Goal: Task Accomplishment & Management: Manage account settings

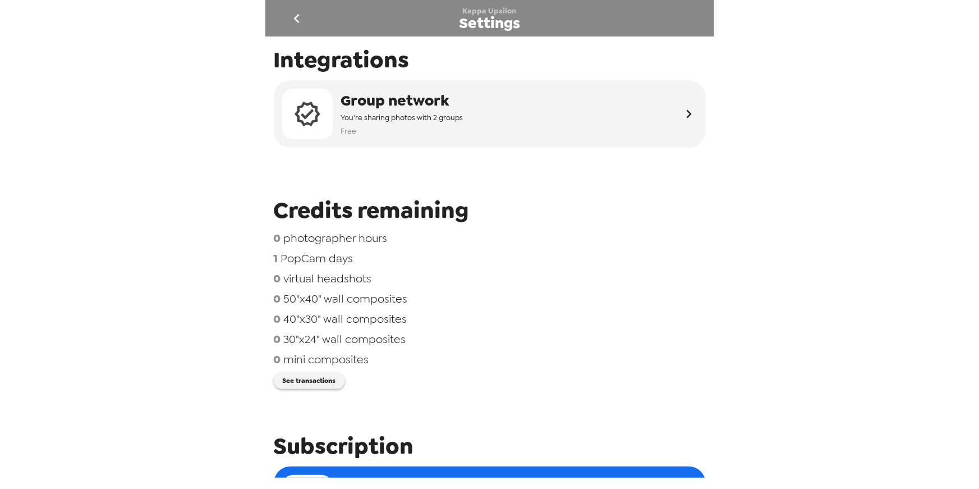
scroll to position [461, 0]
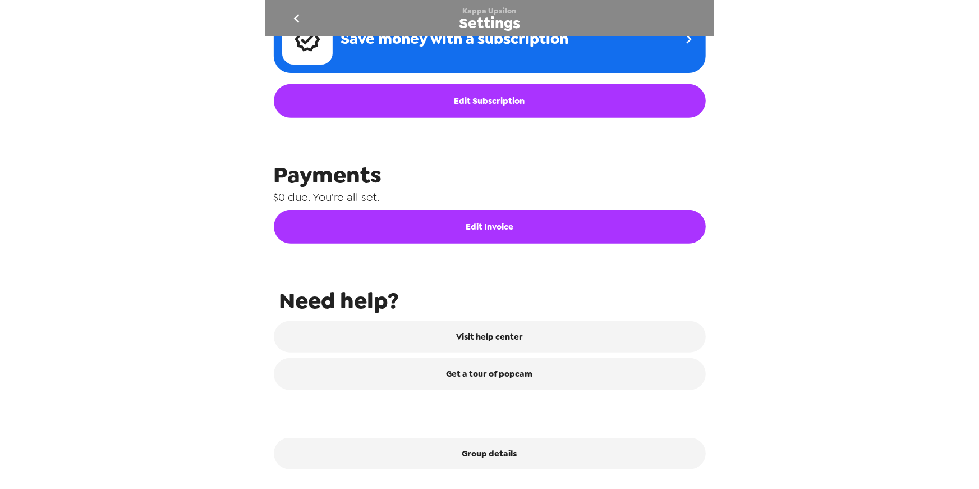
click at [298, 20] on icon "go back" at bounding box center [297, 19] width 18 height 18
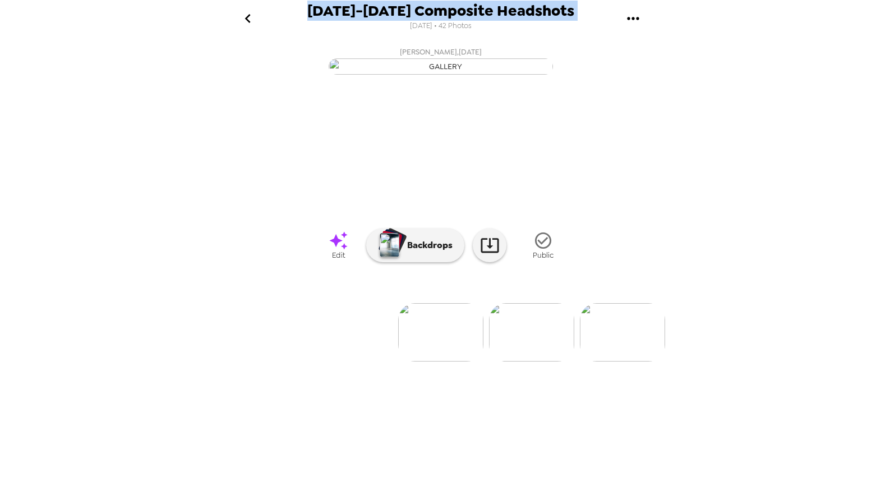
click at [243, 19] on icon "go back" at bounding box center [248, 19] width 18 height 18
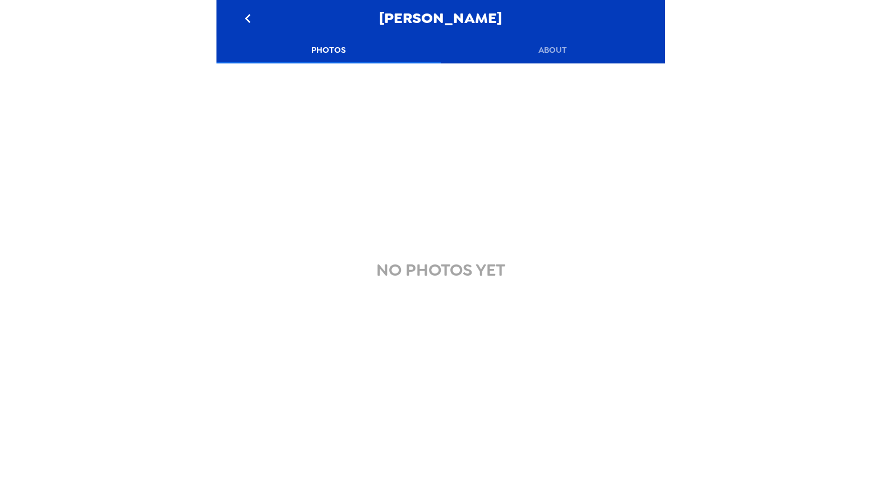
click at [250, 17] on icon "go back" at bounding box center [248, 19] width 18 height 18
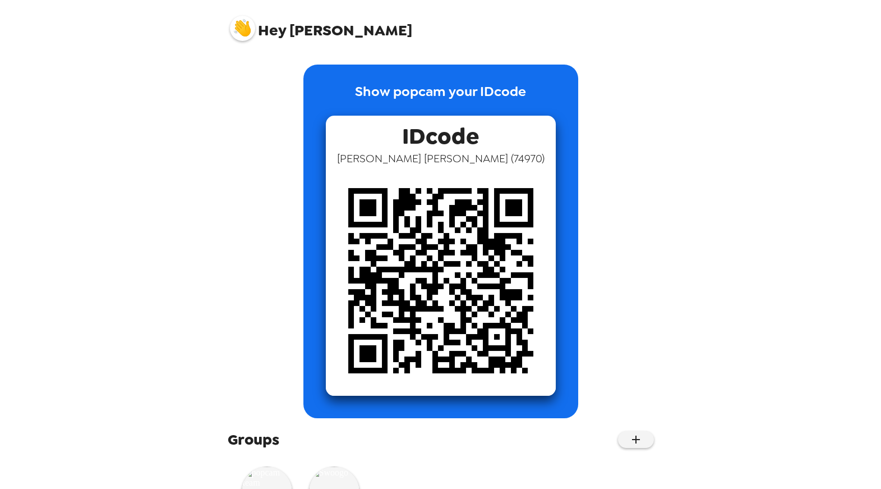
click at [249, 21] on img at bounding box center [242, 28] width 25 height 25
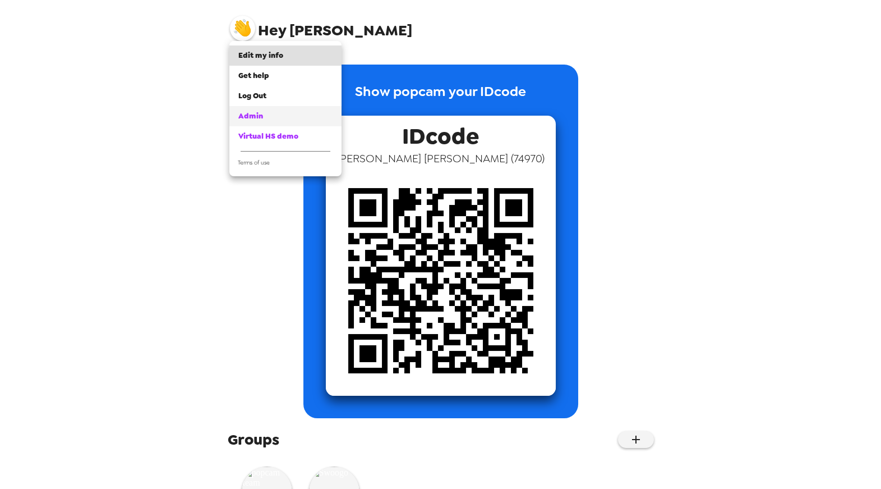
click at [264, 114] on div "Admin" at bounding box center [285, 116] width 94 height 11
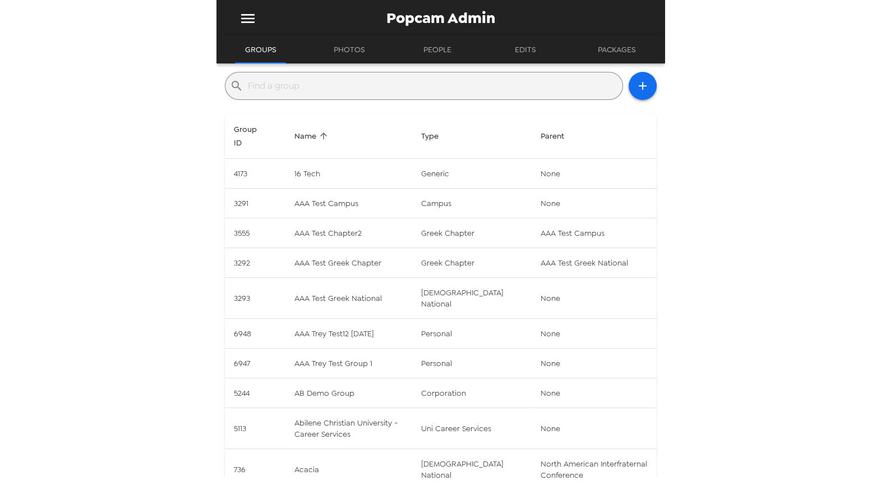
click at [372, 84] on input "text" at bounding box center [433, 86] width 370 height 18
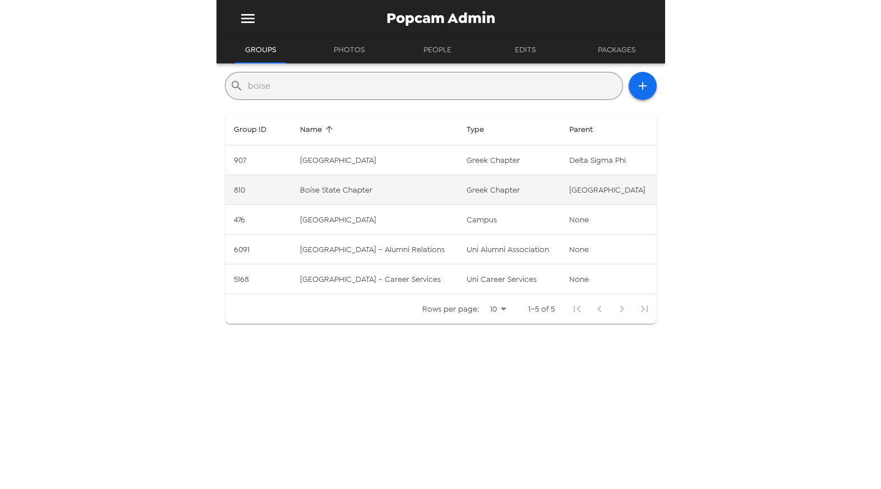
type input "boise"
click at [375, 194] on td "Boise State Chapter" at bounding box center [374, 190] width 167 height 30
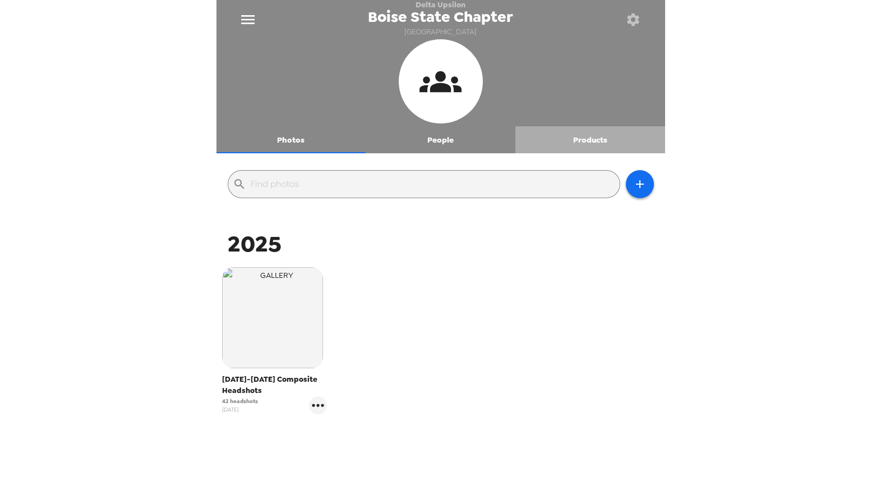
click at [584, 142] on button "Products" at bounding box center [591, 139] width 150 height 27
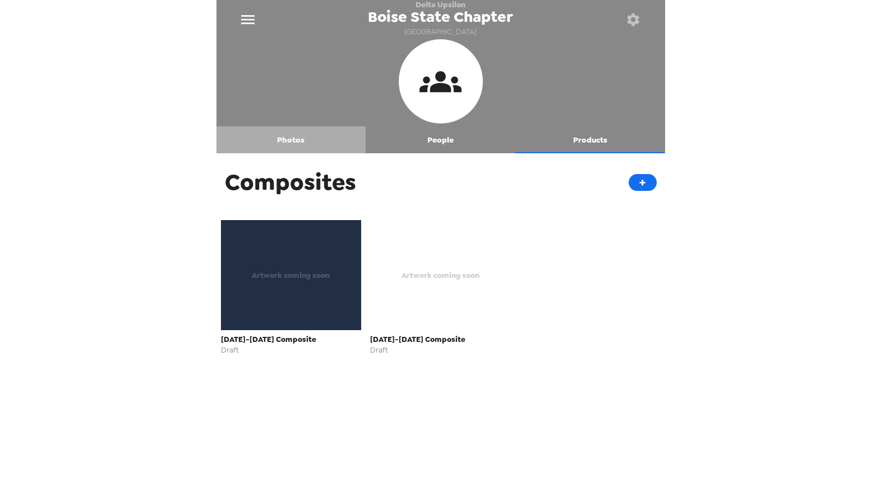
click at [296, 135] on button "Photos" at bounding box center [292, 139] width 150 height 27
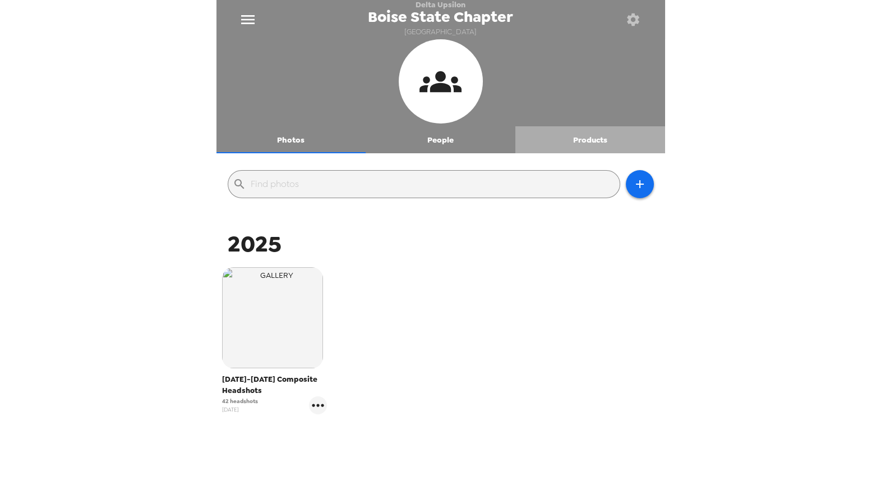
click at [581, 139] on button "Products" at bounding box center [591, 139] width 150 height 27
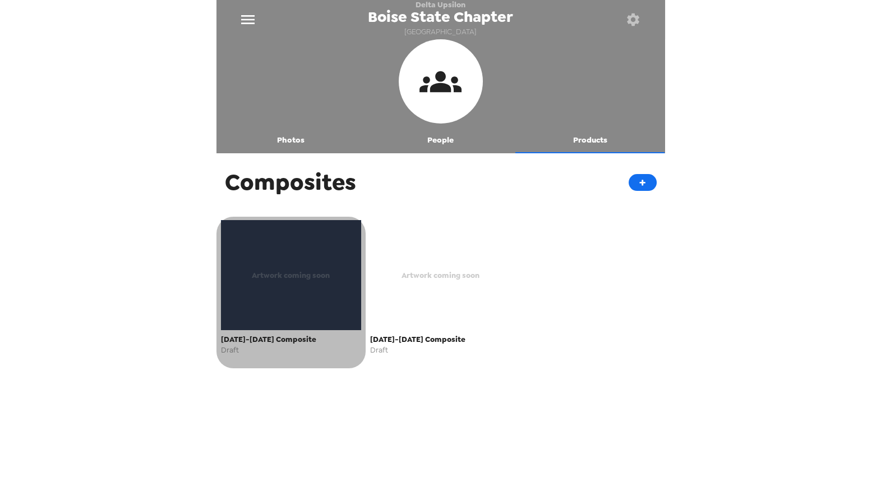
click at [275, 293] on div "Artwork coming soon" at bounding box center [291, 275] width 141 height 110
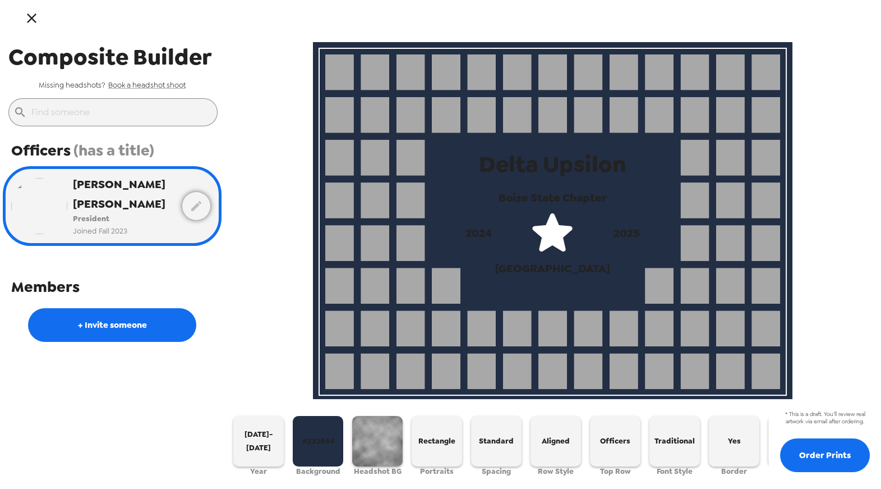
click at [35, 30] on button "button" at bounding box center [31, 18] width 36 height 36
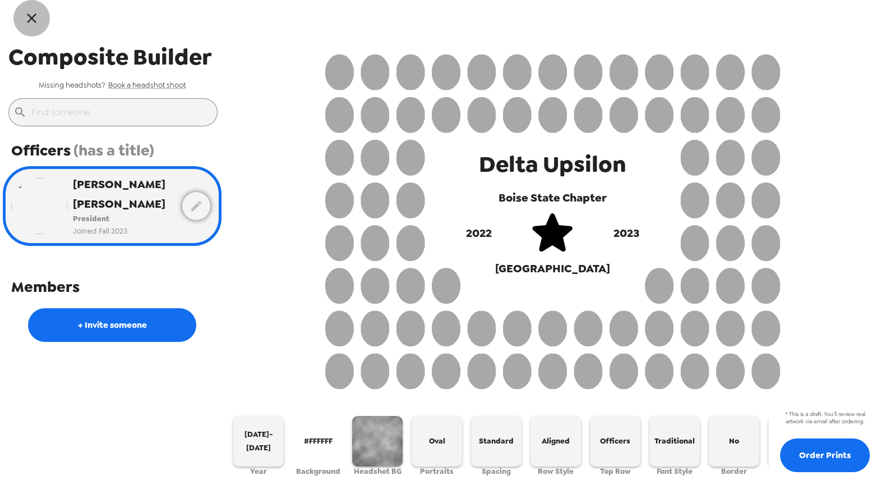
click at [41, 19] on button "button" at bounding box center [31, 18] width 36 height 36
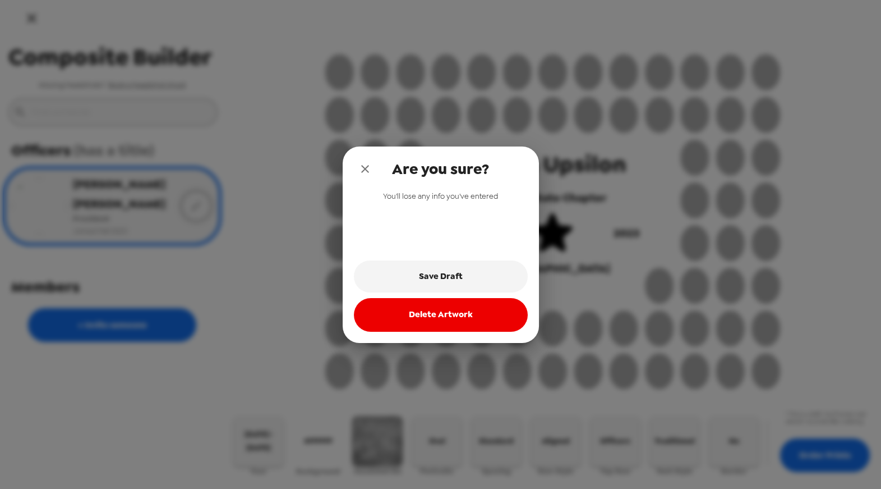
click at [367, 165] on icon "close" at bounding box center [365, 169] width 8 height 8
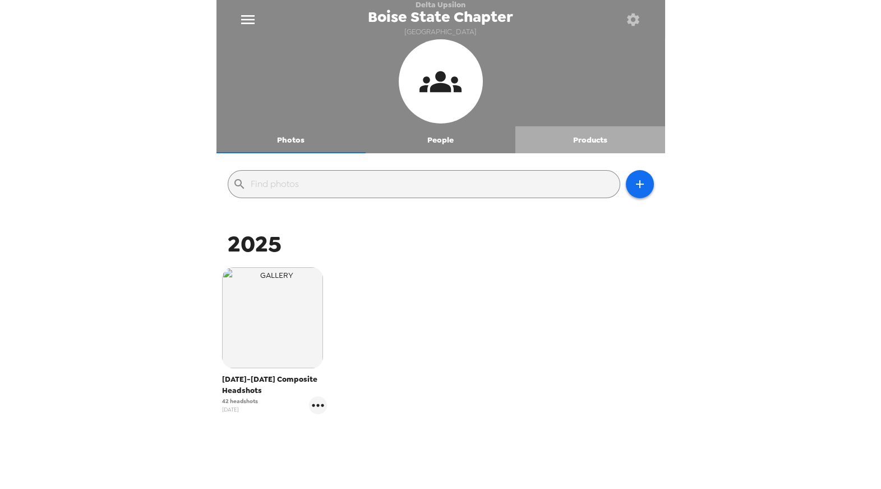
click at [583, 140] on button "Products" at bounding box center [591, 139] width 150 height 27
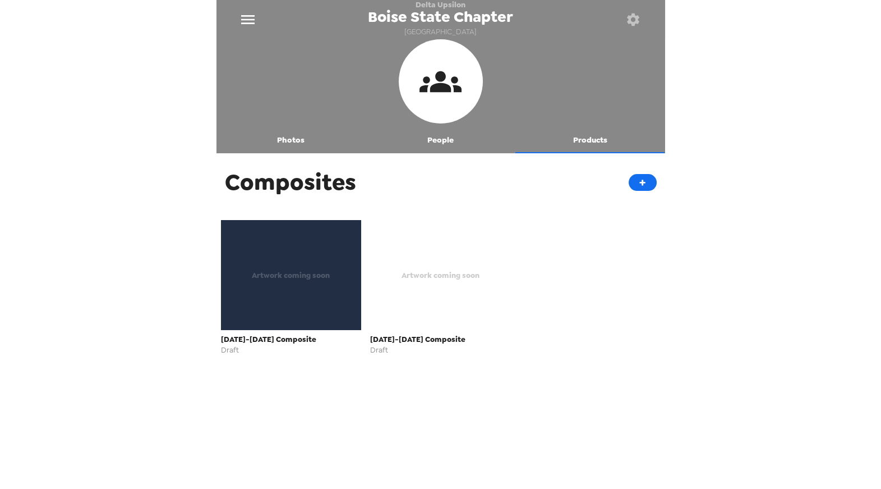
click at [293, 306] on div "Artwork coming soon" at bounding box center [291, 275] width 141 height 110
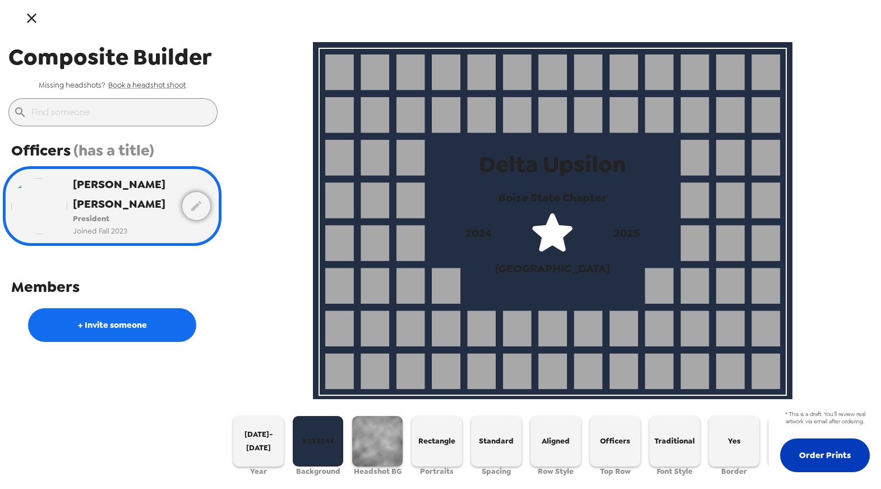
click at [821, 451] on button "Order Prints" at bounding box center [825, 455] width 90 height 34
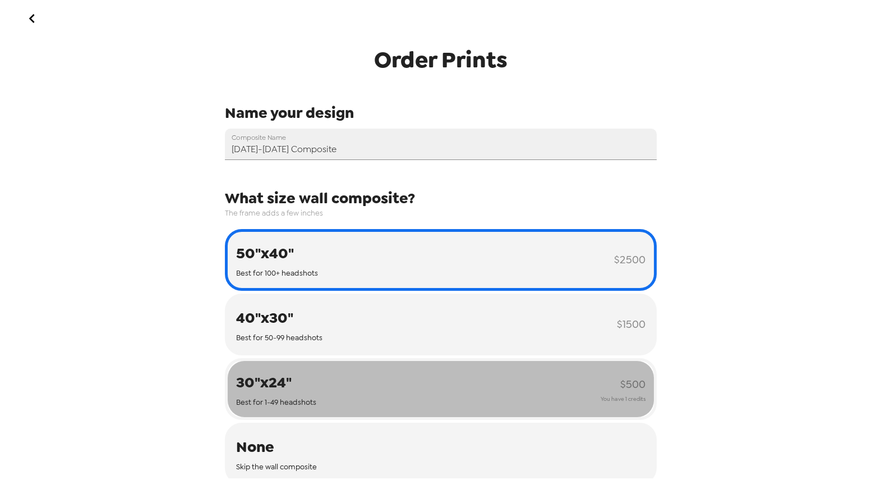
click at [500, 388] on button "30"x24" Best for 1-49 headshots $ 500 You have 1 credits" at bounding box center [441, 389] width 432 height 62
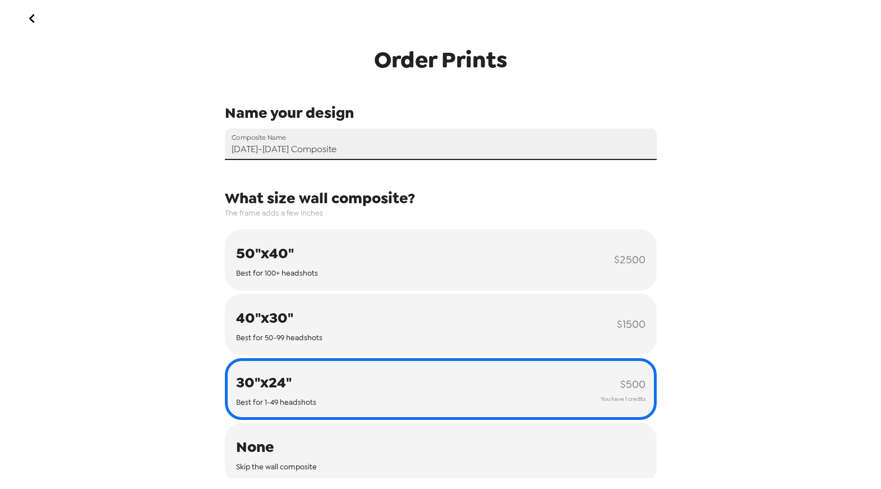
click at [249, 146] on input "[DATE]-[DATE] Composite" at bounding box center [441, 143] width 432 height 31
click at [272, 150] on input "2024-2026 Composite" at bounding box center [441, 143] width 432 height 31
type input "2024-2025 Composite"
click at [712, 247] on div "Order Prints Name your design Composite Name 2024-2025 Composite What size wall…" at bounding box center [440, 244] width 881 height 489
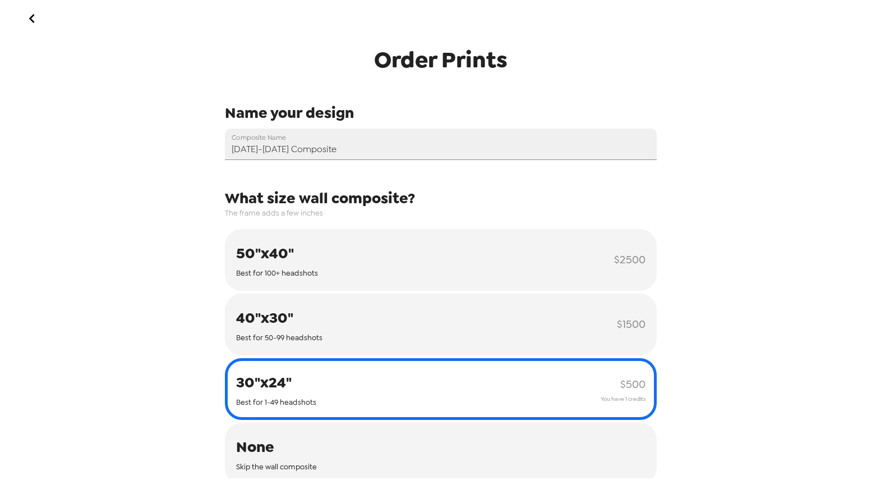
click at [521, 394] on button "30"x24" Best for 1-49 headshots $ 500 You have 1 credits" at bounding box center [441, 389] width 432 height 62
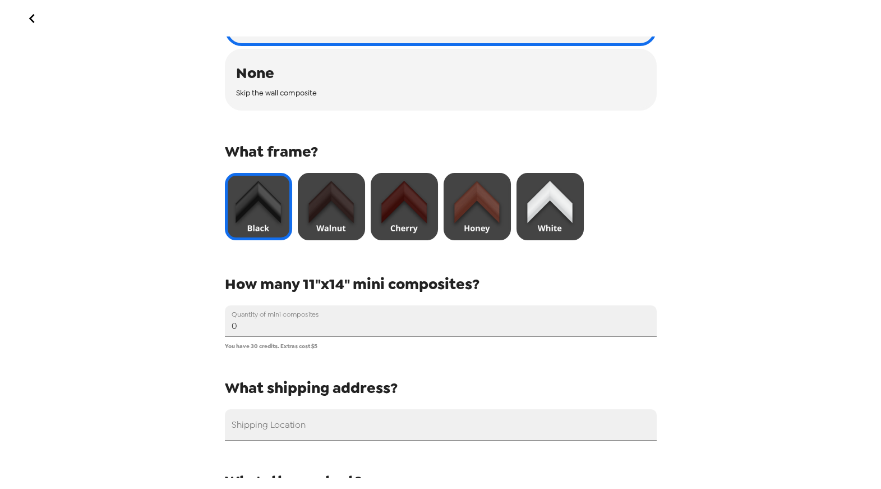
scroll to position [381, 0]
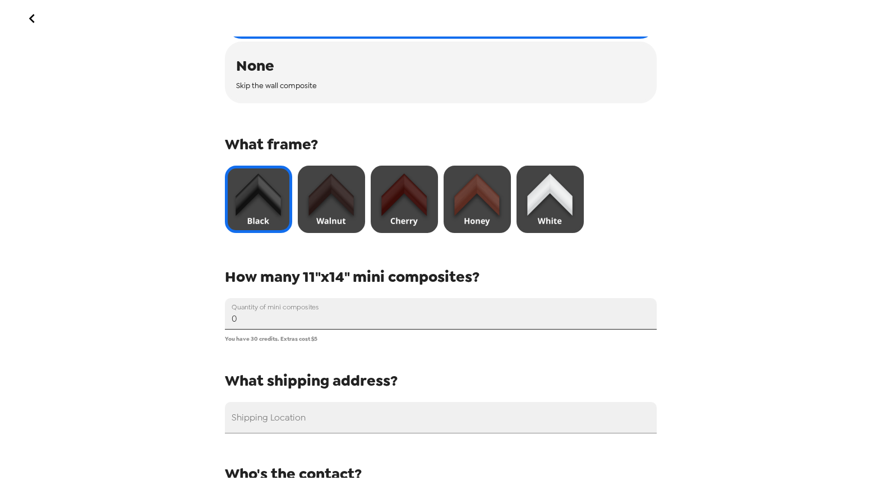
click at [303, 315] on input "0" at bounding box center [441, 313] width 432 height 31
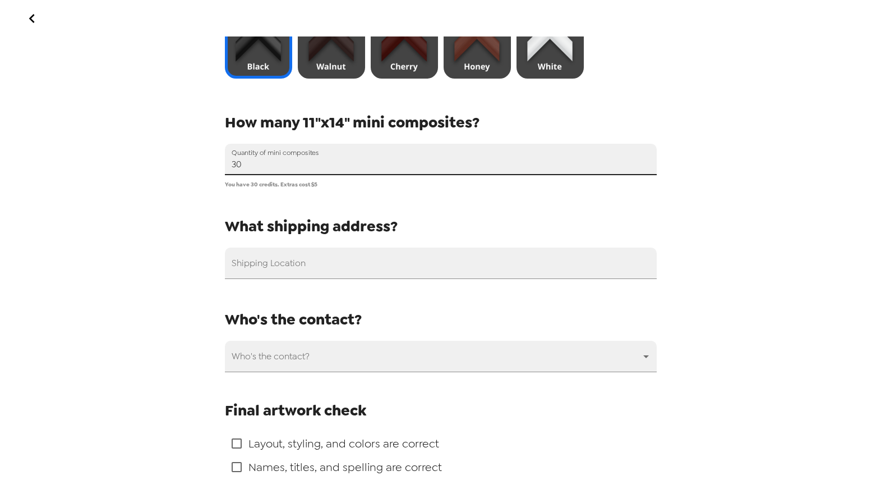
scroll to position [544, 0]
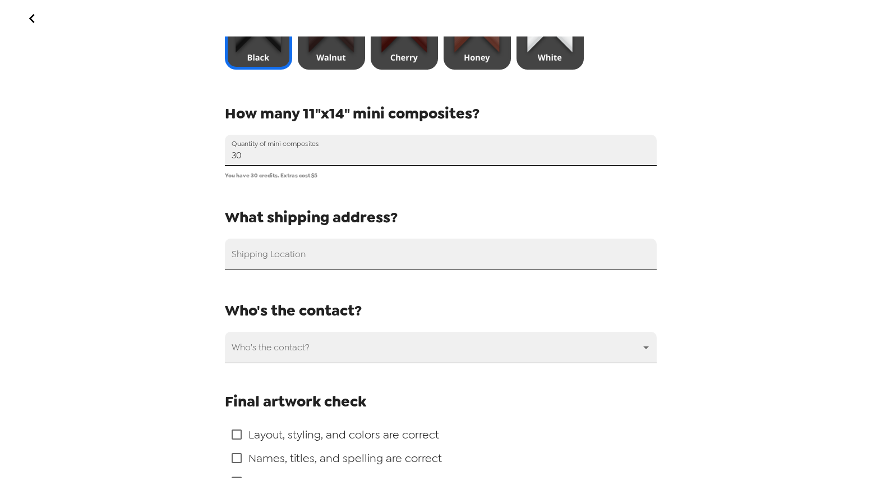
type input "30"
click at [440, 255] on input "Shipping Location" at bounding box center [441, 253] width 432 height 31
paste input "1880 W Belmont Street"
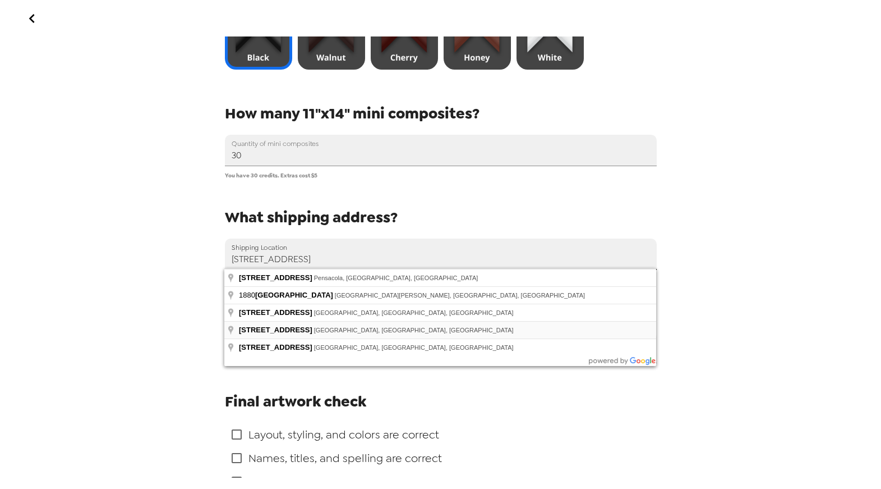
type input "1880 West Belmont Street, Boise, ID, USA"
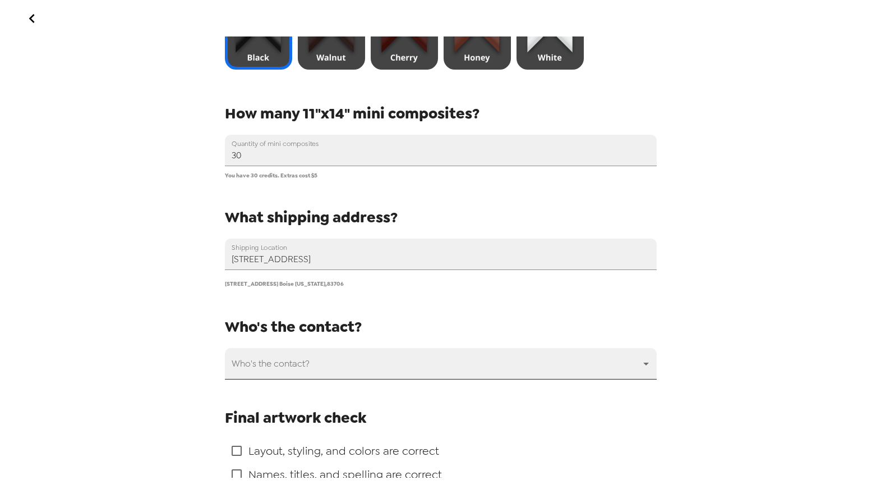
click at [421, 361] on body "Order Prints Name your design Composite Name 2024-2025 Composite What size wall…" at bounding box center [440, 244] width 881 height 489
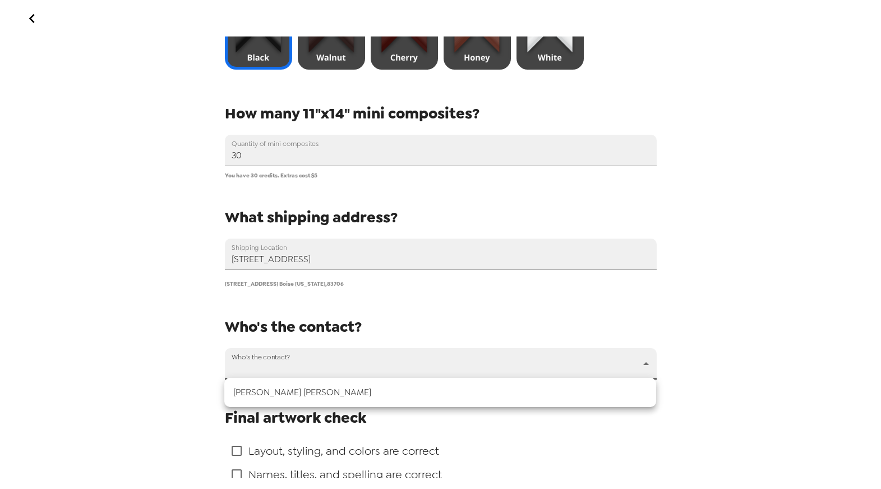
click at [400, 392] on li "Spencer Webb" at bounding box center [440, 392] width 432 height 20
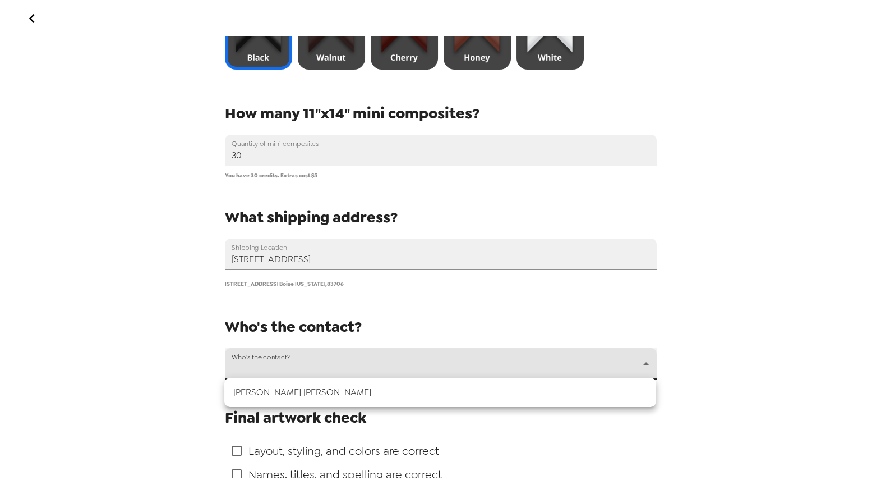
type input "63228"
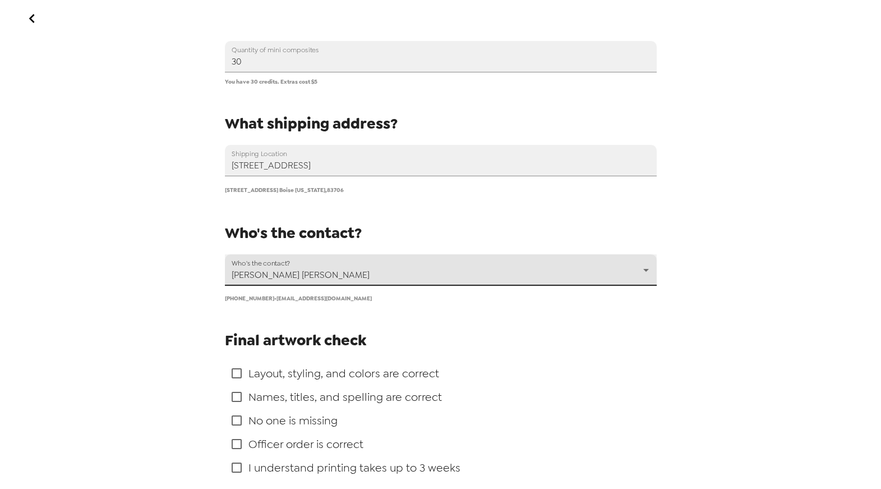
scroll to position [712, 0]
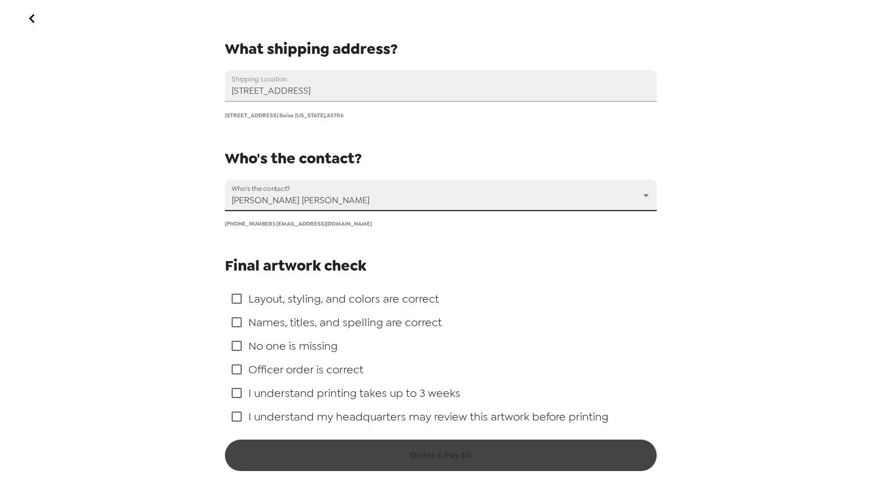
click at [385, 297] on span "Layout, styling, and colors are correct" at bounding box center [344, 298] width 191 height 15
click at [238, 296] on input "checkbox" at bounding box center [237, 299] width 24 height 24
checkbox input "true"
click at [238, 324] on input "checkbox" at bounding box center [237, 322] width 24 height 24
checkbox input "true"
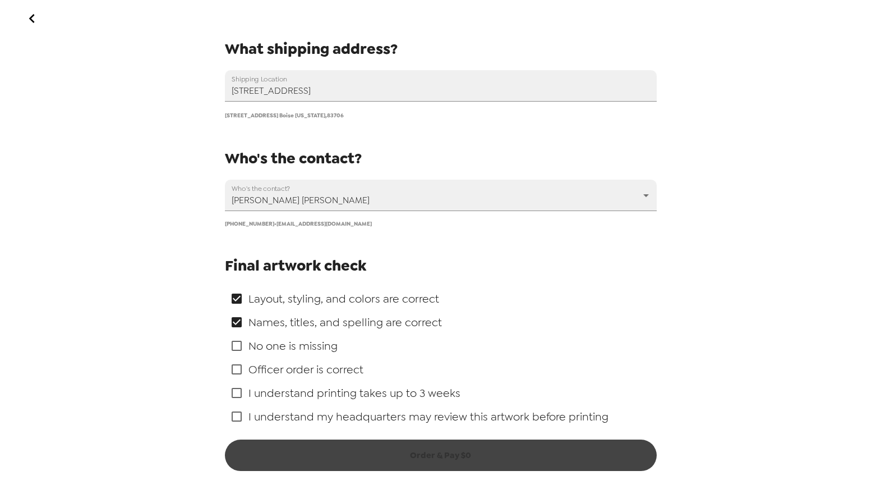
click at [235, 348] on input "checkbox" at bounding box center [237, 346] width 24 height 24
checkbox input "true"
click at [234, 366] on input "checkbox" at bounding box center [237, 369] width 24 height 24
checkbox input "true"
click at [235, 385] on input "checkbox" at bounding box center [237, 393] width 24 height 24
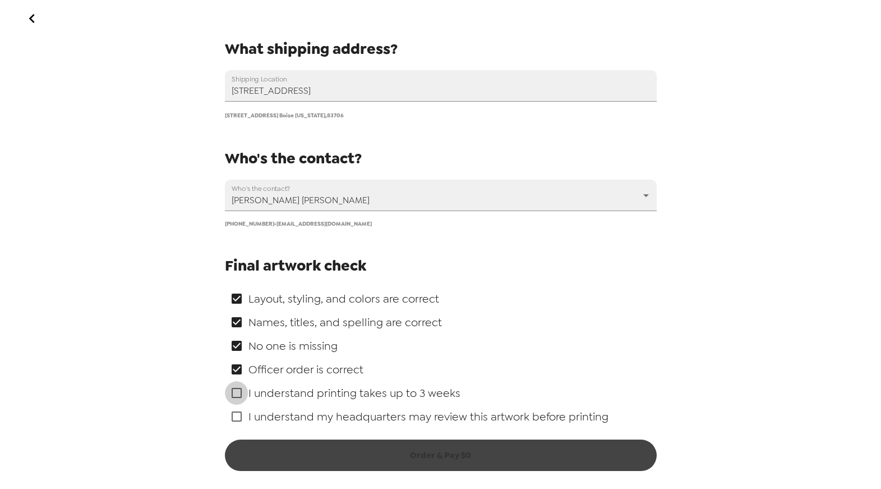
checkbox input "true"
click at [236, 413] on input "checkbox" at bounding box center [237, 416] width 24 height 24
checkbox input "true"
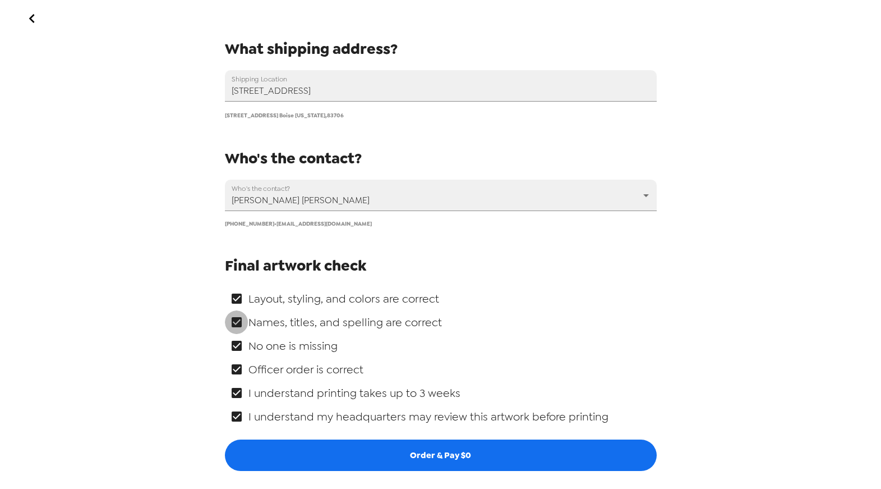
click at [239, 317] on input "checkbox" at bounding box center [237, 322] width 24 height 24
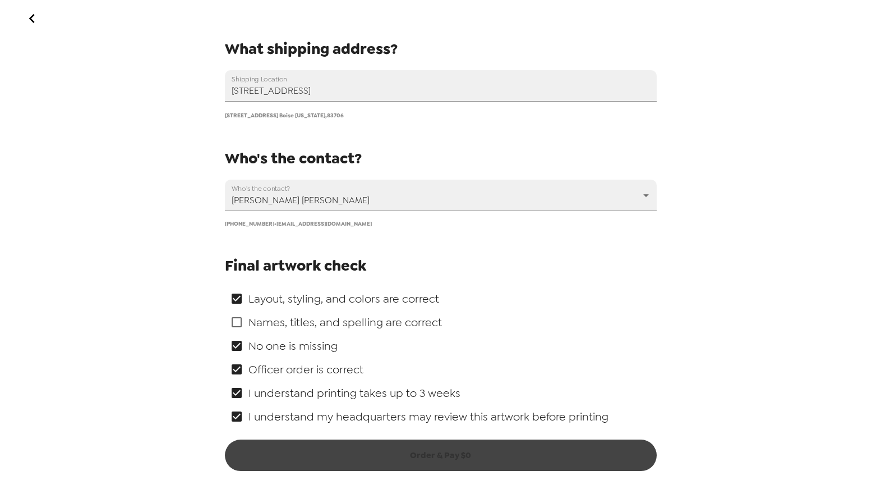
click at [237, 318] on input "checkbox" at bounding box center [237, 322] width 24 height 24
checkbox input "true"
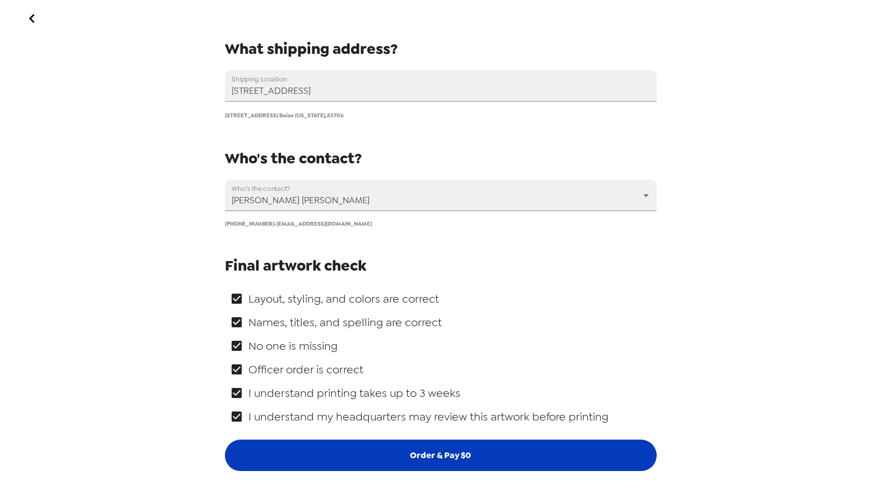
click at [475, 466] on button "Order & Pay $ 0" at bounding box center [441, 454] width 432 height 31
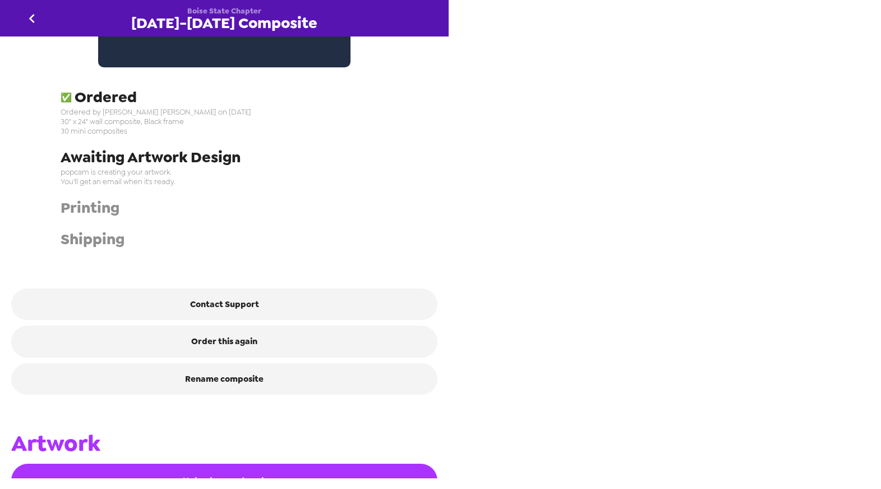
scroll to position [347, 0]
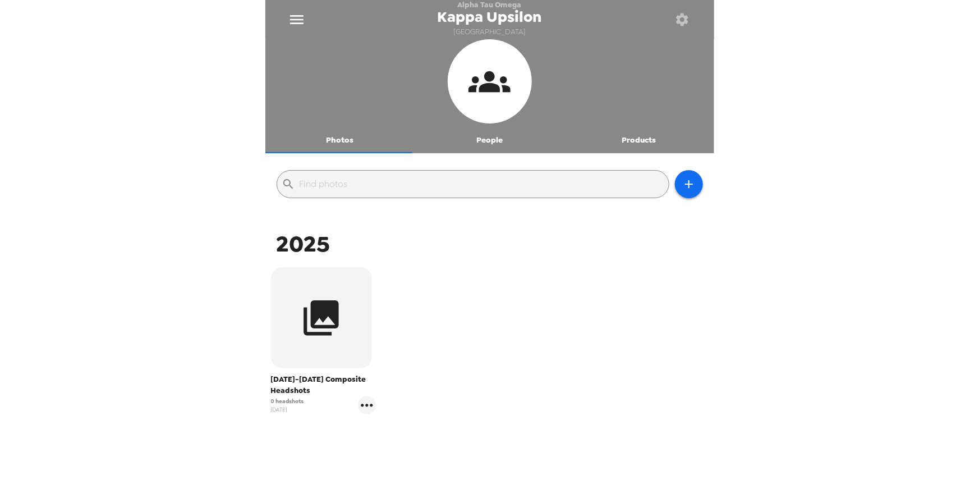
click at [293, 19] on icon "menu" at bounding box center [297, 20] width 18 height 18
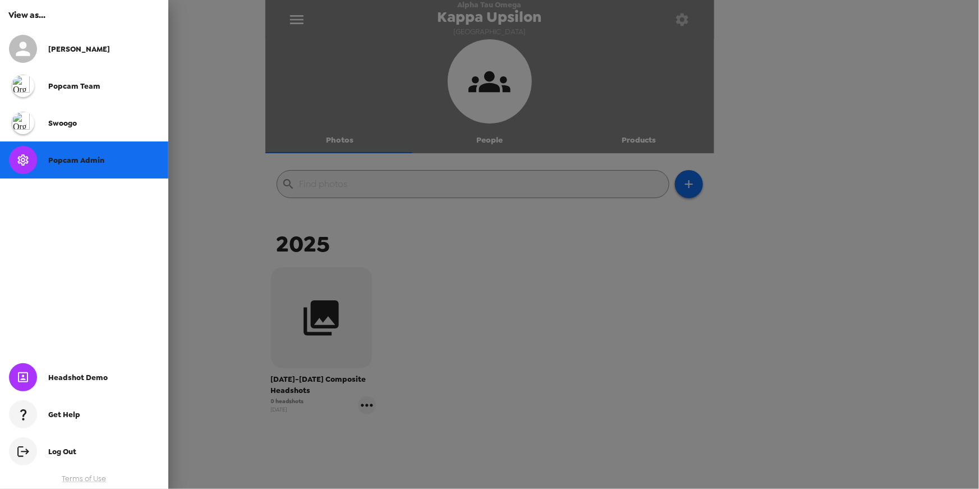
drag, startPoint x: 45, startPoint y: 156, endPoint x: 65, endPoint y: 157, distance: 19.6
click at [45, 156] on div at bounding box center [28, 160] width 39 height 28
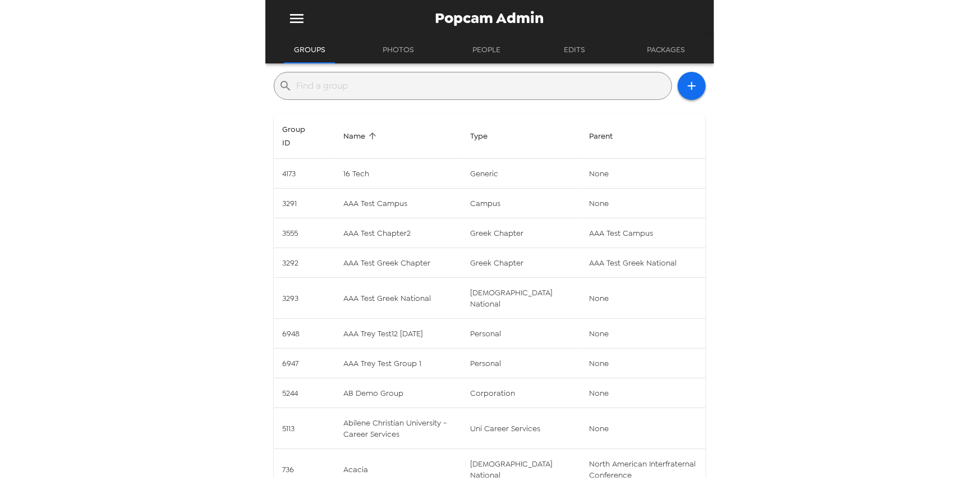
click at [365, 81] on input "text" at bounding box center [482, 86] width 370 height 18
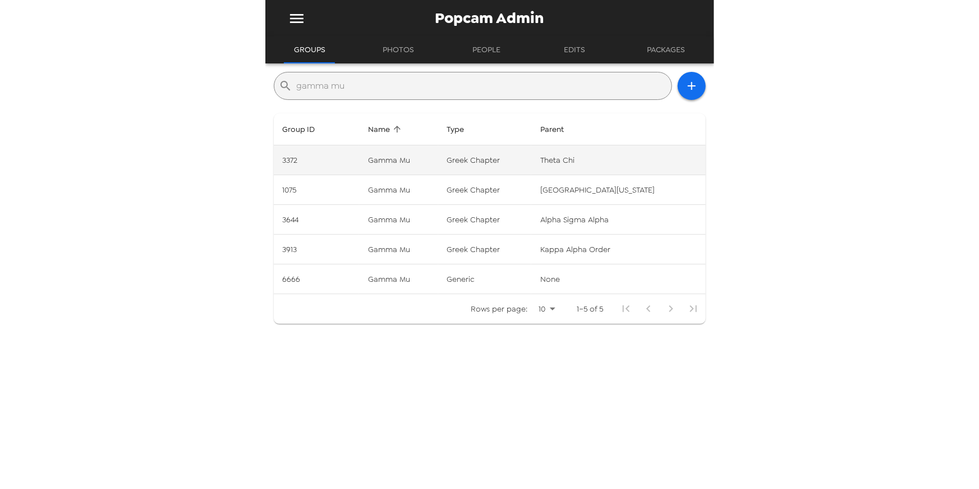
type input "gamma mu"
click at [347, 159] on td "3372" at bounding box center [316, 160] width 85 height 30
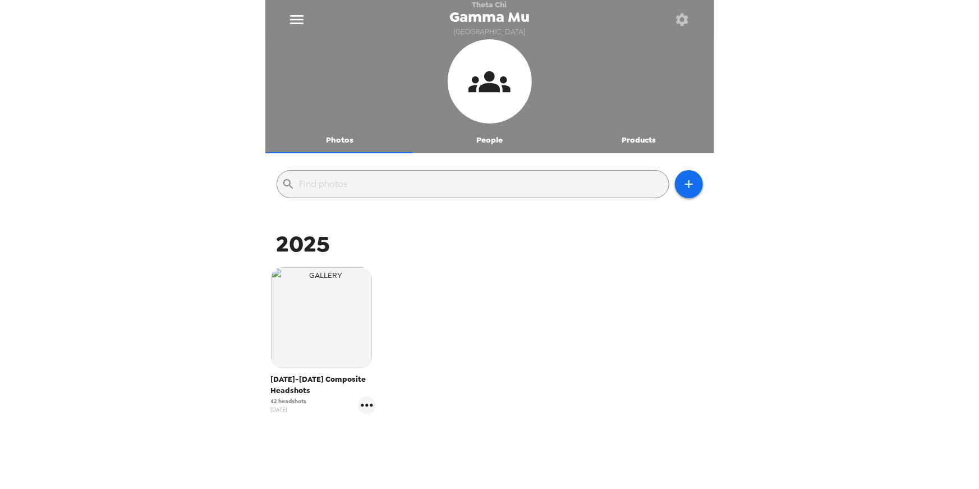
click at [445, 326] on div "2024-2025 Composite Headshots 42 headshots 4/18/25" at bounding box center [489, 348] width 443 height 169
click at [364, 407] on icon "gallery menu" at bounding box center [367, 405] width 18 height 18
click at [508, 351] on div at bounding box center [489, 244] width 979 height 489
click at [367, 404] on icon "gallery menu" at bounding box center [367, 405] width 18 height 18
click at [436, 461] on li "Download people CSV" at bounding box center [421, 465] width 131 height 20
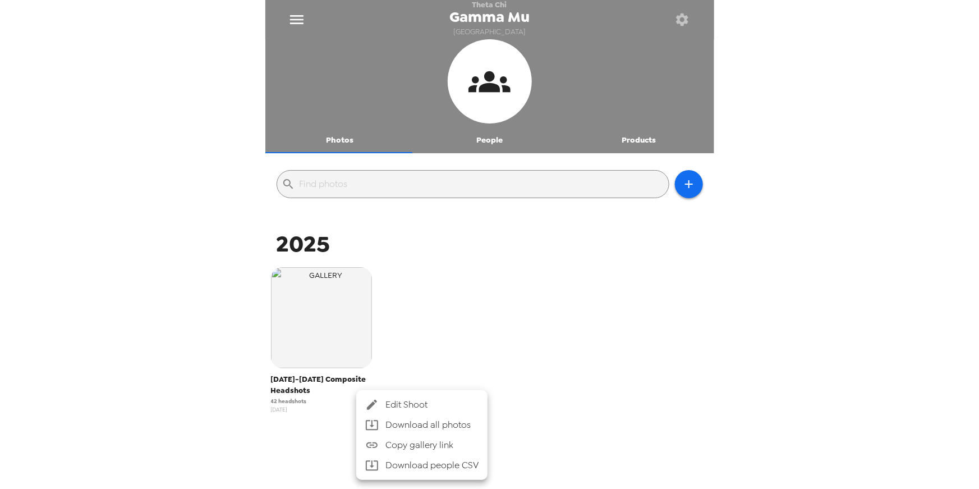
drag, startPoint x: 614, startPoint y: 284, endPoint x: 603, endPoint y: 271, distance: 17.1
click at [614, 284] on div at bounding box center [489, 244] width 979 height 489
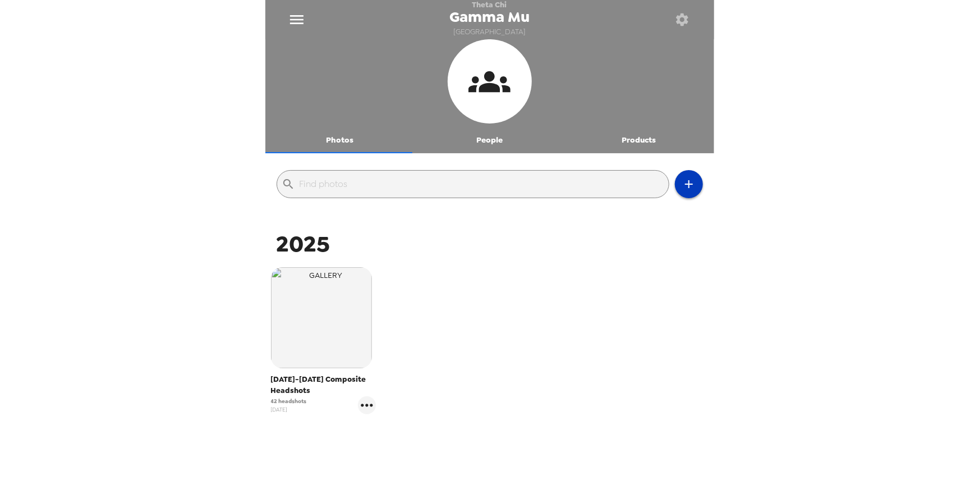
click at [682, 182] on icon "button" at bounding box center [688, 183] width 13 height 13
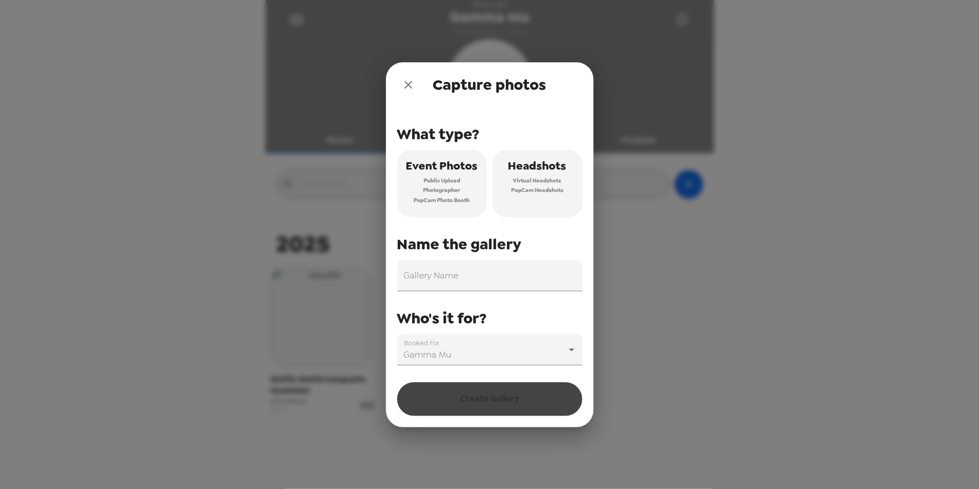
click at [409, 83] on icon "close" at bounding box center [408, 85] width 8 height 8
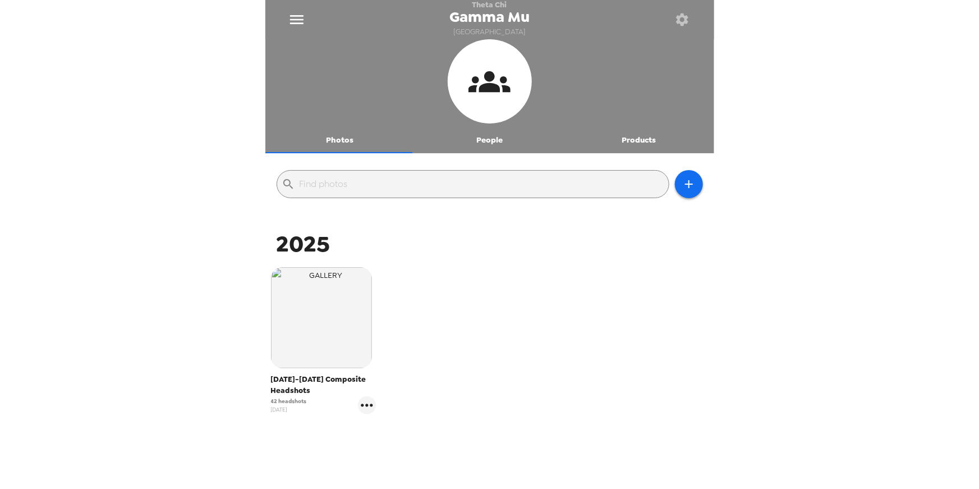
click at [635, 141] on button "Products" at bounding box center [639, 139] width 150 height 27
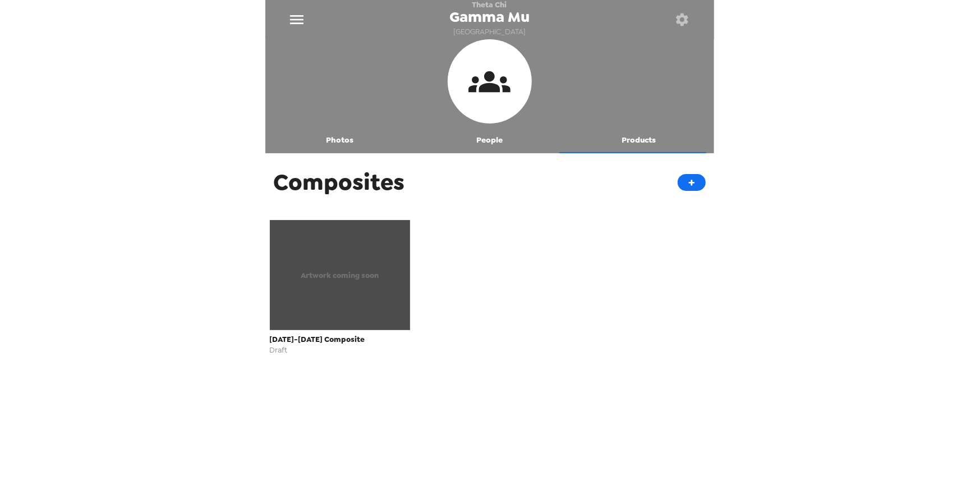
click at [354, 298] on div "Artwork coming soon" at bounding box center [340, 275] width 141 height 110
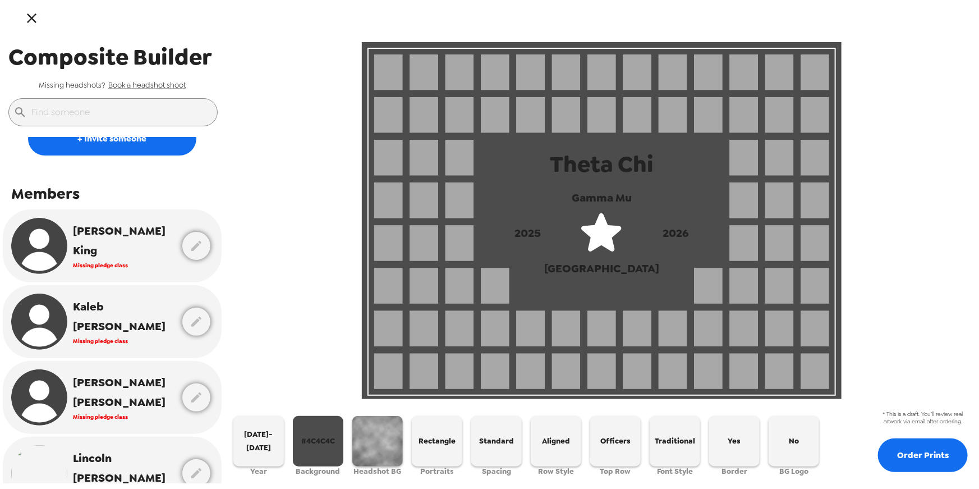
scroll to position [102, 0]
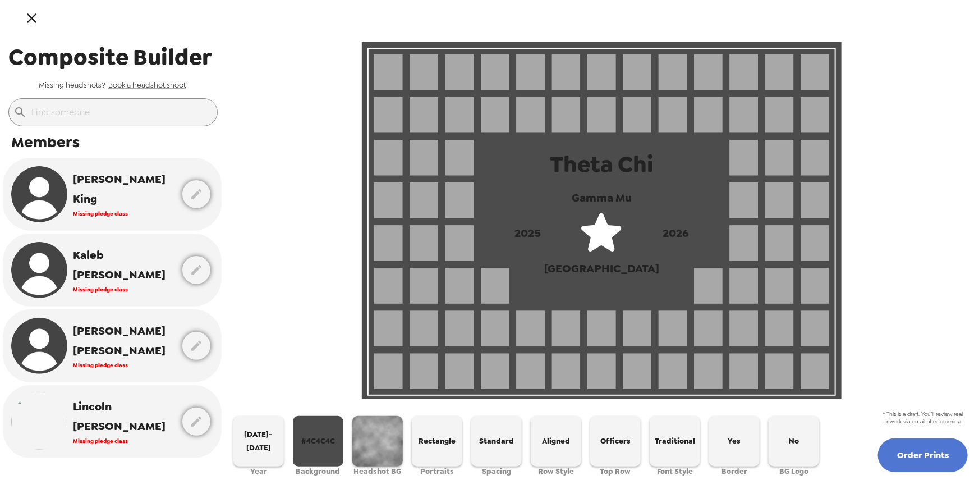
click at [926, 462] on button "Order Prints" at bounding box center [923, 455] width 90 height 34
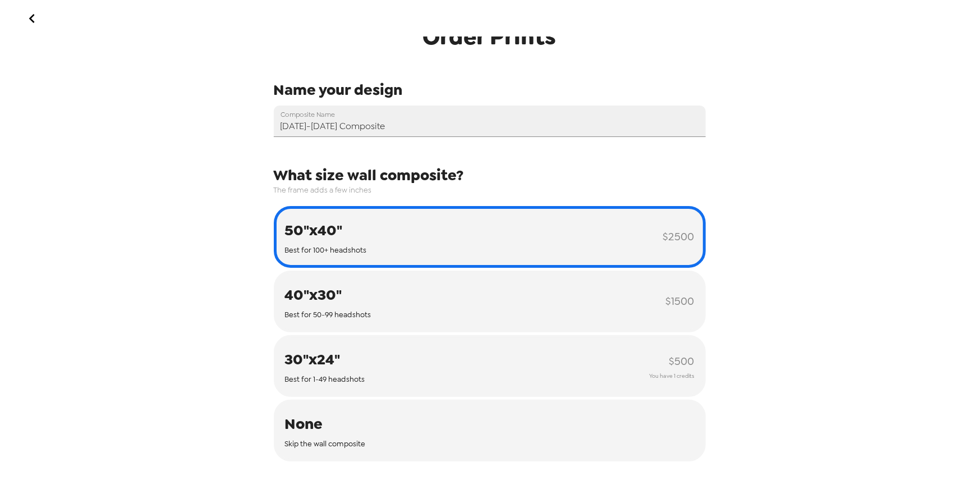
scroll to position [190, 0]
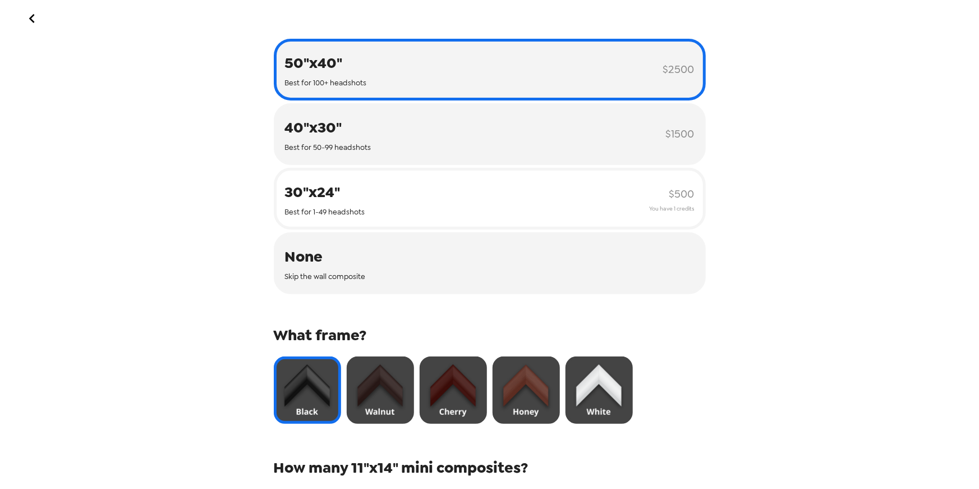
click at [416, 206] on button "30"x24" Best for 1-49 headshots $ 500 You have 1 credits" at bounding box center [490, 199] width 432 height 62
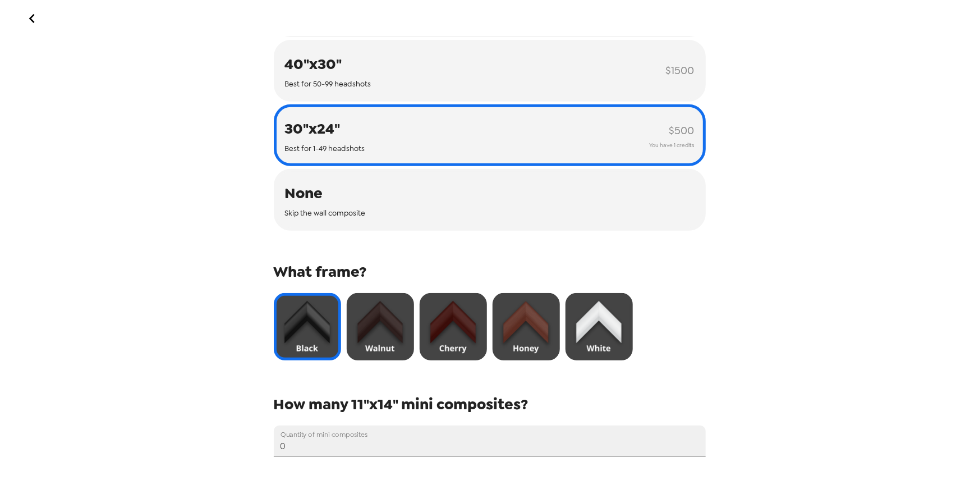
scroll to position [297, 0]
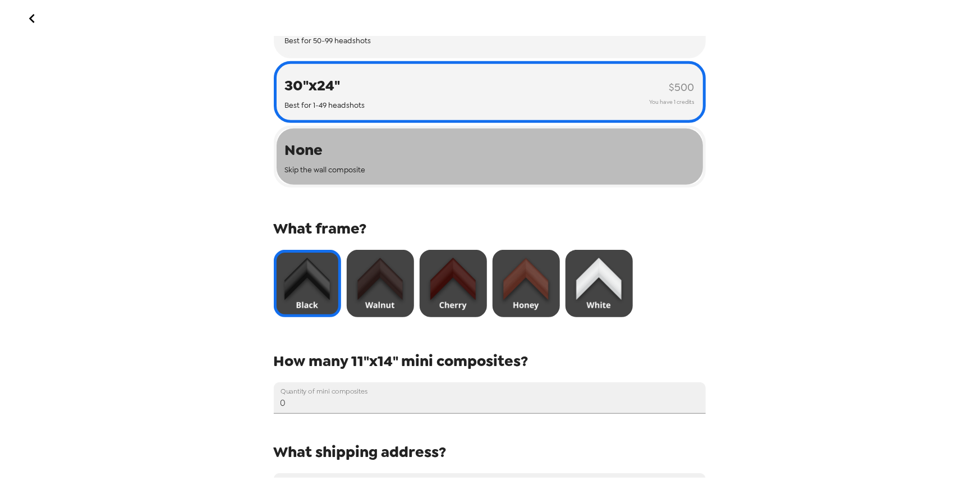
click at [526, 141] on button "None Skip the wall composite" at bounding box center [490, 157] width 432 height 62
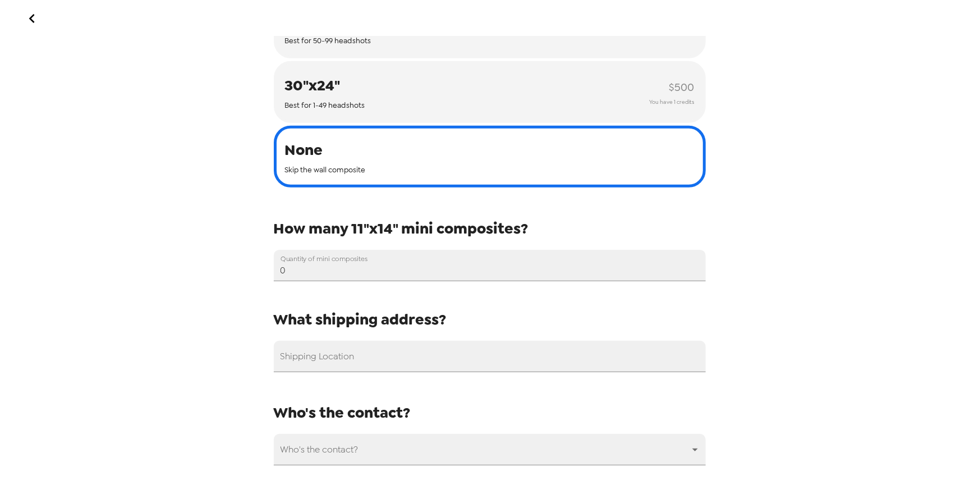
click at [528, 143] on button "None Skip the wall composite" at bounding box center [490, 157] width 432 height 62
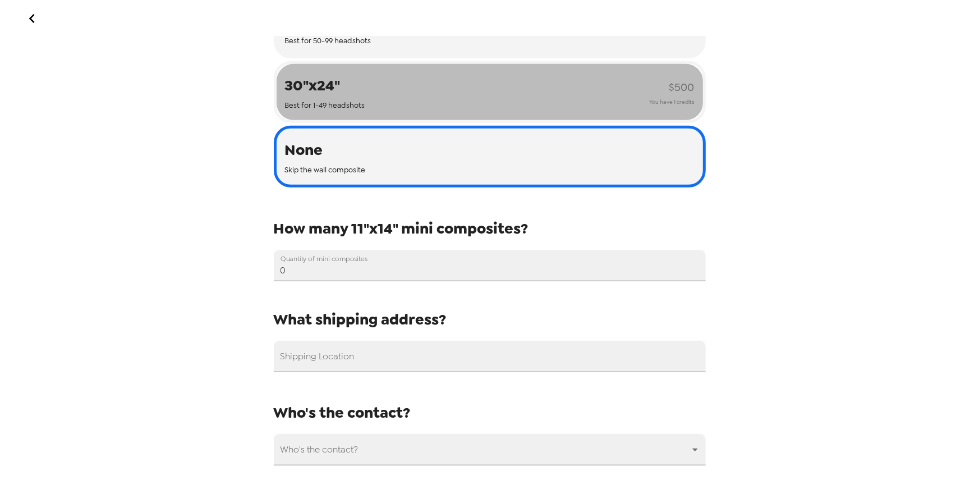
click at [513, 99] on button "30"x24" Best for 1-49 headshots $ 500 You have 1 credits" at bounding box center [490, 92] width 432 height 62
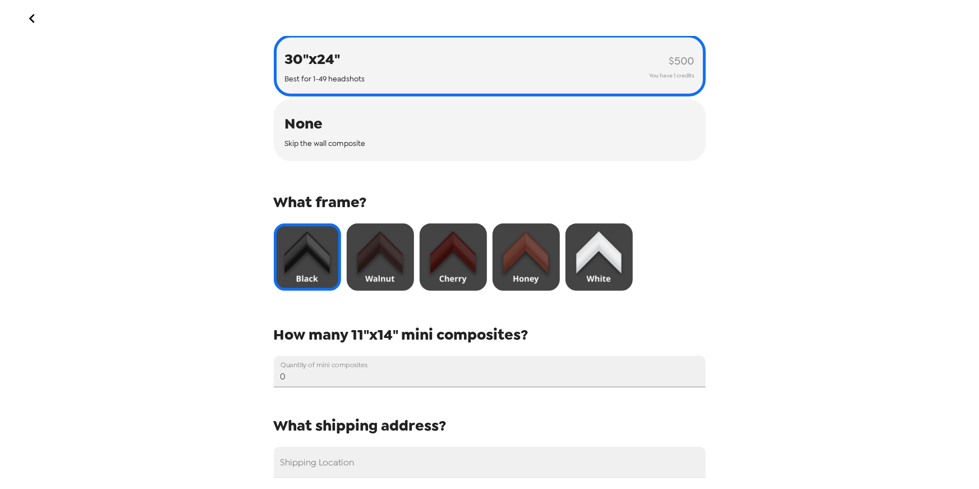
scroll to position [485, 0]
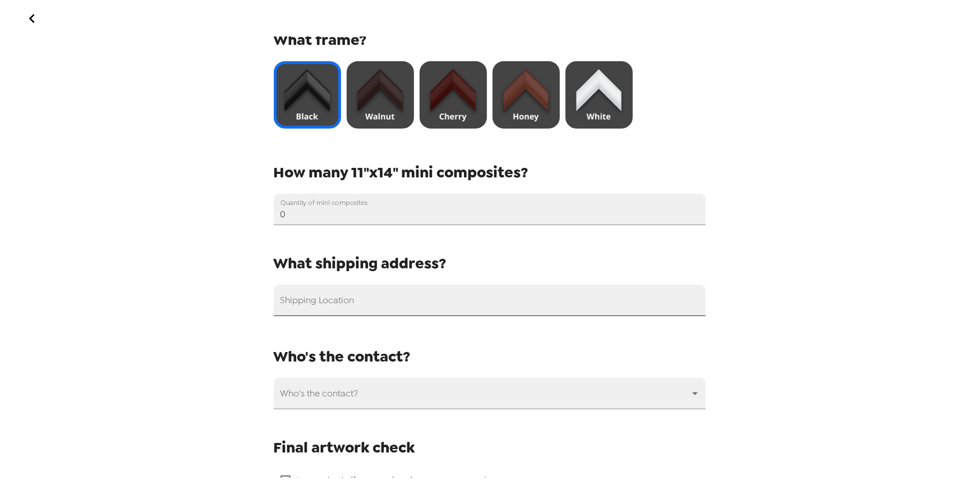
click at [482, 306] on input "Shipping Location" at bounding box center [490, 299] width 432 height 31
paste input "220 Manville Ave"
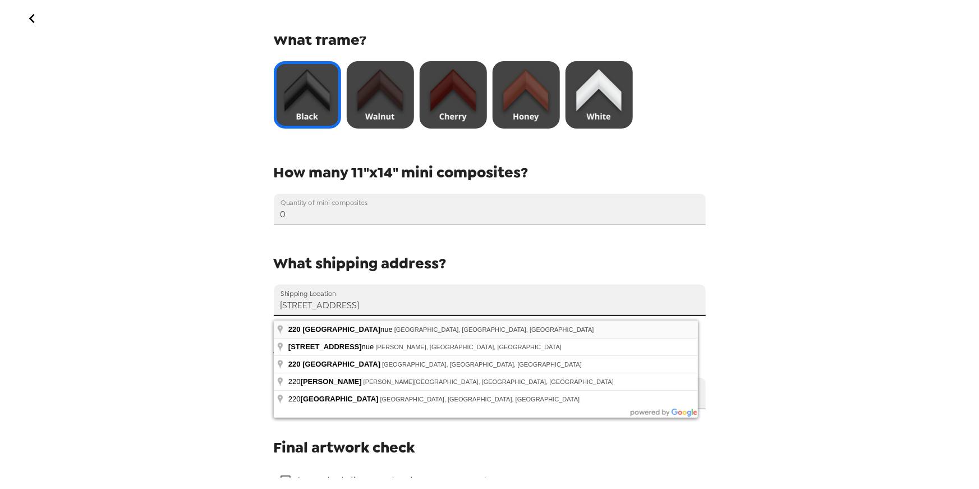
type input "220 Manville Avenue, Bowling Green, OH, USA"
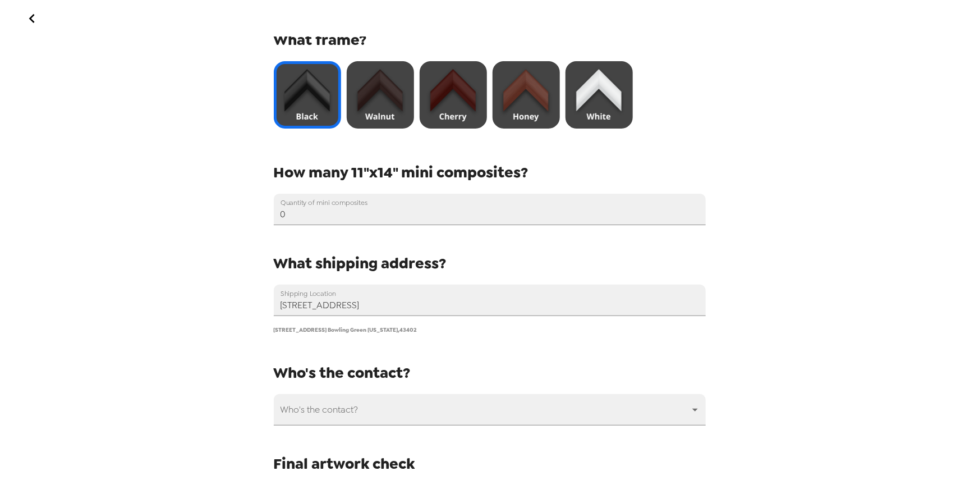
click at [390, 333] on span "220 Manville Avenue Bowling Green Ohio , 43402" at bounding box center [346, 329] width 144 height 7
drag, startPoint x: 390, startPoint y: 334, endPoint x: 490, endPoint y: 356, distance: 101.7
click at [390, 333] on span "220 Manville Avenue Bowling Green Ohio , 43402" at bounding box center [346, 329] width 144 height 7
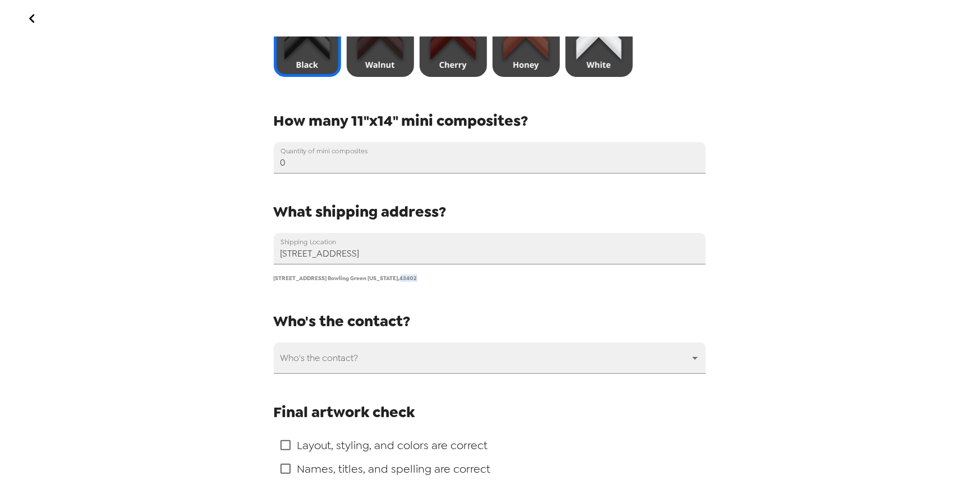
scroll to position [647, 0]
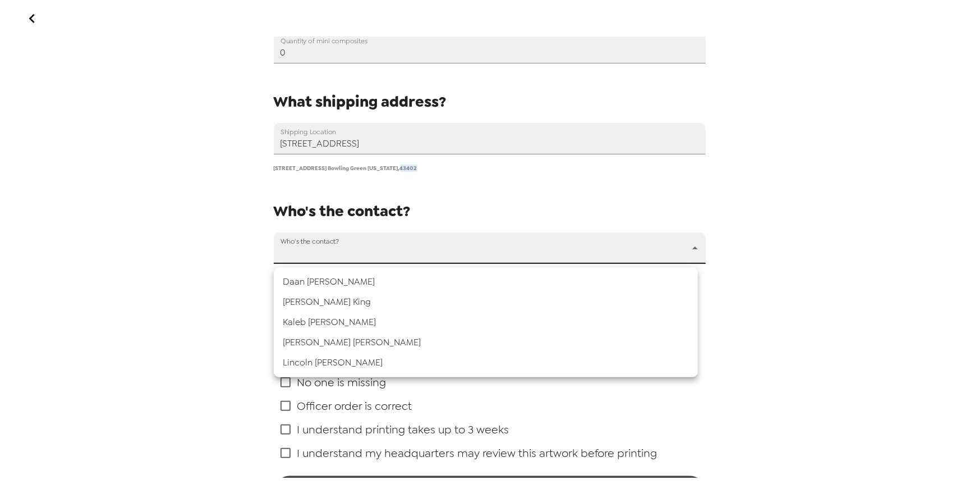
click at [417, 254] on body "Order Prints Name your design Composite Name 2025-2026 Composite What size wall…" at bounding box center [489, 244] width 979 height 489
click at [331, 361] on li "Lincoln Macfarlane" at bounding box center [486, 362] width 424 height 20
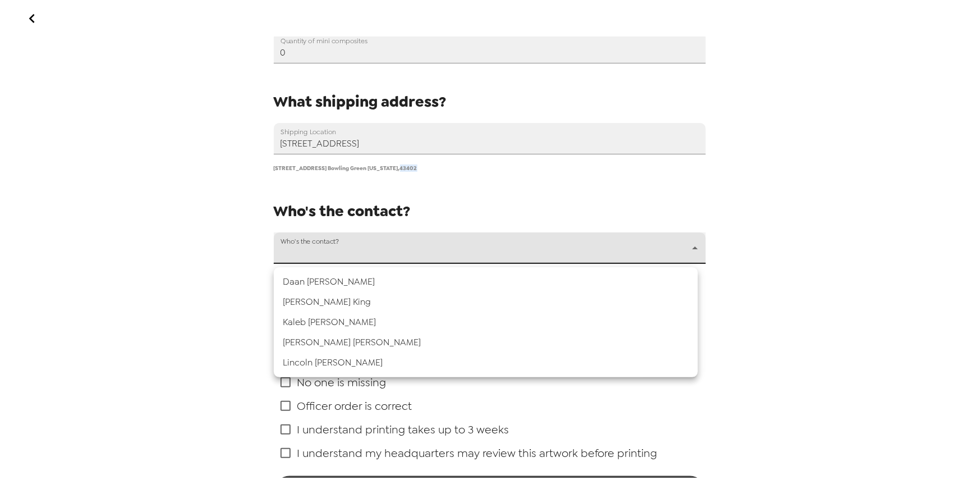
type input "54453"
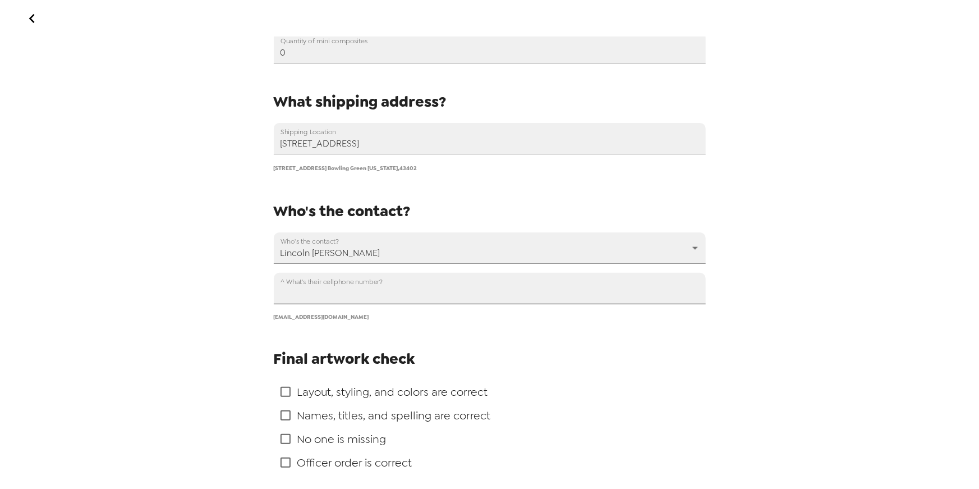
click at [347, 294] on input "^ What's their cellphone number?" at bounding box center [490, 288] width 432 height 31
paste input "+1 (158) 630-5822"
type input "+1 (158) 630-5822"
click at [401, 396] on span "Layout, styling, and colors are correct" at bounding box center [392, 391] width 191 height 15
click at [288, 396] on input "checkbox" at bounding box center [286, 392] width 24 height 24
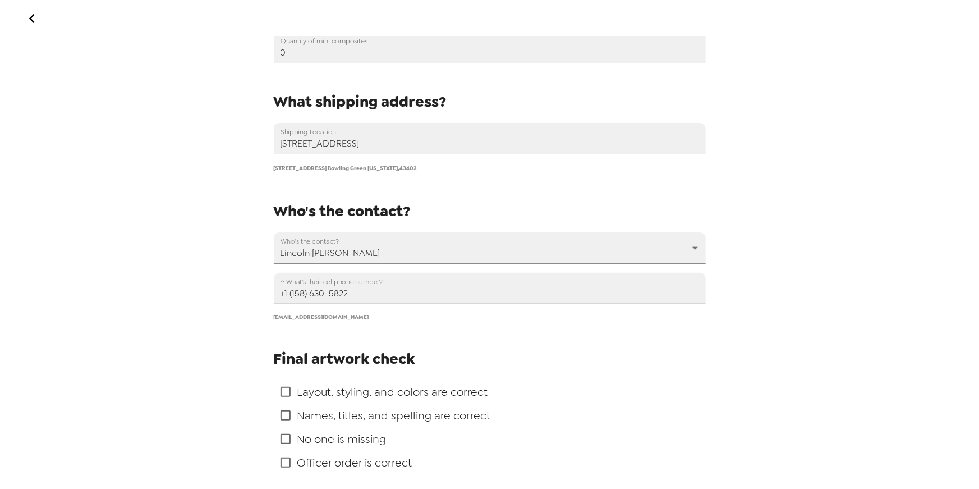
checkbox input "true"
drag, startPoint x: 289, startPoint y: 414, endPoint x: 284, endPoint y: 428, distance: 15.1
click at [289, 414] on input "checkbox" at bounding box center [286, 415] width 24 height 24
checkbox input "true"
click at [286, 438] on input "checkbox" at bounding box center [286, 439] width 24 height 24
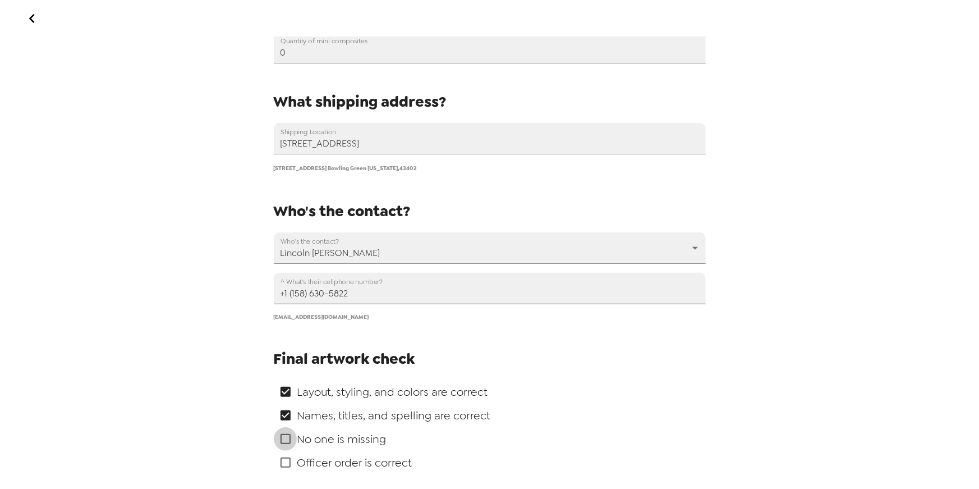
checkbox input "true"
click at [283, 462] on input "checkbox" at bounding box center [286, 463] width 24 height 24
checkbox input "true"
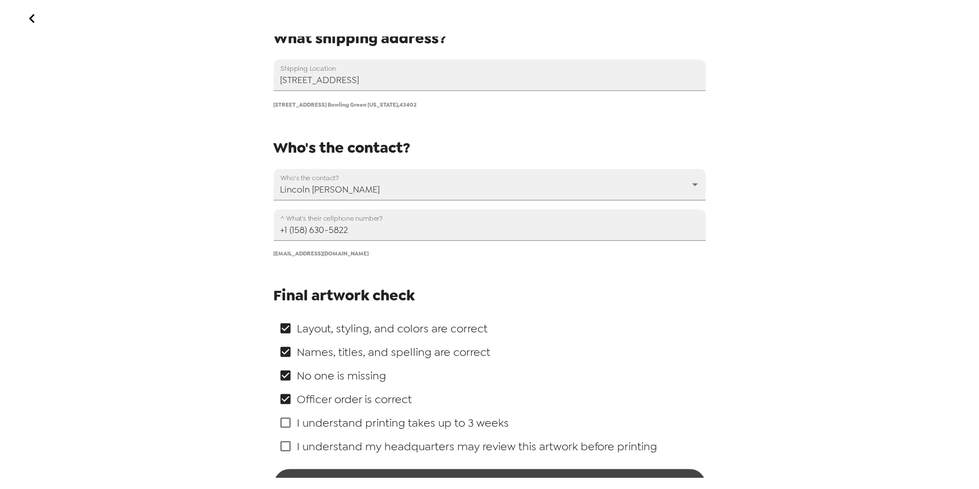
scroll to position [746, 0]
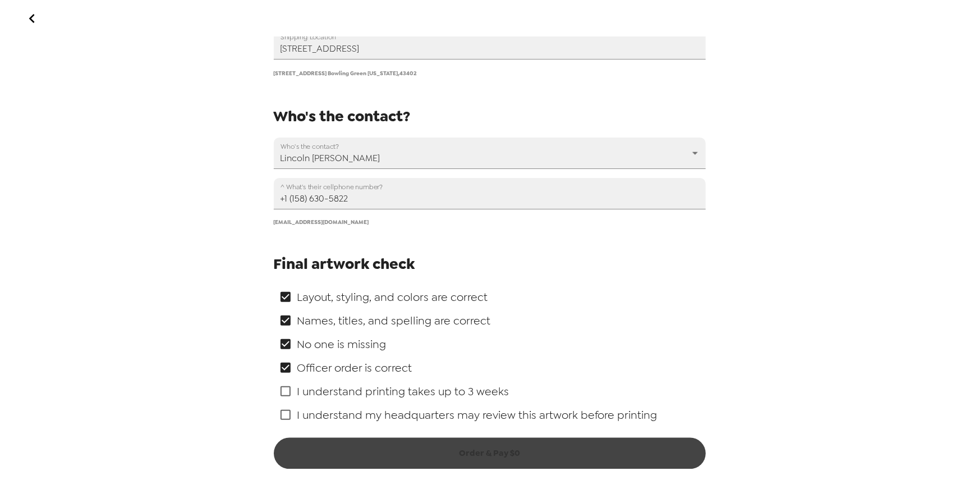
click at [282, 390] on input "checkbox" at bounding box center [286, 391] width 24 height 24
checkbox input "true"
click at [285, 410] on input "checkbox" at bounding box center [286, 415] width 24 height 24
checkbox input "true"
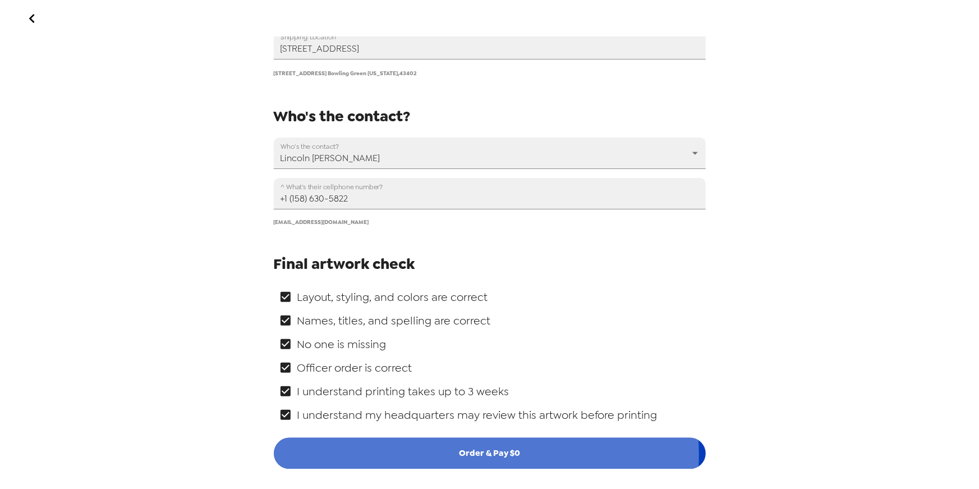
click at [447, 454] on button "Order & Pay $ 0" at bounding box center [490, 453] width 432 height 31
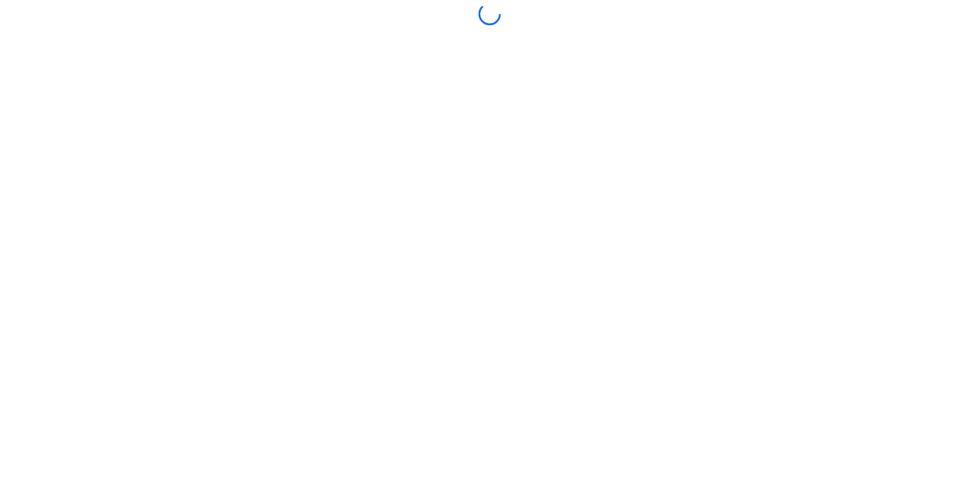
click at [488, 332] on div at bounding box center [489, 244] width 973 height 483
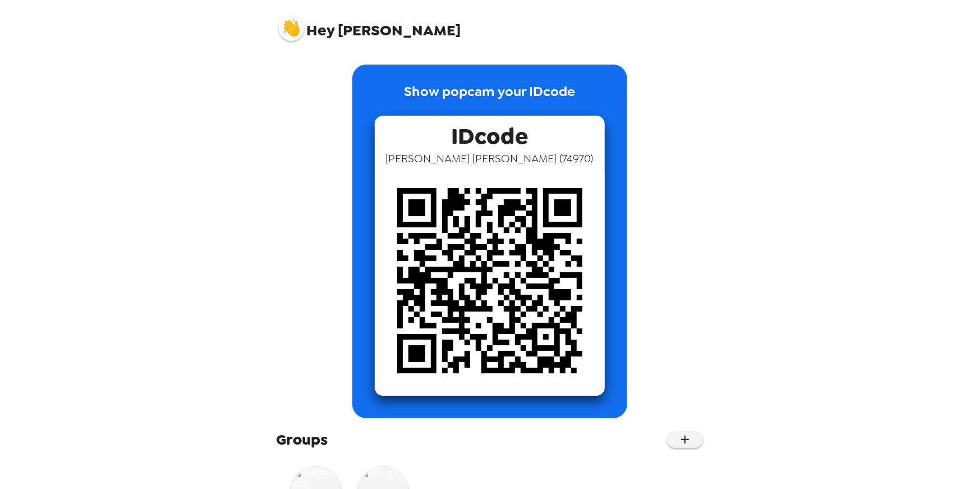
click at [292, 25] on img at bounding box center [291, 28] width 25 height 25
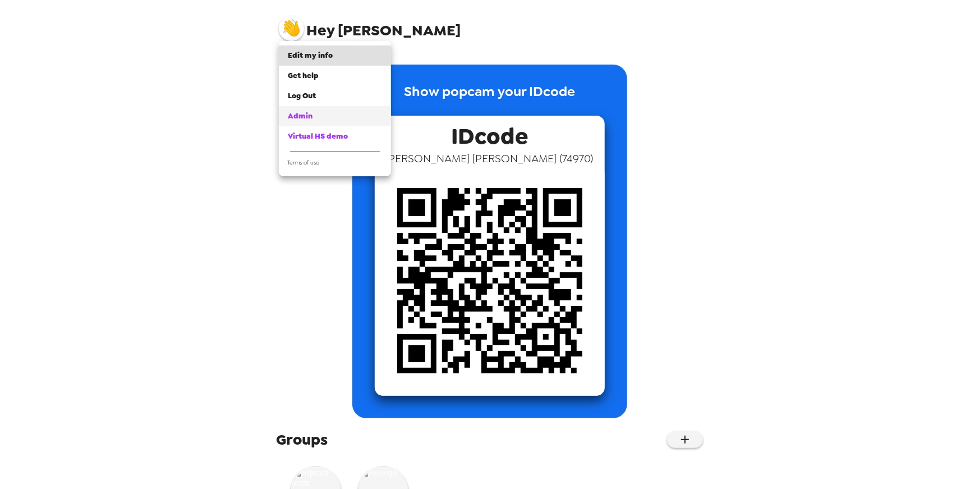
click at [336, 118] on div "Admin" at bounding box center [335, 116] width 94 height 11
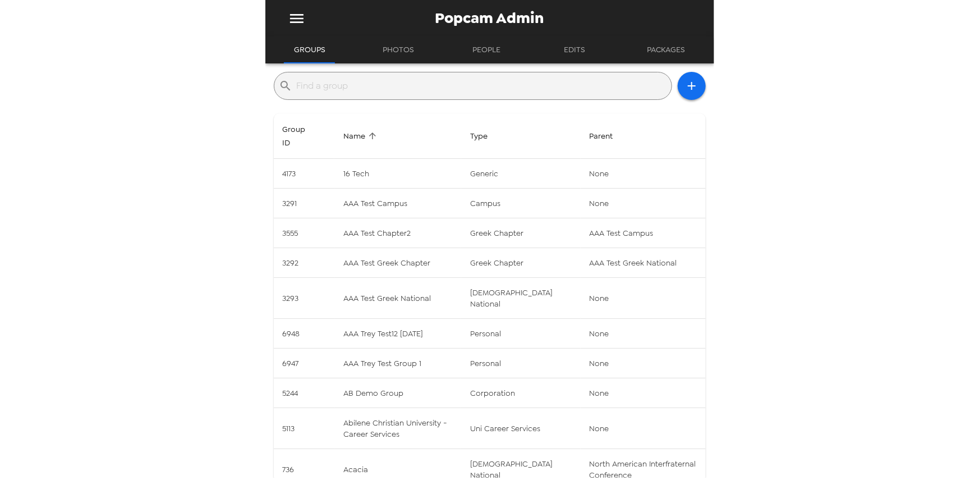
click at [364, 85] on input "text" at bounding box center [482, 86] width 370 height 18
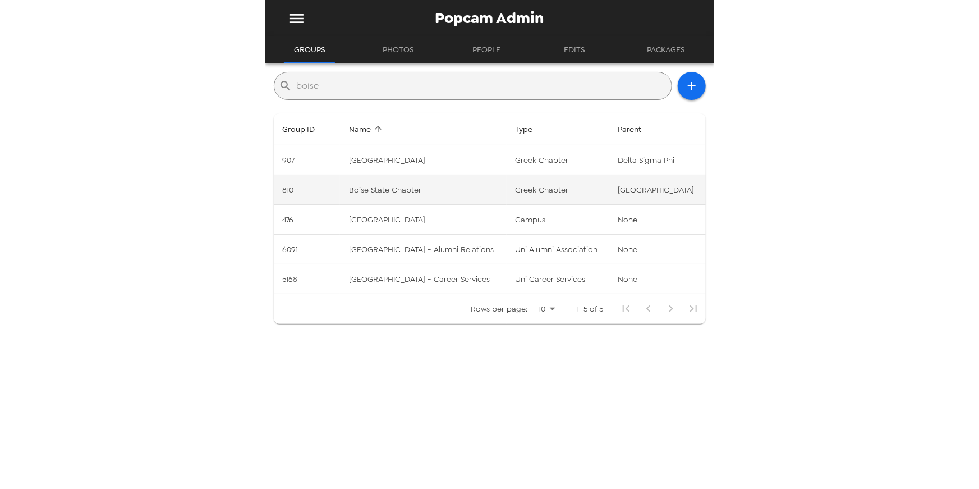
type input "boise"
click at [459, 195] on td "Boise State Chapter" at bounding box center [423, 190] width 167 height 30
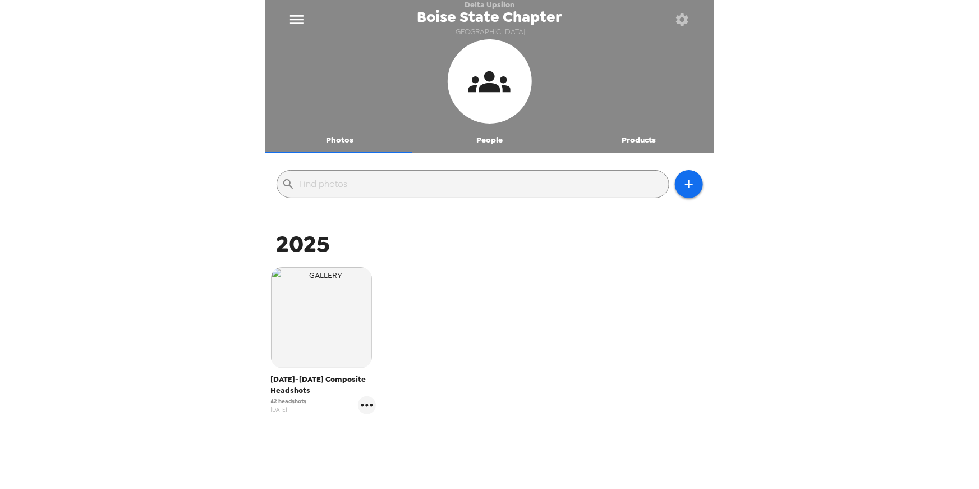
click at [516, 288] on div "2024-2025 Composite Headshots 42 headshots 4/2/25" at bounding box center [489, 348] width 443 height 169
click at [509, 259] on div "2025" at bounding box center [489, 244] width 443 height 30
click at [629, 142] on button "Products" at bounding box center [639, 139] width 150 height 27
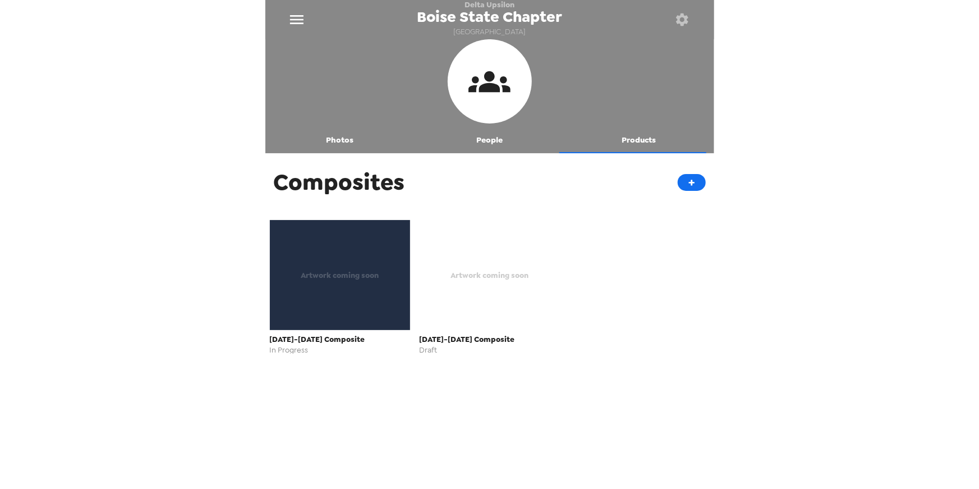
click at [468, 317] on div "Artwork coming soon" at bounding box center [489, 275] width 141 height 110
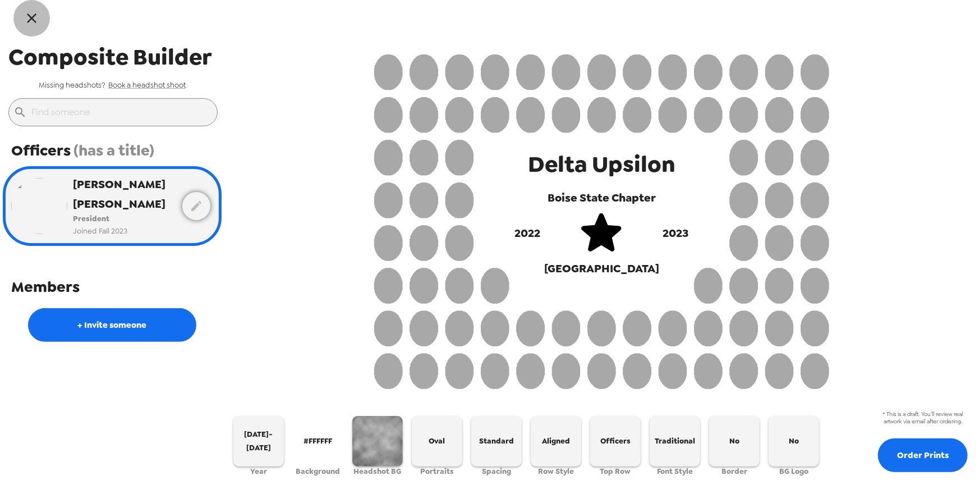
click at [27, 20] on icon "button" at bounding box center [32, 18] width 16 height 16
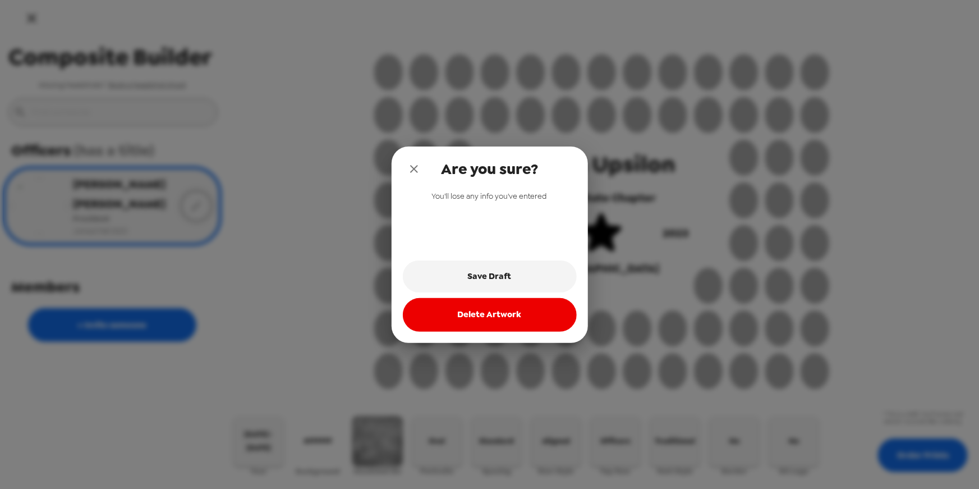
click at [485, 320] on button "Delete Artwork" at bounding box center [490, 315] width 174 height 34
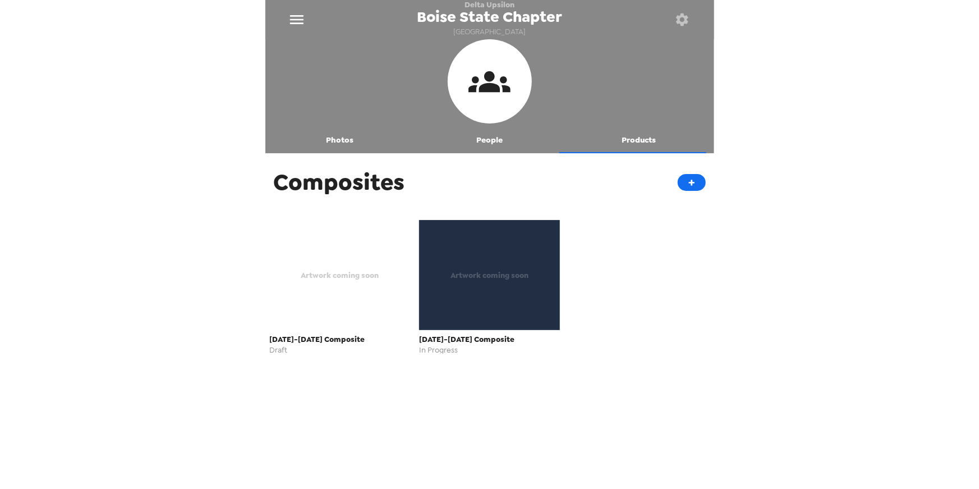
click at [477, 309] on div "Artwork coming soon" at bounding box center [489, 275] width 141 height 110
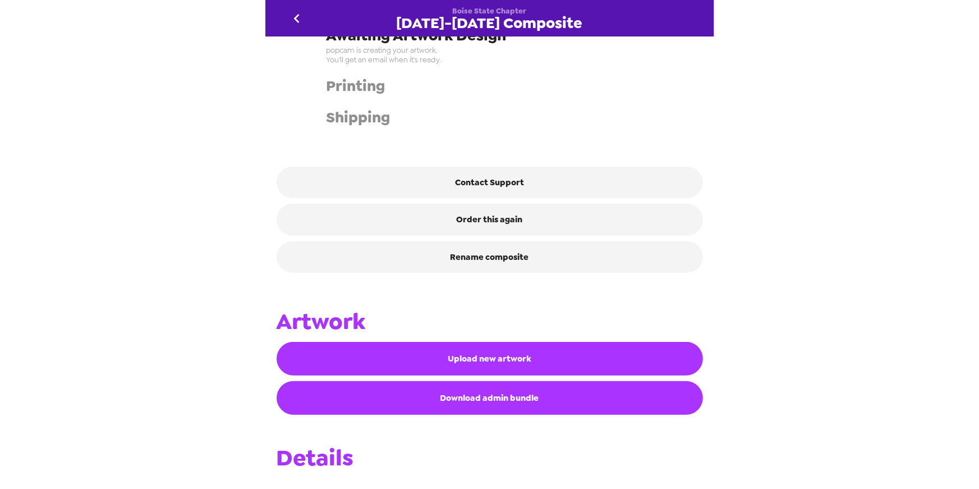
scroll to position [301, 0]
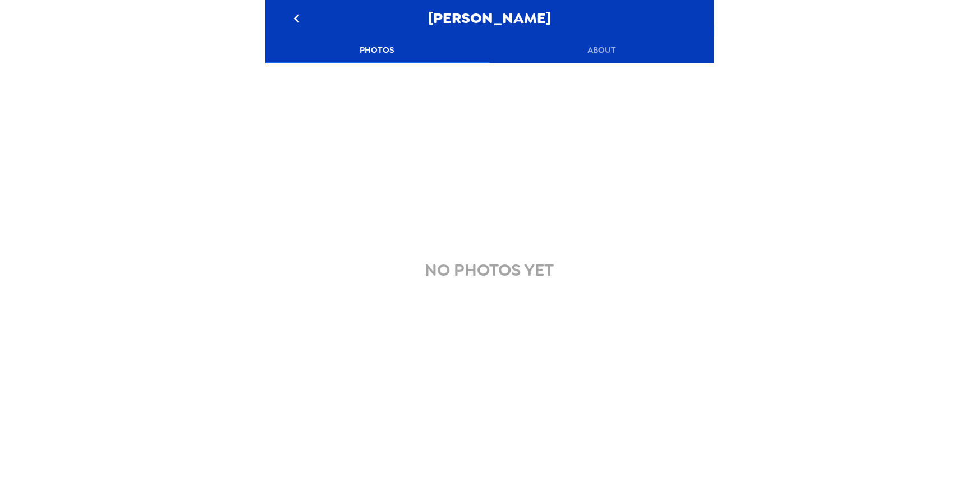
click at [315, 176] on div "NO PHOTOS YET" at bounding box center [489, 270] width 449 height 414
click at [369, 49] on button "Photos" at bounding box center [377, 49] width 224 height 27
click at [598, 49] on button "About" at bounding box center [602, 49] width 224 height 27
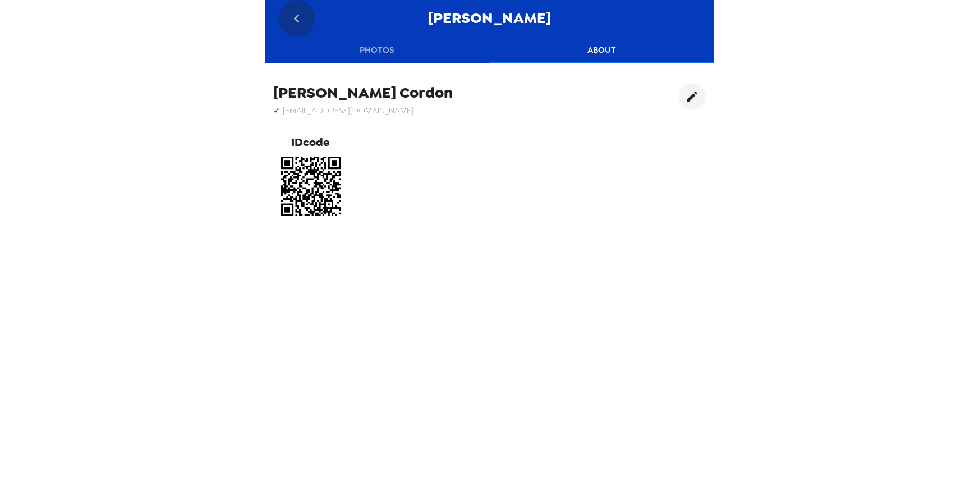
click at [299, 15] on icon "go back" at bounding box center [297, 18] width 6 height 9
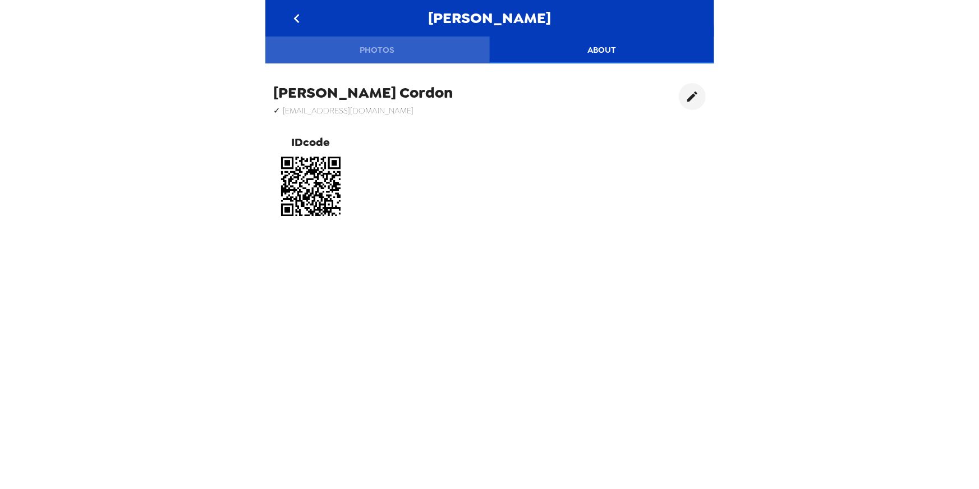
click at [376, 48] on button "Photos" at bounding box center [377, 49] width 224 height 27
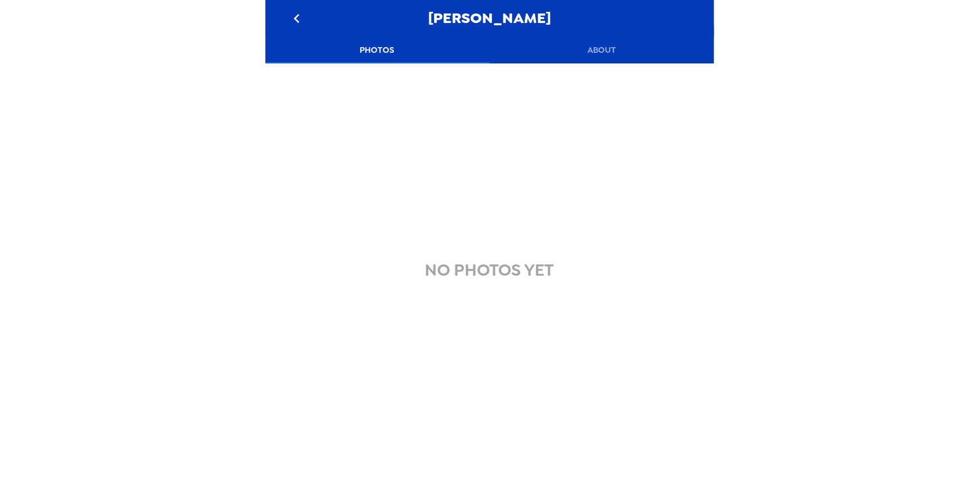
click at [598, 52] on button "About" at bounding box center [602, 49] width 224 height 27
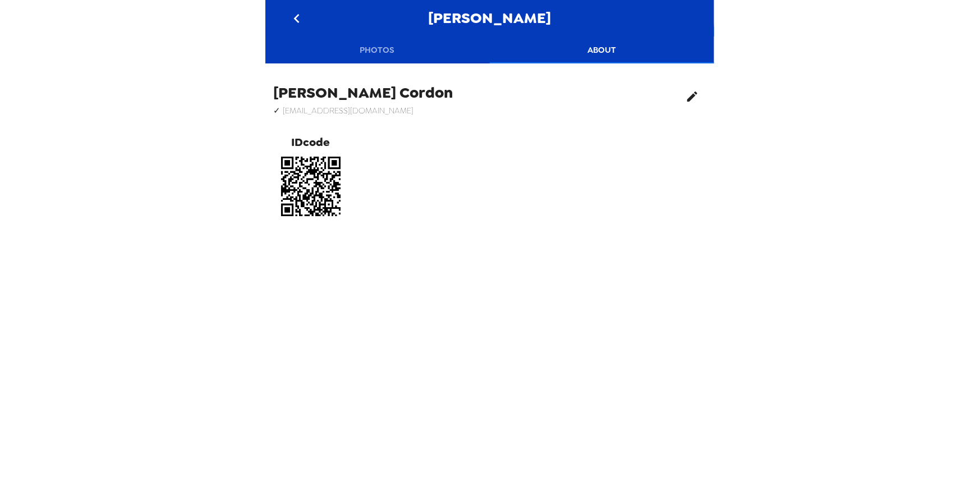
click at [686, 94] on icon "edit" at bounding box center [692, 96] width 13 height 13
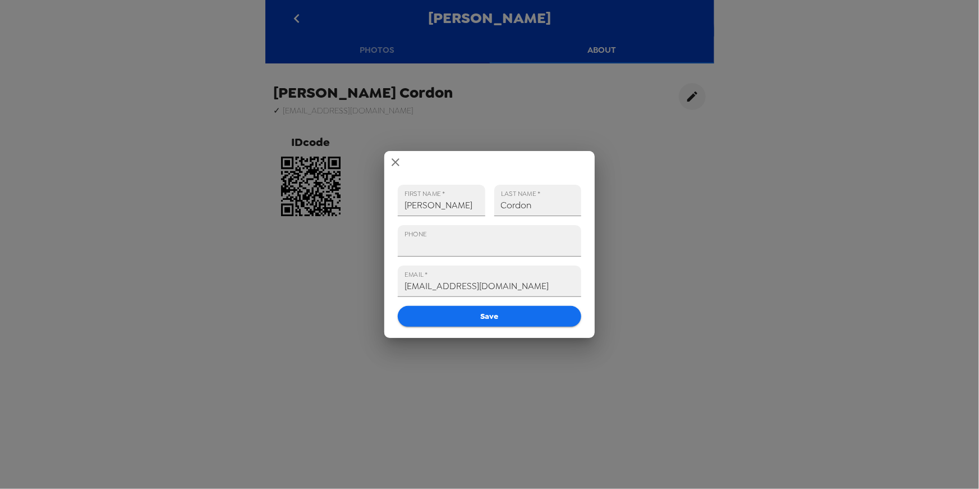
click at [550, 105] on div "FIRST NAME   * Dietrich LAST NAME   * Cordon PHONE EMAIL   * dietrich13@gmail.c…" at bounding box center [489, 244] width 979 height 489
click at [155, 114] on div "FIRST NAME   * Dietrich LAST NAME   * Cordon PHONE EMAIL   * dietrich13@gmail.c…" at bounding box center [489, 244] width 979 height 489
click at [208, 79] on div "FIRST NAME   * Dietrich LAST NAME   * Cordon PHONE EMAIL   * dietrich13@gmail.c…" at bounding box center [489, 244] width 979 height 489
click at [397, 162] on icon "close" at bounding box center [395, 161] width 13 height 13
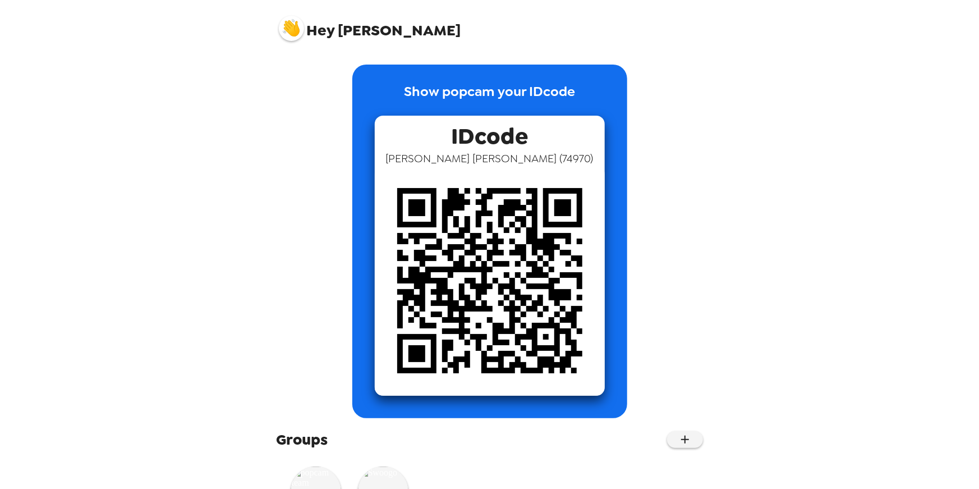
click at [217, 111] on div "Hey [PERSON_NAME] Show popcam your IDcode IDcode [PERSON_NAME] ( 74970 ) Groups…" at bounding box center [489, 244] width 979 height 489
click at [291, 29] on img at bounding box center [291, 28] width 25 height 25
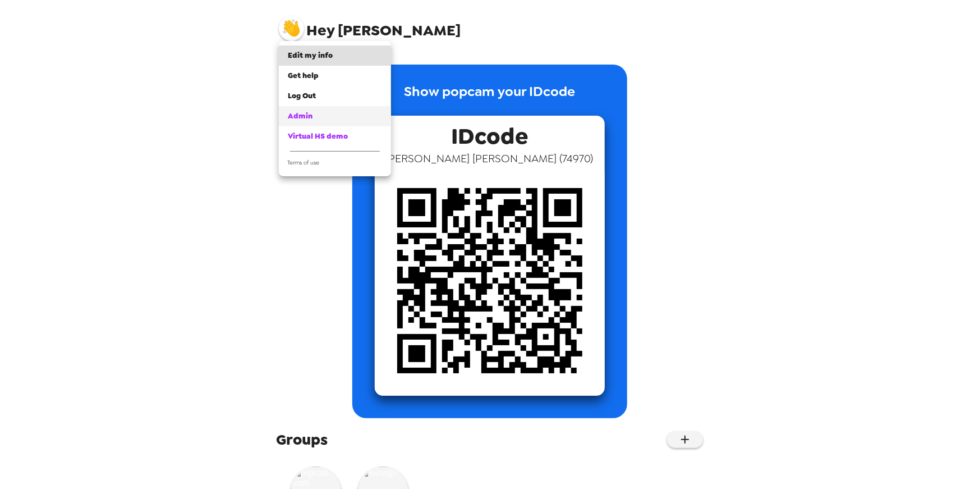
click at [302, 117] on span "Admin" at bounding box center [300, 116] width 25 height 10
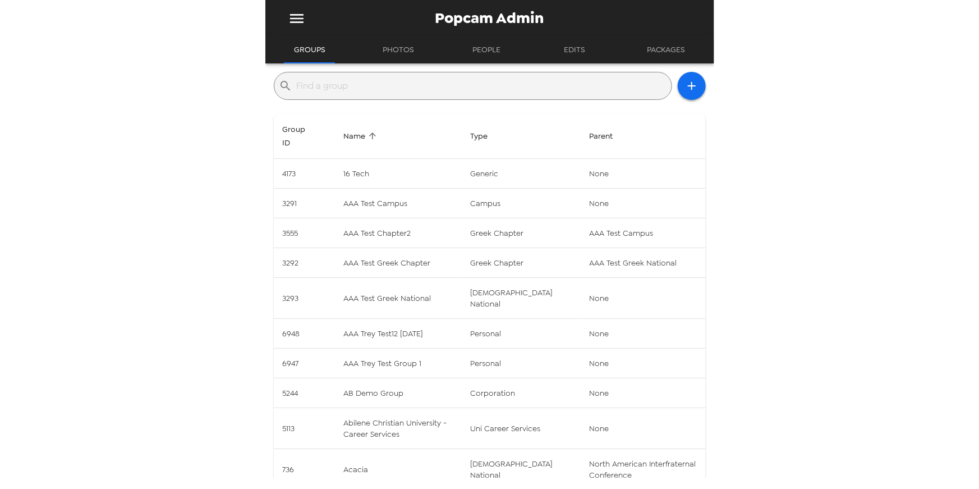
click at [162, 166] on div "Popcam Admin Groups Photos People Edits Packages ​ Group ID Name Type Parent 41…" at bounding box center [489, 244] width 979 height 489
click at [480, 94] on input "text" at bounding box center [482, 86] width 370 height 18
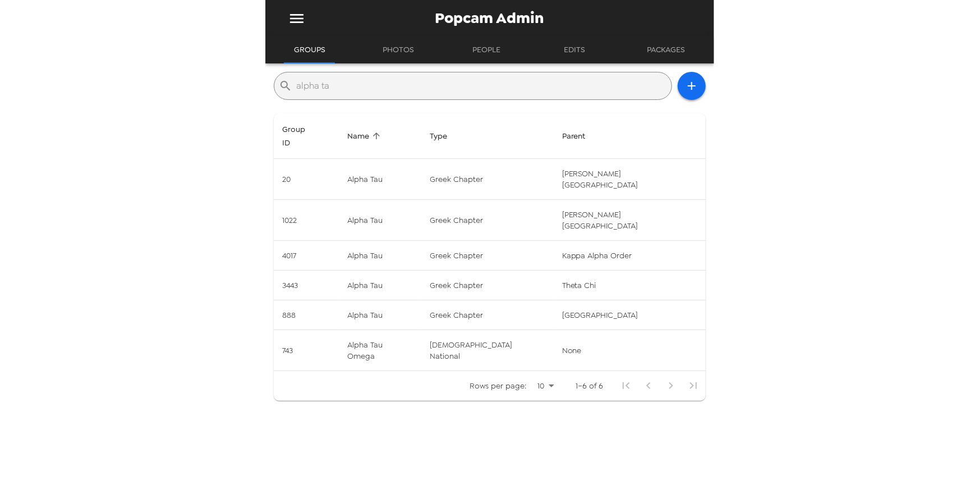
click at [337, 88] on input "alpha ta" at bounding box center [482, 86] width 370 height 18
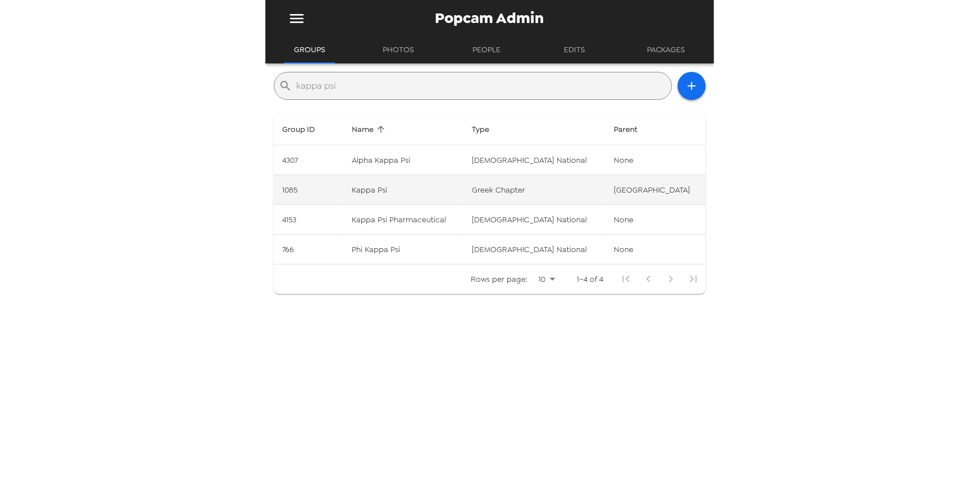
type input "kappa psi"
click at [378, 195] on td "Kappa Psi" at bounding box center [403, 190] width 120 height 30
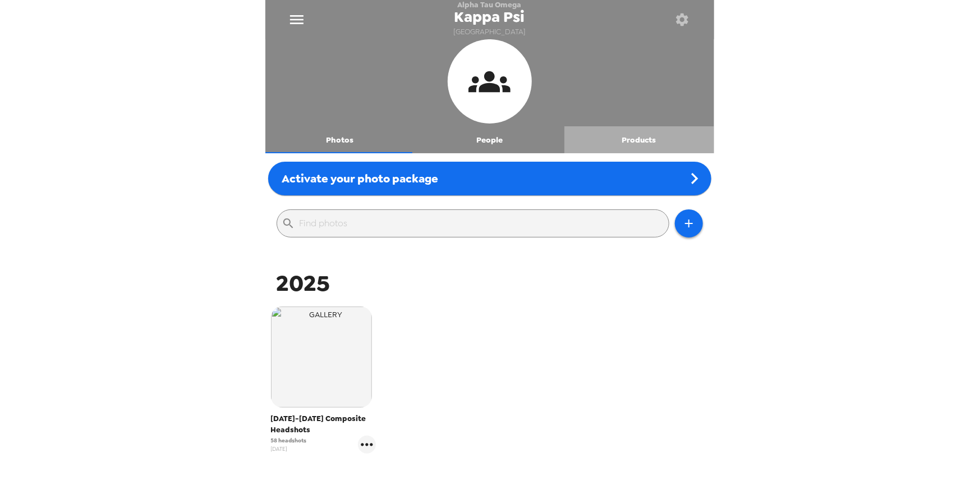
click at [637, 142] on button "Products" at bounding box center [639, 139] width 150 height 27
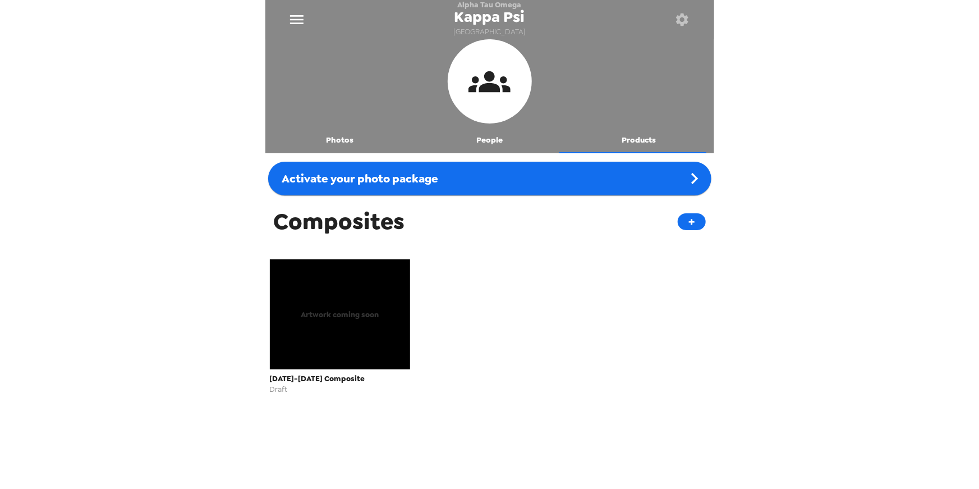
click at [328, 309] on span "Artwork coming soon" at bounding box center [340, 314] width 78 height 13
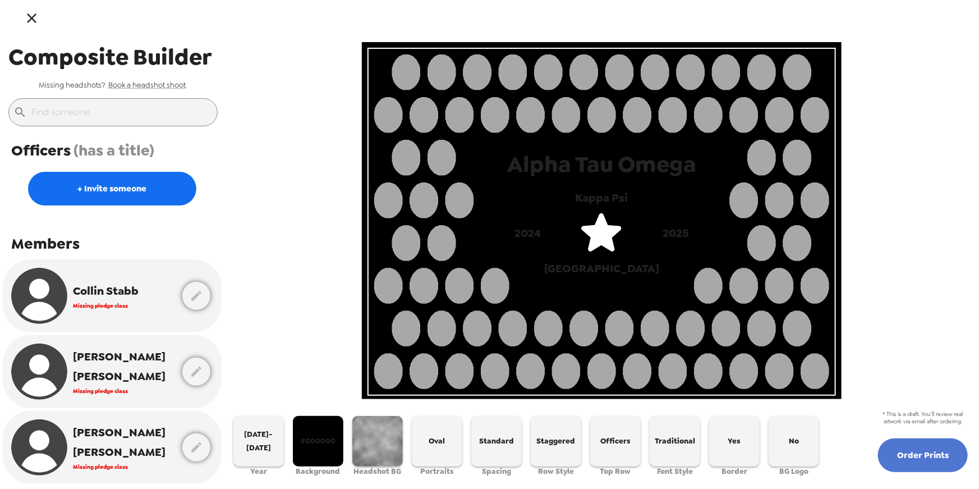
click at [939, 449] on button "Order Prints" at bounding box center [923, 455] width 90 height 34
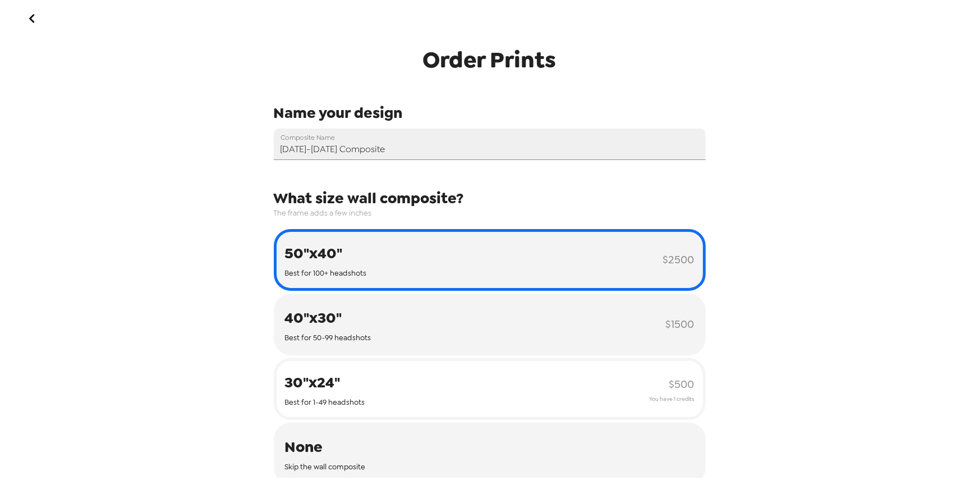
click at [390, 383] on button "30"x24" Best for 1-49 headshots $ 500 You have 1 credits" at bounding box center [490, 389] width 432 height 62
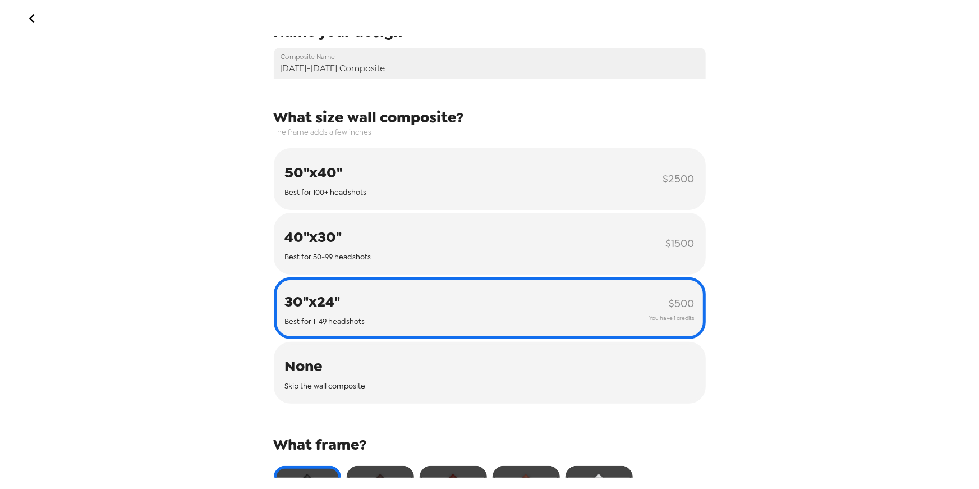
scroll to position [319, 0]
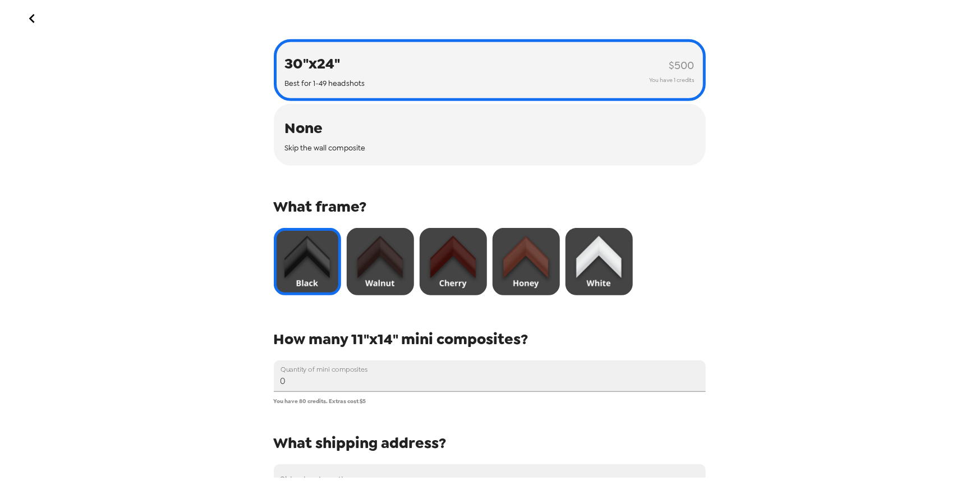
click at [374, 267] on img at bounding box center [380, 261] width 67 height 67
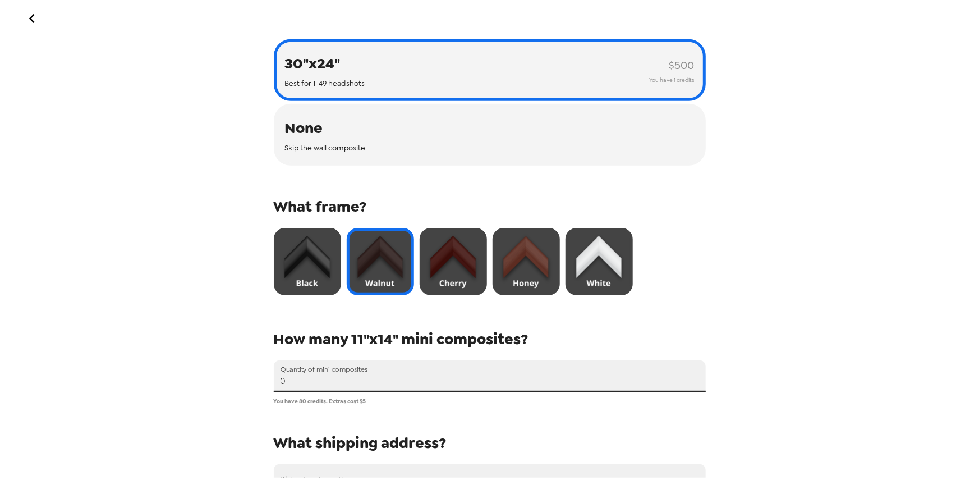
click at [300, 380] on input "0" at bounding box center [490, 375] width 432 height 31
click at [299, 380] on input "0" at bounding box center [490, 375] width 432 height 31
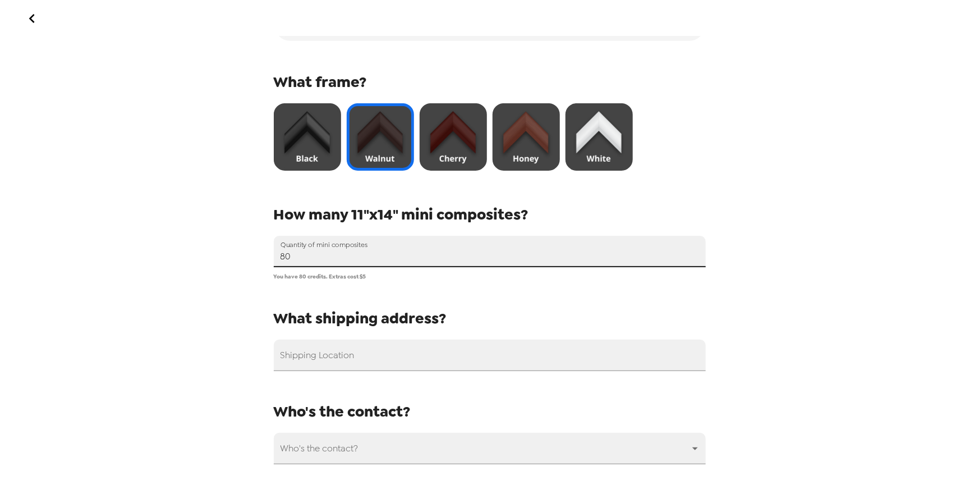
scroll to position [575, 0]
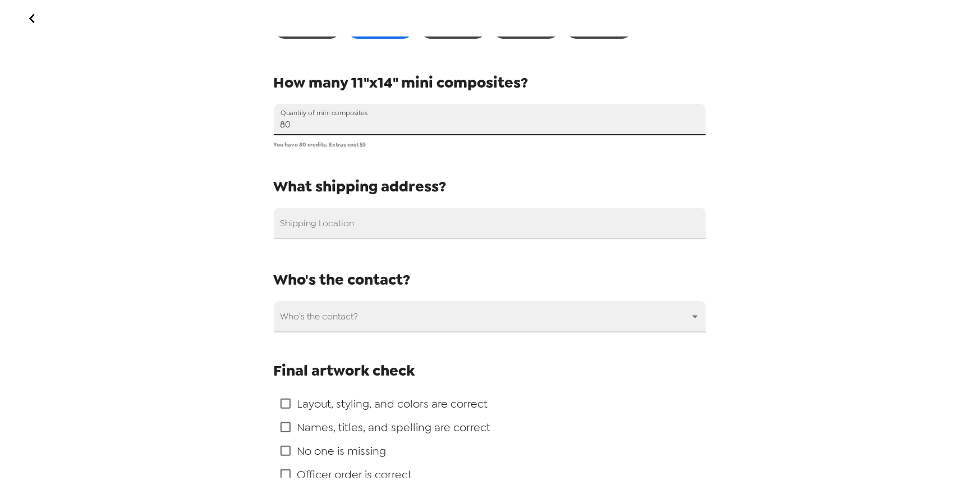
type input "80"
click at [463, 233] on input "Shipping Location" at bounding box center [490, 223] width 432 height 31
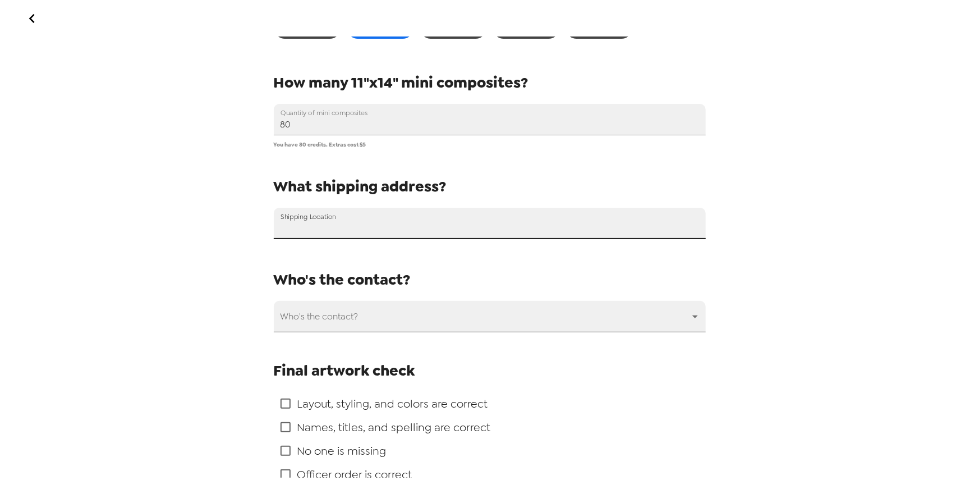
paste input "21 Welsford Street"
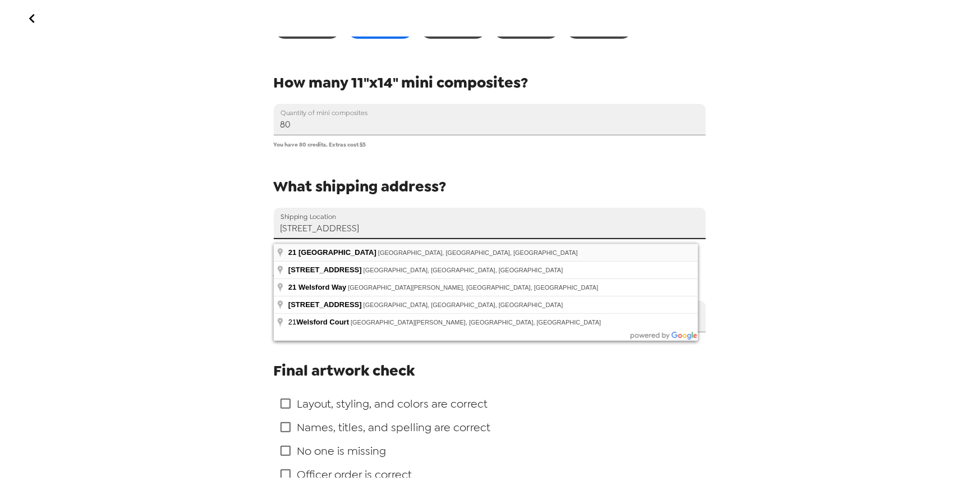
type input "21 Welsford Street, Pittsburgh, PA, USA"
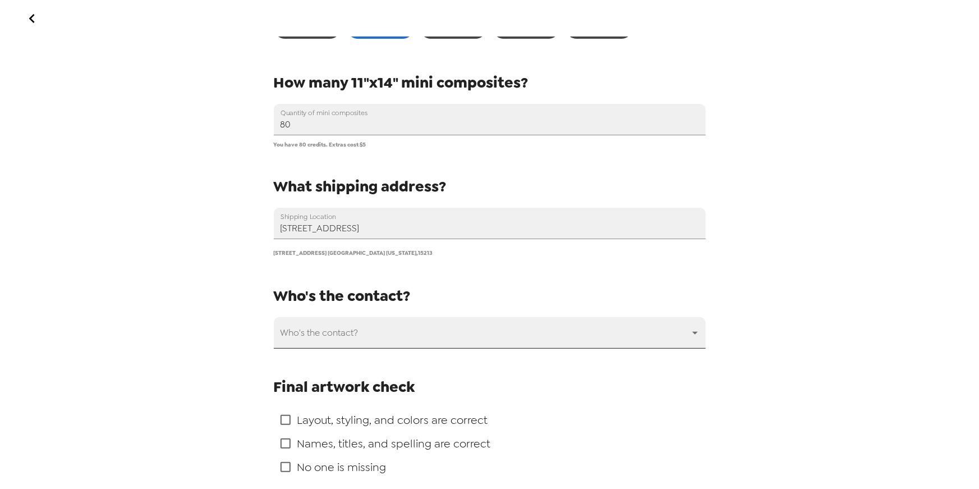
click at [448, 325] on body "Order Prints Name your design Composite Name 2025-2026 Composite What size wall…" at bounding box center [489, 244] width 979 height 489
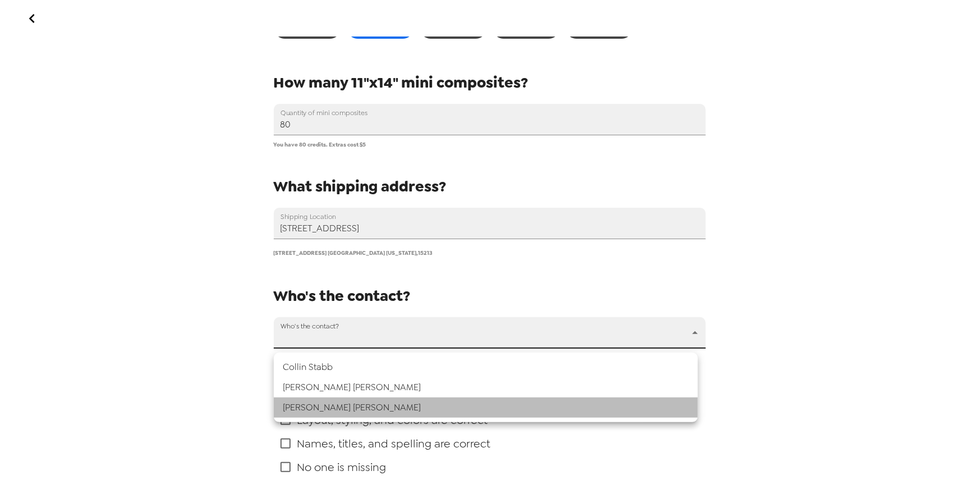
click at [315, 401] on li "Ryan Kimball" at bounding box center [486, 407] width 424 height 20
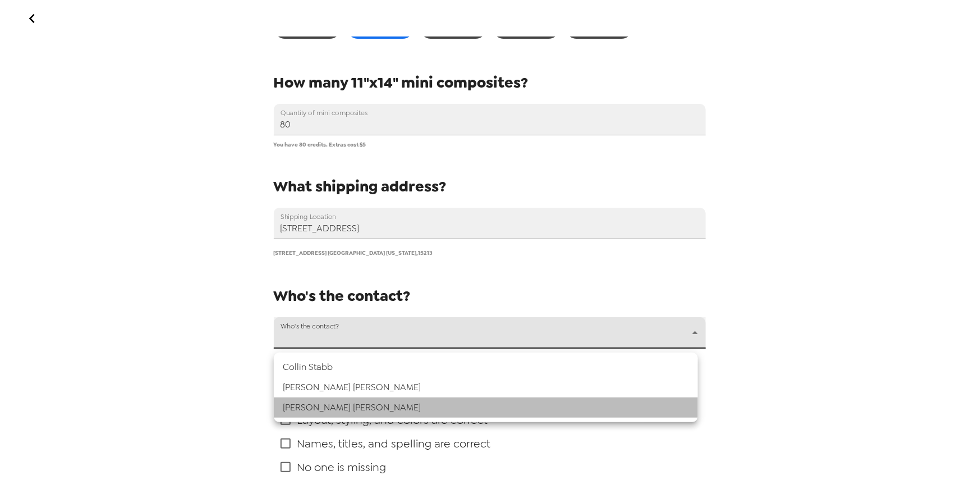
type input "58960"
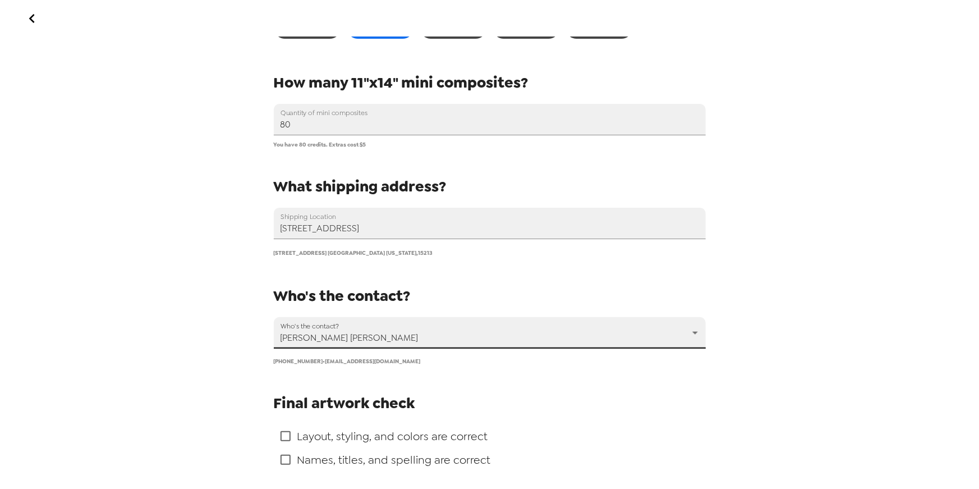
click at [203, 392] on div "Order Prints Name your design Composite Name 2025-2026 Composite What size wall…" at bounding box center [489, 244] width 979 height 489
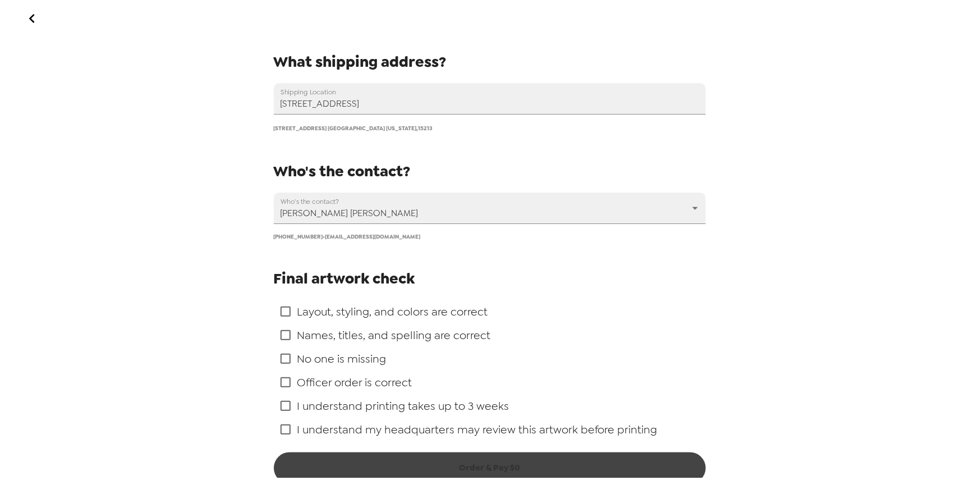
scroll to position [718, 0]
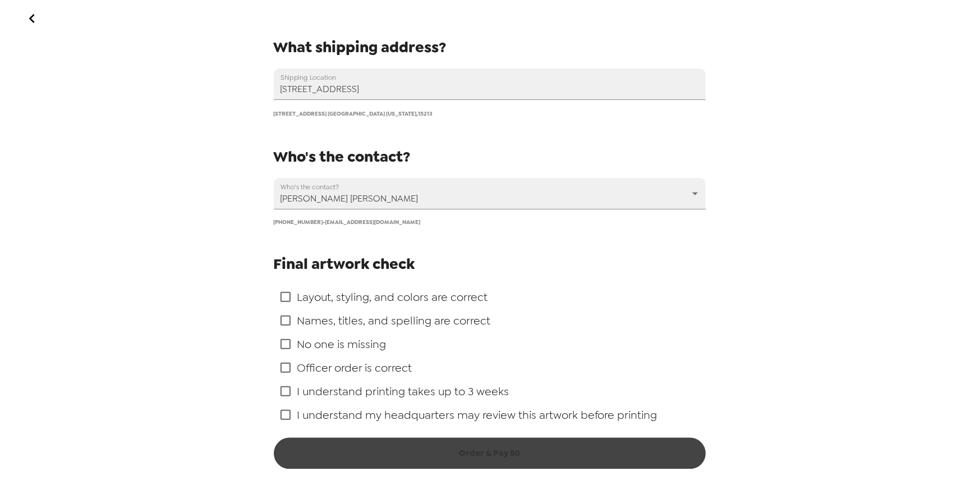
click at [431, 296] on span "Layout, styling, and colors are correct" at bounding box center [392, 296] width 191 height 15
drag, startPoint x: 285, startPoint y: 294, endPoint x: 287, endPoint y: 301, distance: 7.1
click at [284, 294] on input "checkbox" at bounding box center [286, 297] width 24 height 24
checkbox input "true"
click at [283, 323] on input "checkbox" at bounding box center [286, 321] width 24 height 24
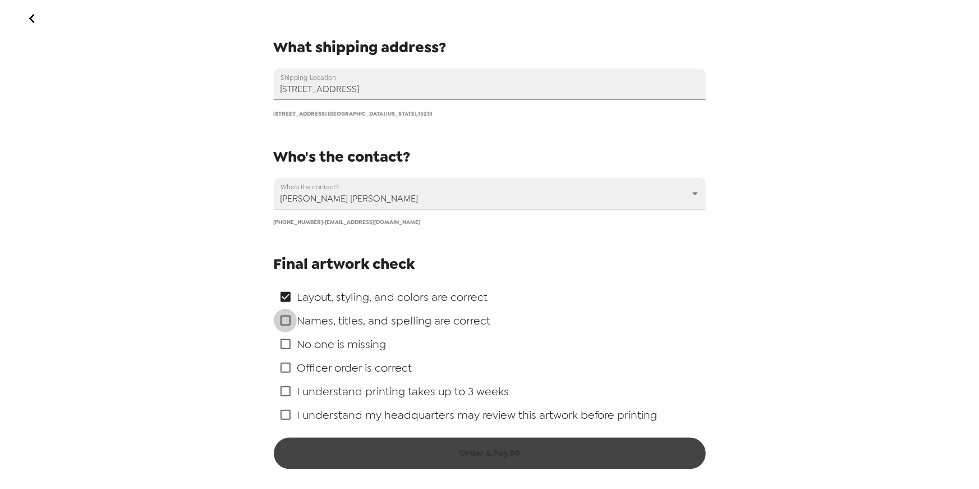
checkbox input "true"
click at [286, 344] on input "checkbox" at bounding box center [286, 344] width 24 height 24
checkbox input "true"
click at [286, 367] on input "checkbox" at bounding box center [286, 368] width 24 height 24
checkbox input "true"
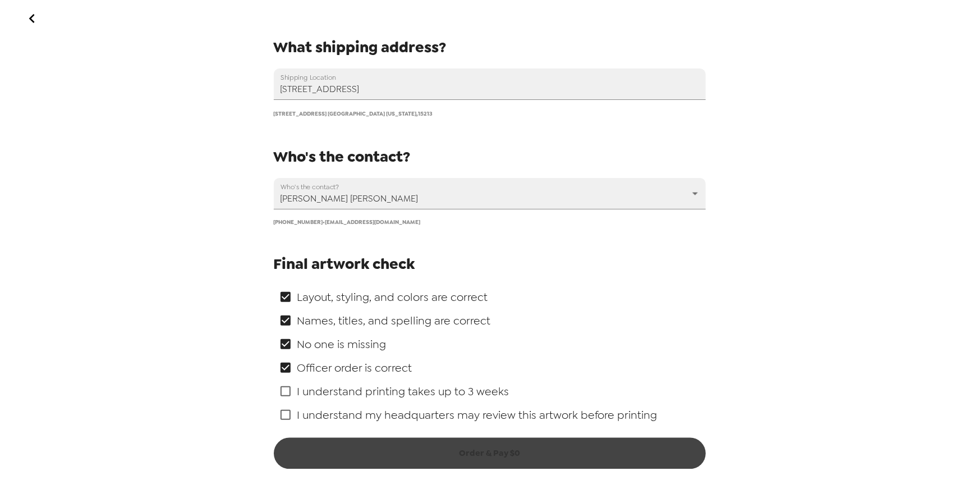
click at [284, 389] on input "checkbox" at bounding box center [286, 391] width 24 height 24
checkbox input "true"
click at [286, 417] on input "checkbox" at bounding box center [286, 415] width 24 height 24
checkbox input "true"
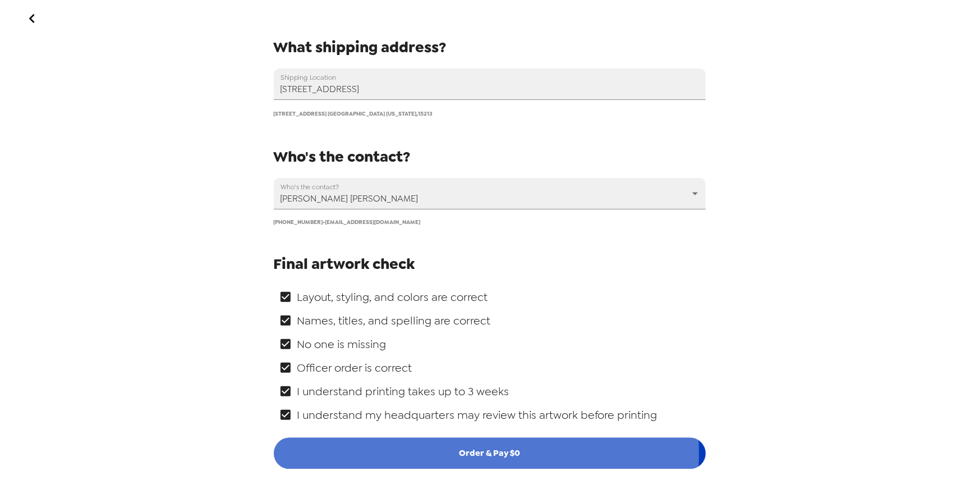
click at [459, 454] on button "Order & Pay $ 0" at bounding box center [490, 453] width 432 height 31
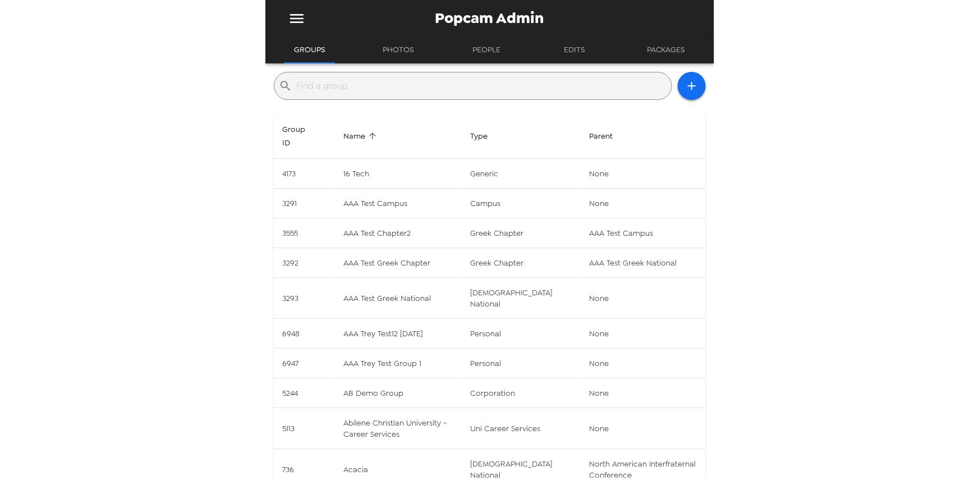
click at [372, 90] on input "text" at bounding box center [482, 86] width 370 height 18
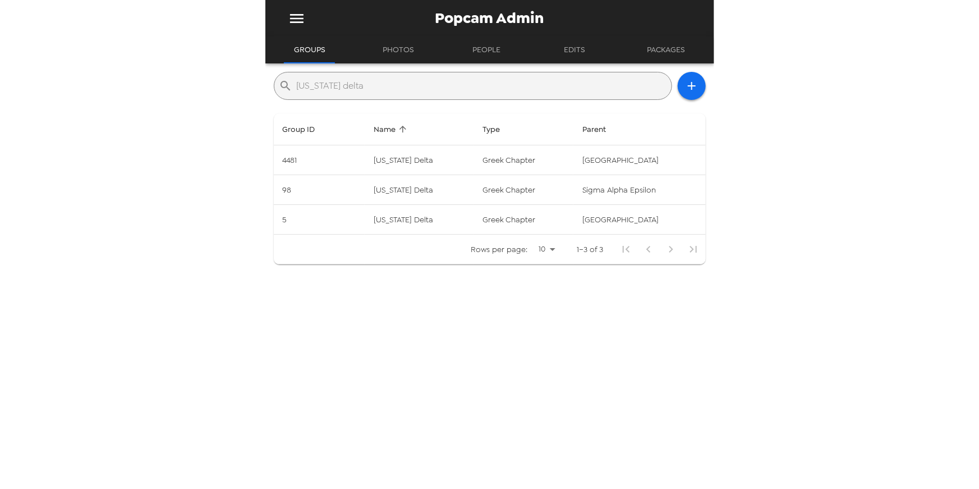
click at [372, 90] on input "[US_STATE] delta" at bounding box center [482, 86] width 370 height 18
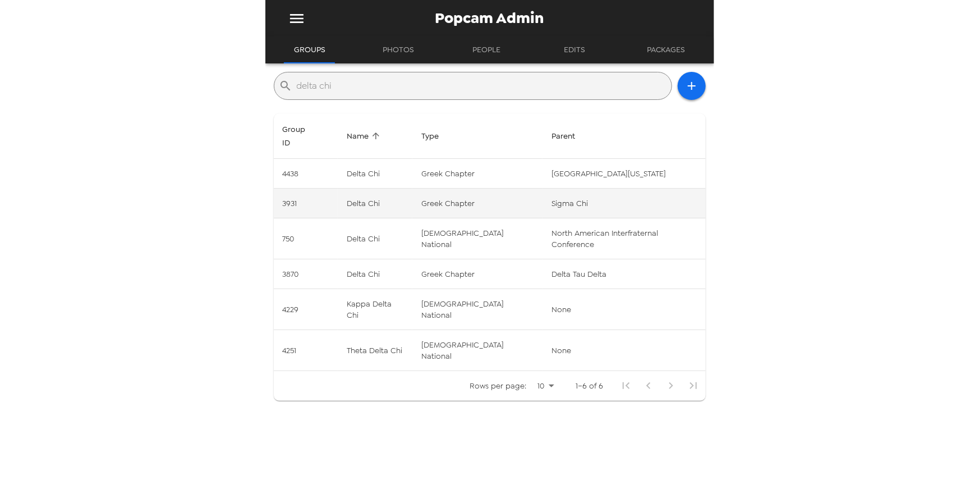
type input "delta chi"
click at [412, 192] on td "Delta Chi" at bounding box center [375, 204] width 75 height 30
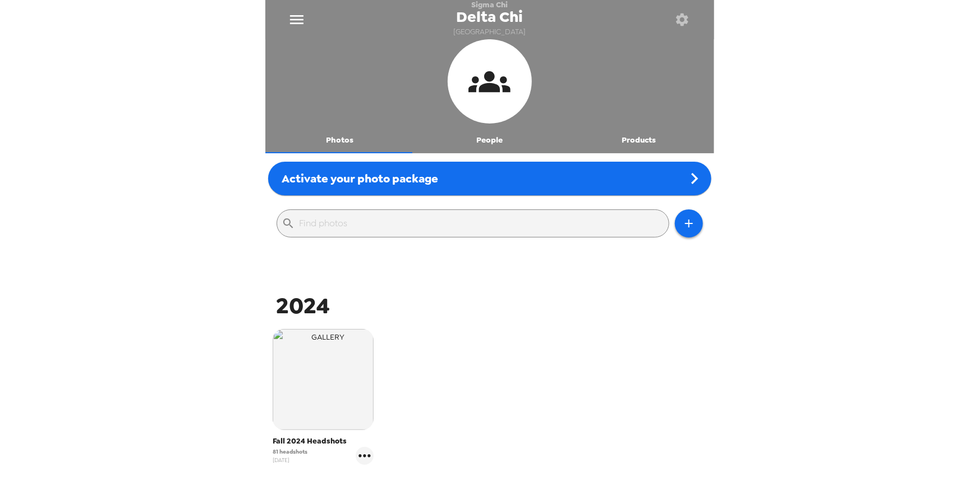
click at [145, 125] on div "Sigma Chi Delta Chi Wabash College Photos People Products Activate your photo p…" at bounding box center [489, 244] width 979 height 489
click at [177, 164] on div "Sigma Chi Delta Chi Wabash College Photos People Products Activate your photo p…" at bounding box center [489, 244] width 979 height 489
click at [634, 141] on button "Products" at bounding box center [639, 139] width 150 height 27
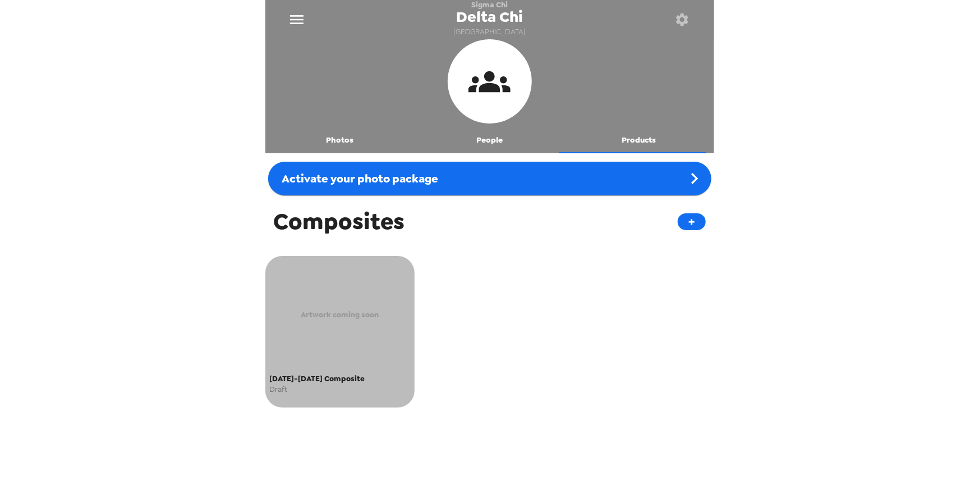
click at [345, 288] on div "Artwork coming soon" at bounding box center [340, 314] width 141 height 110
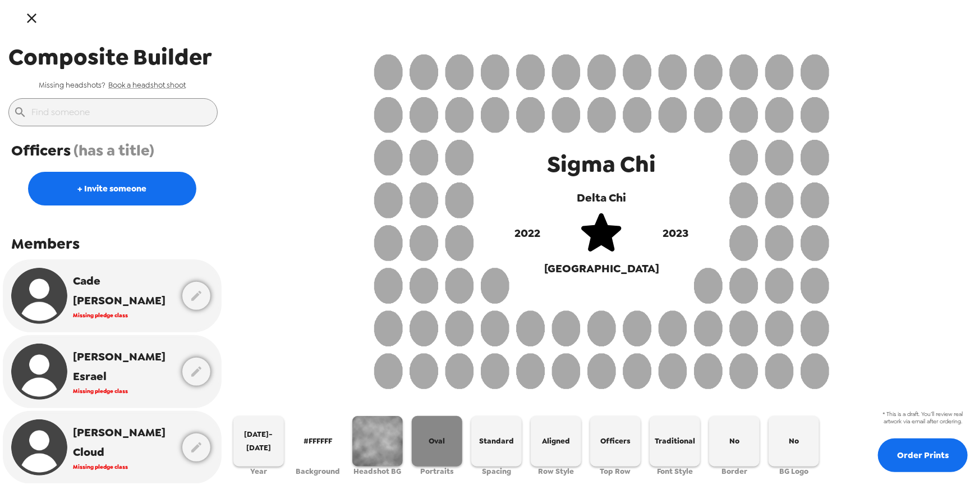
click at [442, 440] on span "Oval" at bounding box center [437, 440] width 16 height 13
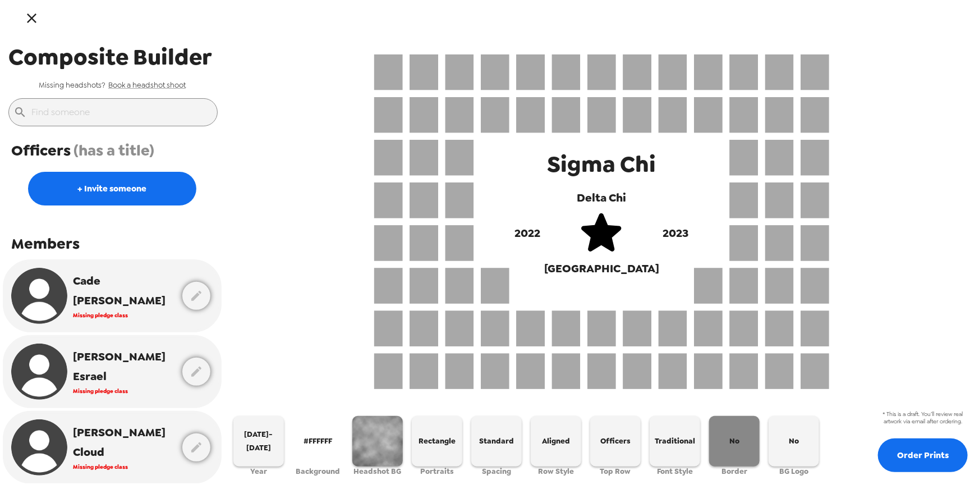
click at [729, 439] on span "No" at bounding box center [734, 440] width 10 height 13
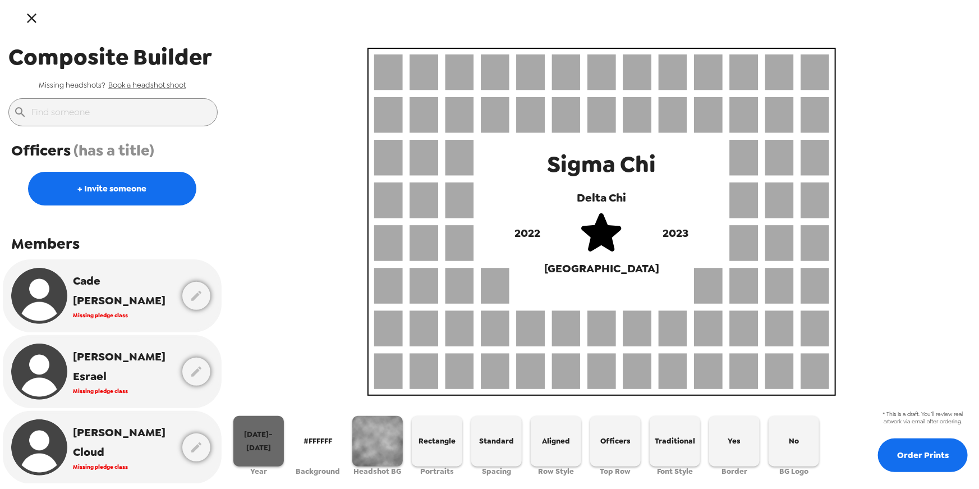
click at [273, 438] on span "[DATE]-[DATE]" at bounding box center [259, 440] width 42 height 26
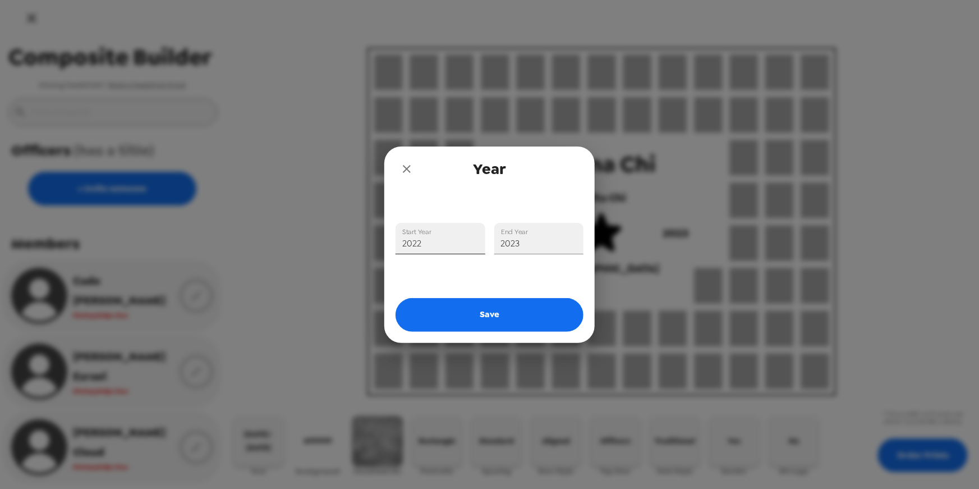
click at [439, 246] on input "2022" at bounding box center [441, 238] width 90 height 31
type input "2024"
click at [561, 242] on input "2023" at bounding box center [539, 238] width 90 height 31
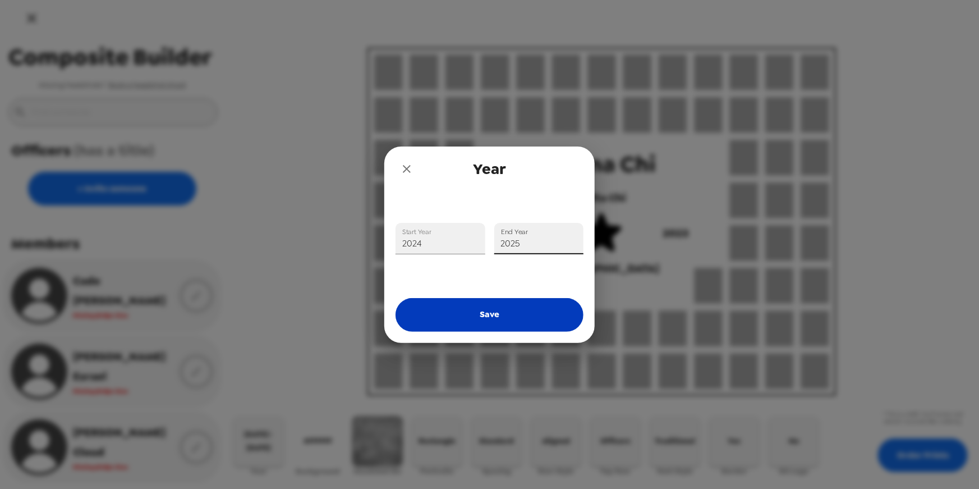
type input "2025"
click at [485, 312] on button "Save" at bounding box center [490, 315] width 188 height 34
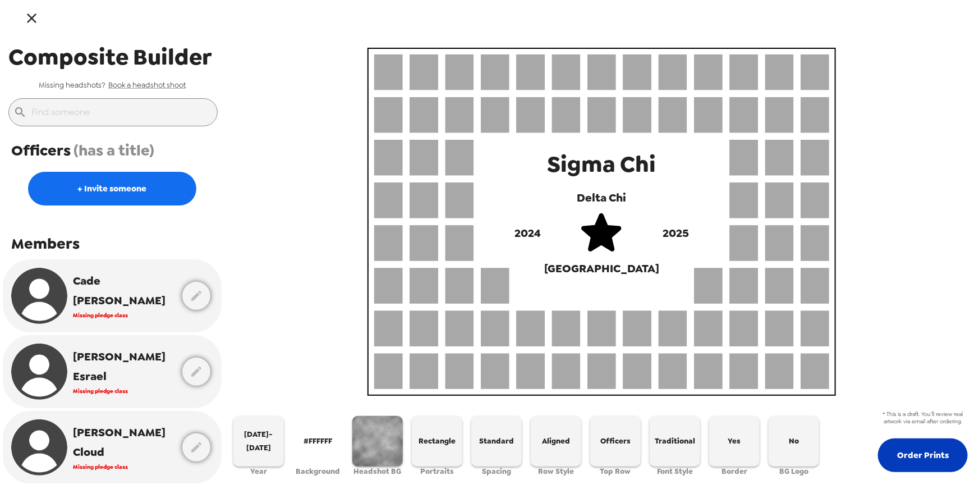
click at [917, 453] on button "Order Prints" at bounding box center [923, 455] width 90 height 34
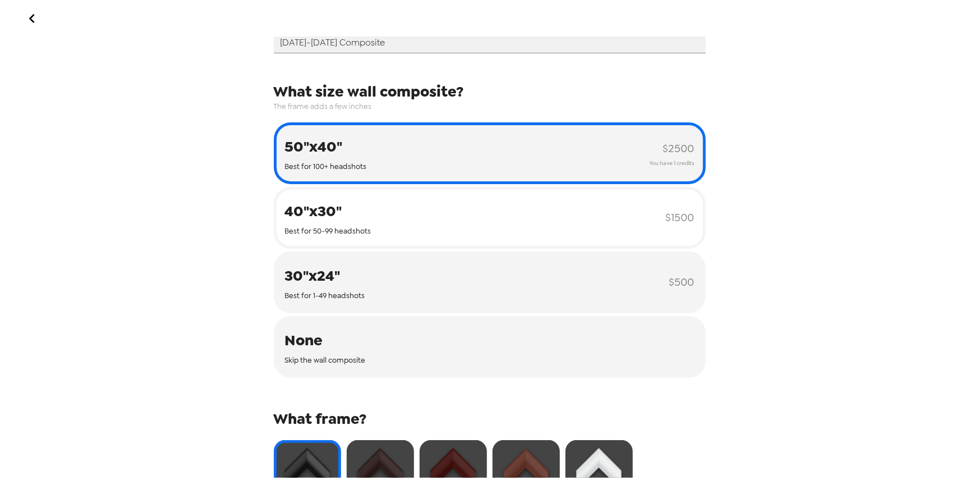
scroll to position [110, 0]
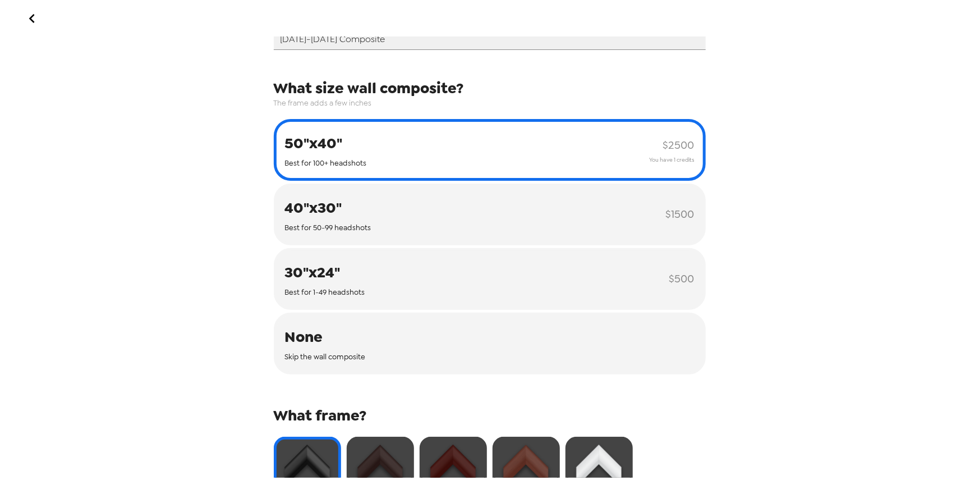
click at [445, 144] on button "50"x40" Best for 100+ headshots $ 2500 You have 1 credits" at bounding box center [490, 150] width 432 height 62
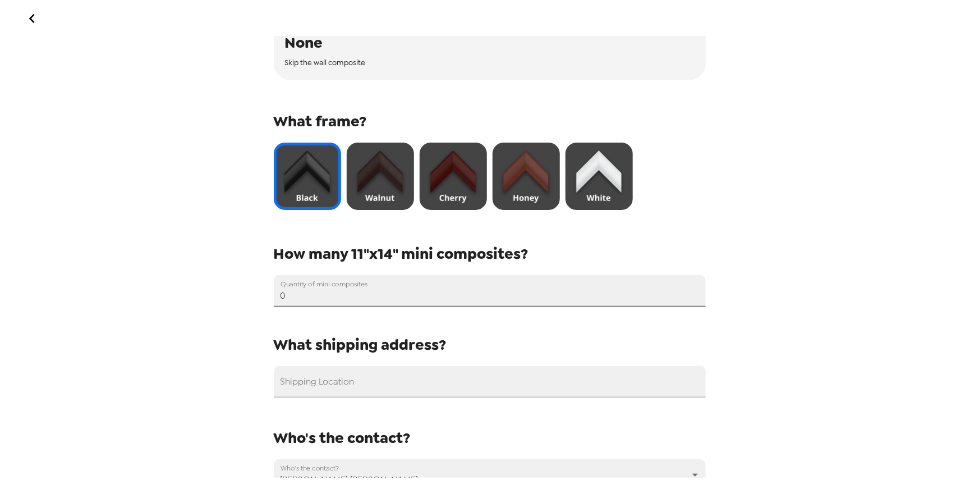
scroll to position [568, 0]
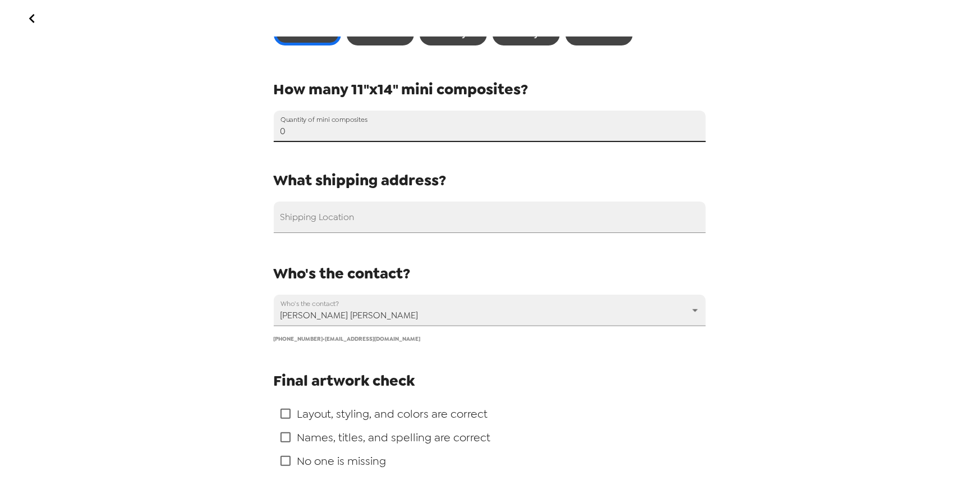
click at [340, 136] on input "0" at bounding box center [490, 126] width 432 height 31
click at [353, 136] on input "0" at bounding box center [490, 126] width 432 height 31
type input "100"
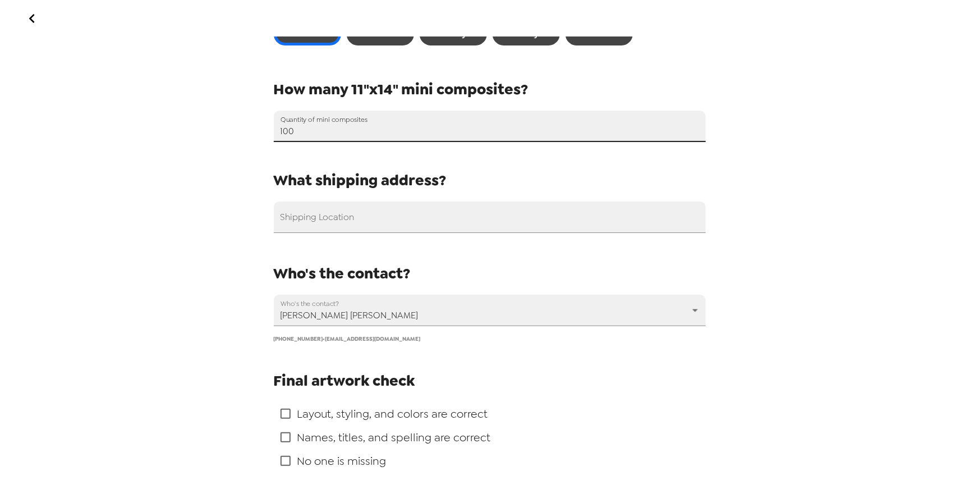
click at [226, 205] on div "Order Prints Name your design Composite Name 2024-2025 Composite What size wall…" at bounding box center [489, 244] width 979 height 489
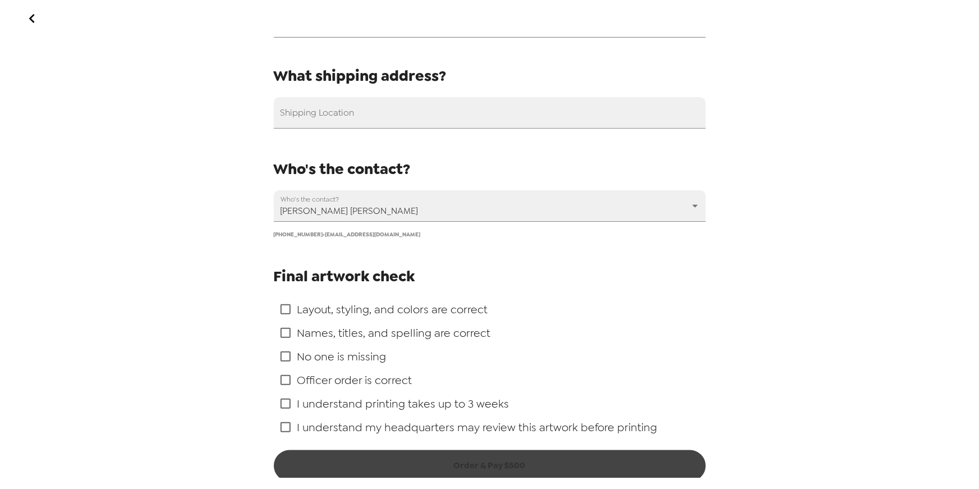
scroll to position [688, 0]
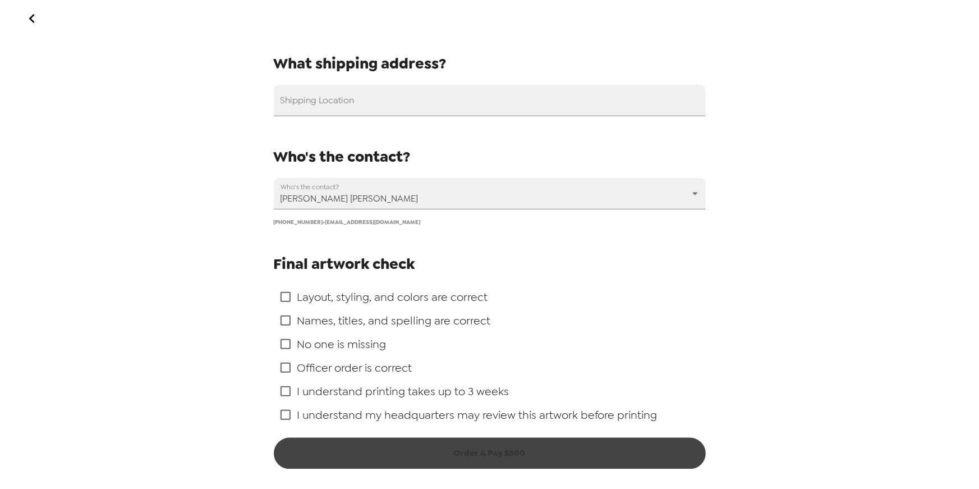
click at [26, 21] on icon "go back" at bounding box center [32, 19] width 18 height 18
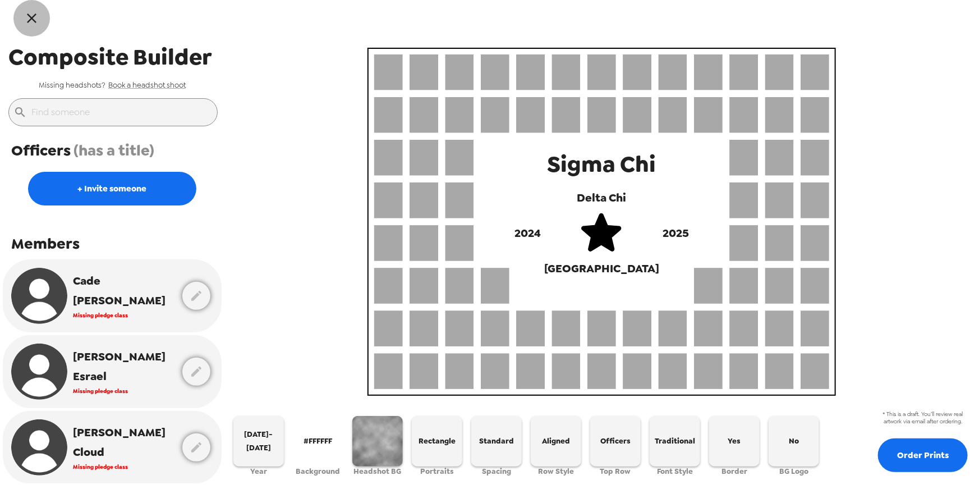
click at [29, 18] on icon "button" at bounding box center [32, 18] width 16 height 16
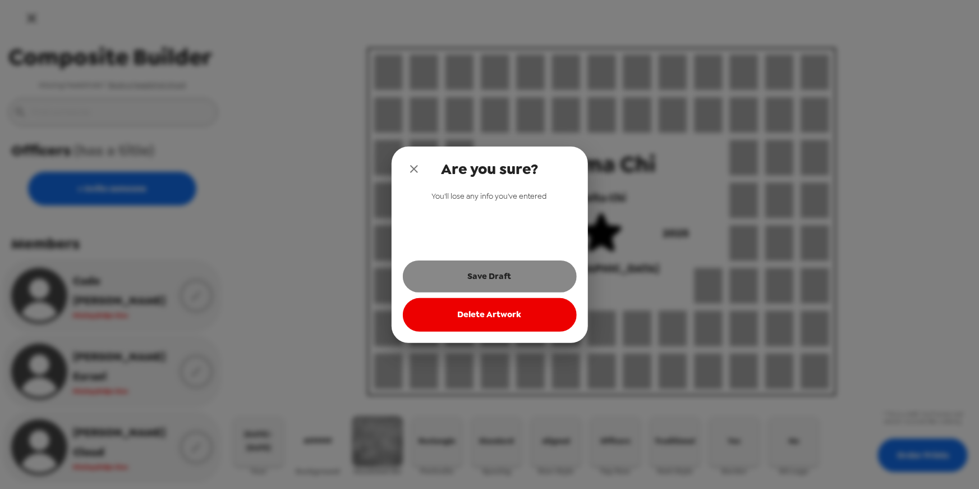
click at [513, 275] on button "Save Draft" at bounding box center [490, 275] width 174 height 31
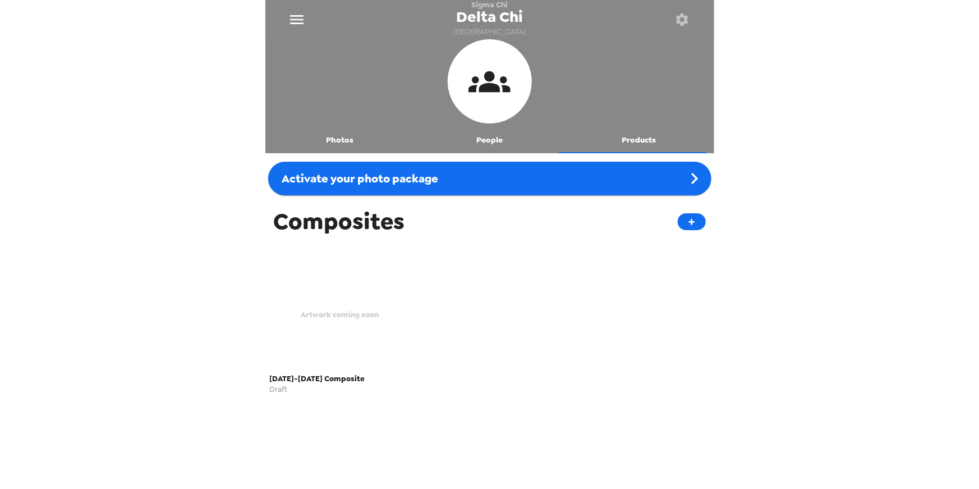
click at [635, 136] on button "Products" at bounding box center [639, 139] width 150 height 27
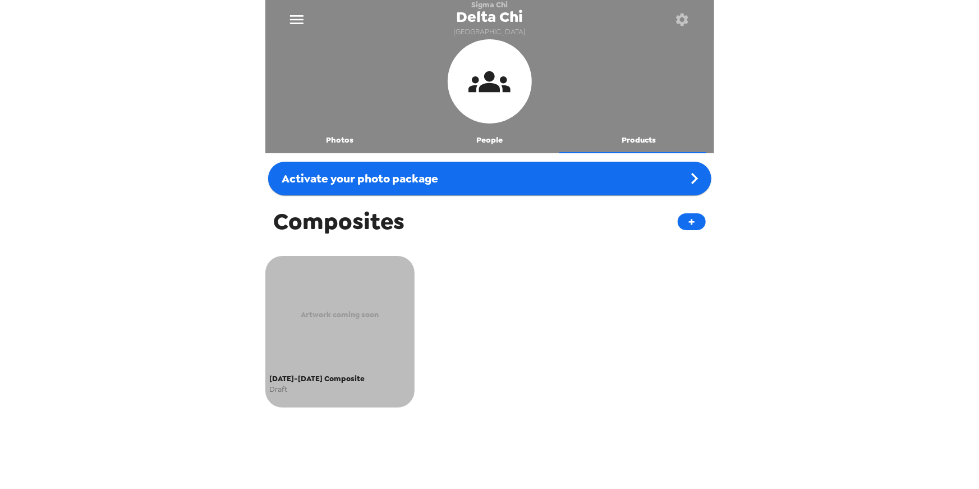
click at [322, 291] on div "Artwork coming soon" at bounding box center [340, 314] width 141 height 110
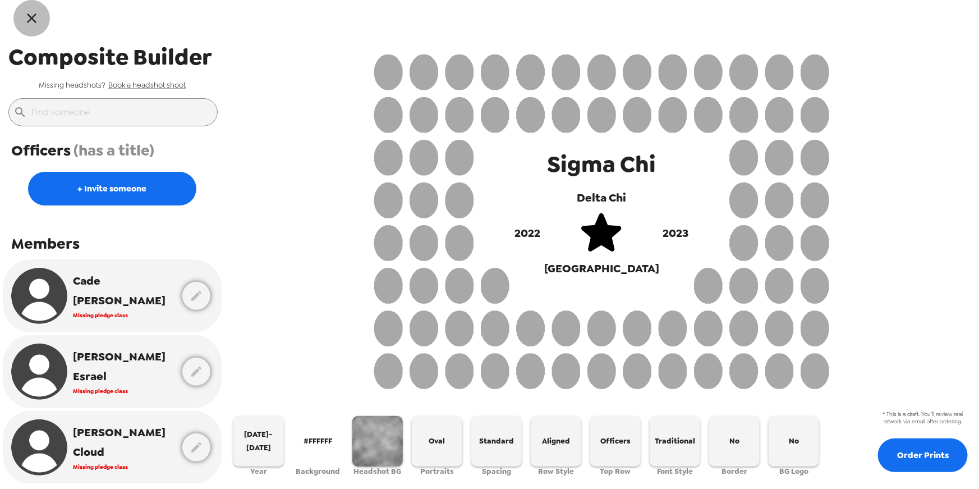
click at [29, 17] on icon "button" at bounding box center [32, 18] width 16 height 16
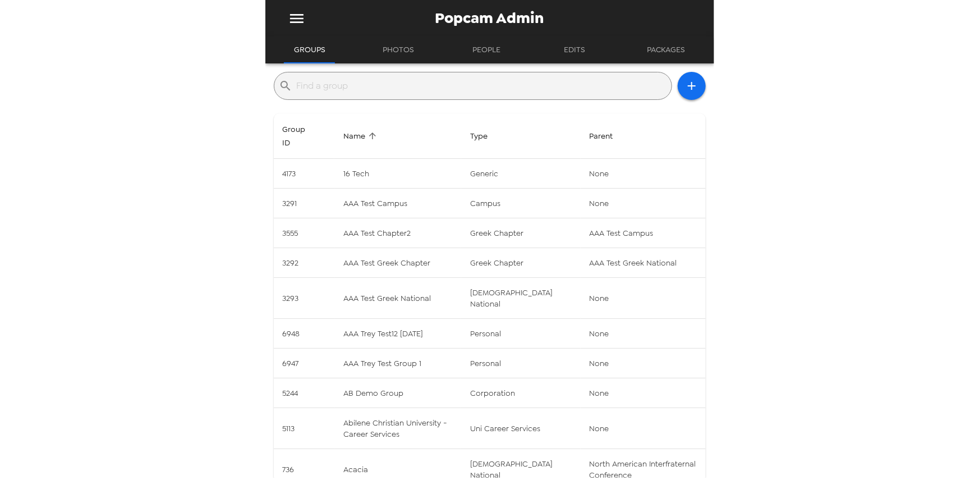
click at [399, 83] on input "text" at bounding box center [482, 86] width 370 height 18
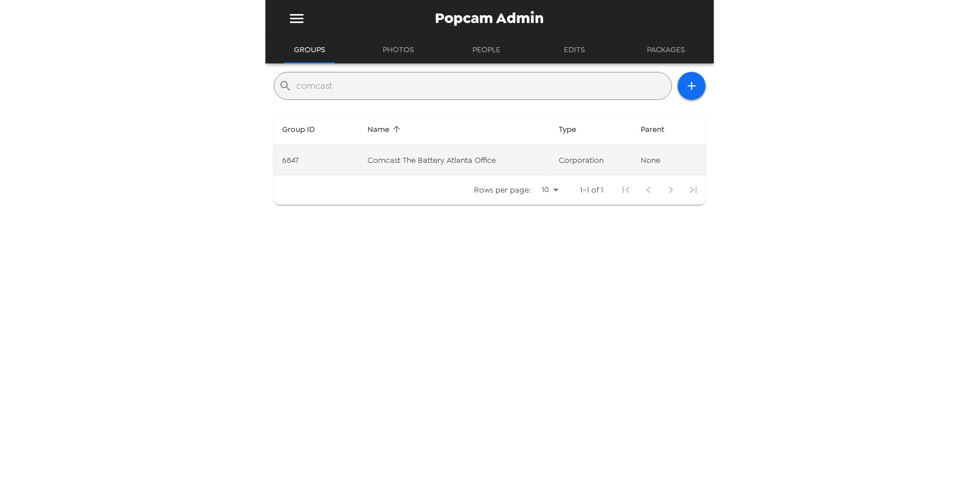
type input "comcast"
click at [439, 151] on td "Comcast The Battery Atlanta Office" at bounding box center [453, 160] width 191 height 30
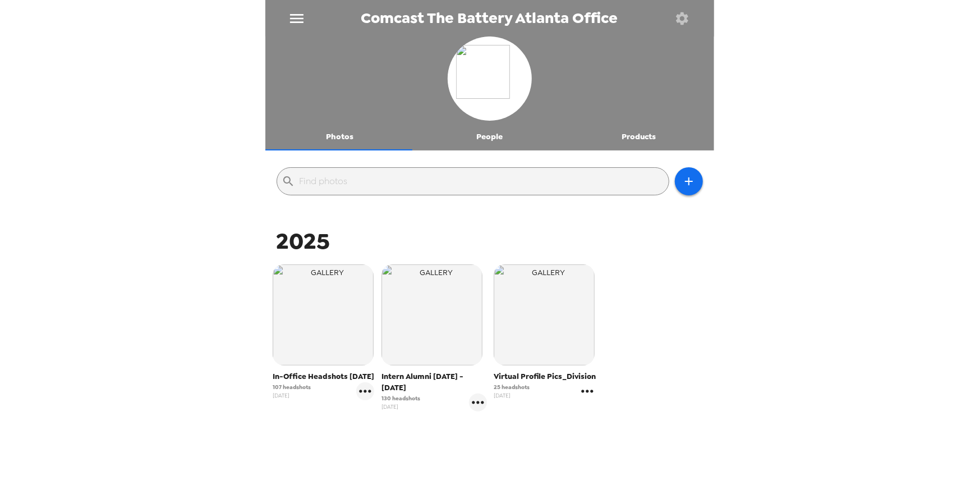
click at [589, 390] on icon "gallery menu" at bounding box center [587, 391] width 18 height 18
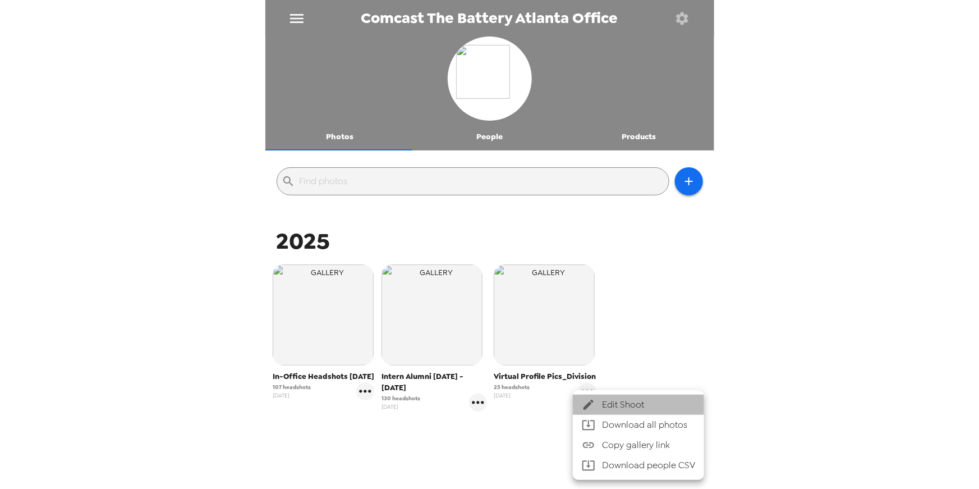
click at [608, 405] on span "Edit Shoot" at bounding box center [648, 404] width 93 height 13
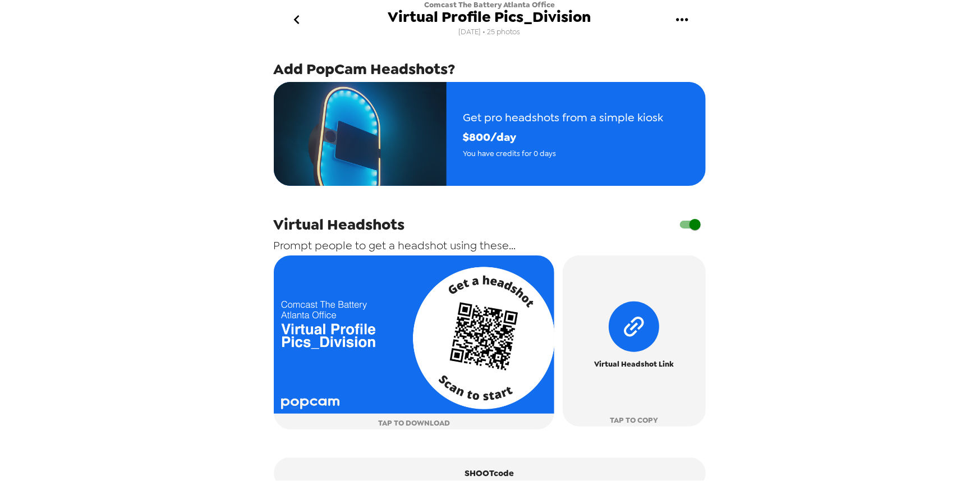
scroll to position [427, 0]
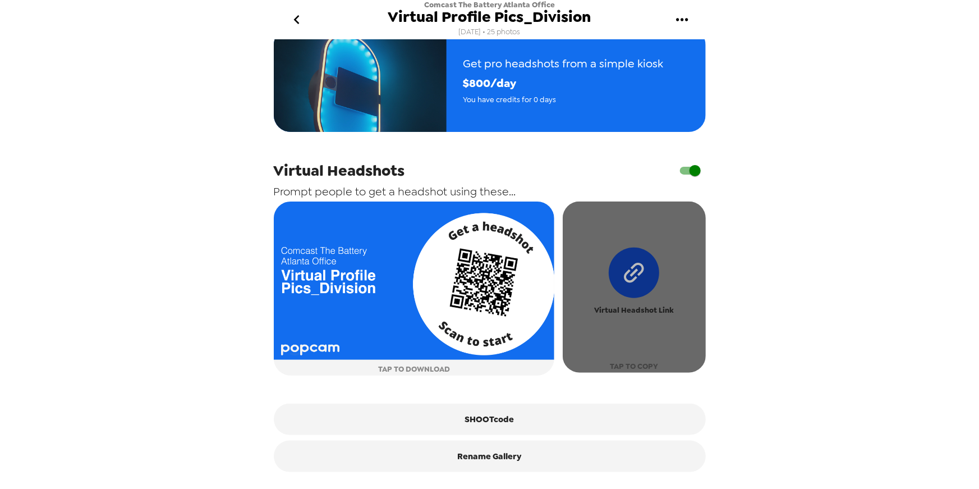
click at [636, 290] on icon "button" at bounding box center [634, 272] width 71 height 71
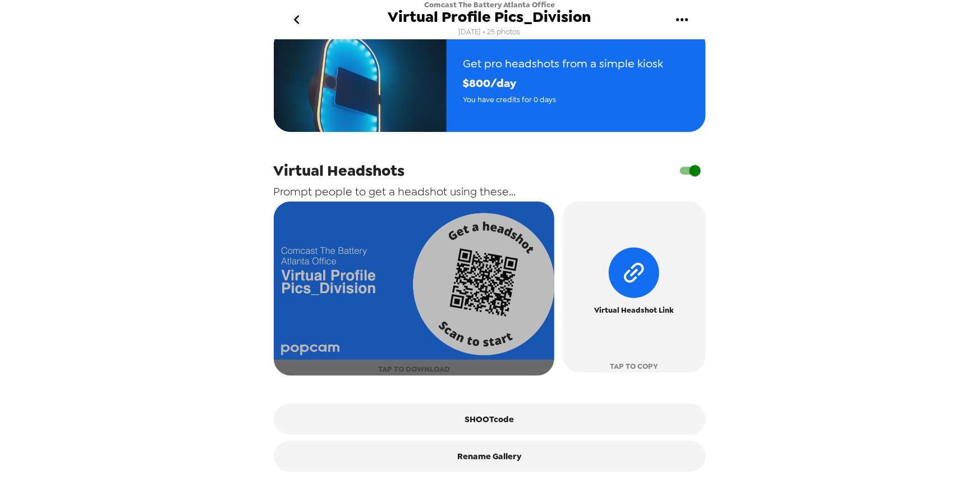
click at [491, 289] on img "button" at bounding box center [414, 280] width 281 height 158
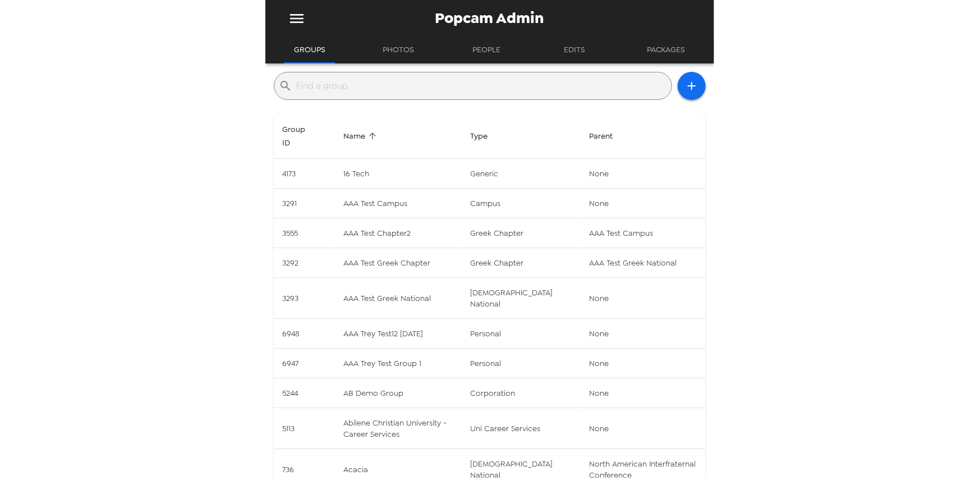
click at [437, 85] on input "text" at bounding box center [482, 86] width 370 height 18
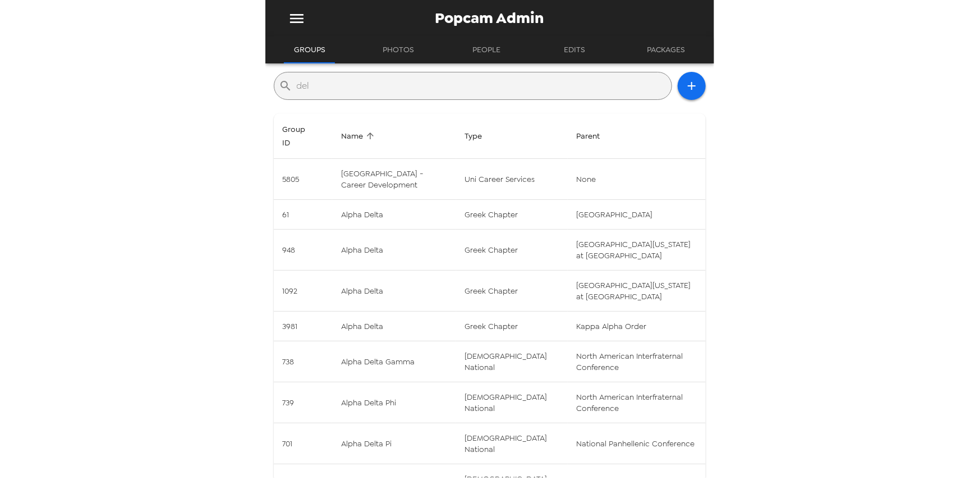
type input "delta chi"
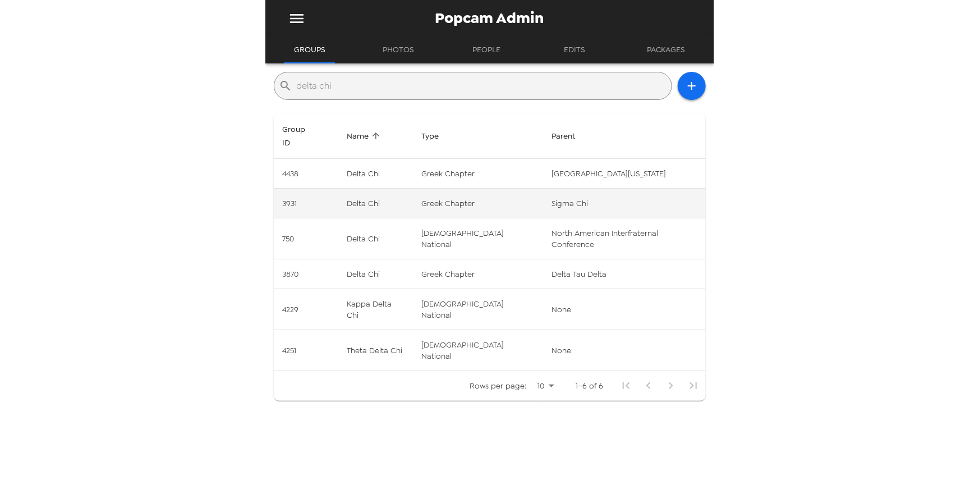
click at [315, 190] on td "3931" at bounding box center [306, 204] width 64 height 30
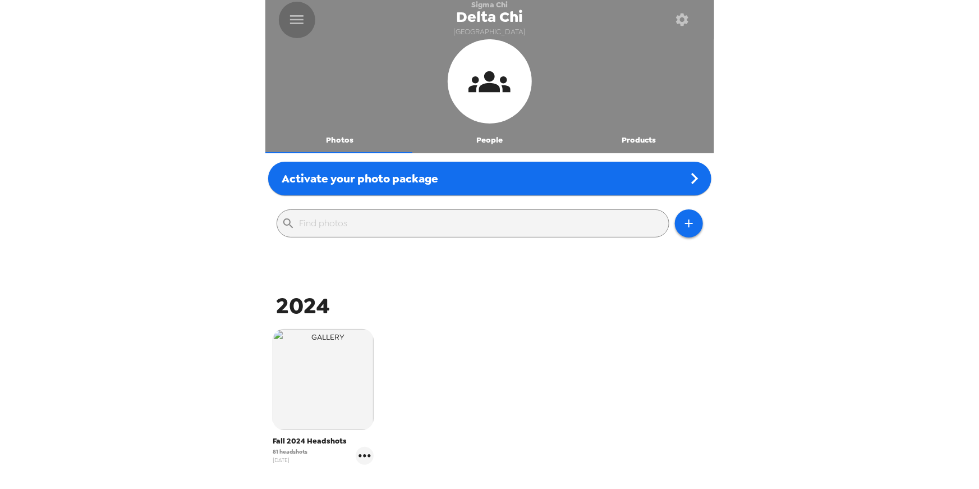
click at [296, 16] on icon "menu" at bounding box center [296, 19] width 13 height 9
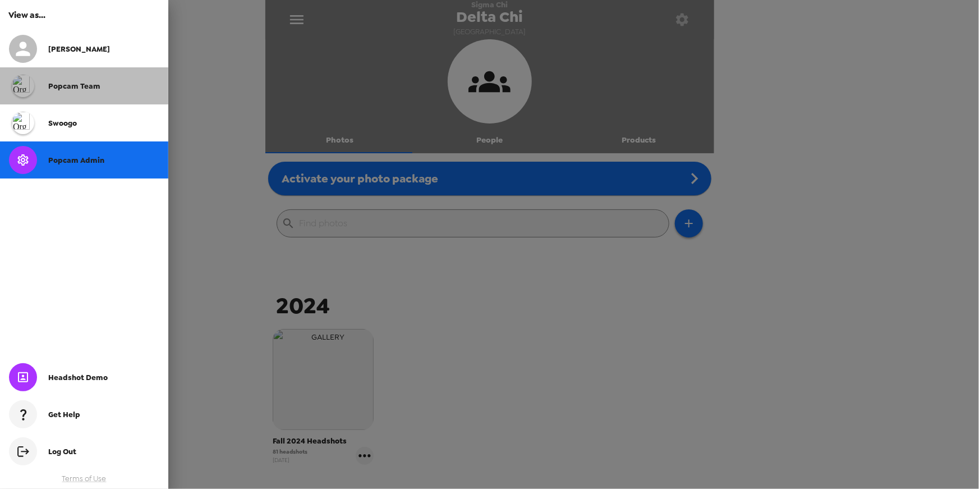
click at [111, 89] on div "popcam team" at bounding box center [103, 86] width 111 height 10
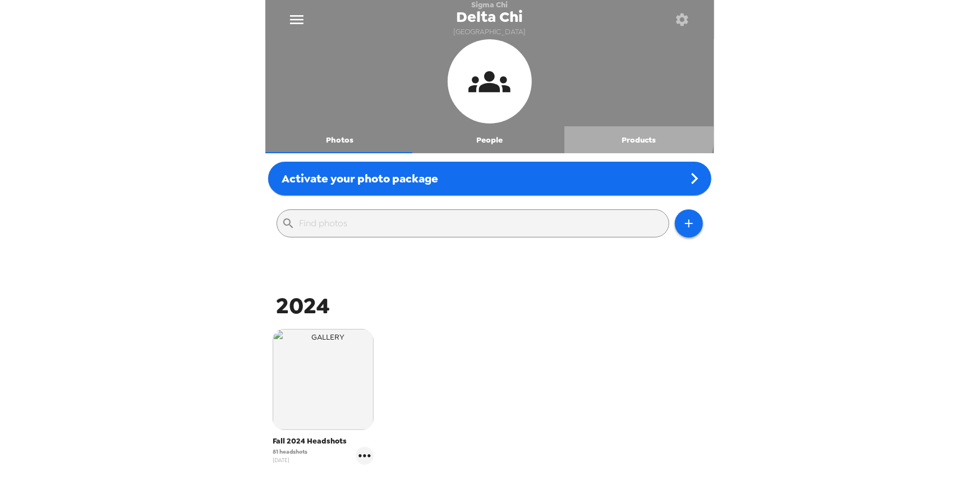
click at [633, 137] on button "Products" at bounding box center [639, 139] width 150 height 27
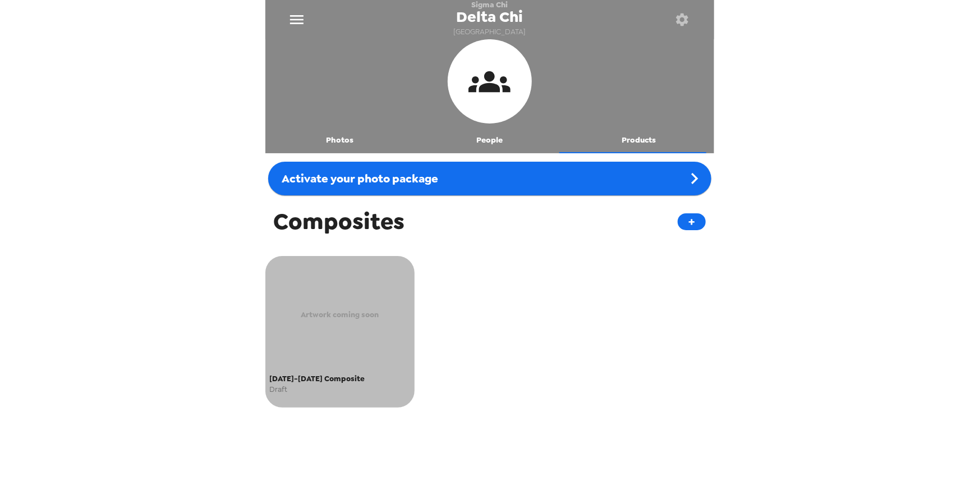
click at [328, 300] on div "Artwork coming soon" at bounding box center [340, 314] width 141 height 110
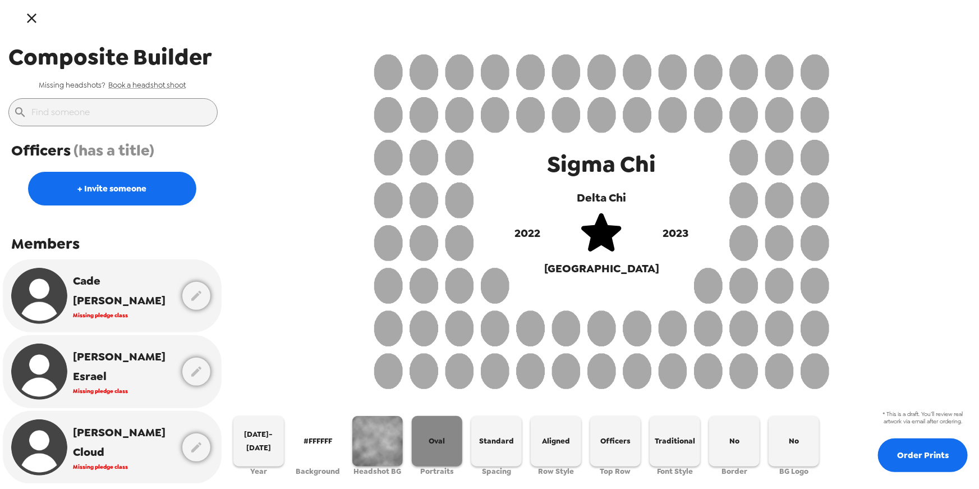
click at [426, 443] on button "Oval" at bounding box center [437, 441] width 50 height 50
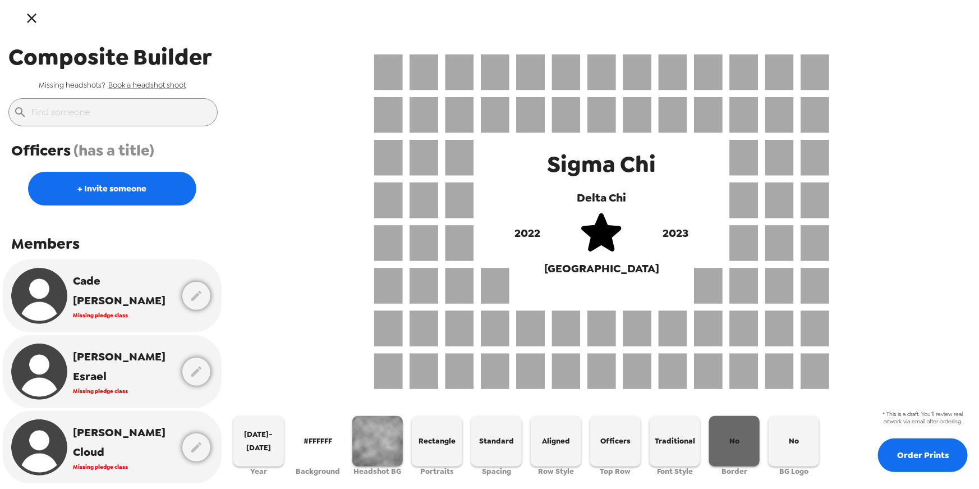
click at [739, 434] on button "No" at bounding box center [734, 441] width 50 height 50
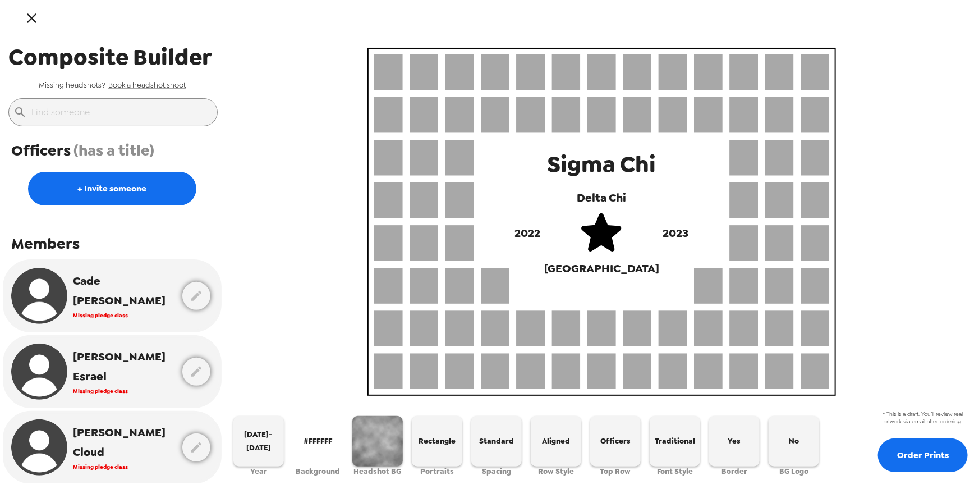
click at [38, 20] on icon "button" at bounding box center [32, 18] width 16 height 16
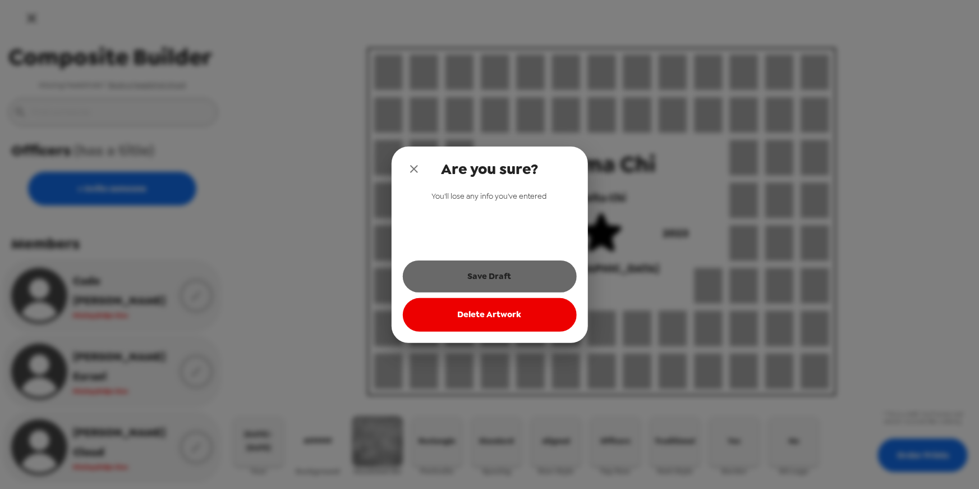
click at [495, 276] on button "Save Draft" at bounding box center [490, 275] width 174 height 31
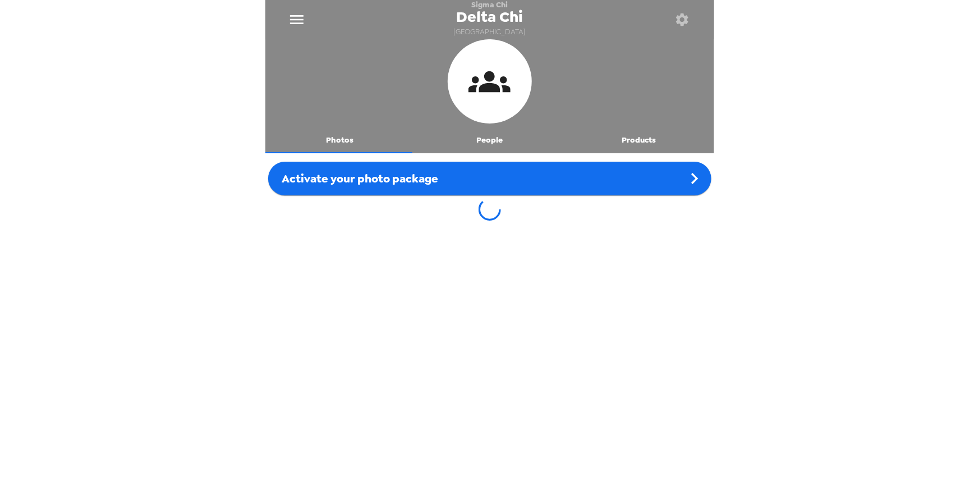
click at [636, 139] on button "Products" at bounding box center [639, 139] width 150 height 27
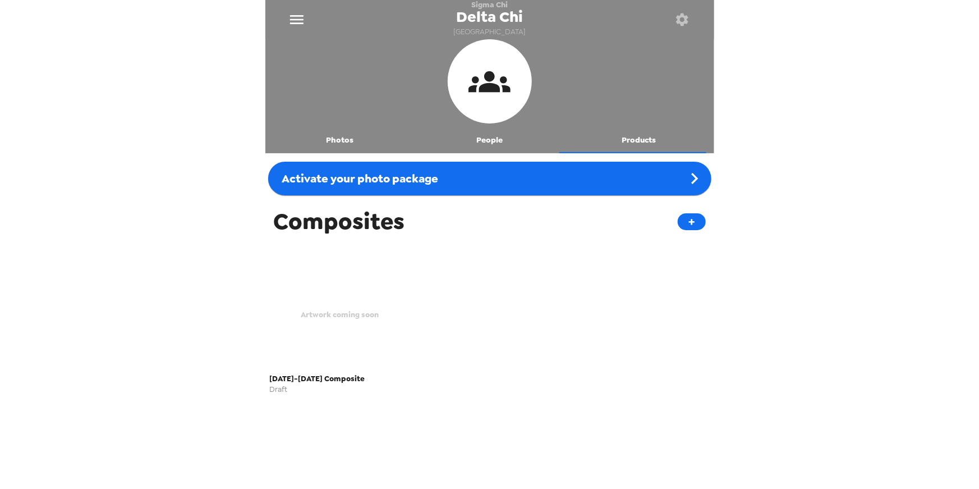
click at [307, 268] on div "Artwork coming soon" at bounding box center [340, 314] width 141 height 110
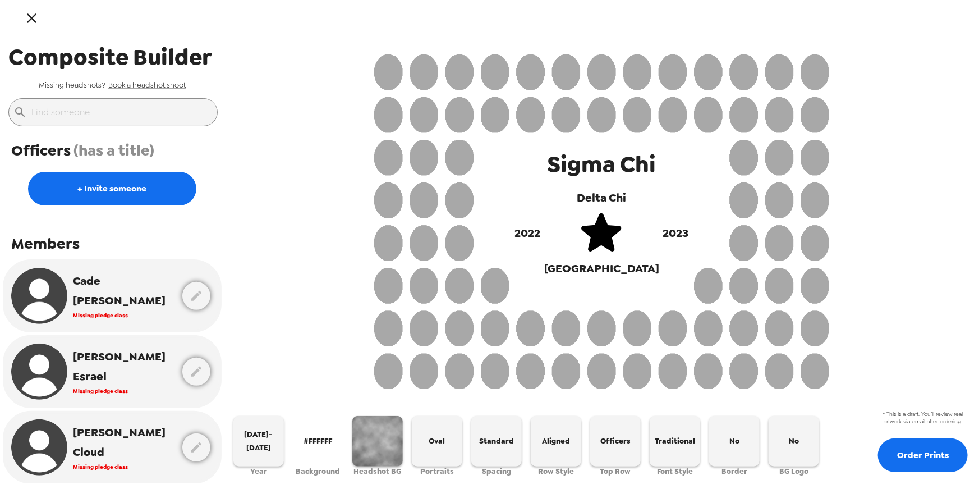
scroll to position [252, 0]
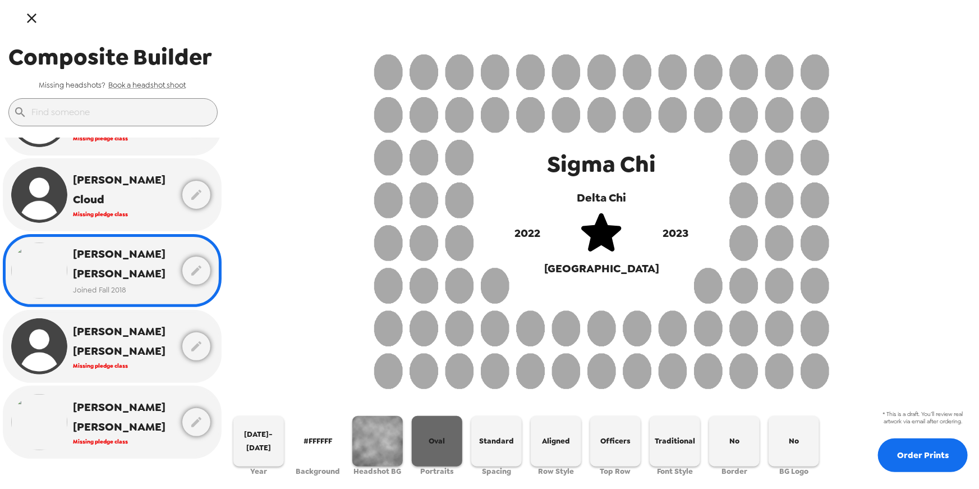
click at [440, 450] on button "Oval" at bounding box center [437, 441] width 50 height 50
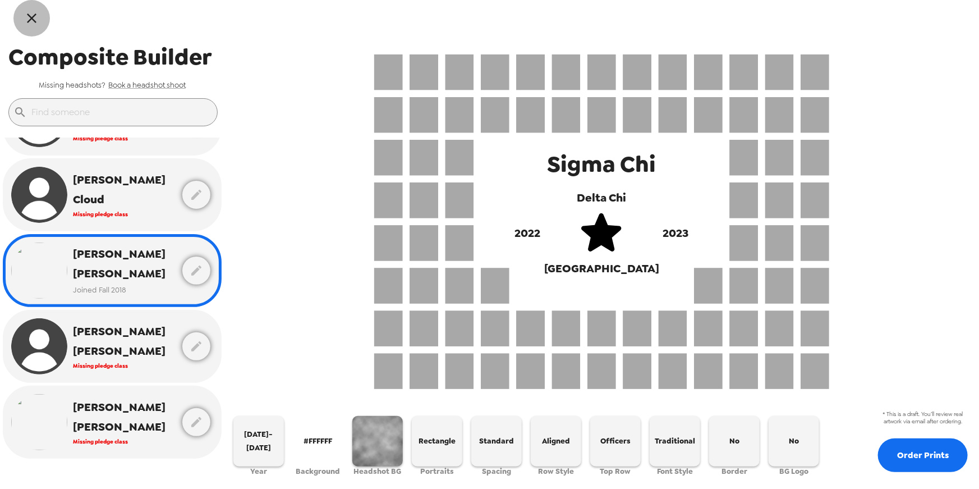
click at [31, 19] on icon "button" at bounding box center [32, 18] width 16 height 16
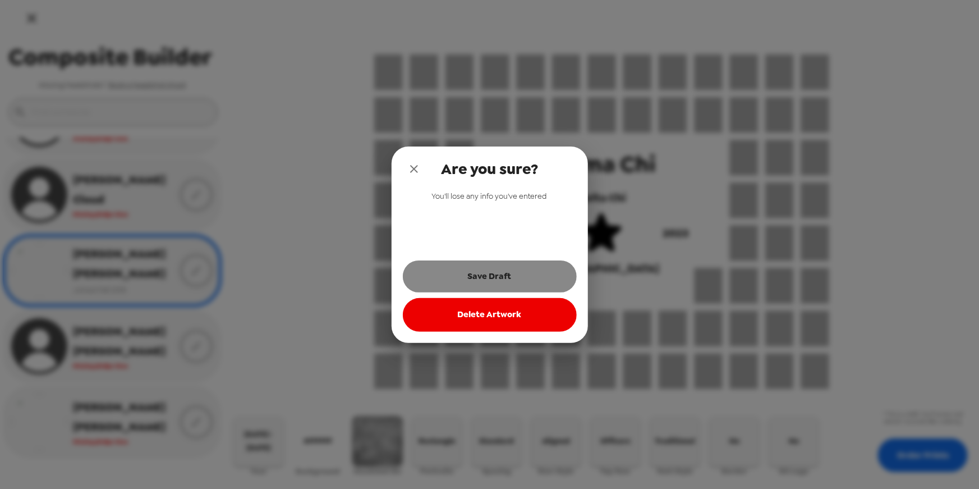
click at [449, 273] on button "Save Draft" at bounding box center [490, 275] width 174 height 31
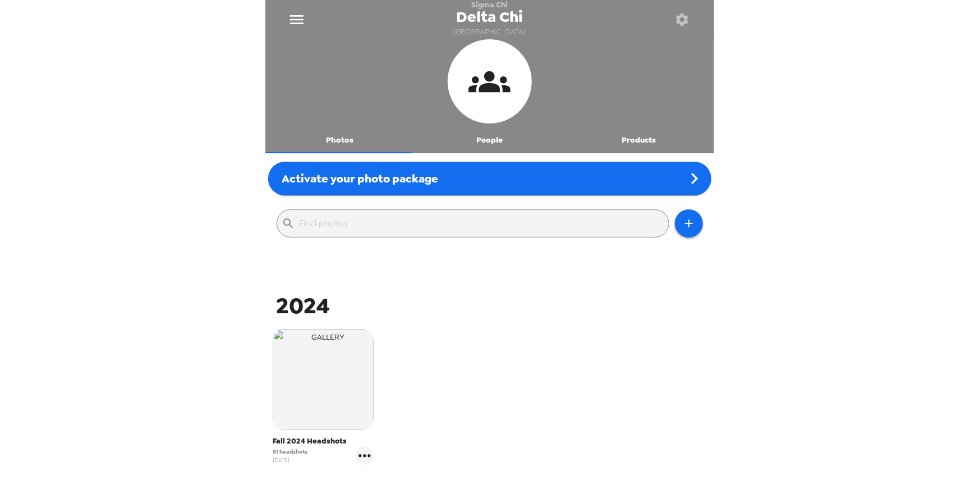
click at [638, 146] on button "Products" at bounding box center [639, 139] width 150 height 27
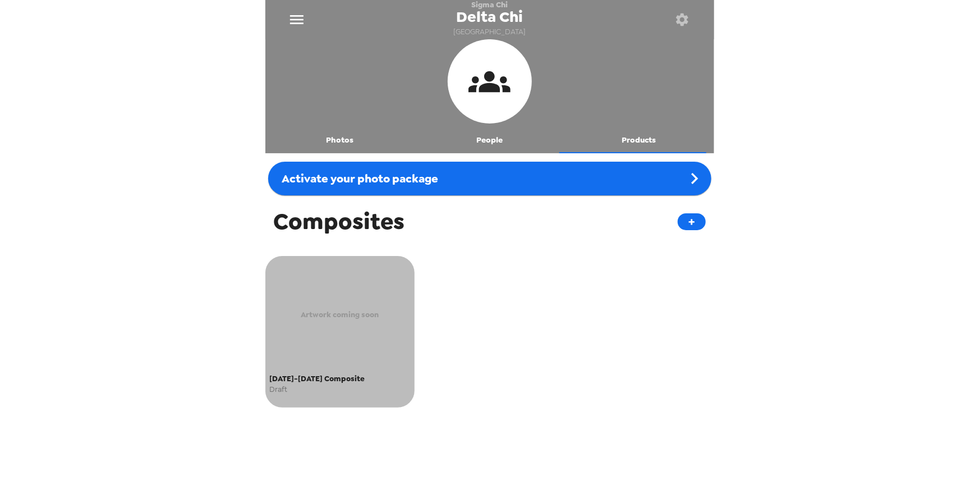
click at [354, 264] on div "Artwork coming soon" at bounding box center [340, 314] width 141 height 110
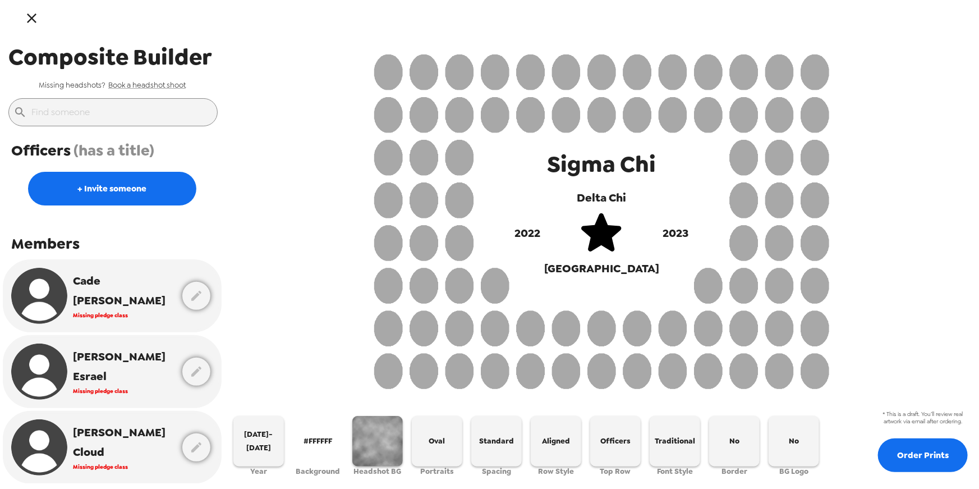
click at [35, 19] on icon "button" at bounding box center [32, 18] width 16 height 16
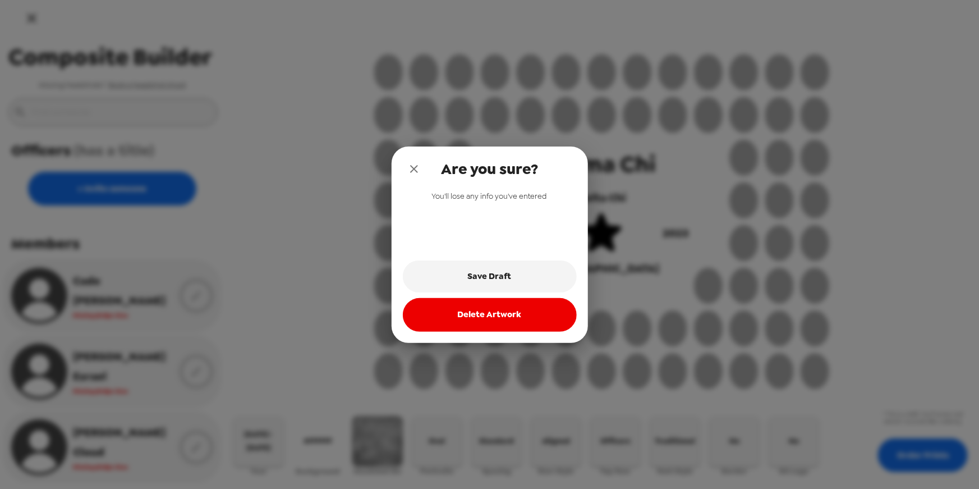
drag, startPoint x: 410, startPoint y: 167, endPoint x: 323, endPoint y: 138, distance: 91.7
click at [410, 167] on icon "close" at bounding box center [413, 168] width 13 height 13
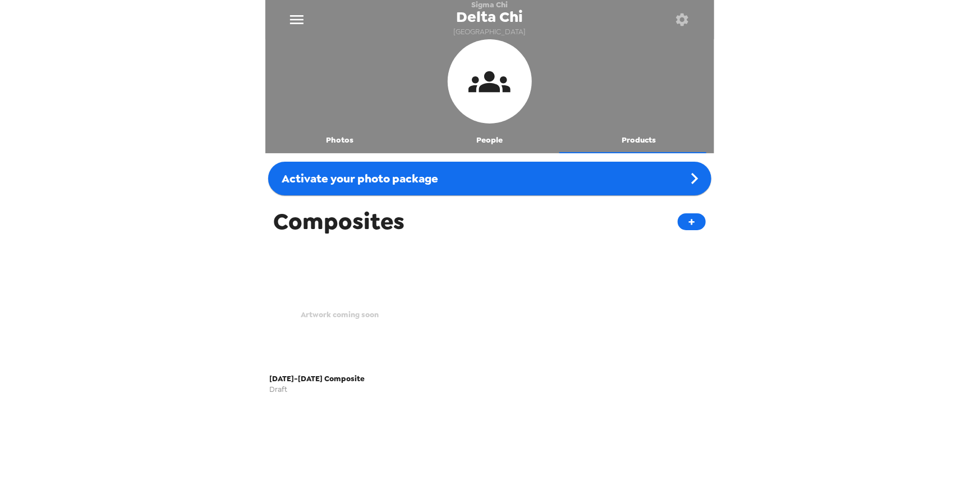
click at [685, 21] on icon "button" at bounding box center [682, 19] width 12 height 12
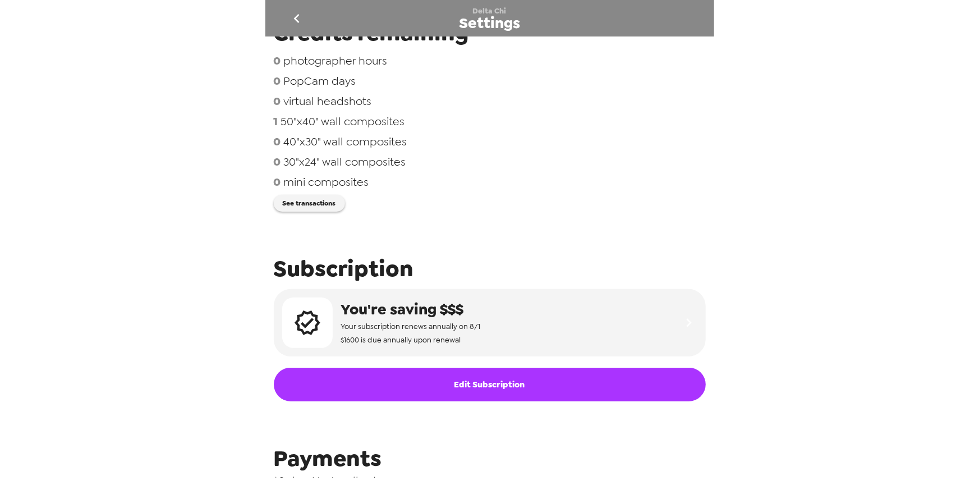
scroll to position [177, 0]
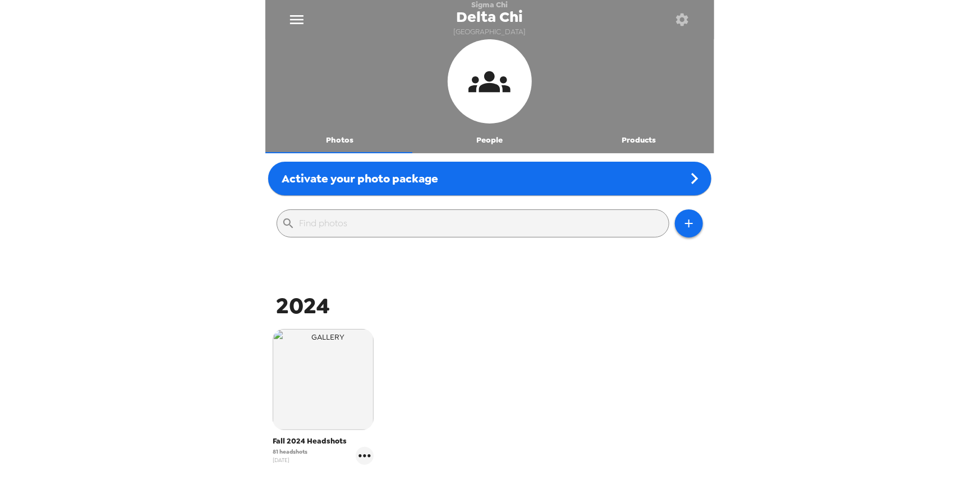
click at [636, 145] on button "Products" at bounding box center [639, 139] width 150 height 27
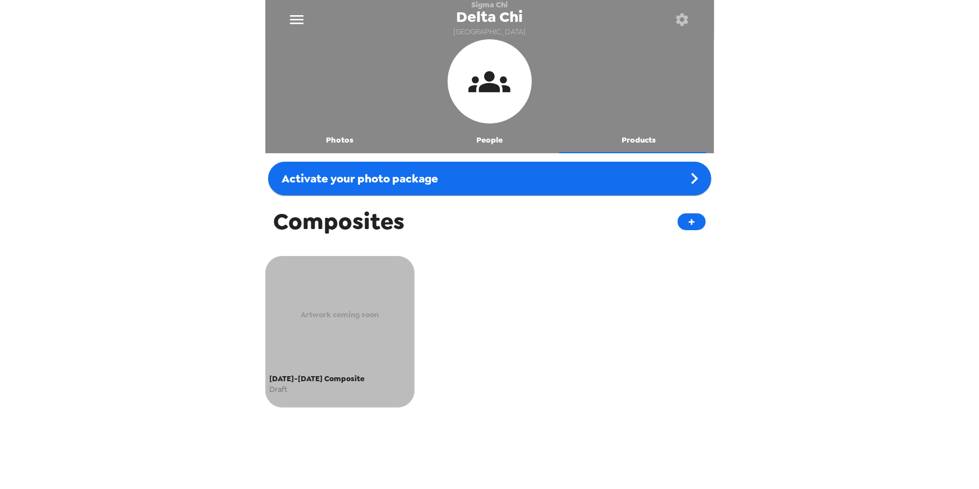
click at [339, 284] on div "Artwork coming soon" at bounding box center [340, 314] width 141 height 110
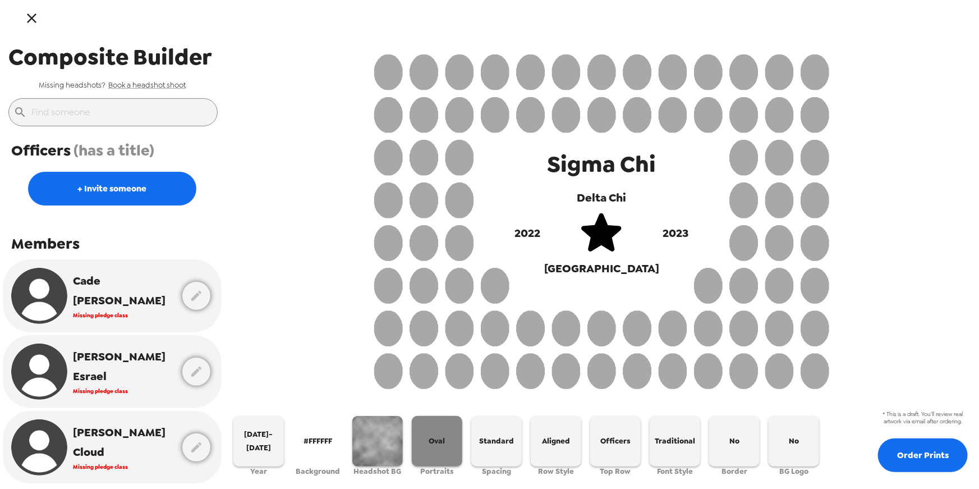
click at [439, 426] on button "Oval" at bounding box center [437, 441] width 50 height 50
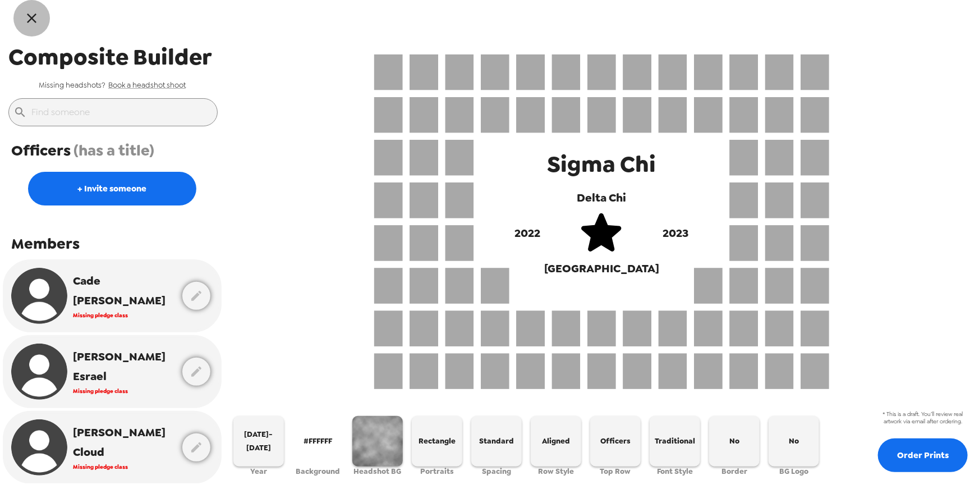
click at [27, 12] on icon "button" at bounding box center [32, 18] width 16 height 16
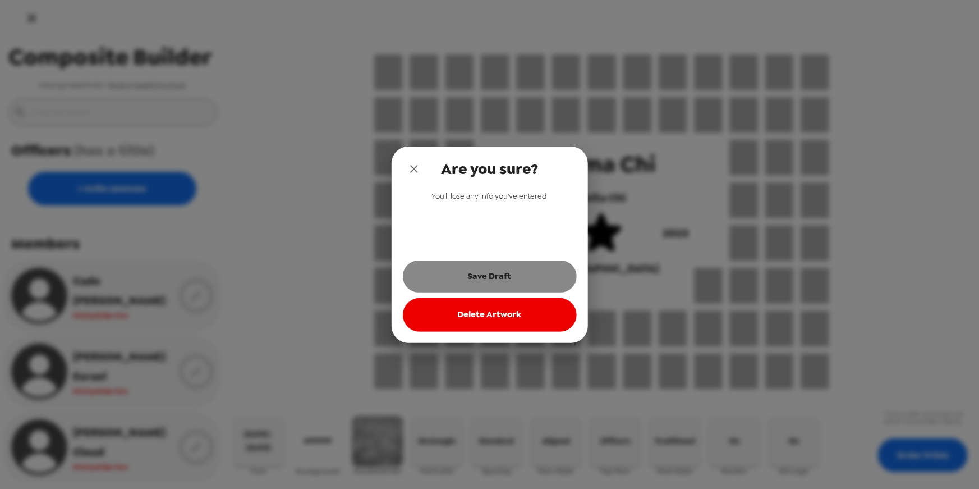
click at [496, 279] on button "Save Draft" at bounding box center [490, 275] width 174 height 31
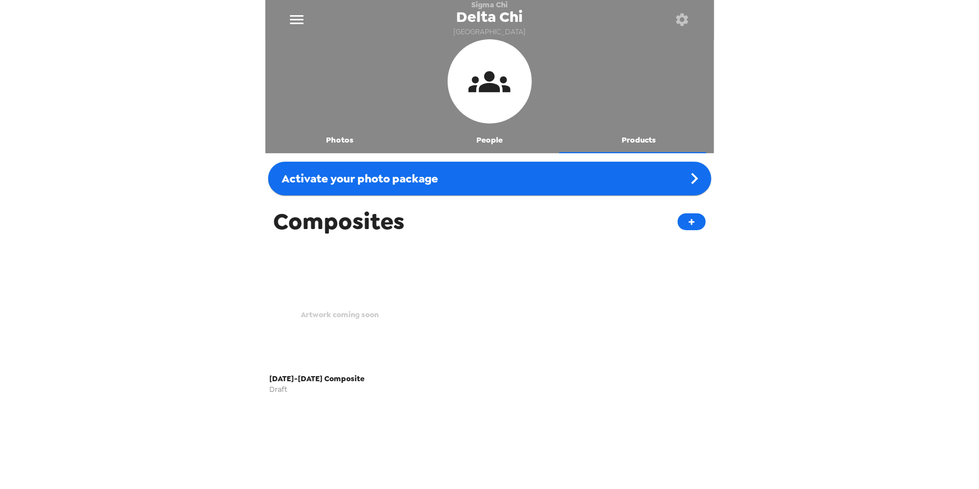
click at [336, 280] on div "Artwork coming soon" at bounding box center [340, 314] width 141 height 110
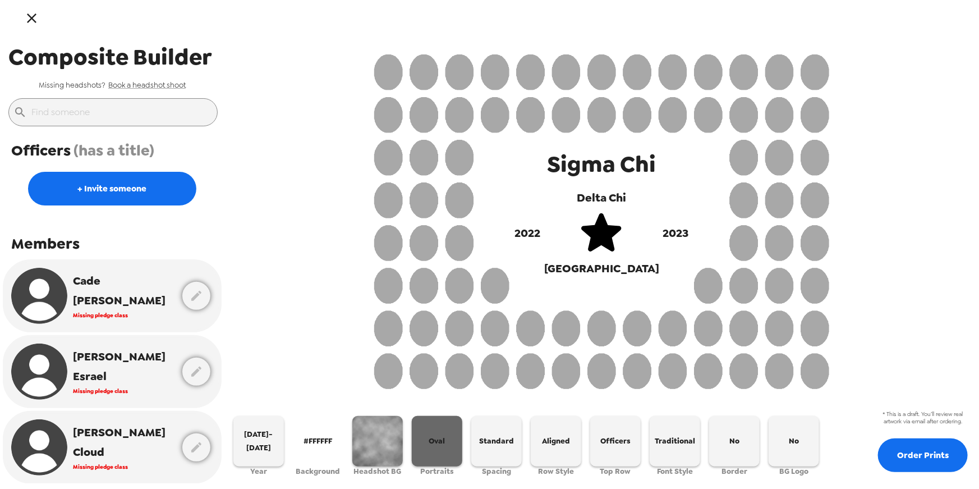
click at [449, 436] on button "Oval" at bounding box center [437, 441] width 50 height 50
drag, startPoint x: 445, startPoint y: 442, endPoint x: 451, endPoint y: 441, distance: 5.7
click at [445, 442] on button "Oval" at bounding box center [437, 441] width 50 height 50
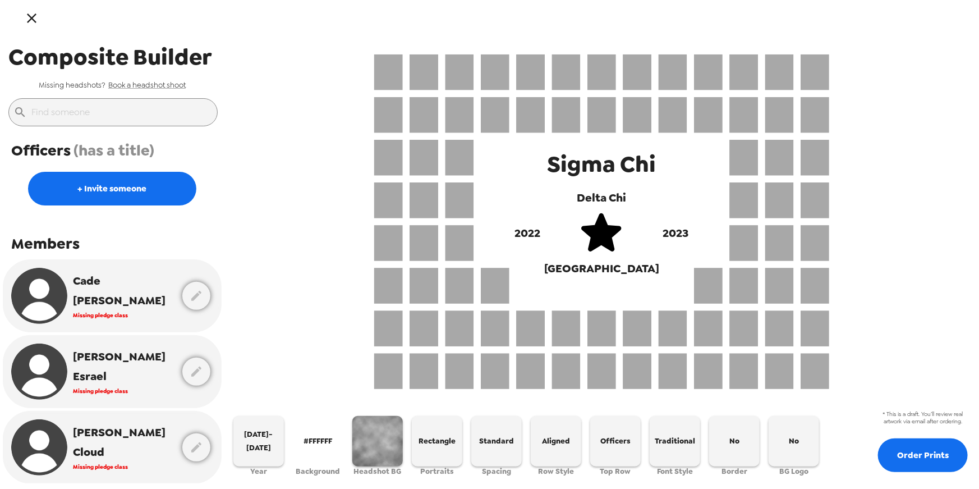
click at [923, 456] on button "Order Prints" at bounding box center [923, 455] width 90 height 34
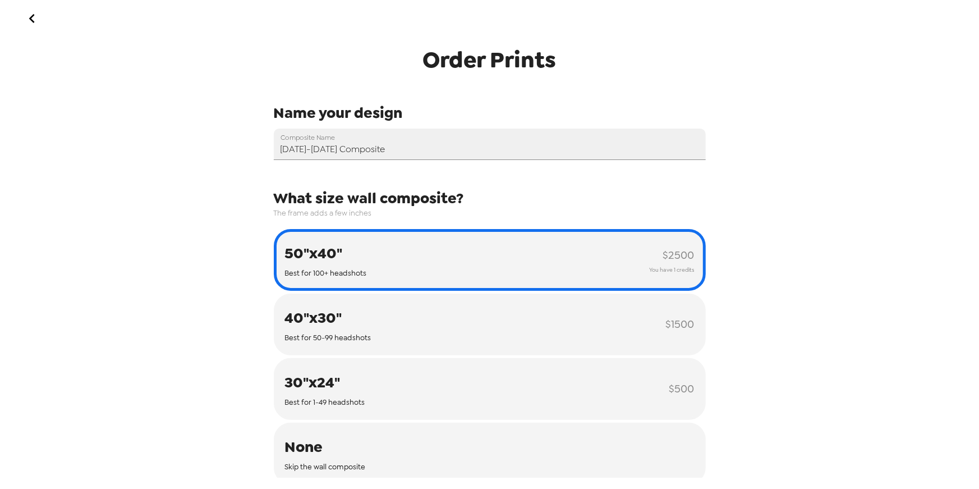
drag, startPoint x: 28, startPoint y: 16, endPoint x: 53, endPoint y: 28, distance: 28.1
click at [29, 16] on icon "go back" at bounding box center [32, 19] width 18 height 18
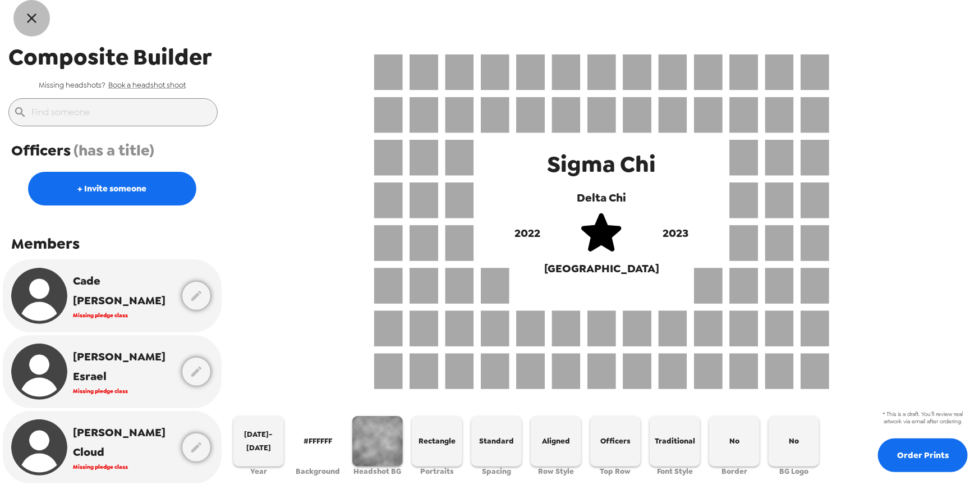
click at [31, 16] on icon "button" at bounding box center [32, 18] width 16 height 16
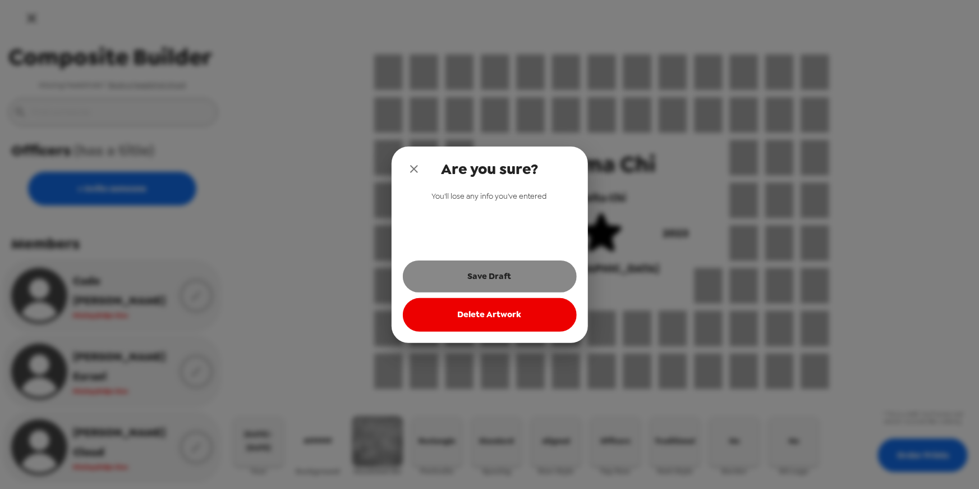
click at [505, 269] on button "Save Draft" at bounding box center [490, 275] width 174 height 31
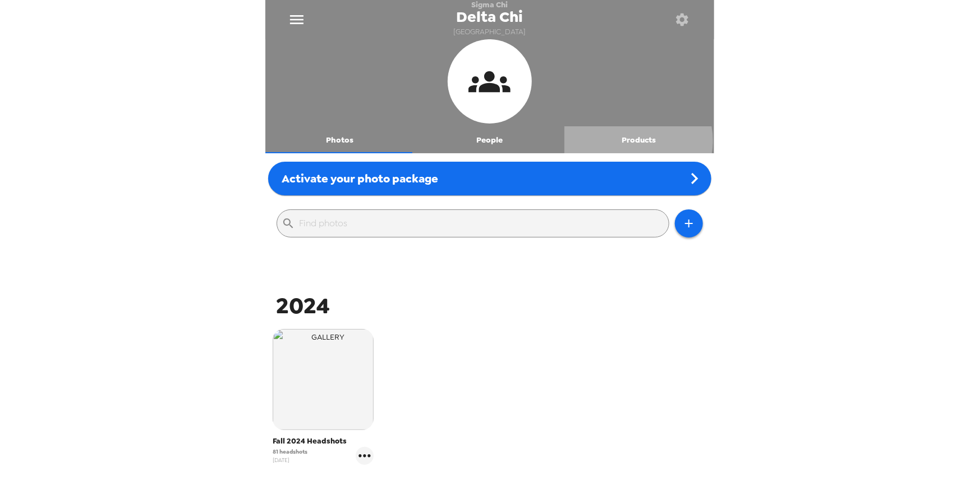
click at [631, 141] on button "Products" at bounding box center [639, 139] width 150 height 27
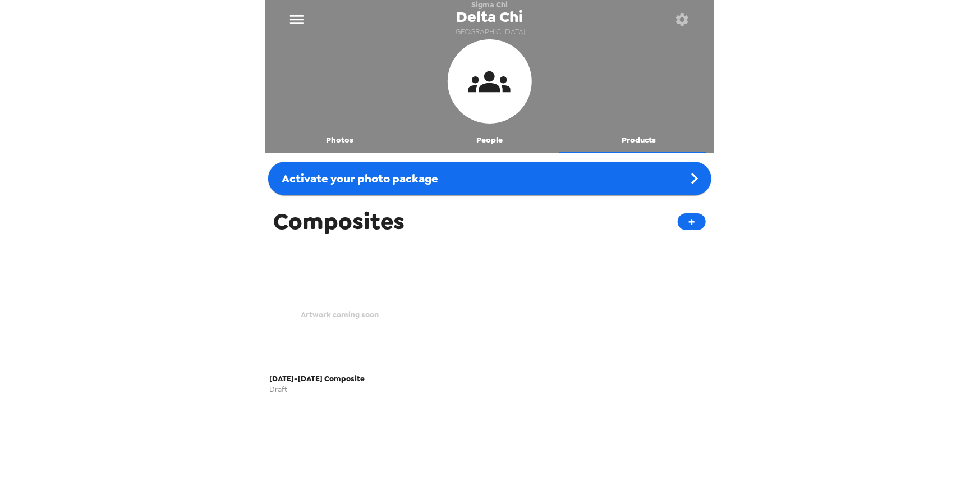
click at [372, 277] on div "Artwork coming soon" at bounding box center [340, 314] width 141 height 110
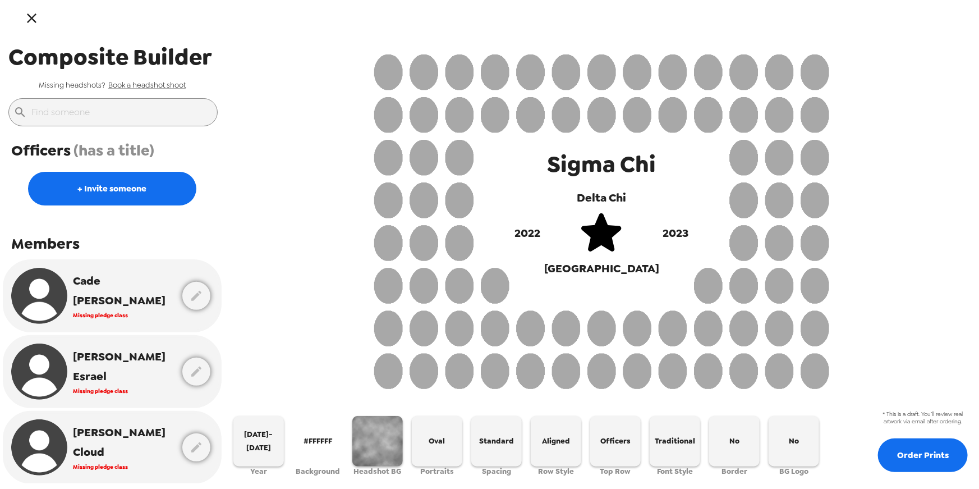
click at [34, 21] on icon "button" at bounding box center [32, 18] width 16 height 16
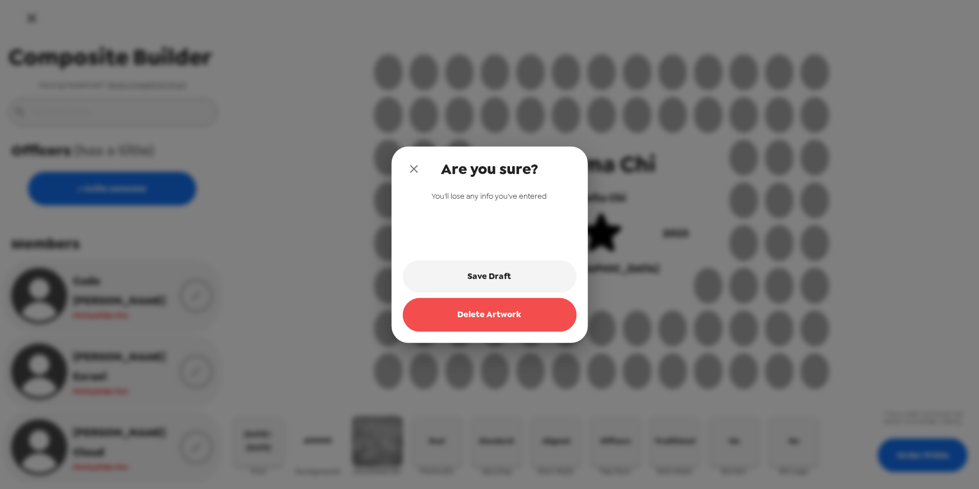
click at [509, 312] on button "Delete Artwork" at bounding box center [490, 315] width 174 height 34
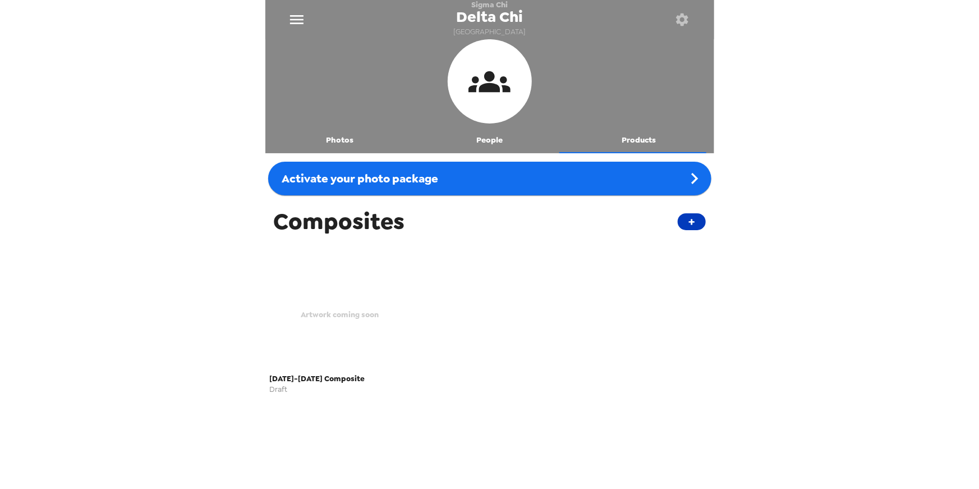
click at [685, 223] on button "+" at bounding box center [692, 221] width 28 height 17
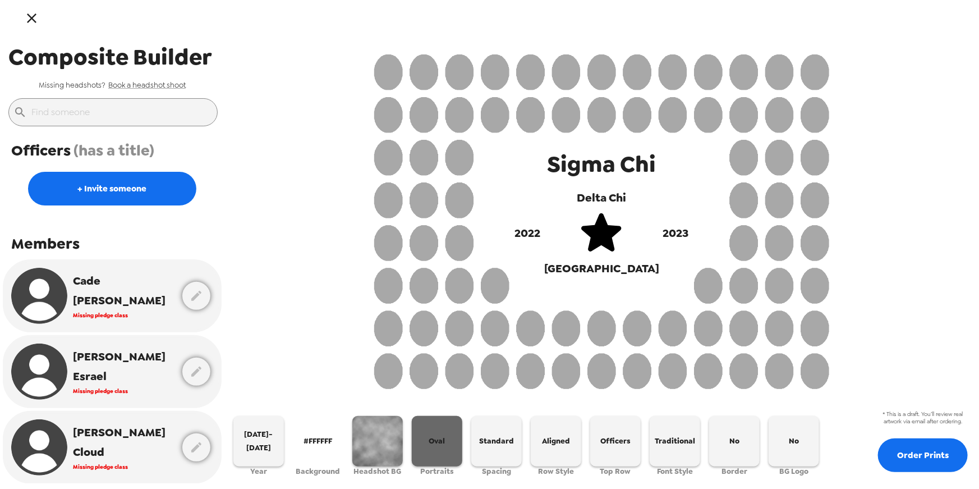
click at [444, 434] on span "Oval" at bounding box center [437, 440] width 16 height 13
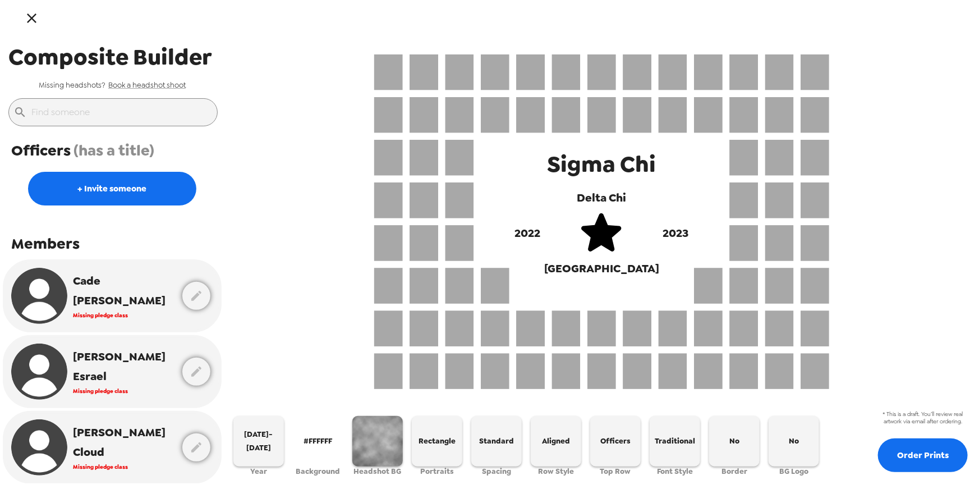
click at [38, 22] on icon "button" at bounding box center [32, 18] width 16 height 16
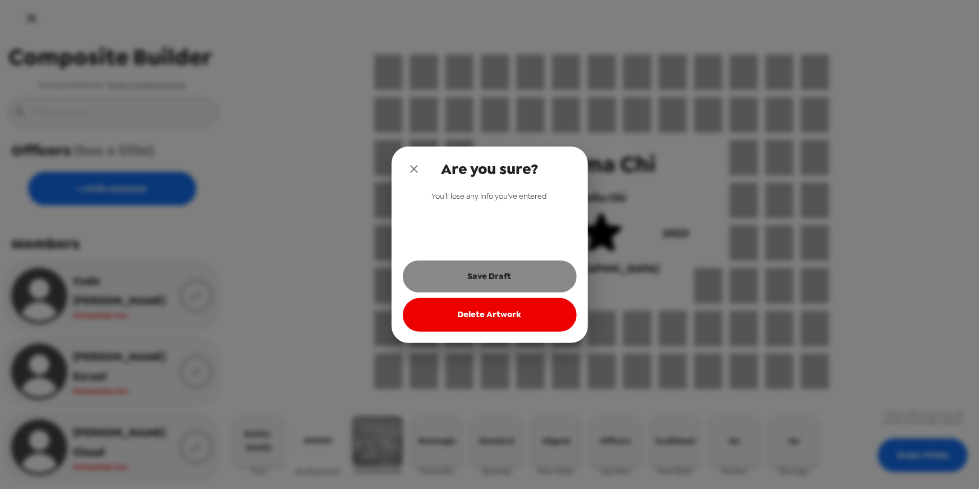
click at [465, 270] on button "Save Draft" at bounding box center [490, 275] width 174 height 31
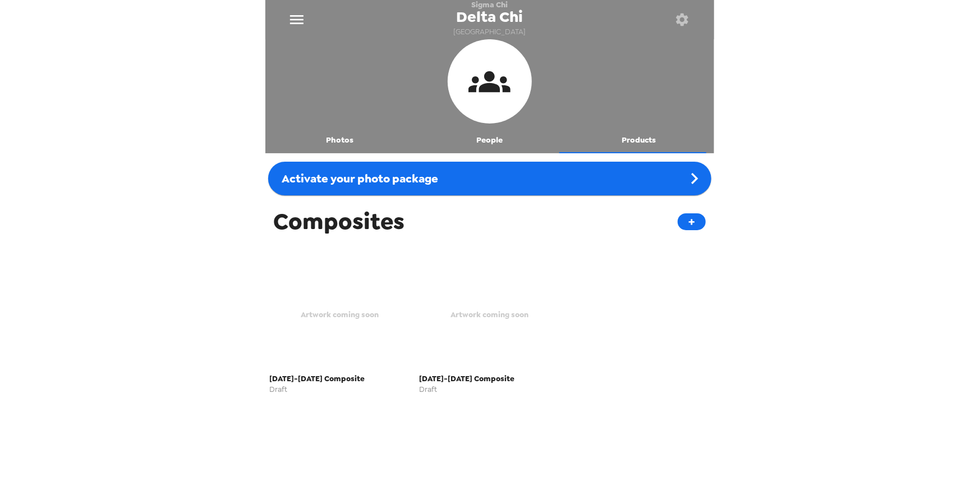
click at [347, 298] on div "Artwork coming soon" at bounding box center [340, 314] width 141 height 110
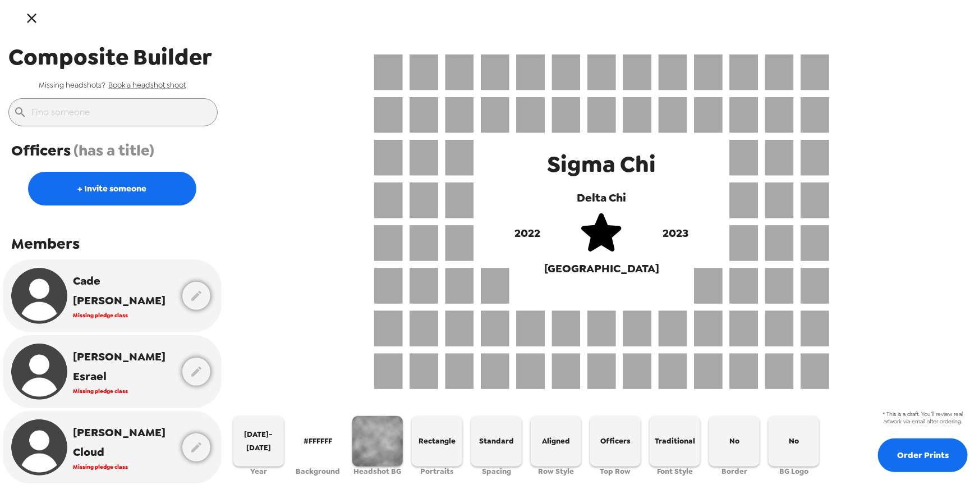
click at [29, 19] on icon "button" at bounding box center [32, 18] width 16 height 16
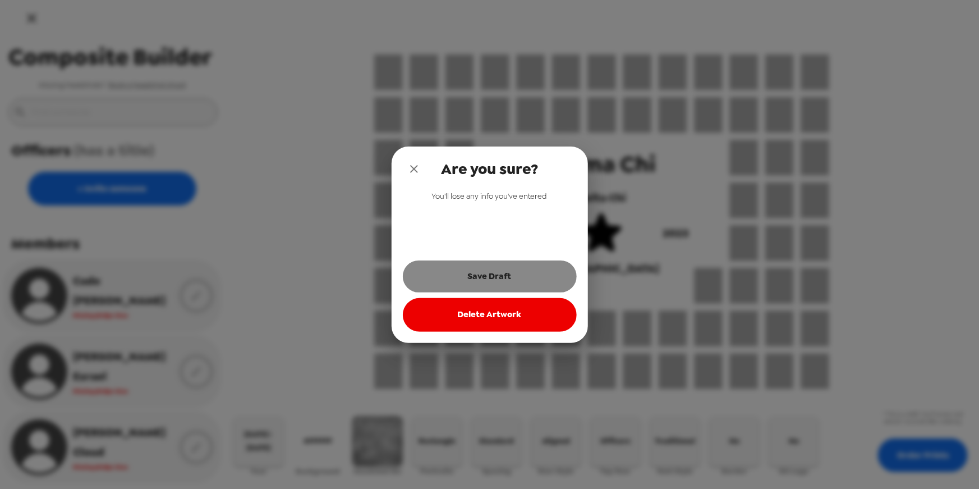
click at [442, 274] on button "Save Draft" at bounding box center [490, 275] width 174 height 31
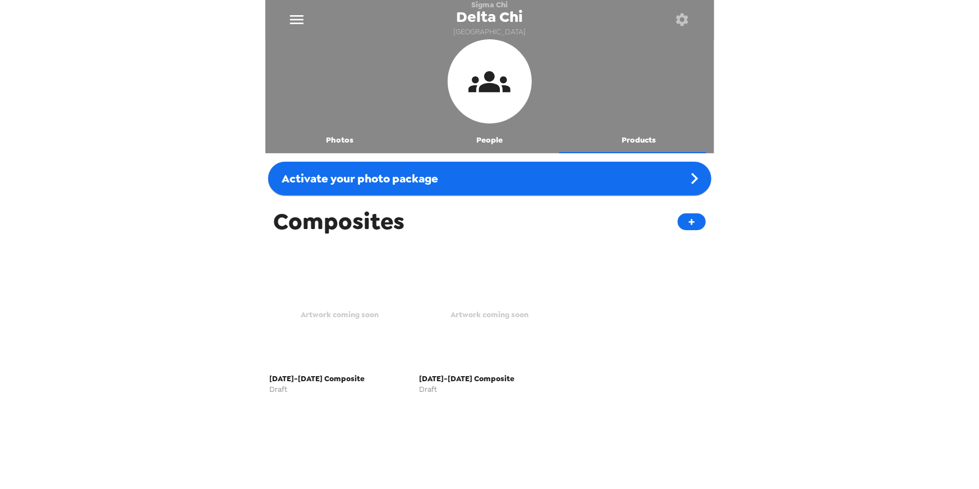
click at [678, 16] on icon "button" at bounding box center [682, 19] width 12 height 12
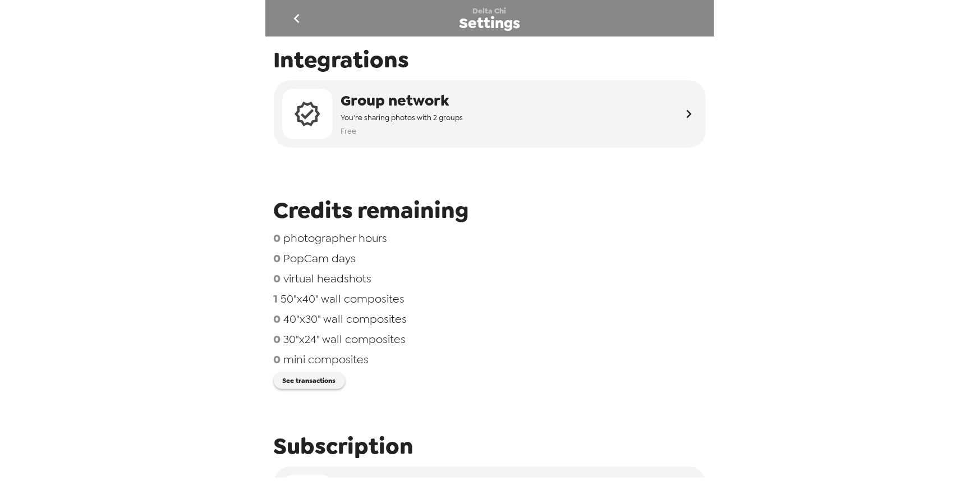
click at [359, 304] on span "50"x40" wall composites" at bounding box center [343, 298] width 124 height 15
click at [360, 304] on span "50"x40" wall composites" at bounding box center [343, 298] width 124 height 15
click at [361, 304] on span "50"x40" wall composites" at bounding box center [343, 298] width 124 height 15
click at [355, 358] on span "mini composites" at bounding box center [326, 359] width 85 height 15
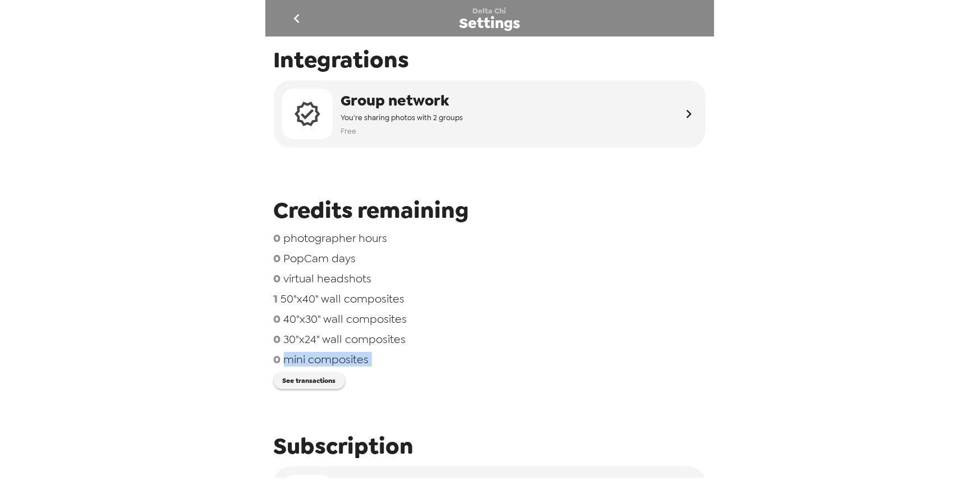
click at [355, 358] on span "mini composites" at bounding box center [326, 359] width 85 height 15
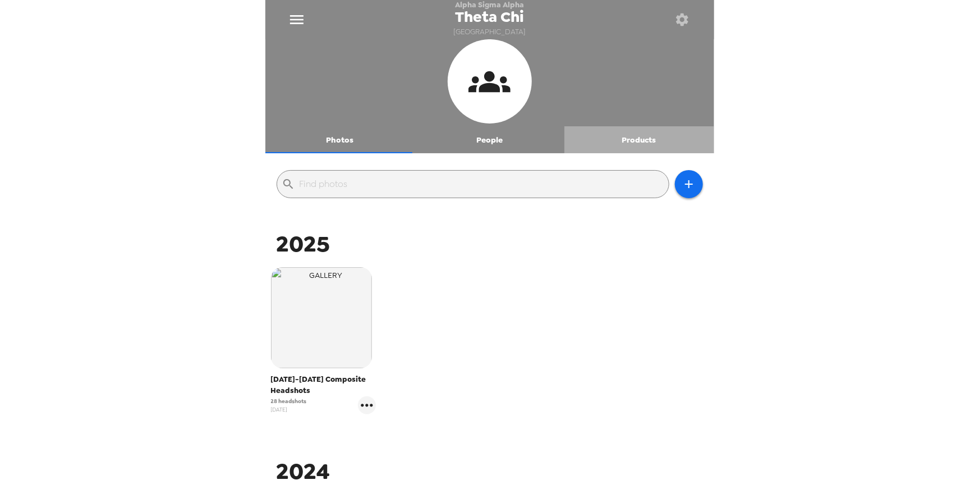
click at [634, 141] on button "Products" at bounding box center [639, 139] width 150 height 27
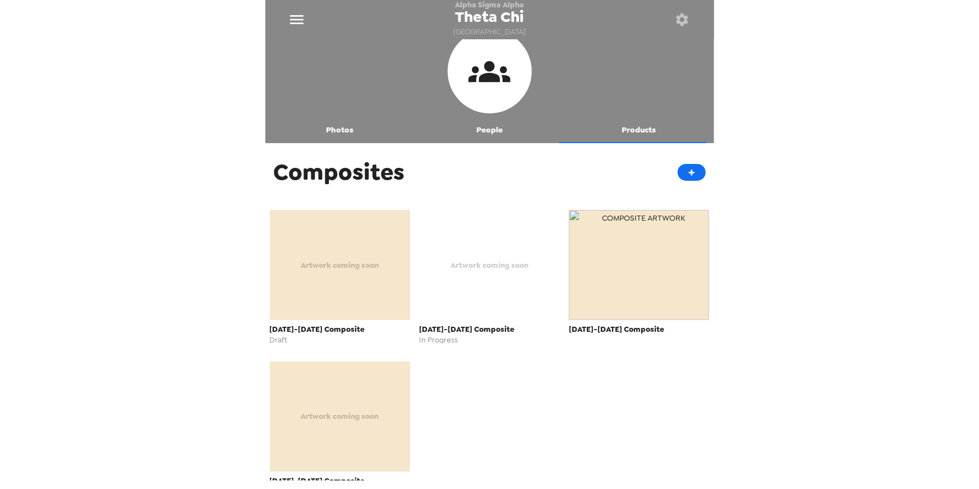
scroll to position [31, 0]
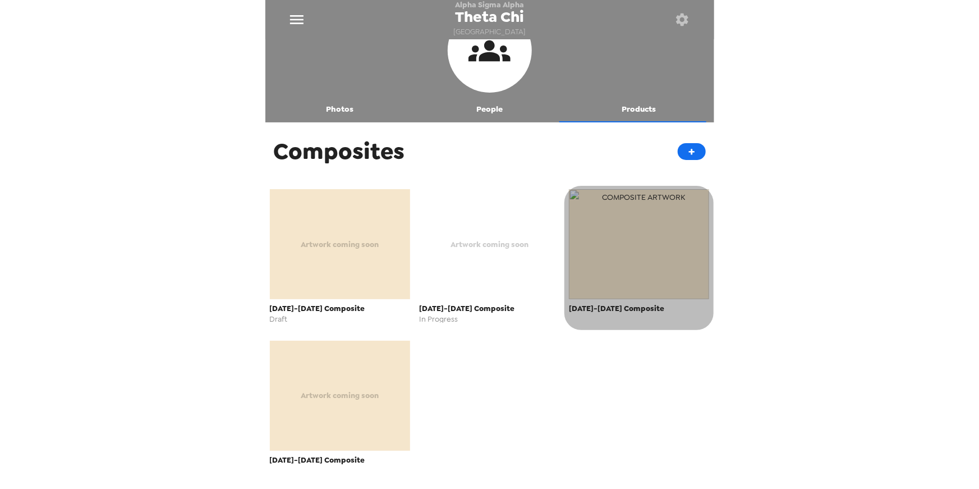
click at [605, 245] on img "button" at bounding box center [639, 244] width 141 height 110
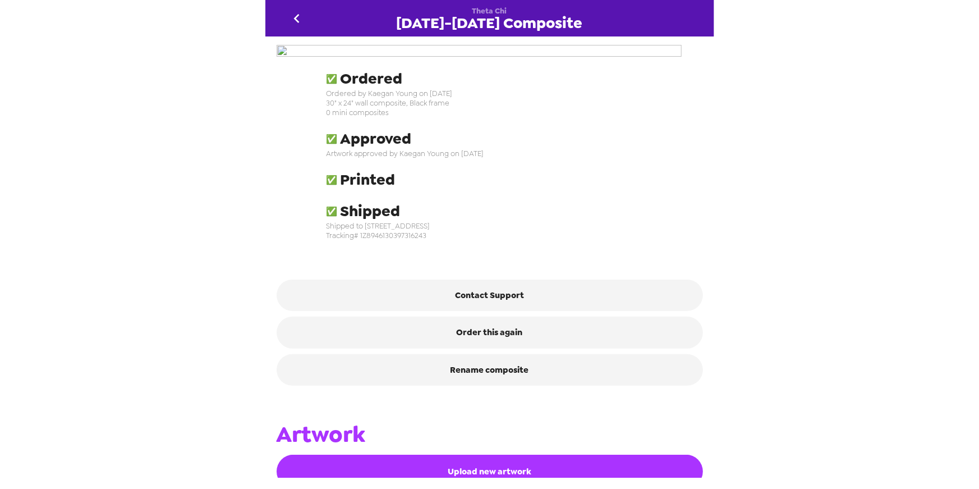
click at [295, 17] on icon "go back" at bounding box center [297, 18] width 6 height 9
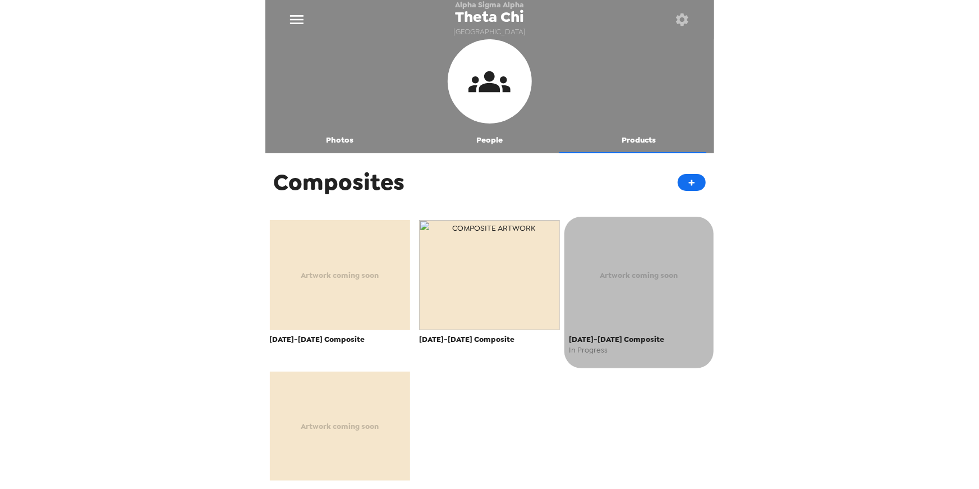
click at [624, 286] on div "Artwork coming soon" at bounding box center [639, 275] width 141 height 110
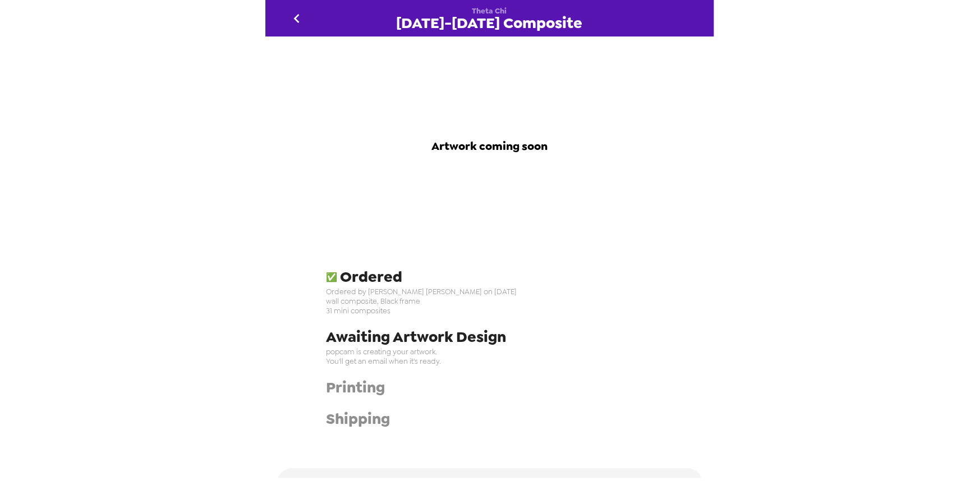
click at [293, 18] on icon "go back" at bounding box center [297, 19] width 18 height 18
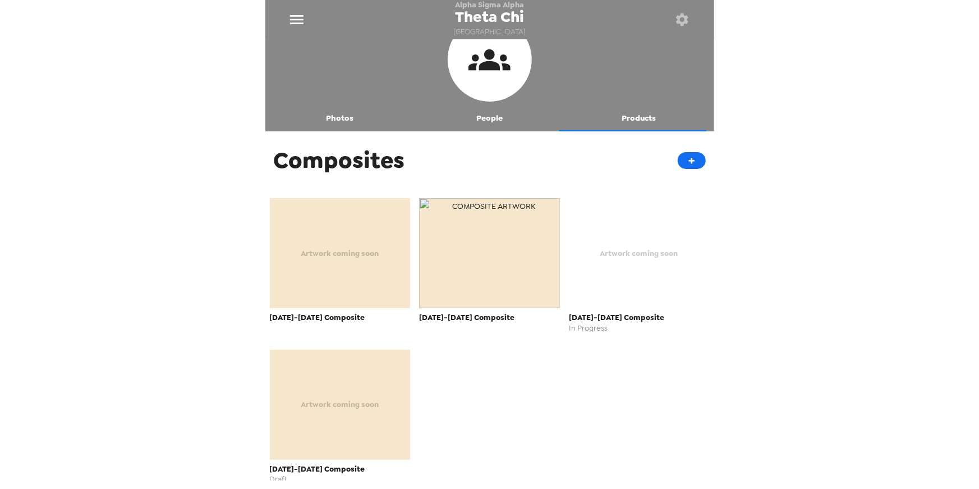
scroll to position [39, 0]
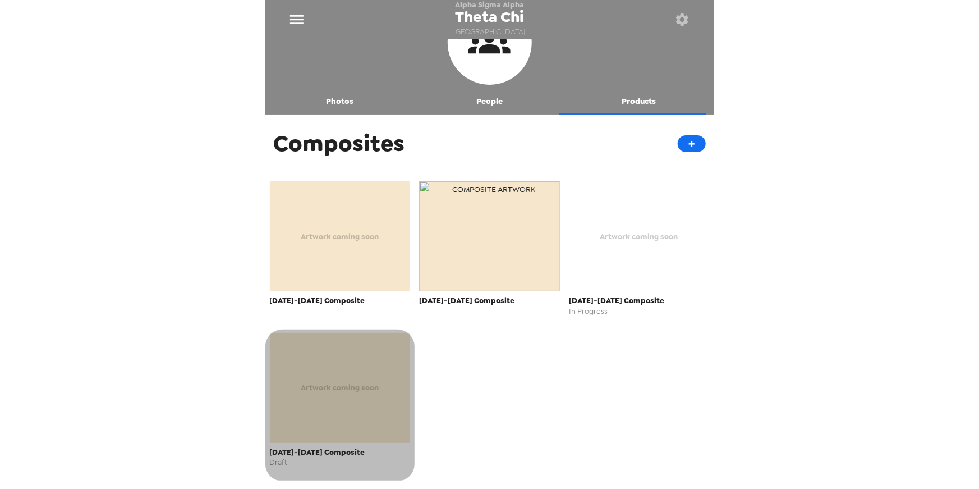
click at [358, 395] on div "Artwork coming soon" at bounding box center [340, 388] width 141 height 110
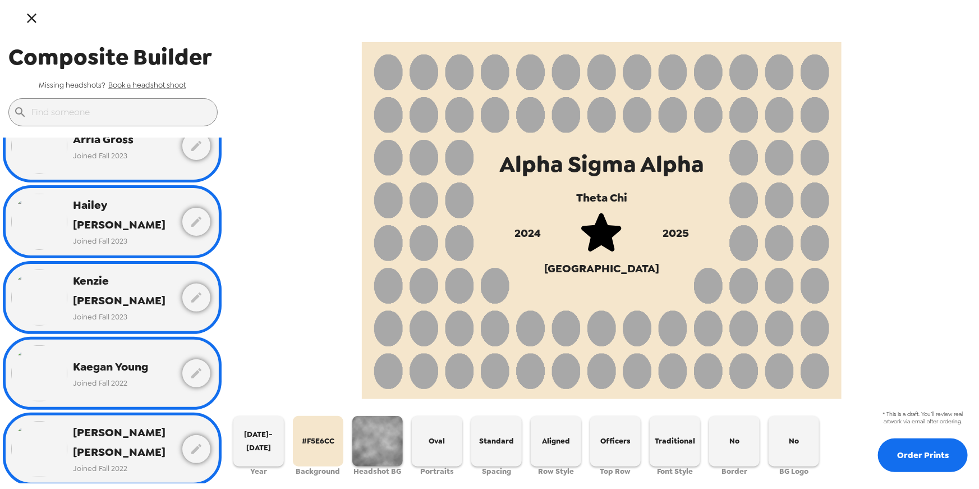
scroll to position [1546, 0]
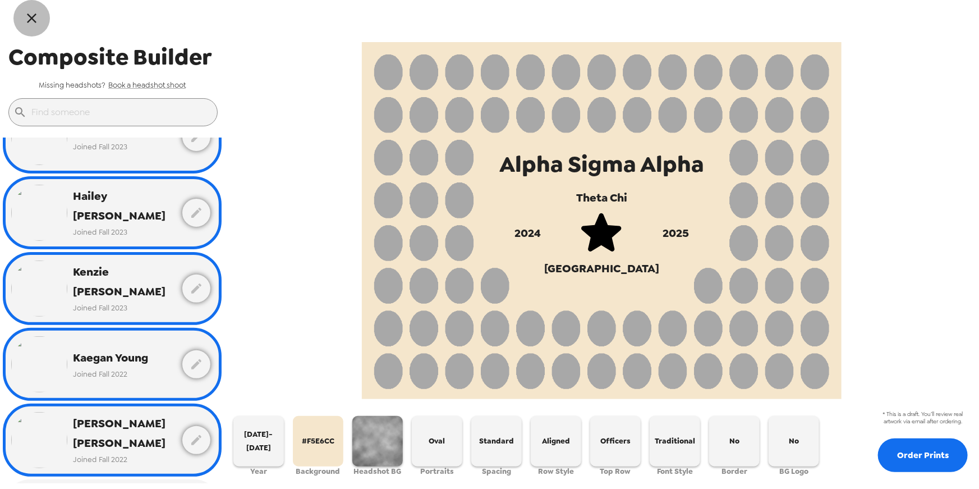
click at [26, 21] on icon "button" at bounding box center [32, 18] width 16 height 16
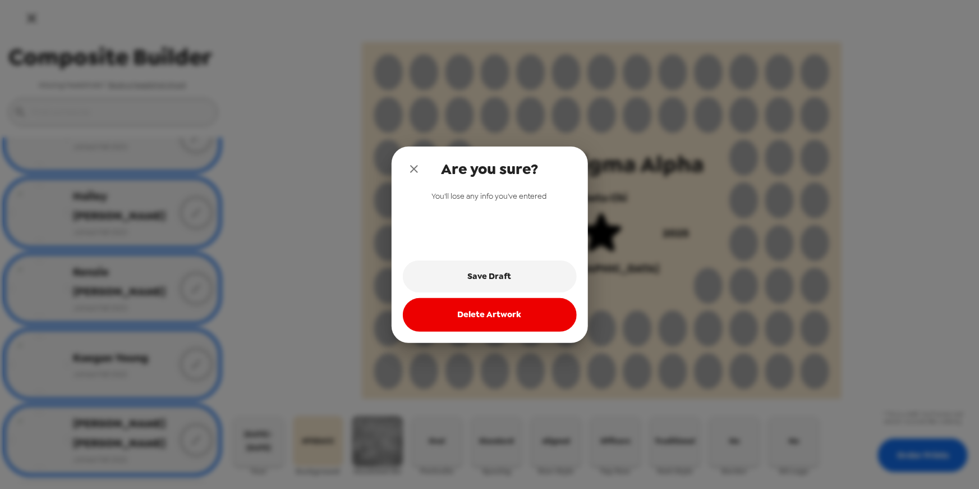
click at [415, 170] on icon "close" at bounding box center [414, 169] width 8 height 8
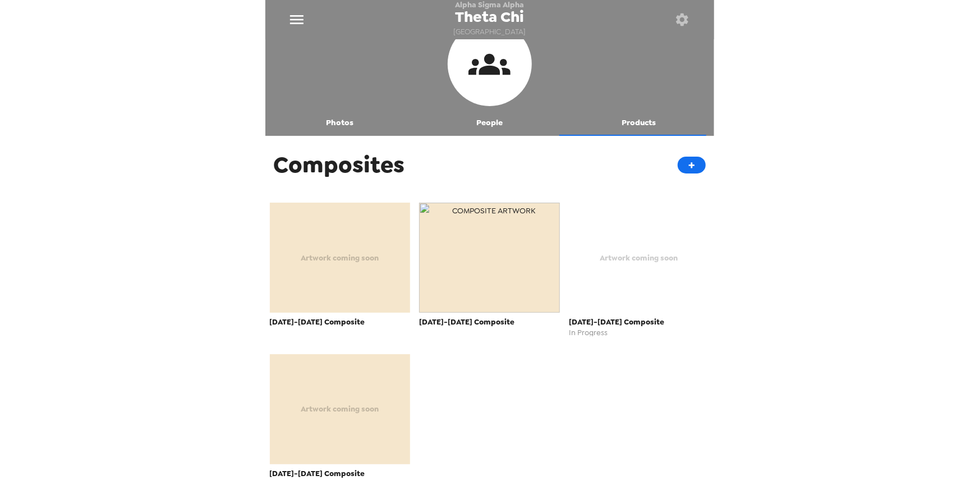
scroll to position [39, 0]
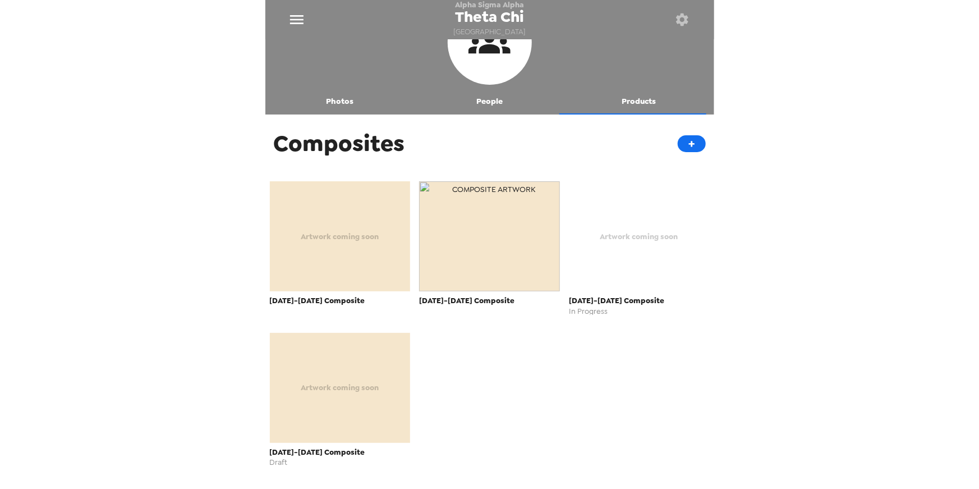
click at [330, 102] on button "Photos" at bounding box center [340, 101] width 150 height 27
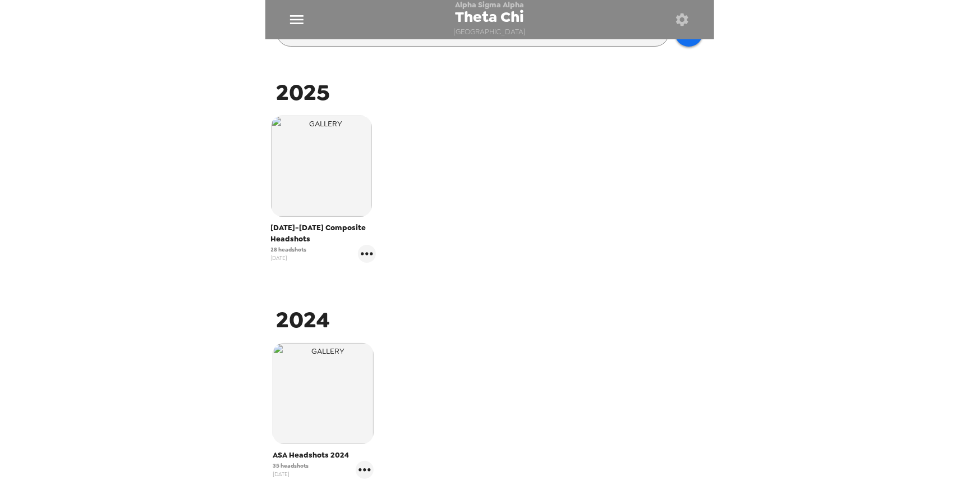
scroll to position [148, 0]
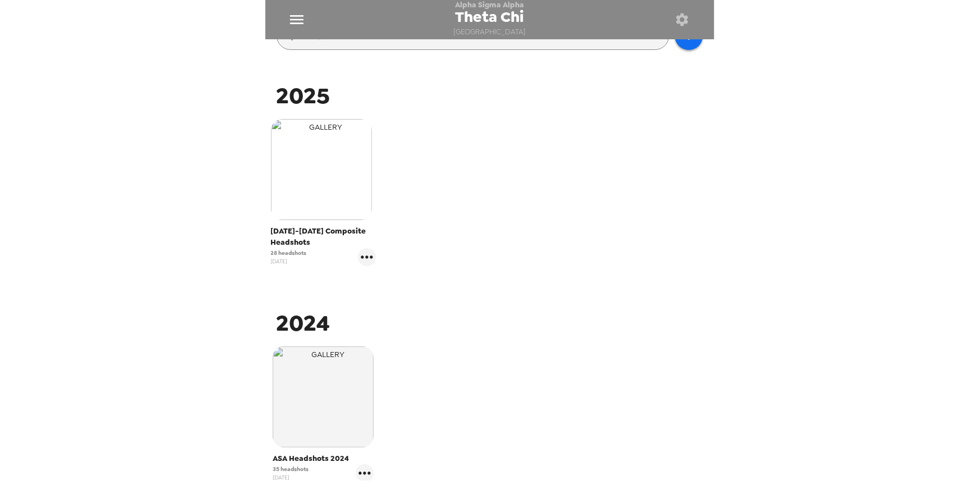
click at [323, 187] on img "button" at bounding box center [321, 169] width 101 height 101
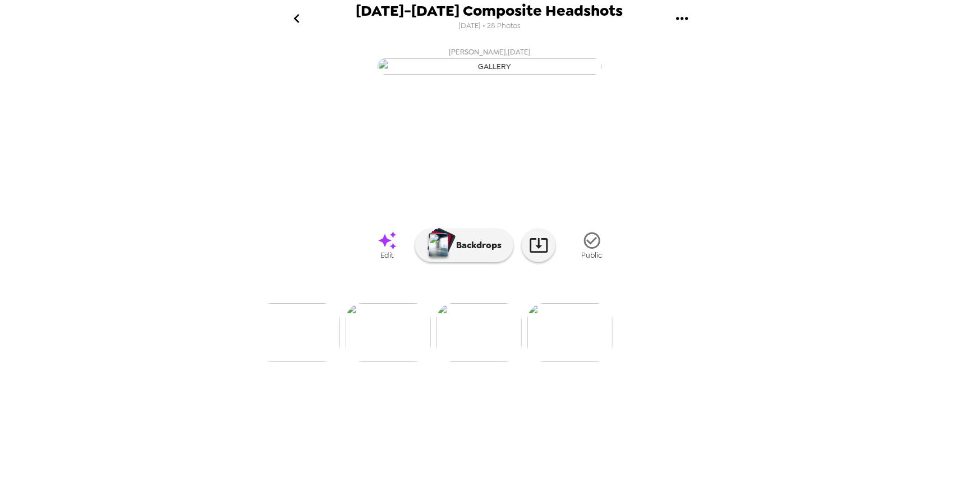
scroll to position [0, 2453]
click at [301, 17] on icon "go back" at bounding box center [297, 19] width 18 height 18
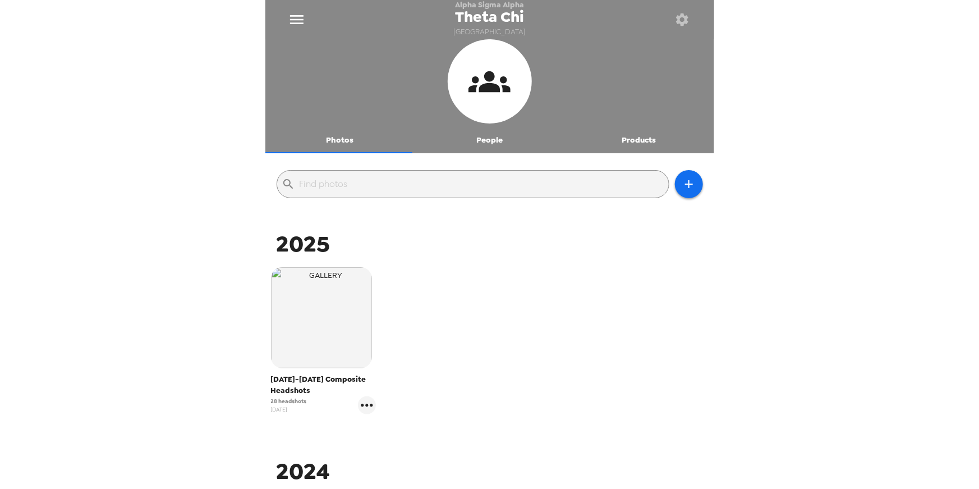
click at [640, 136] on button "Products" at bounding box center [639, 139] width 150 height 27
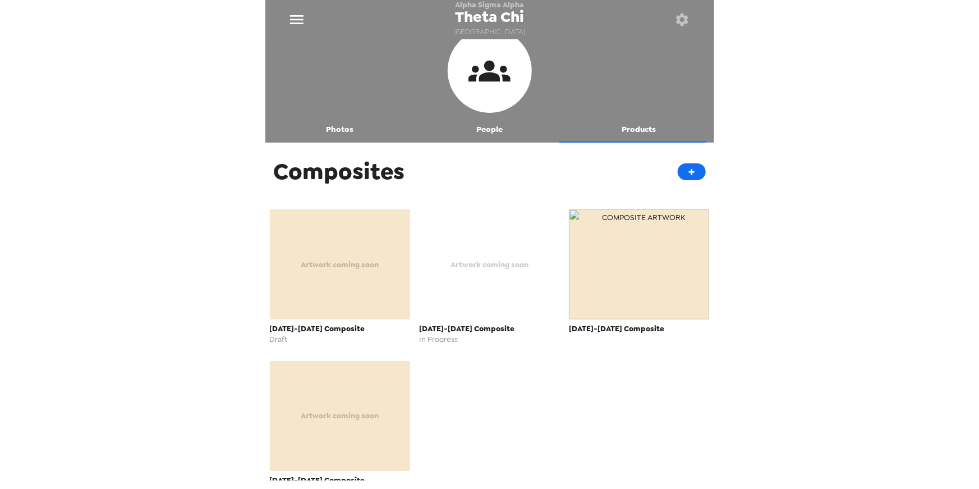
scroll to position [31, 0]
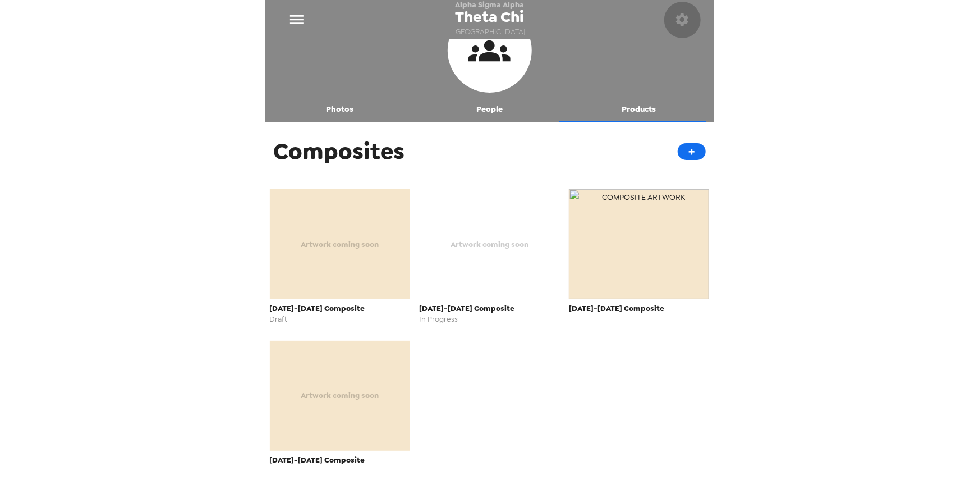
click at [684, 26] on icon "button" at bounding box center [682, 20] width 16 height 16
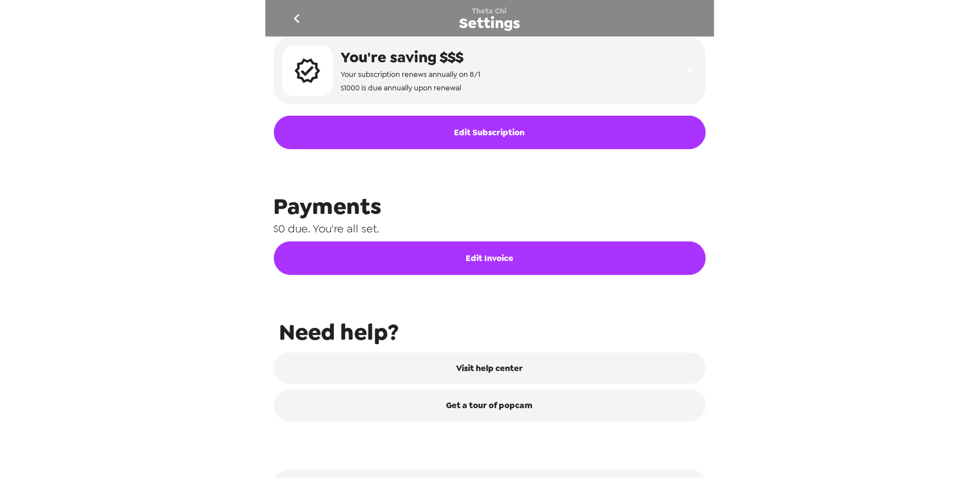
scroll to position [431, 0]
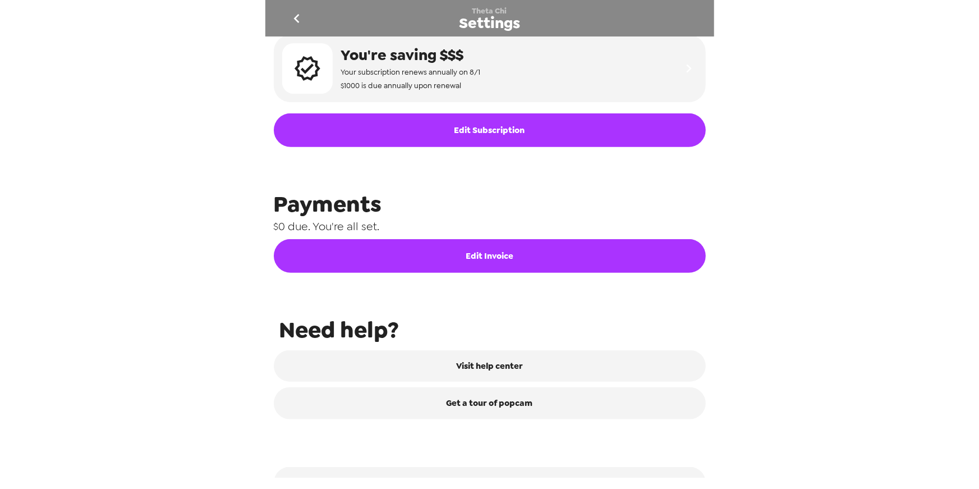
click at [298, 19] on icon "go back" at bounding box center [297, 19] width 18 height 18
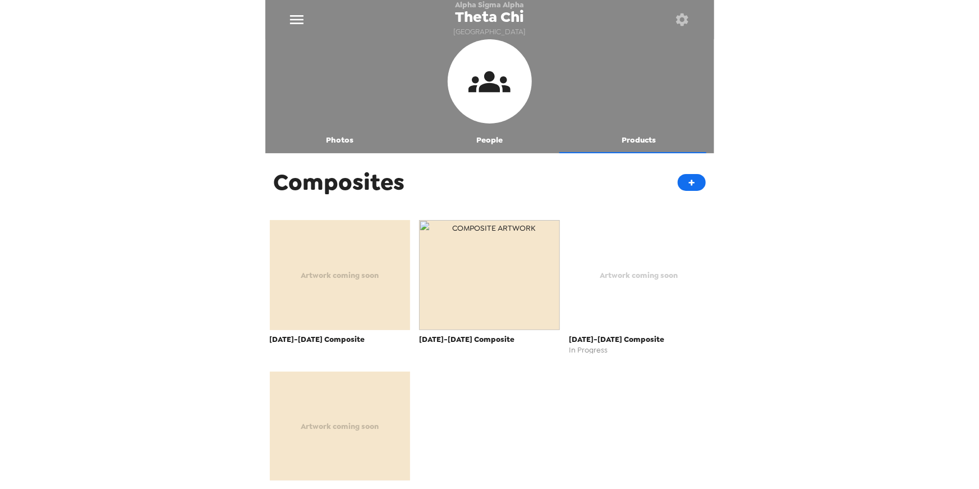
click at [652, 269] on span "Artwork coming soon" at bounding box center [639, 275] width 78 height 13
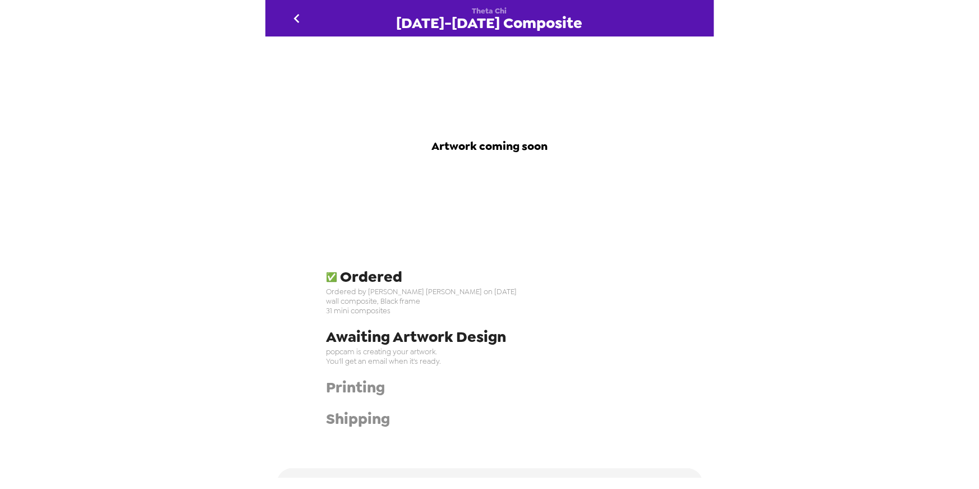
click at [297, 19] on icon "go back" at bounding box center [297, 19] width 18 height 18
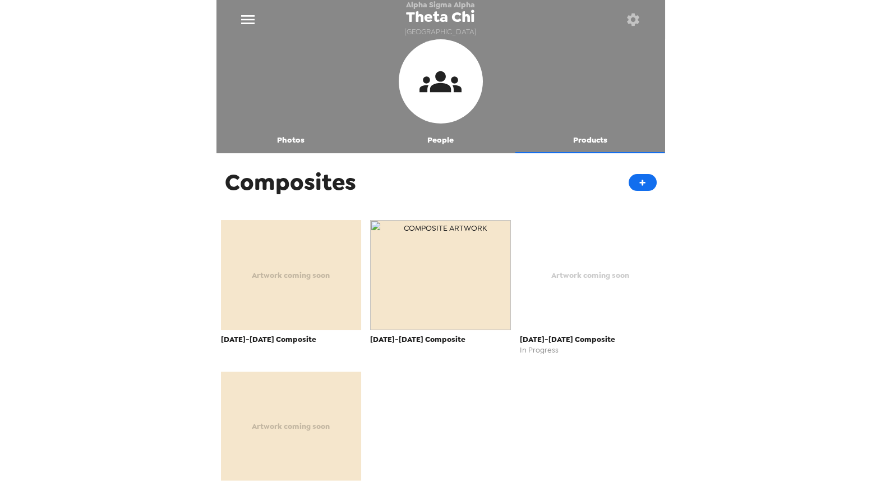
scroll to position [39, 0]
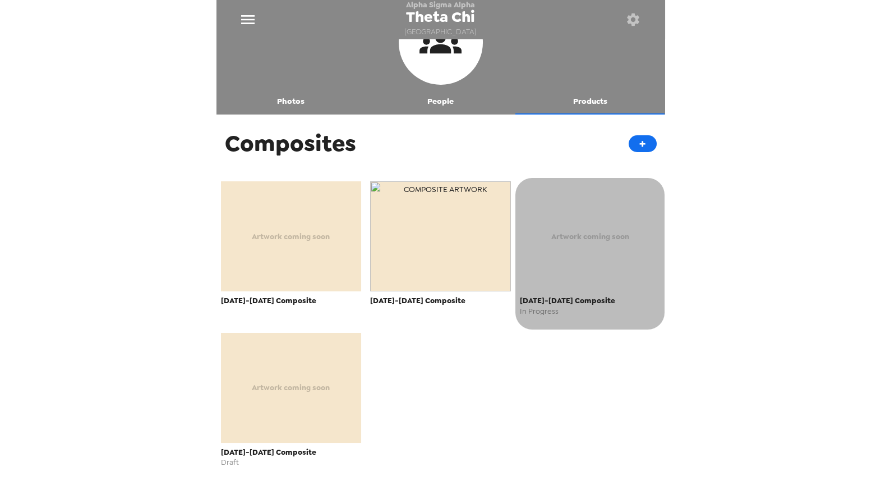
click at [575, 263] on div "Artwork coming soon" at bounding box center [590, 236] width 141 height 110
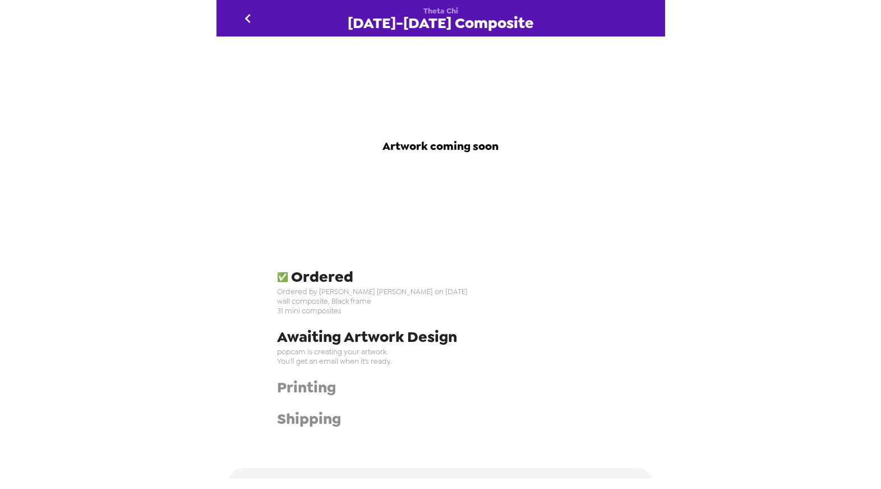
click at [363, 289] on span "Ordered by Kate Herndon on 9/8/25" at bounding box center [465, 292] width 377 height 10
click at [323, 309] on span "31 mini composites" at bounding box center [465, 311] width 377 height 10
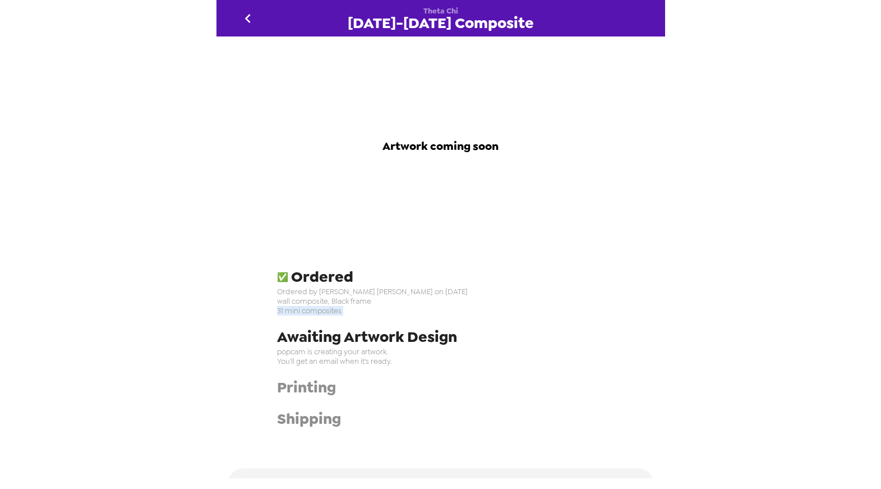
click at [323, 309] on span "31 mini composites" at bounding box center [465, 311] width 377 height 10
click at [347, 295] on span "Ordered by Kate Herndon on 9/8/25" at bounding box center [465, 292] width 377 height 10
click at [251, 21] on icon "go back" at bounding box center [248, 19] width 18 height 18
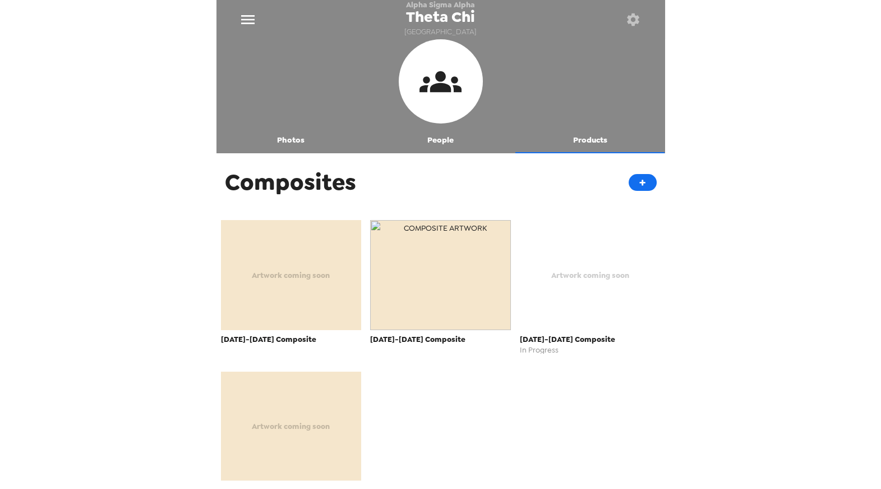
click at [290, 146] on button "Photos" at bounding box center [292, 139] width 150 height 27
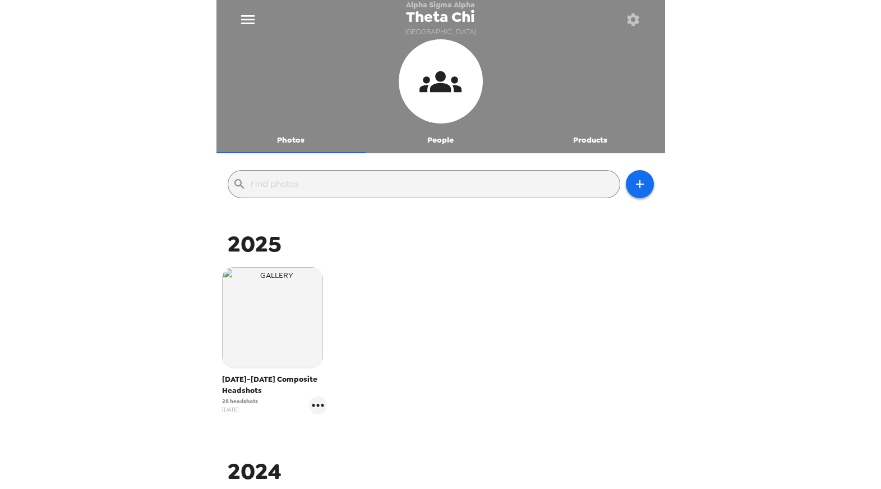
click at [238, 398] on span "28 headshots" at bounding box center [240, 401] width 36 height 8
click at [578, 141] on button "Products" at bounding box center [591, 139] width 150 height 27
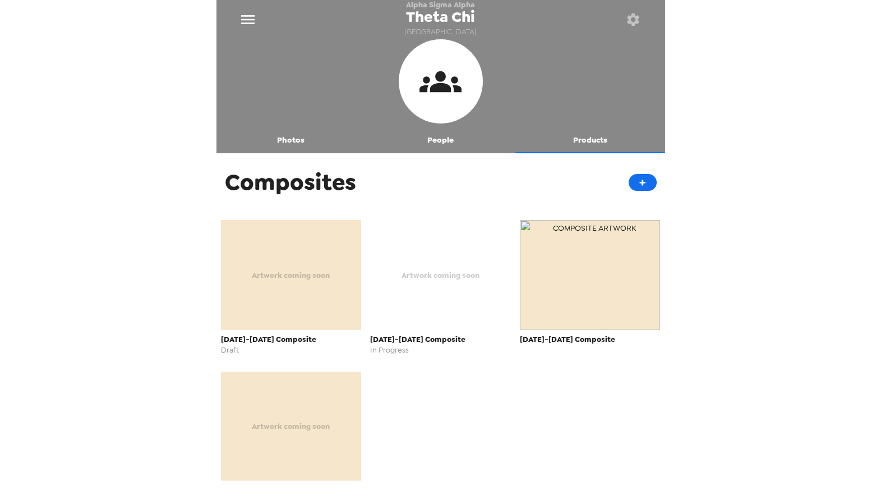
click at [461, 274] on span "Artwork coming soon" at bounding box center [441, 275] width 78 height 13
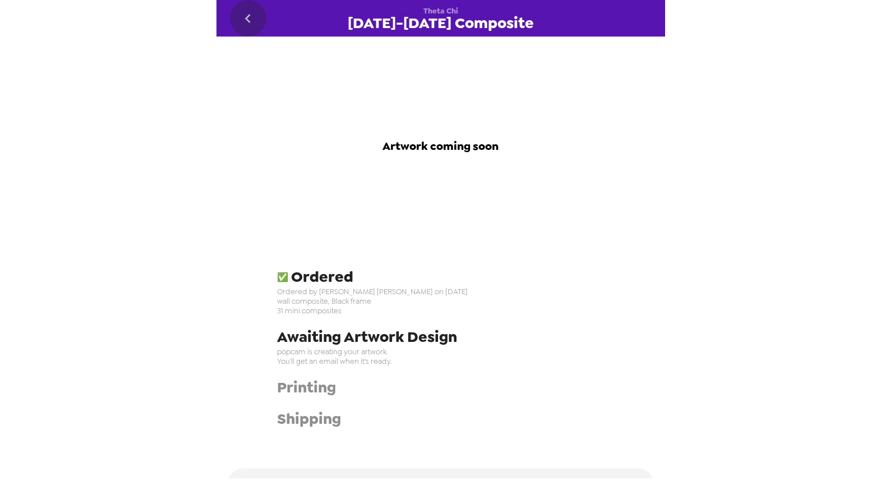
click at [249, 24] on icon "go back" at bounding box center [248, 19] width 18 height 18
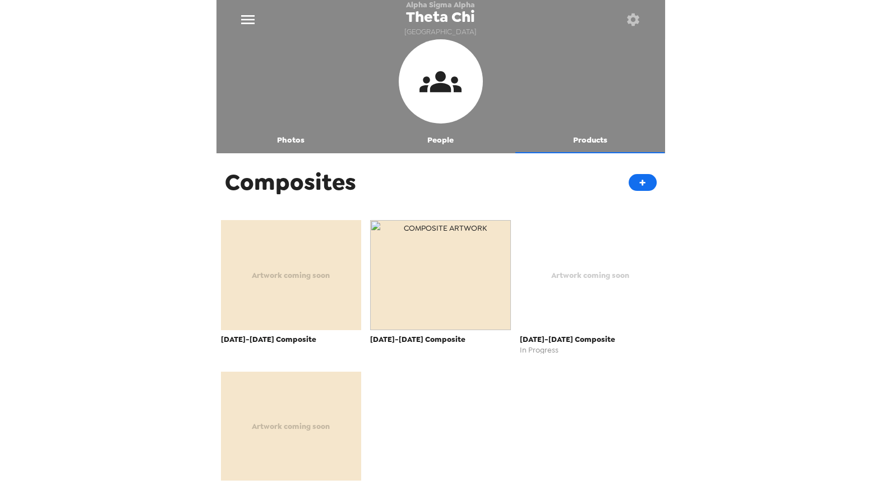
click at [305, 433] on span "Artwork coming soon" at bounding box center [291, 426] width 78 height 13
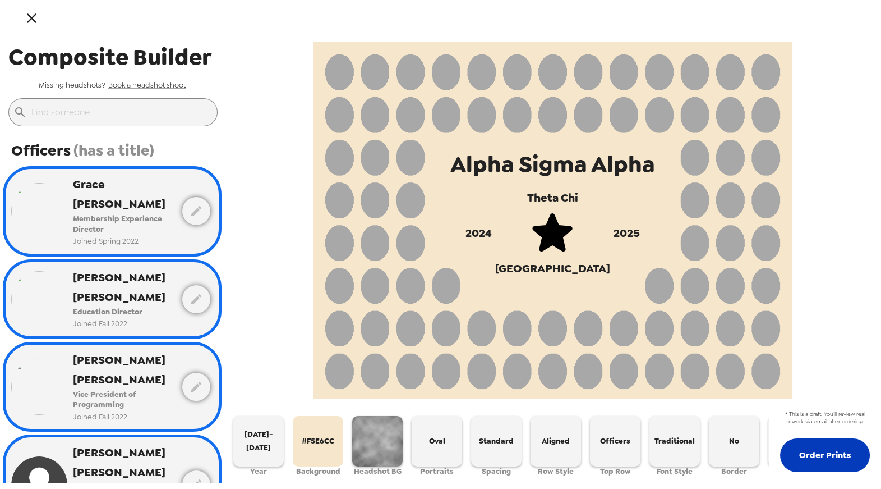
click at [817, 458] on button "Order Prints" at bounding box center [825, 455] width 90 height 34
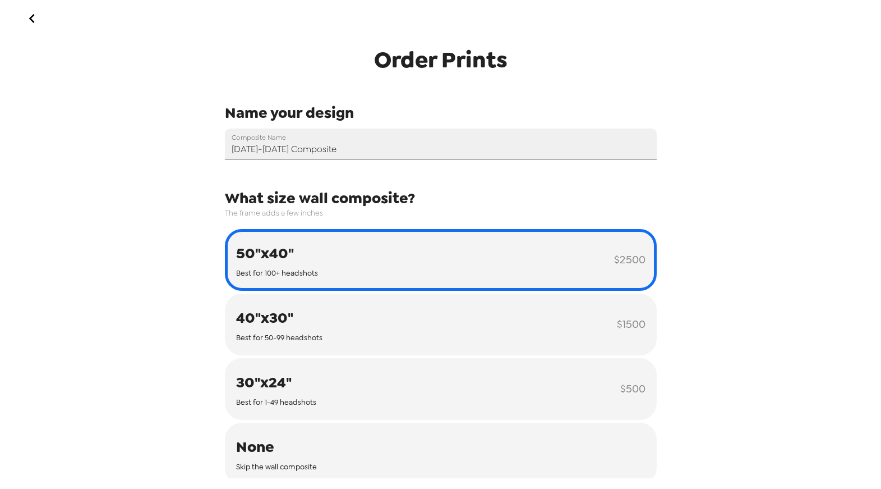
type input "60643"
click at [328, 146] on input "[DATE]-[DATE] Composite" at bounding box center [441, 143] width 432 height 31
click at [29, 15] on icon "go back" at bounding box center [32, 19] width 18 height 18
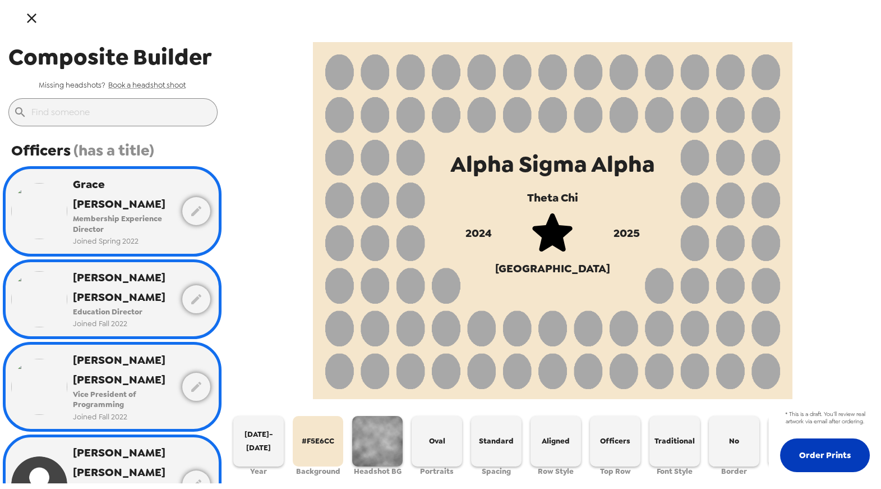
click at [834, 460] on button "Order Prints" at bounding box center [825, 455] width 90 height 34
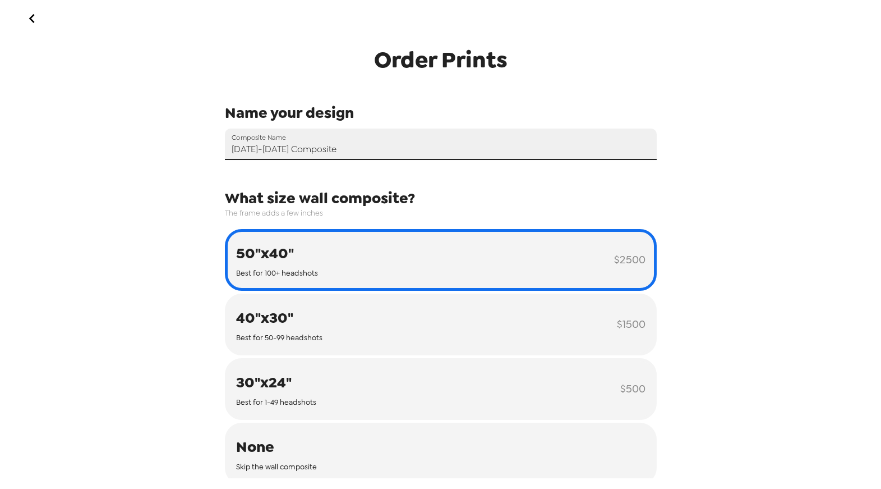
drag, startPoint x: 275, startPoint y: 148, endPoint x: 191, endPoint y: 164, distance: 85.6
click at [191, 164] on div "Order Prints Name your design Composite Name 2025-2026 Composite What size wall…" at bounding box center [440, 244] width 881 height 489
click at [36, 14] on icon "go back" at bounding box center [32, 19] width 18 height 18
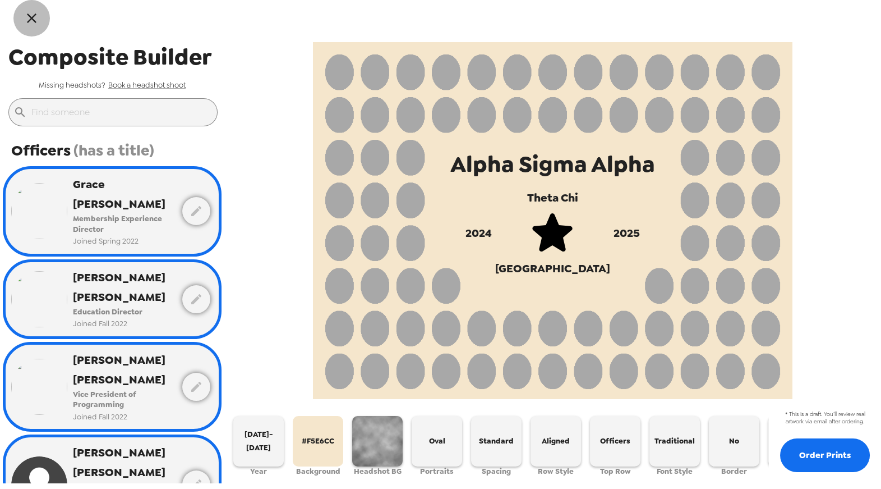
click at [27, 10] on button "button" at bounding box center [31, 18] width 36 height 36
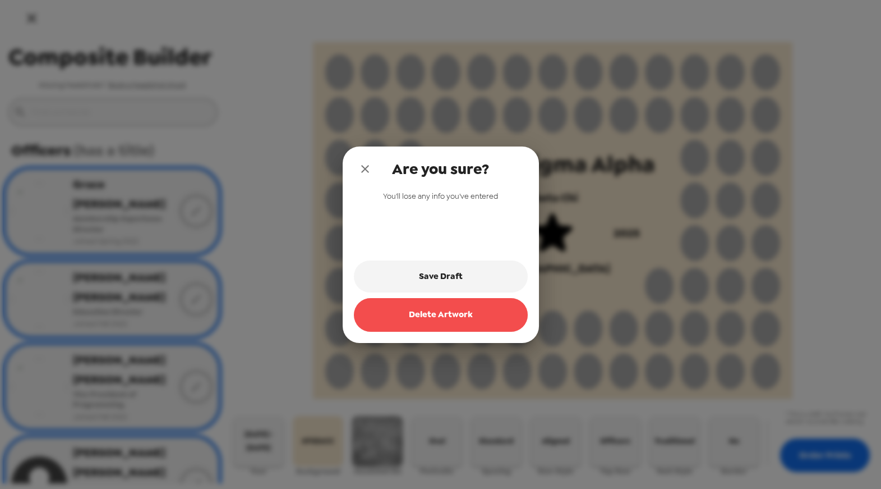
click at [425, 320] on button "Delete Artwork" at bounding box center [441, 315] width 174 height 34
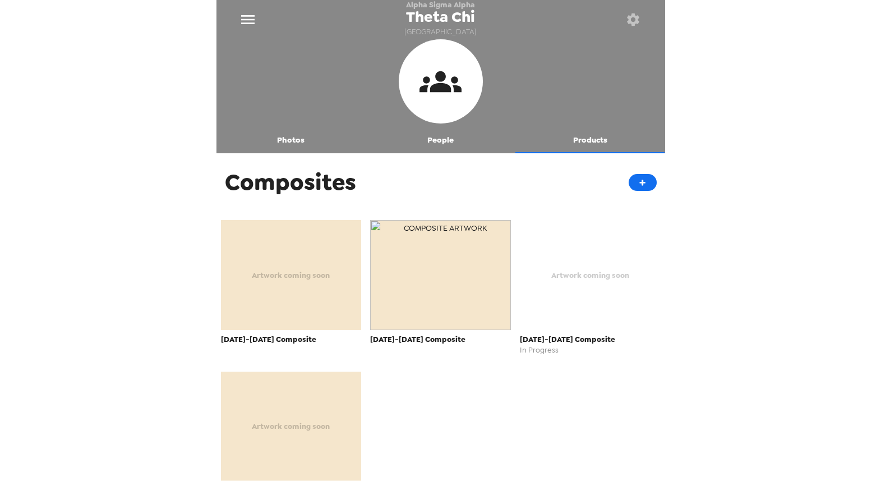
click at [569, 265] on div "Artwork coming soon" at bounding box center [590, 275] width 141 height 110
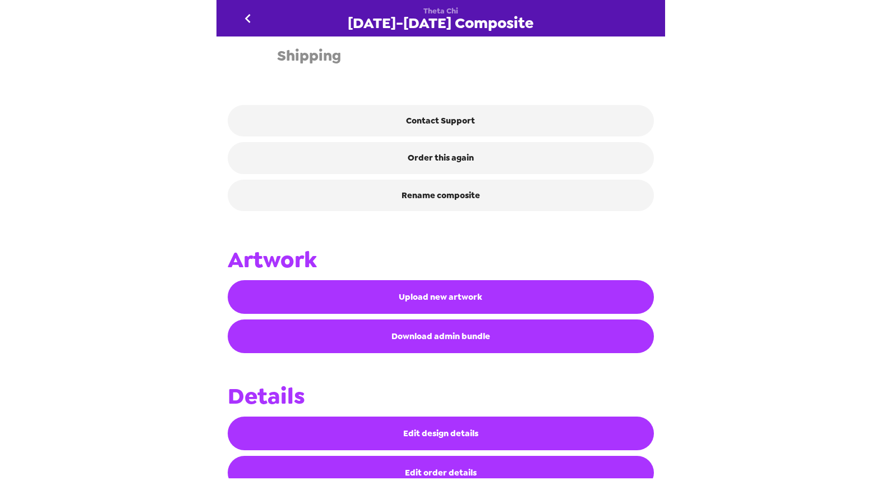
scroll to position [387, 0]
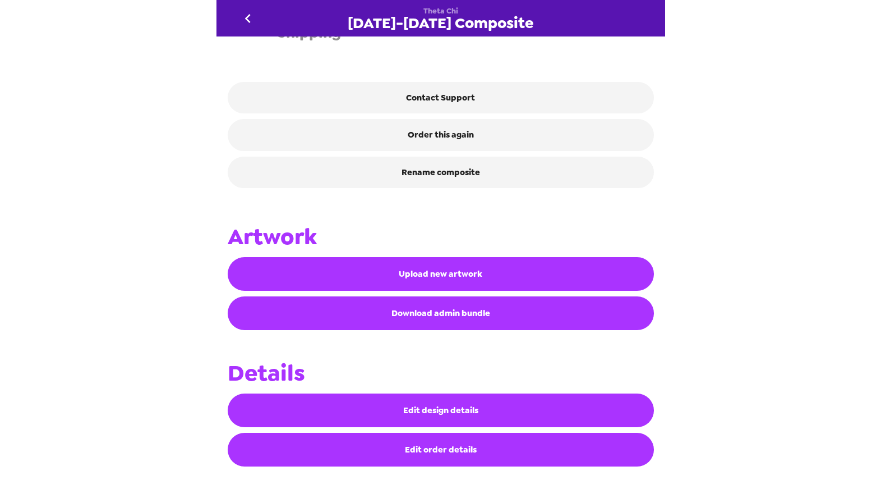
click at [445, 454] on button "Edit order details" at bounding box center [441, 450] width 426 height 34
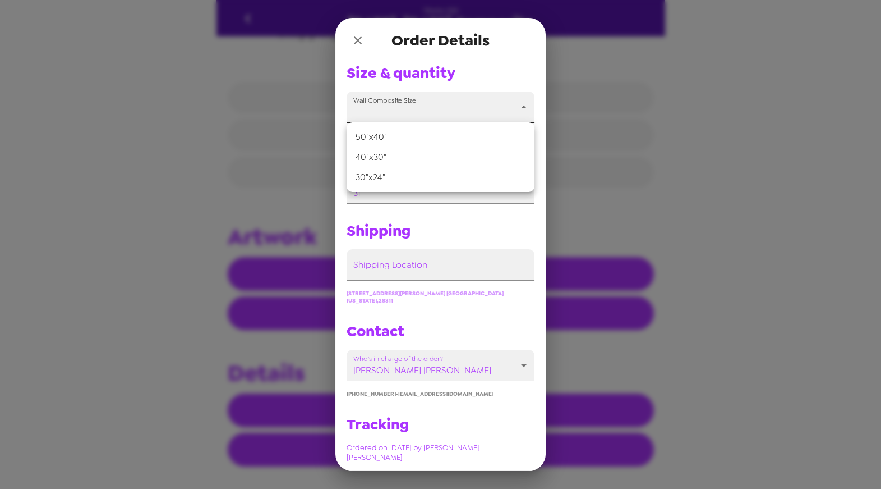
click at [520, 103] on body "Theta Chi 2025-2026 Composite Artwork coming soon ✅ Ordered Ordered by Kate Her…" at bounding box center [440, 244] width 881 height 489
click at [411, 44] on div at bounding box center [440, 244] width 881 height 489
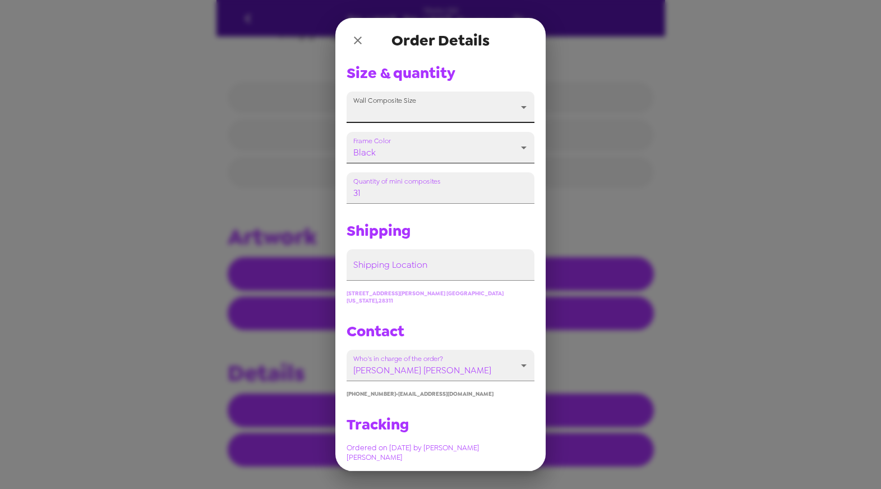
click at [412, 148] on body "Theta Chi 2025-2026 Composite Artwork coming soon ✅ Ordered Ordered by Kate Her…" at bounding box center [440, 244] width 881 height 489
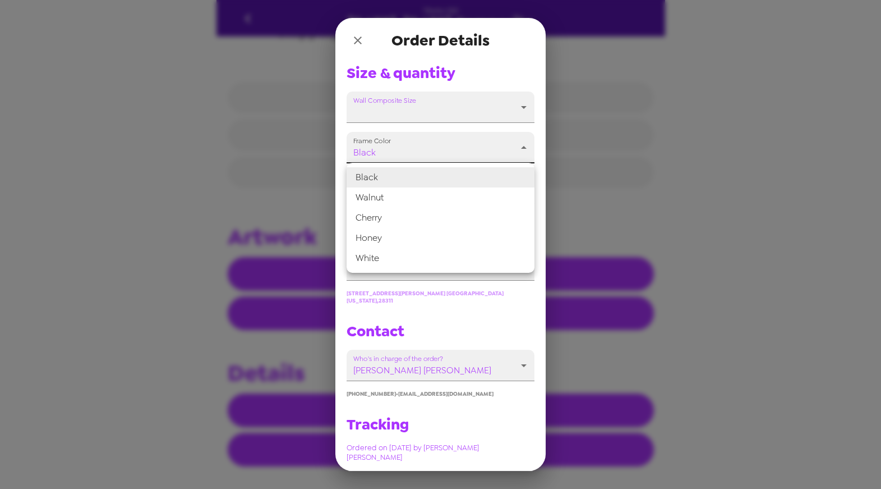
click at [411, 148] on div at bounding box center [440, 244] width 881 height 489
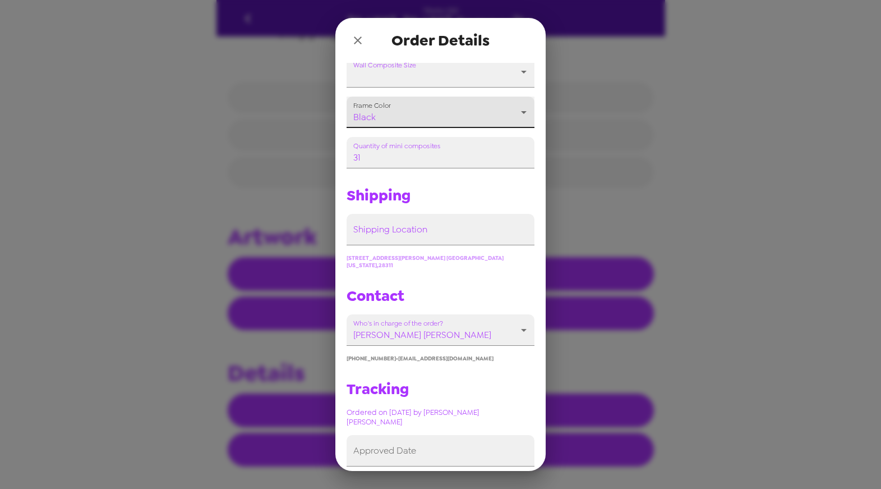
scroll to position [0, 0]
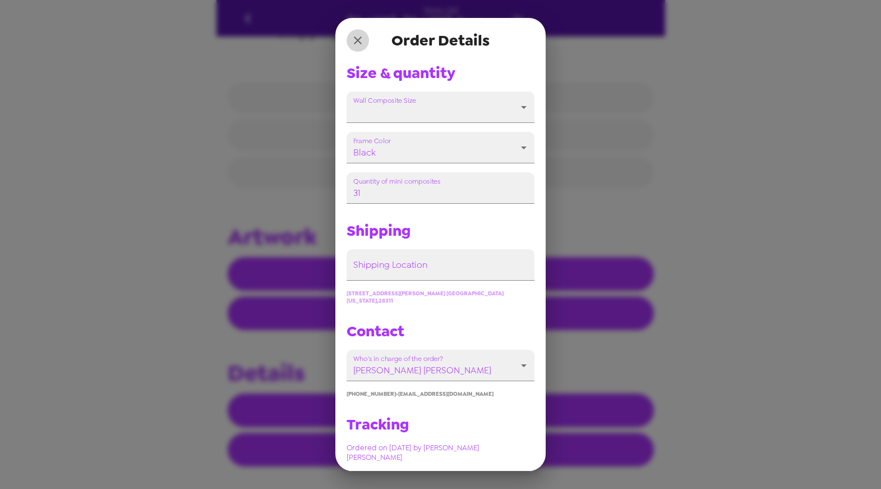
click at [358, 38] on icon "close" at bounding box center [357, 40] width 13 height 13
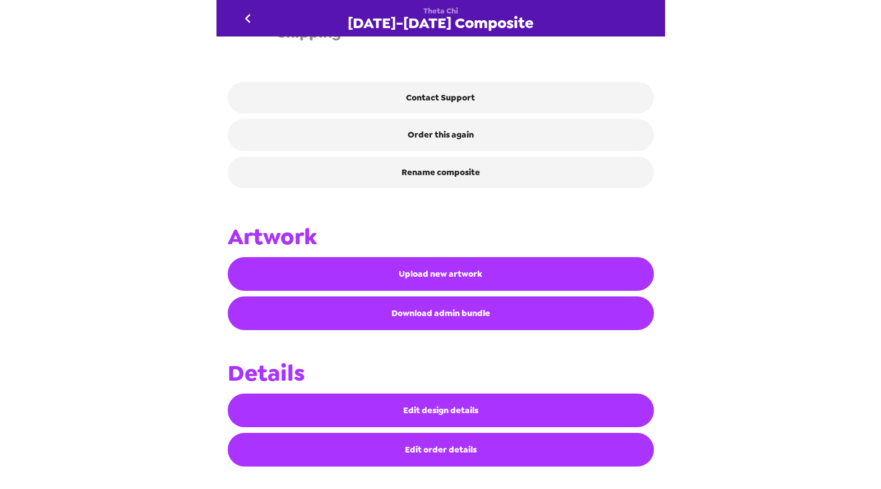
click at [410, 416] on button "Edit design details" at bounding box center [441, 410] width 426 height 34
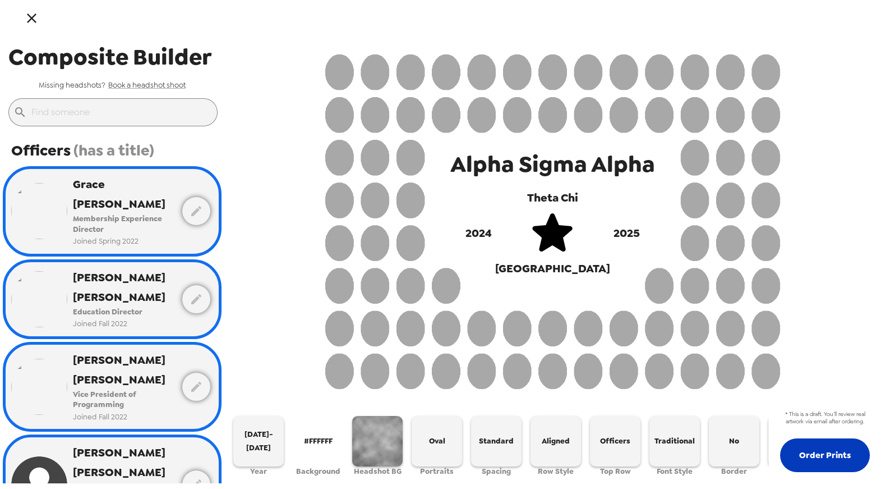
click at [807, 440] on button "Order Prints" at bounding box center [825, 455] width 90 height 34
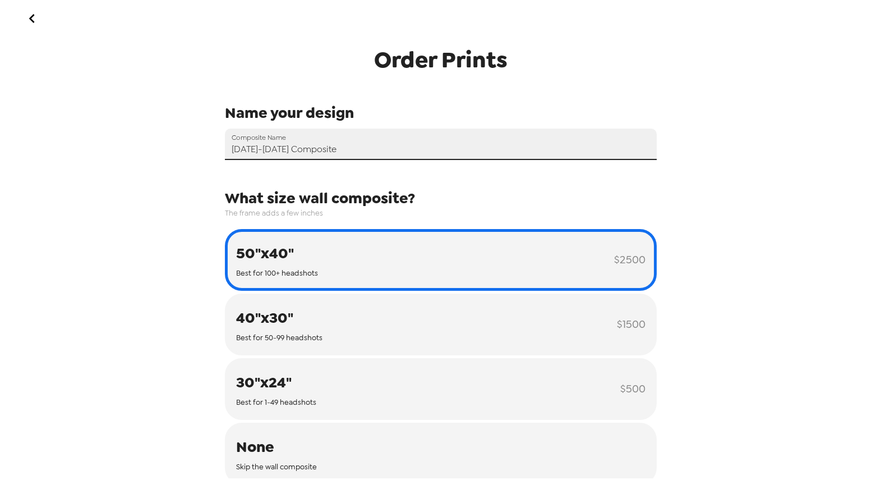
click at [248, 148] on input "[DATE]-[DATE] Composite" at bounding box center [441, 143] width 432 height 31
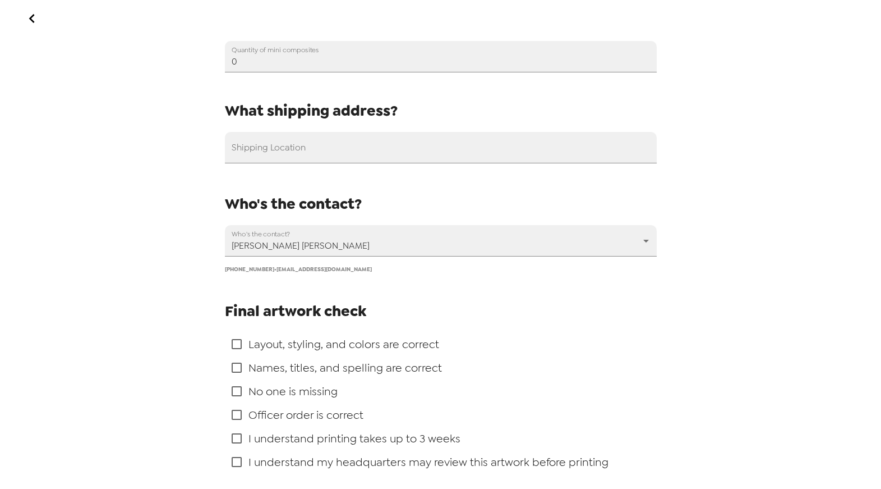
scroll to position [683, 0]
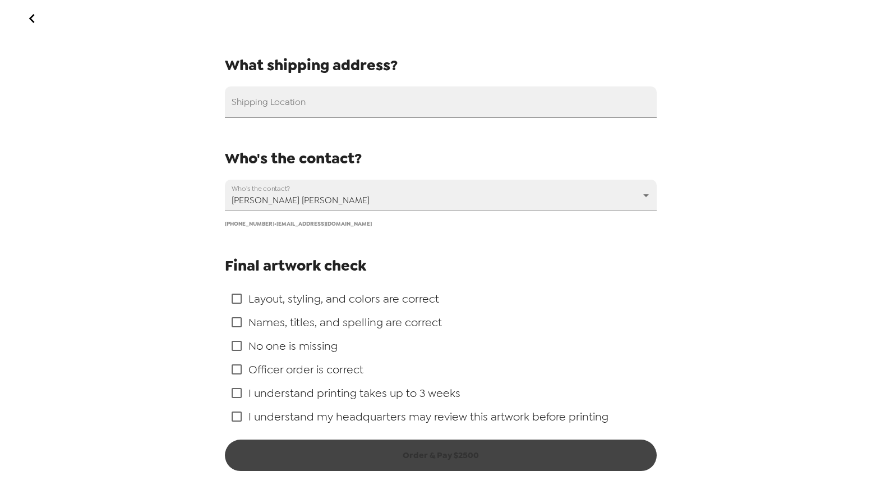
type input "2024-2025 Composite"
click at [238, 298] on input "checkbox" at bounding box center [237, 299] width 24 height 24
checkbox input "true"
click at [238, 321] on input "checkbox" at bounding box center [237, 322] width 24 height 24
checkbox input "true"
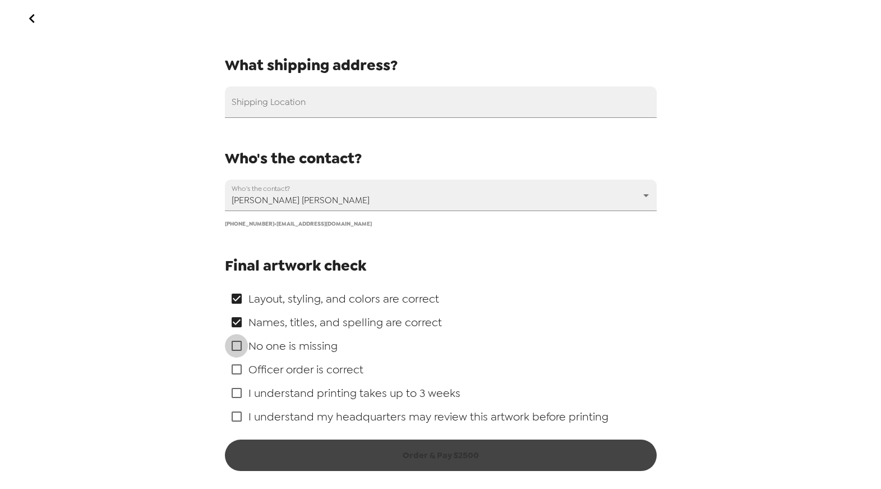
click at [237, 343] on input "checkbox" at bounding box center [237, 346] width 24 height 24
checkbox input "true"
click at [236, 365] on input "checkbox" at bounding box center [237, 369] width 24 height 24
checkbox input "true"
click at [236, 393] on input "checkbox" at bounding box center [237, 393] width 24 height 24
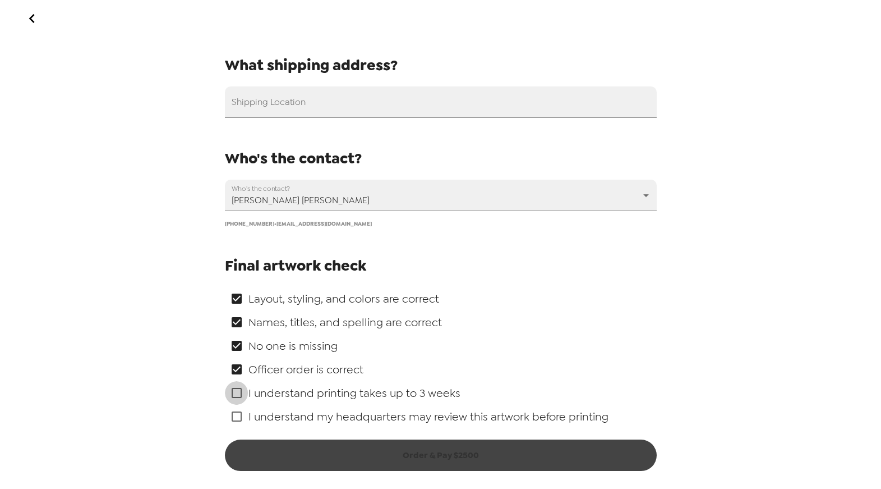
checkbox input "true"
click at [236, 415] on input "checkbox" at bounding box center [237, 416] width 24 height 24
checkbox input "true"
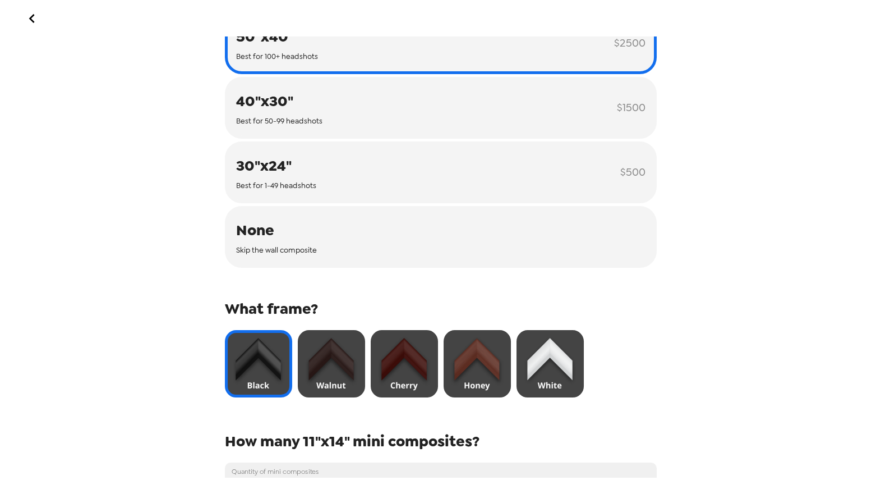
scroll to position [0, 0]
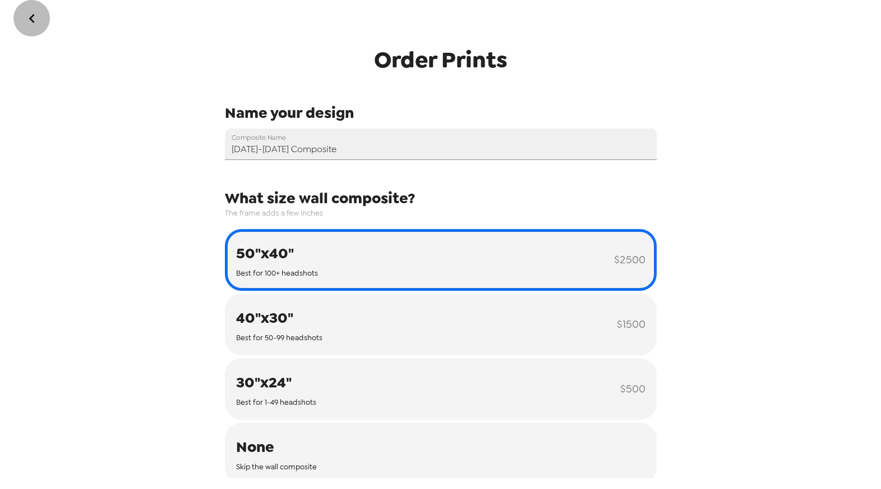
click at [33, 25] on icon "go back" at bounding box center [32, 19] width 18 height 18
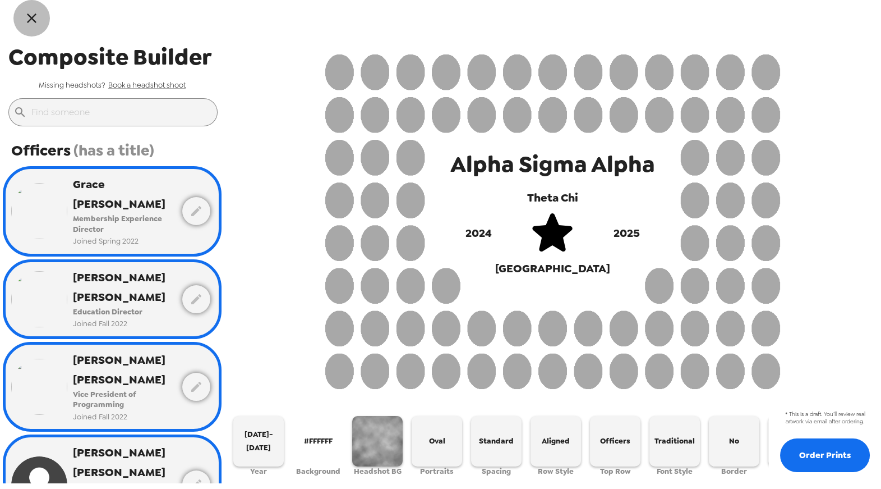
click at [33, 22] on icon "button" at bounding box center [32, 18] width 16 height 16
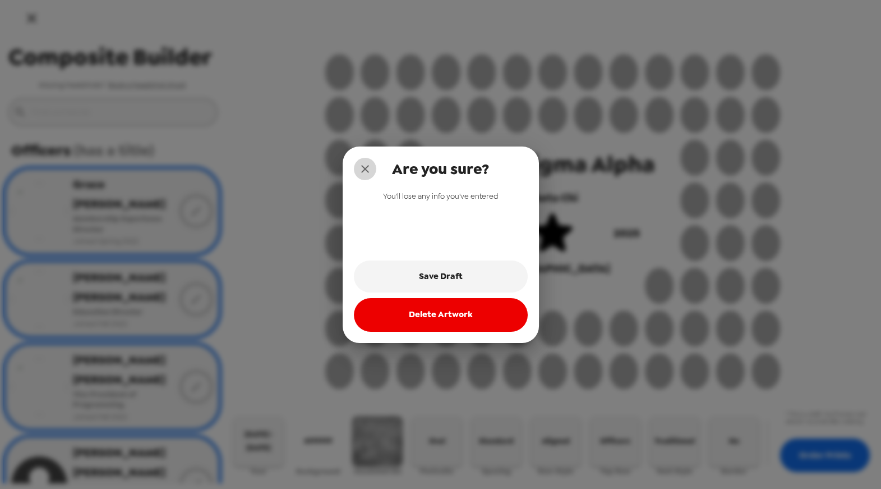
click at [368, 171] on icon "close" at bounding box center [364, 168] width 13 height 13
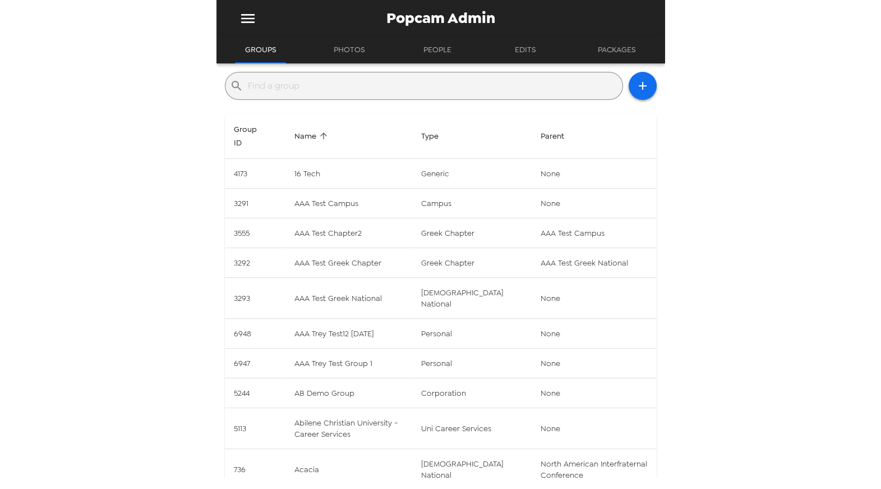
click at [378, 84] on input "text" at bounding box center [433, 86] width 370 height 18
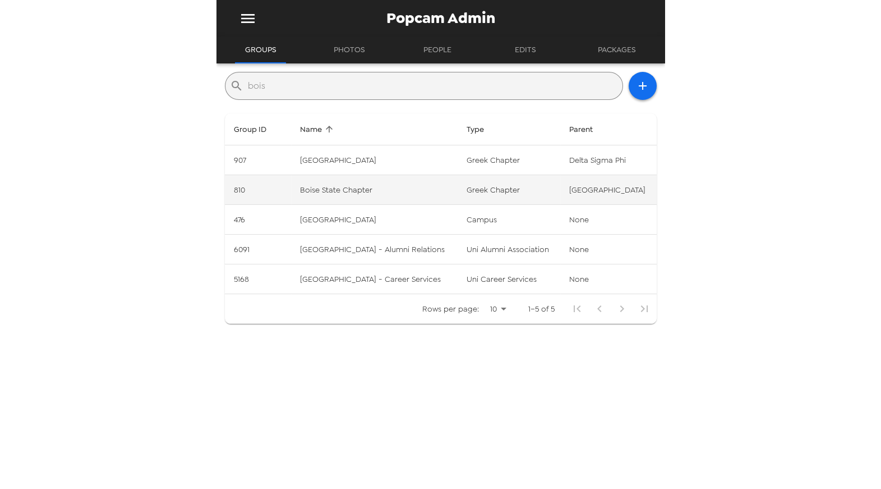
type input "bois"
click at [375, 197] on td "Boise State Chapter" at bounding box center [374, 190] width 167 height 30
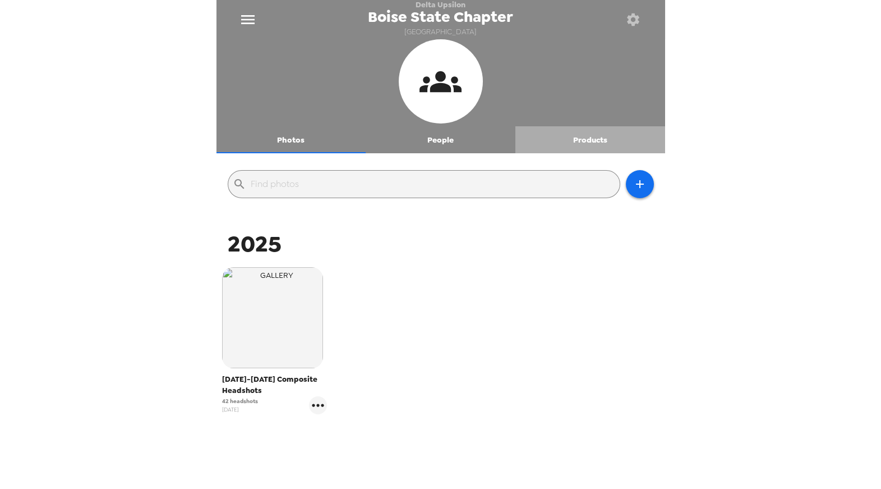
click at [595, 135] on button "Products" at bounding box center [591, 139] width 150 height 27
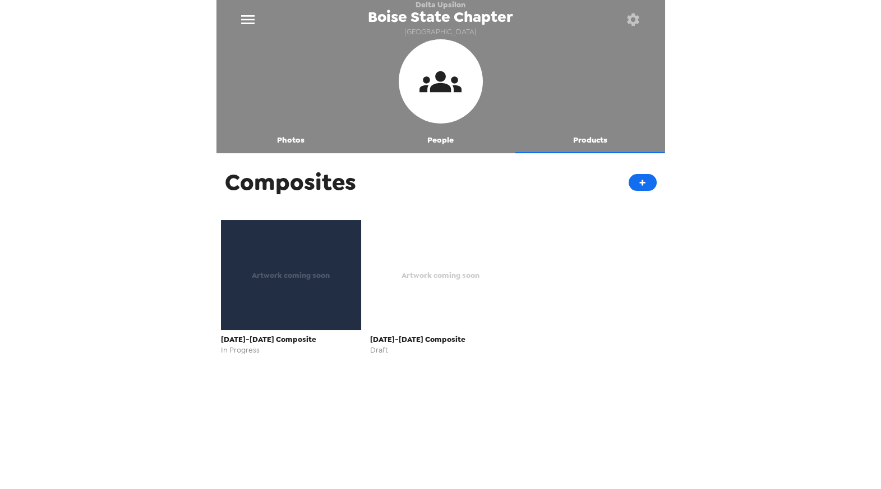
click at [313, 300] on div "Artwork coming soon" at bounding box center [291, 275] width 141 height 110
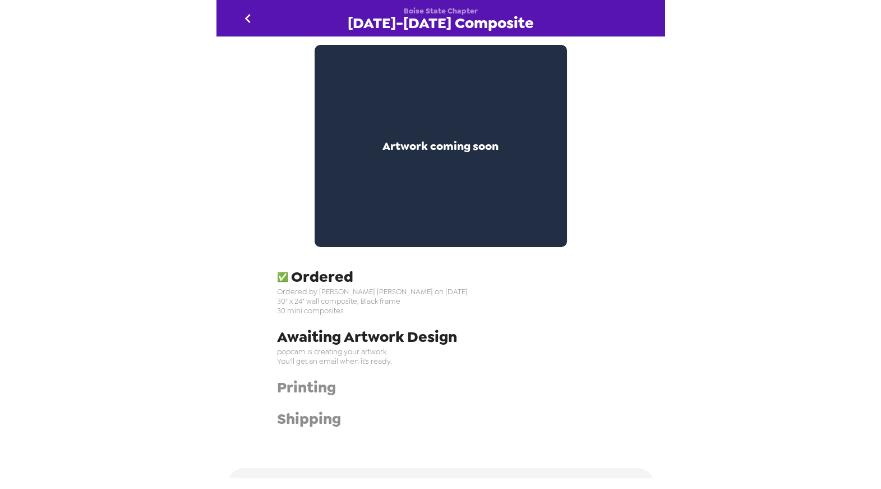
click at [325, 293] on span "Ordered by Nate Miller on 10/13/25" at bounding box center [465, 292] width 377 height 10
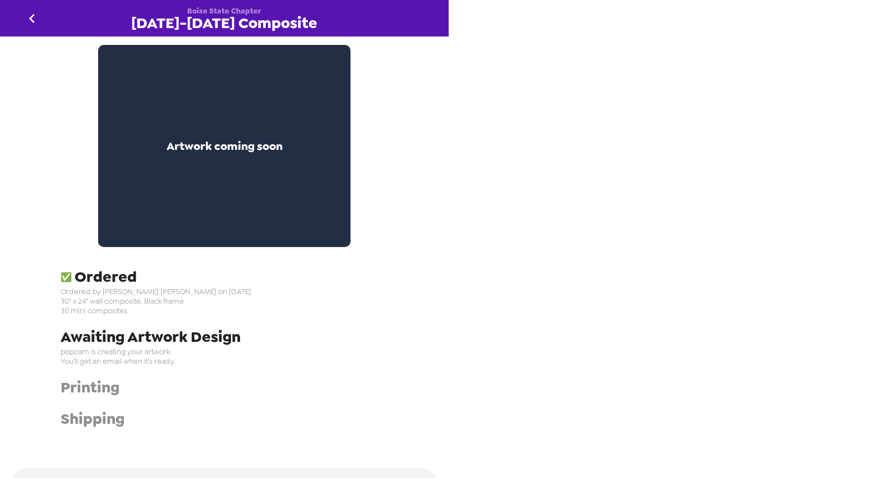
scroll to position [347, 0]
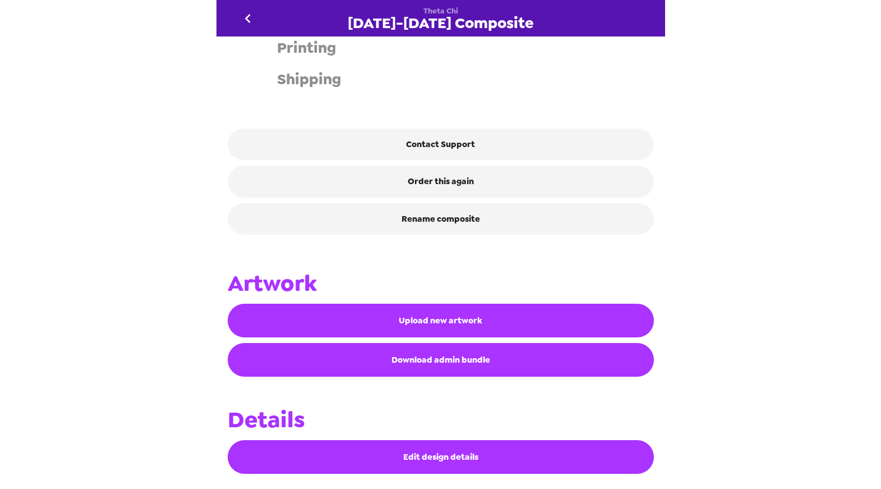
scroll to position [387, 0]
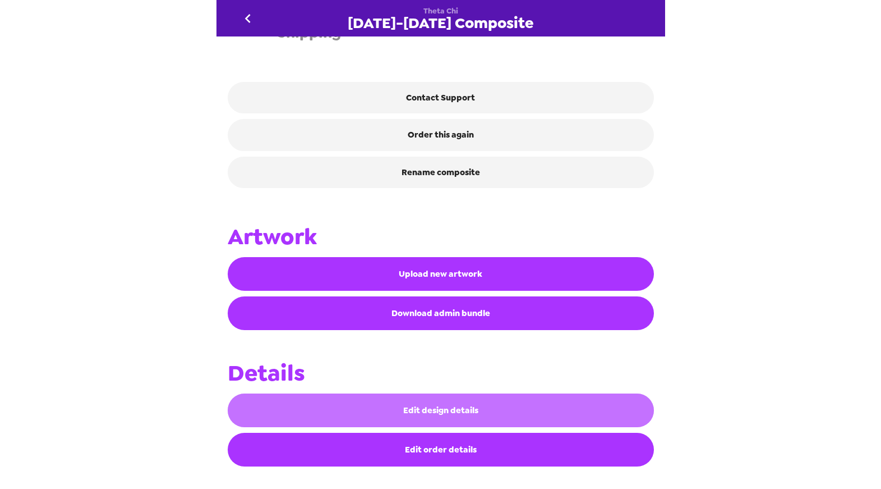
click at [441, 415] on button "Edit design details" at bounding box center [441, 410] width 426 height 34
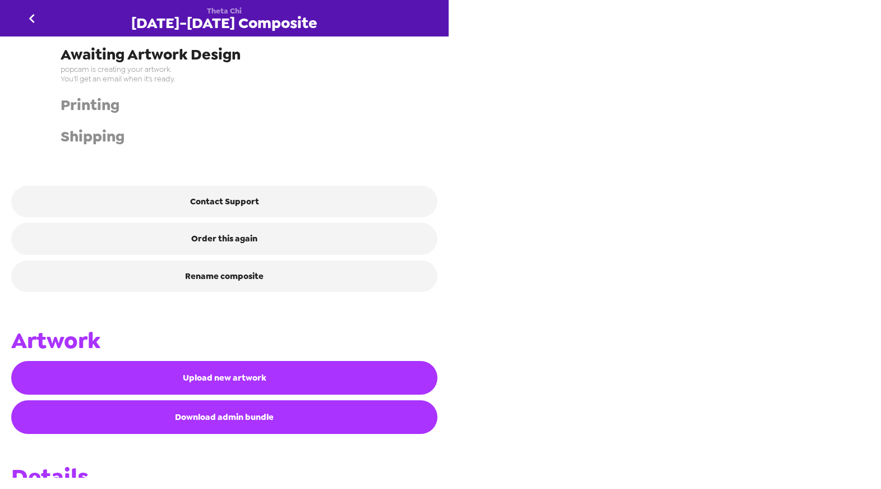
scroll to position [387, 0]
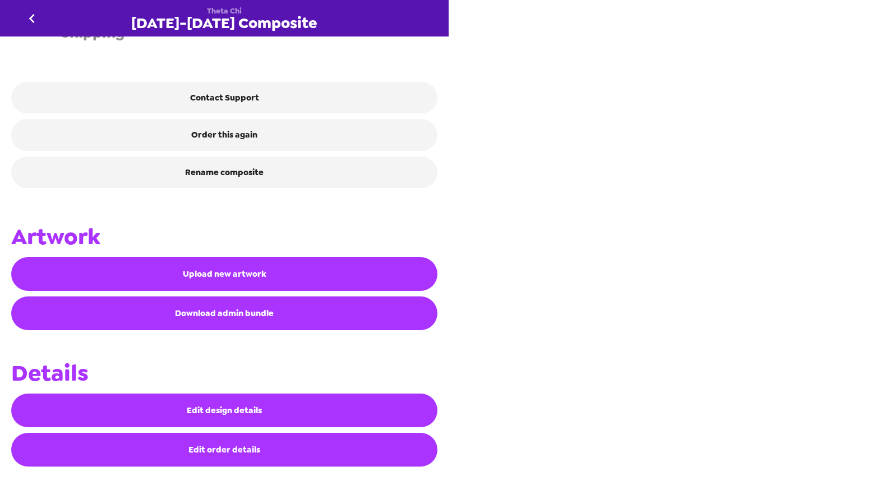
click at [245, 453] on button "Edit order details" at bounding box center [224, 450] width 426 height 34
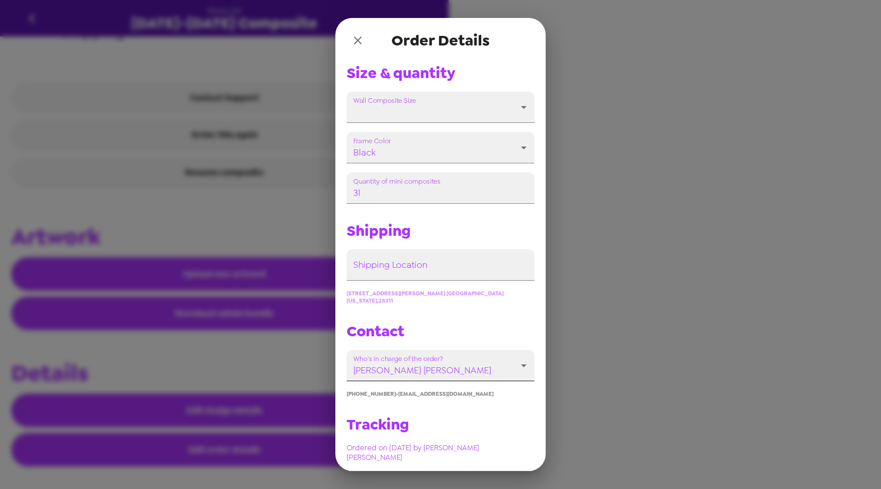
scroll to position [241, 0]
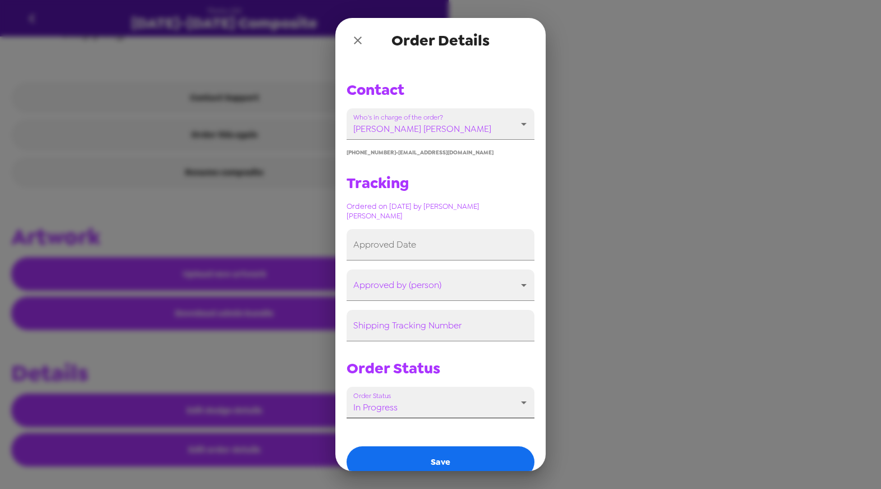
click at [401, 388] on body "Theta Chi 2025-2026 Composite Artwork coming soon ✅ Ordered Ordered by Kate Her…" at bounding box center [440, 244] width 881 height 489
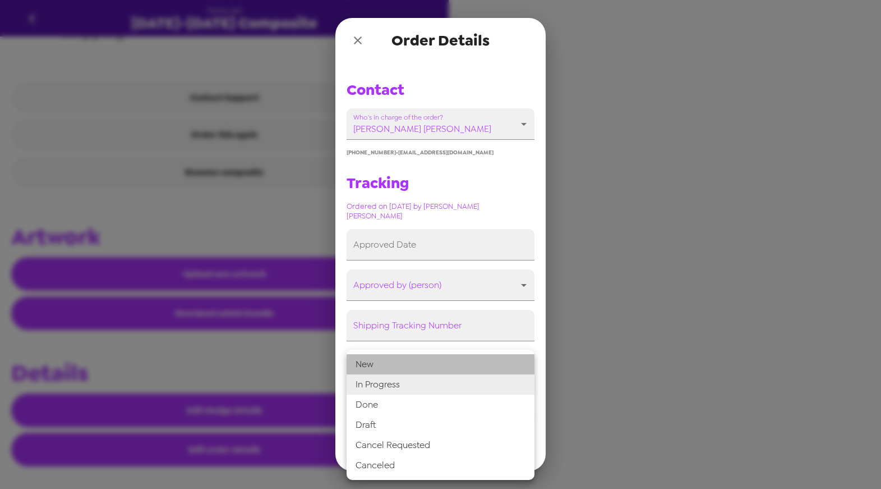
click at [390, 367] on li "New" at bounding box center [441, 364] width 188 height 20
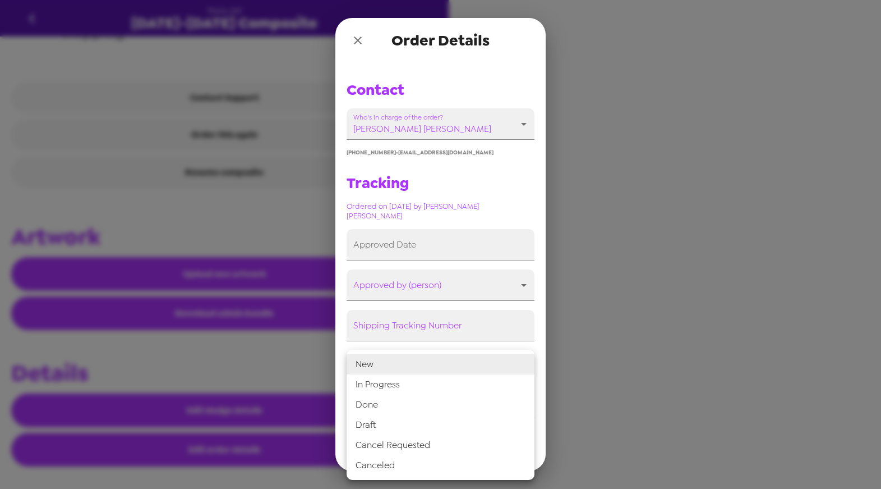
click at [403, 384] on body "Theta Chi 2025-2026 Composite Artwork coming soon ✅ Ordered Ordered by Kate Her…" at bounding box center [440, 244] width 881 height 489
click at [393, 383] on li "In Progress" at bounding box center [441, 384] width 188 height 20
type input "In Progress"
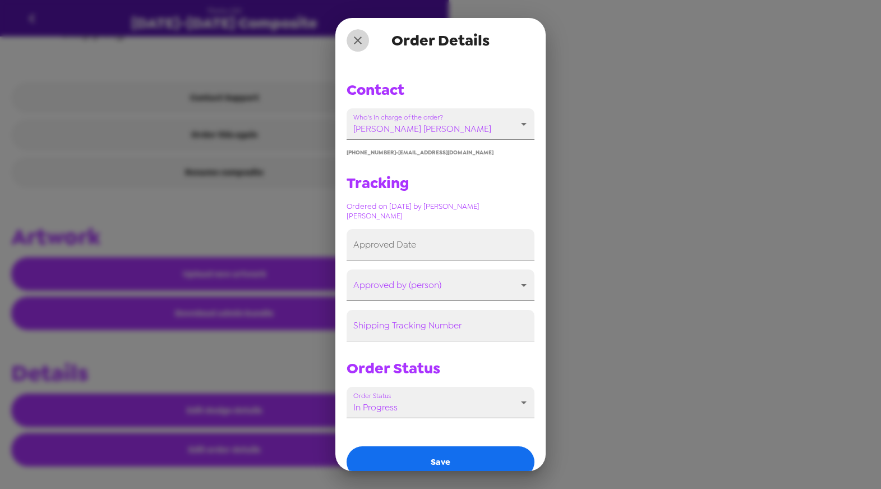
click at [362, 43] on icon "close" at bounding box center [357, 40] width 13 height 13
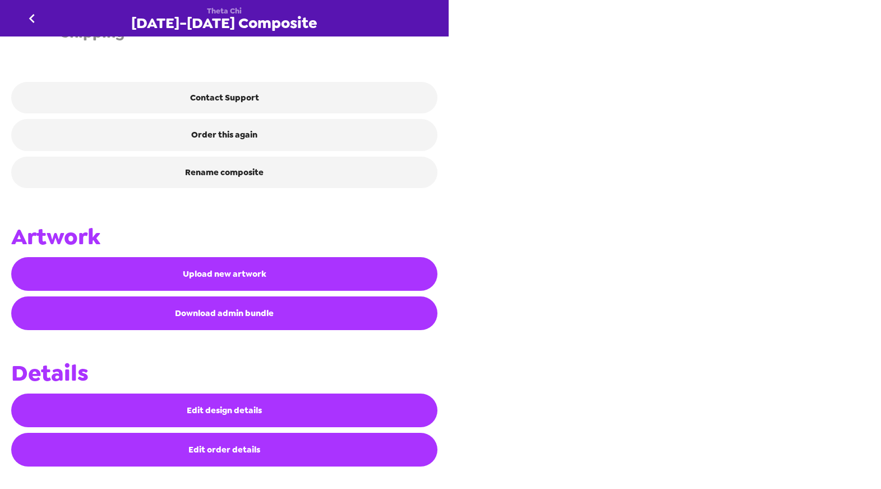
click at [31, 17] on icon "go back" at bounding box center [32, 18] width 6 height 9
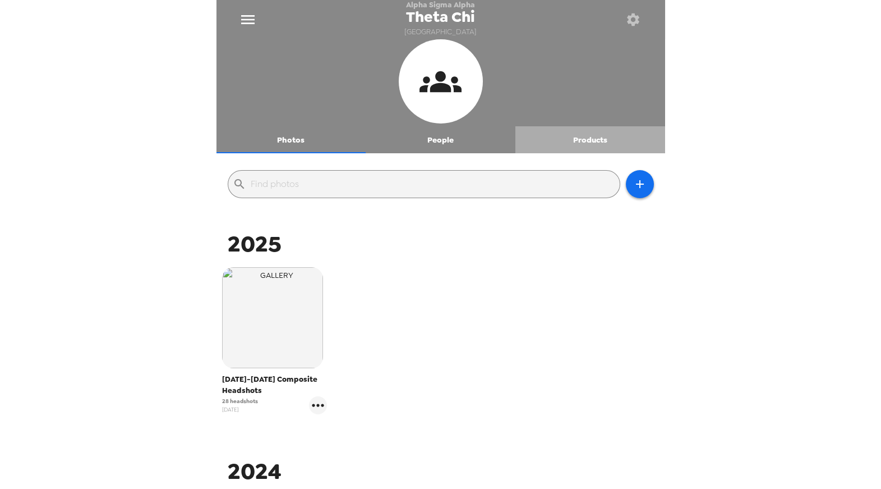
click at [598, 137] on button "Products" at bounding box center [591, 139] width 150 height 27
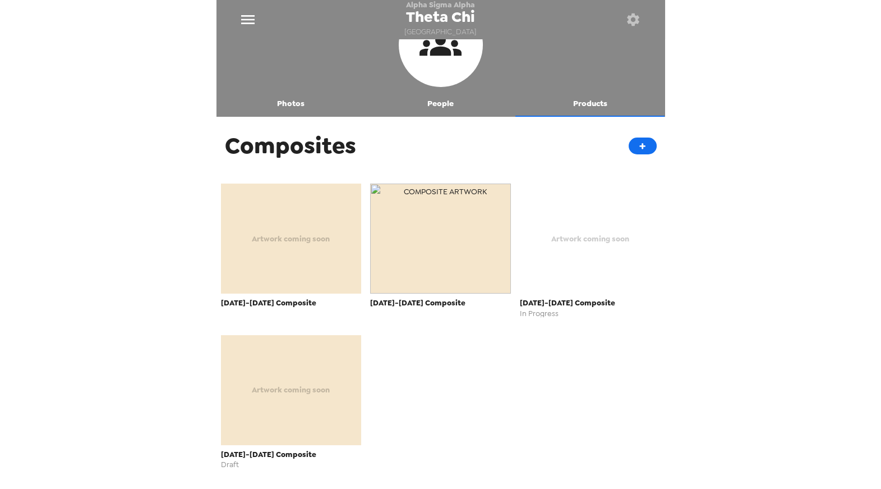
scroll to position [39, 0]
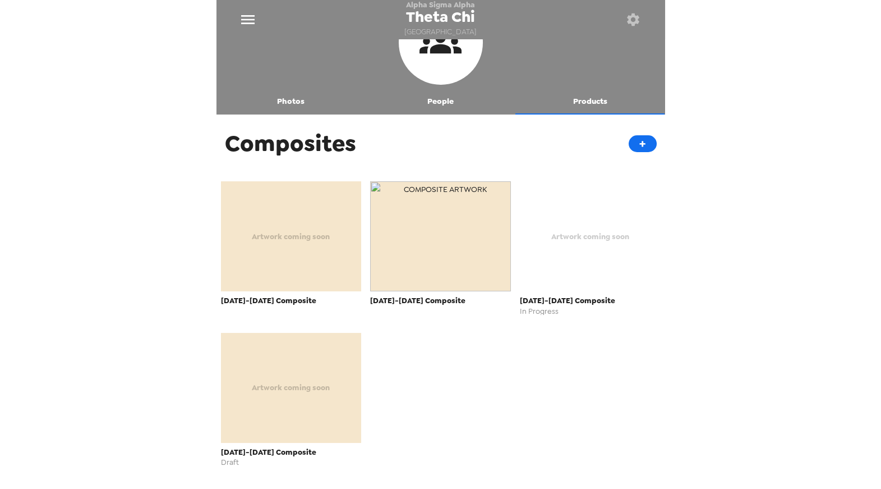
click at [323, 379] on div "Artwork coming soon" at bounding box center [291, 388] width 141 height 110
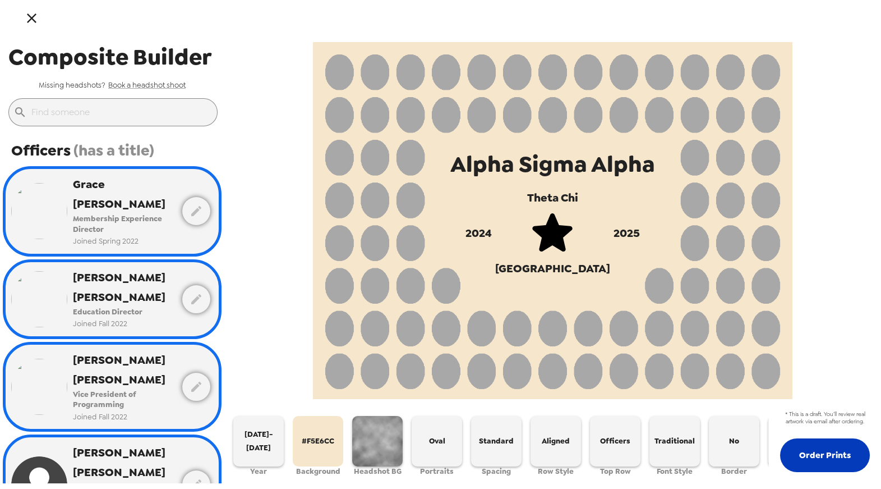
click at [811, 455] on button "Order Prints" at bounding box center [825, 455] width 90 height 34
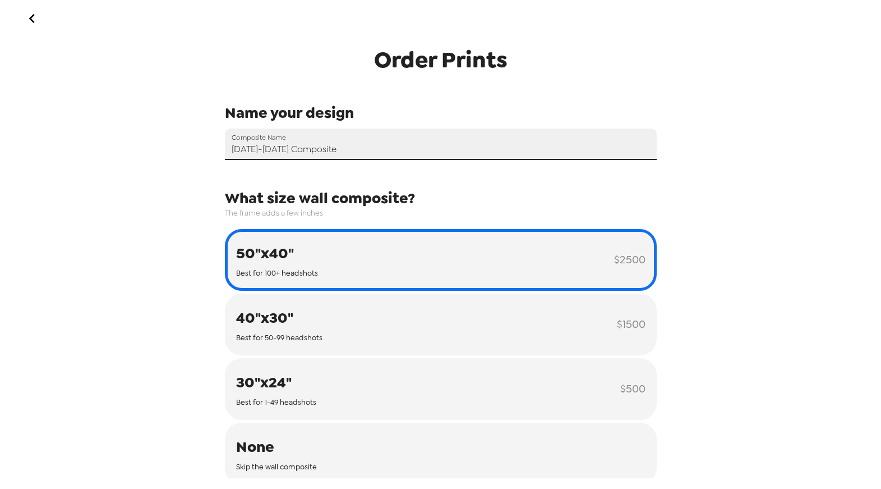
drag, startPoint x: 273, startPoint y: 150, endPoint x: 232, endPoint y: 153, distance: 40.5
click at [232, 153] on input "[DATE]-[DATE] Composite" at bounding box center [441, 143] width 432 height 31
click at [243, 152] on input "[DATE]-[DATE] Composite" at bounding box center [441, 143] width 432 height 31
click at [33, 26] on icon "go back" at bounding box center [32, 19] width 18 height 18
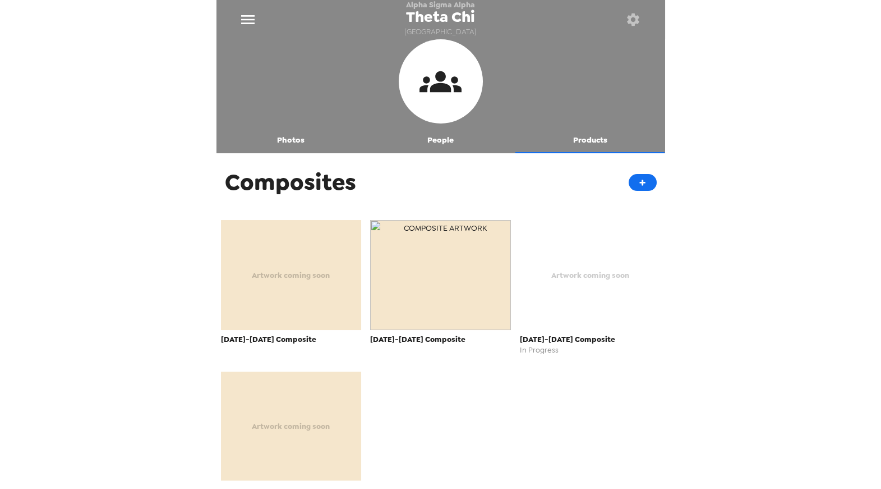
click at [573, 298] on div "Artwork coming soon" at bounding box center [590, 275] width 141 height 110
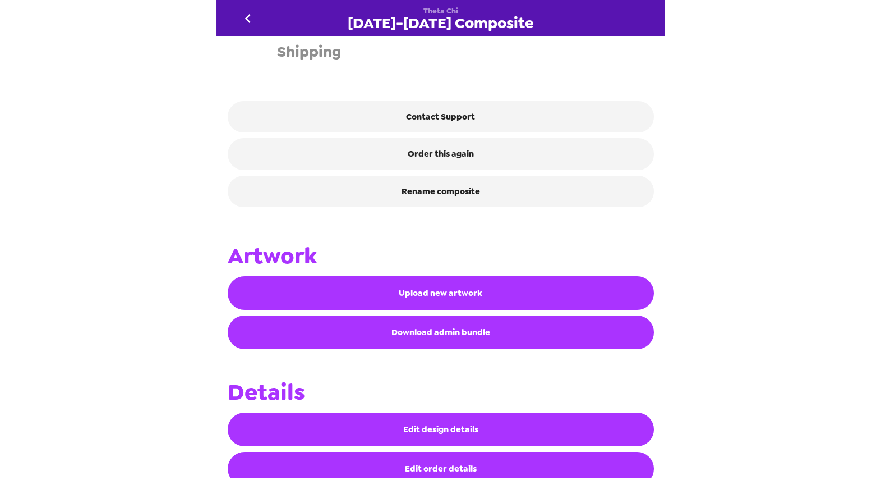
scroll to position [387, 0]
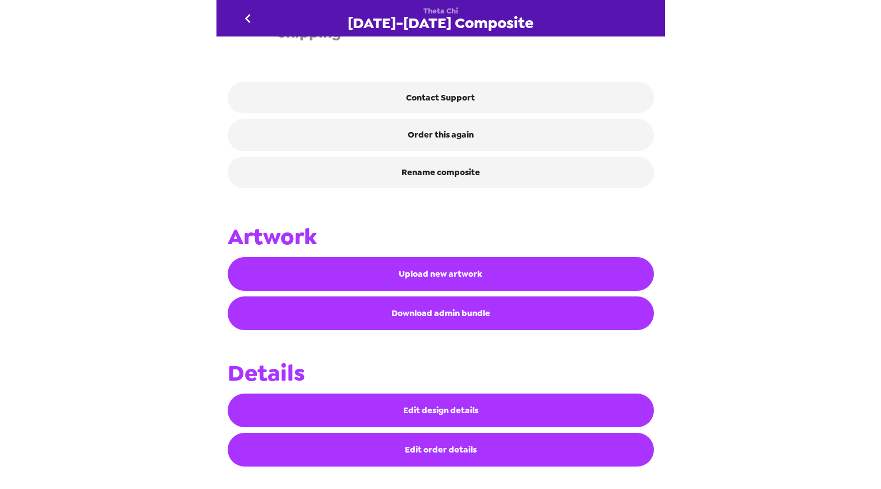
click at [444, 406] on button "Edit design details" at bounding box center [441, 410] width 426 height 34
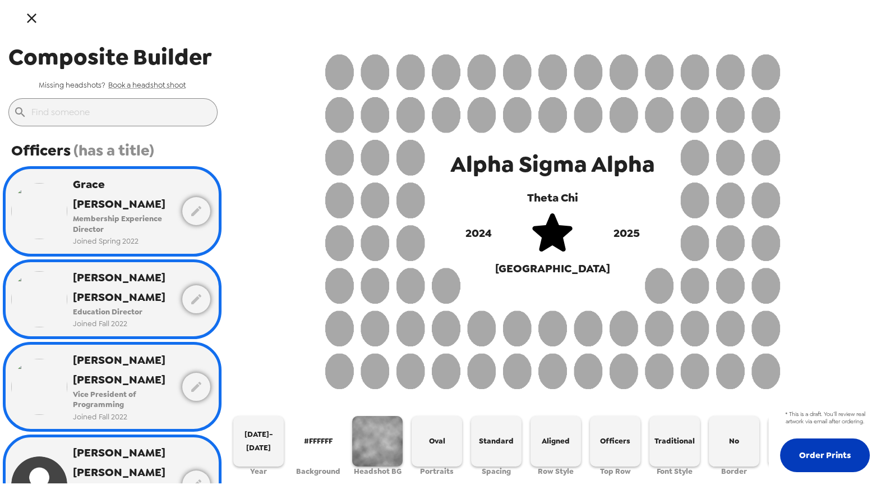
click at [847, 448] on button "Order Prints" at bounding box center [825, 455] width 90 height 34
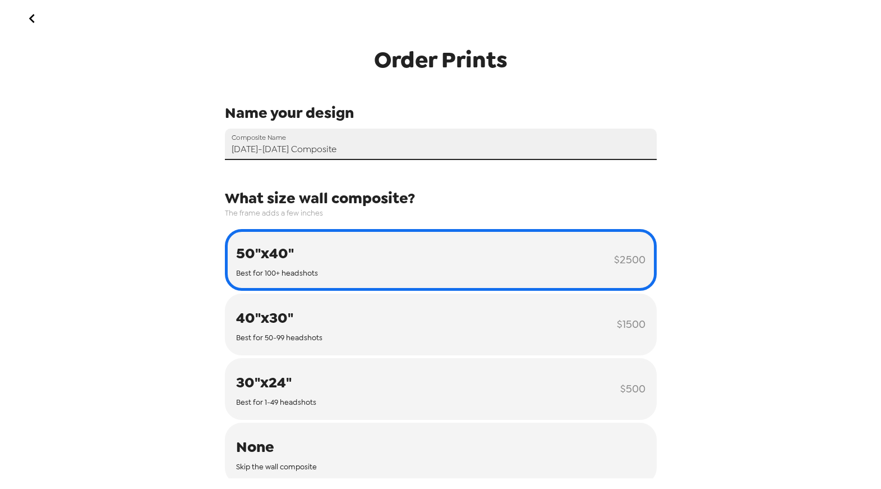
click at [249, 151] on input "[DATE]-[DATE] Composite" at bounding box center [441, 143] width 432 height 31
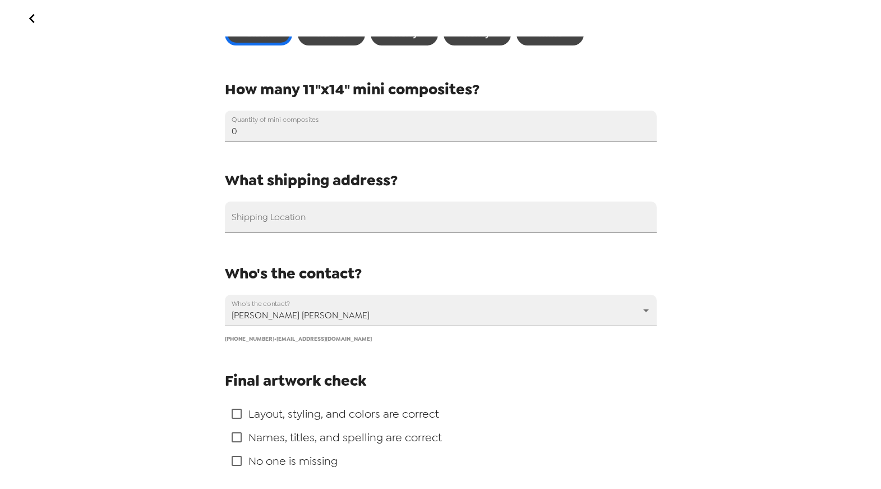
scroll to position [683, 0]
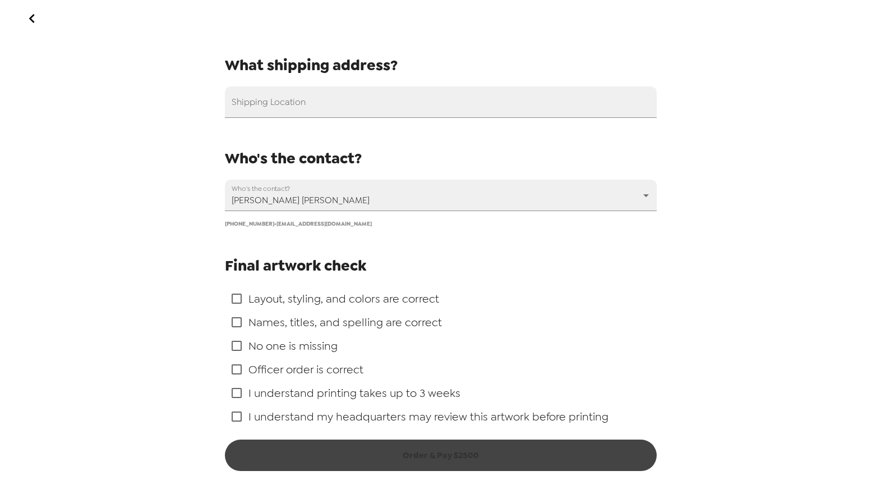
type input "2024-2025 Composite"
click at [28, 20] on icon "go back" at bounding box center [32, 19] width 18 height 18
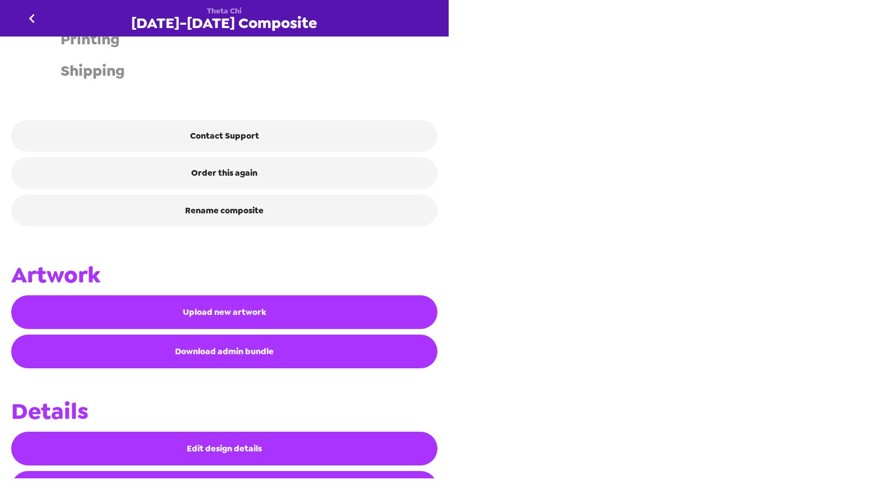
scroll to position [387, 0]
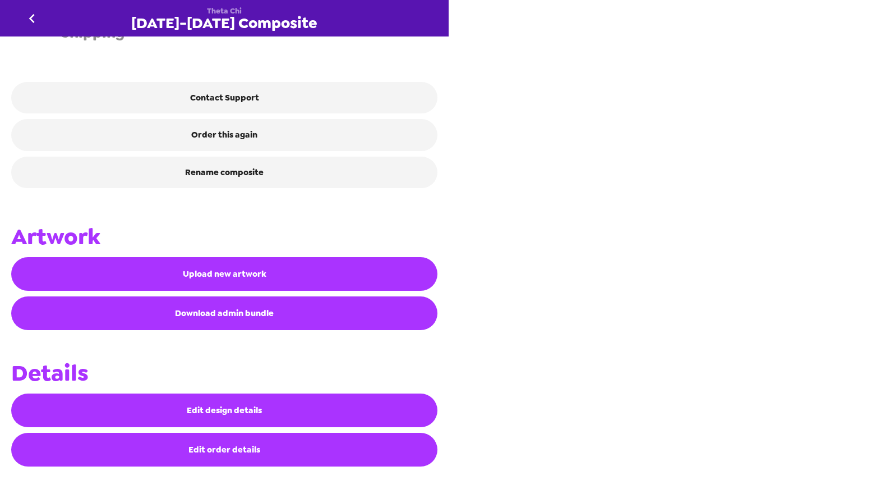
click at [259, 459] on button "Edit order details" at bounding box center [224, 450] width 426 height 34
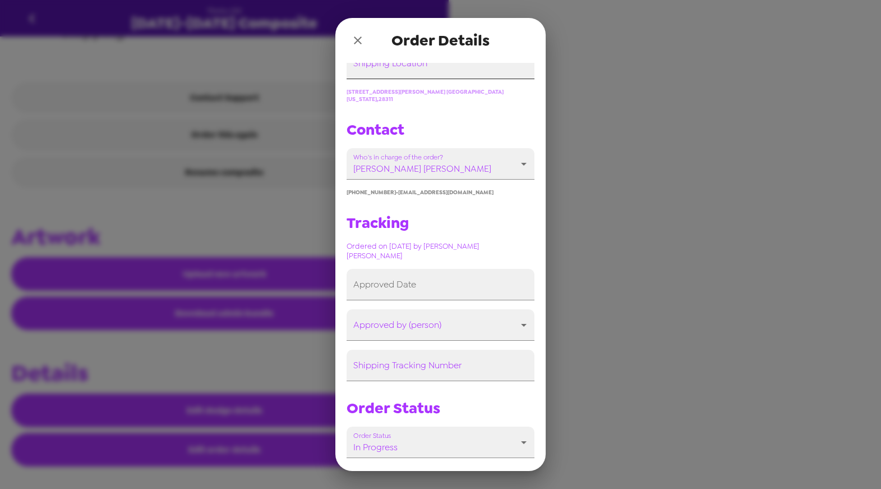
scroll to position [241, 0]
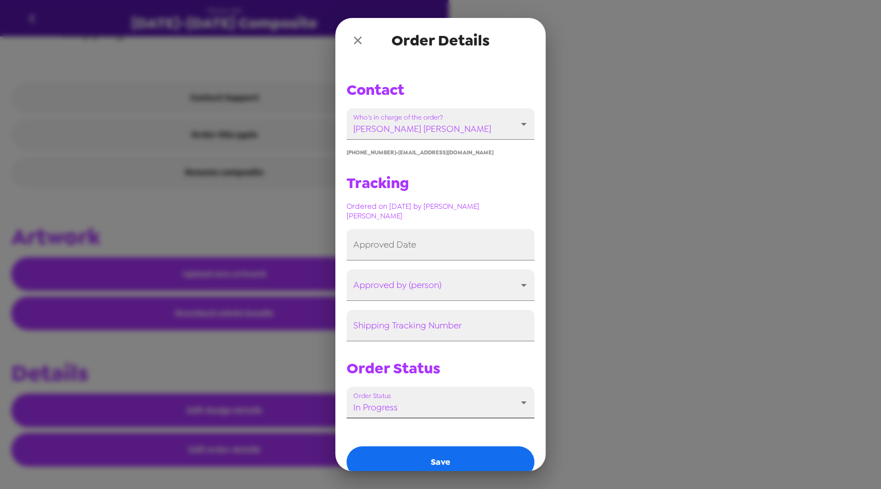
click at [421, 394] on body "Theta Chi 2025-2026 Composite Artwork coming soon ✅ Ordered Ordered by Kate Her…" at bounding box center [440, 244] width 881 height 489
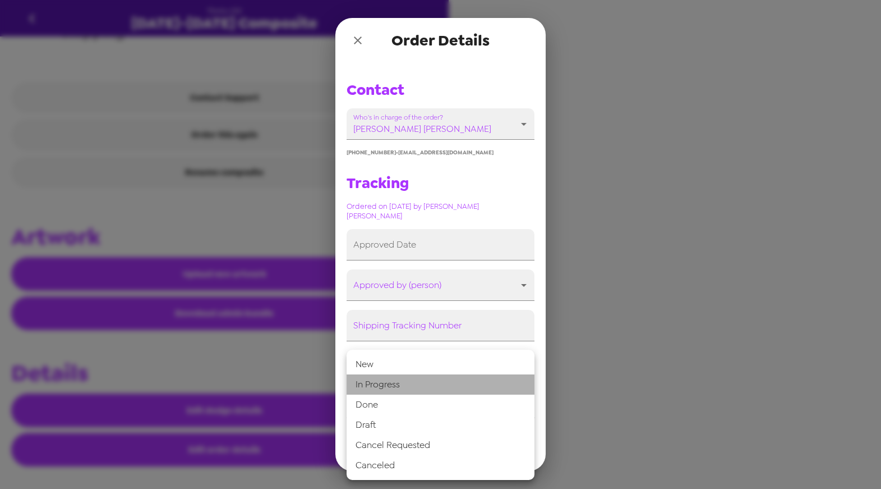
click at [401, 388] on li "In Progress" at bounding box center [441, 384] width 188 height 20
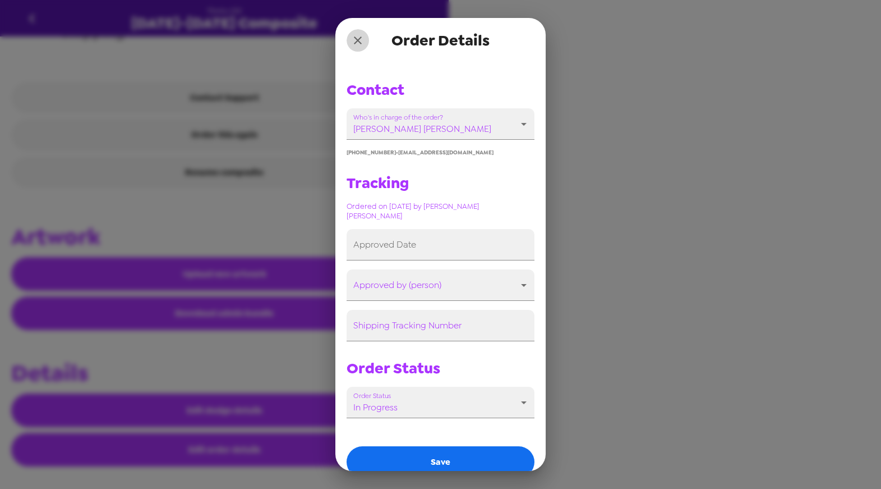
click at [358, 44] on icon "close" at bounding box center [357, 40] width 13 height 13
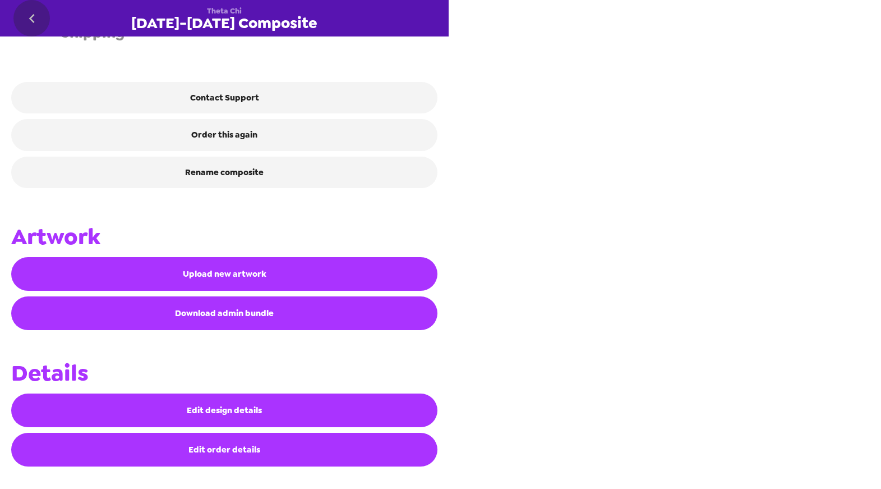
click at [31, 16] on icon "go back" at bounding box center [32, 18] width 6 height 9
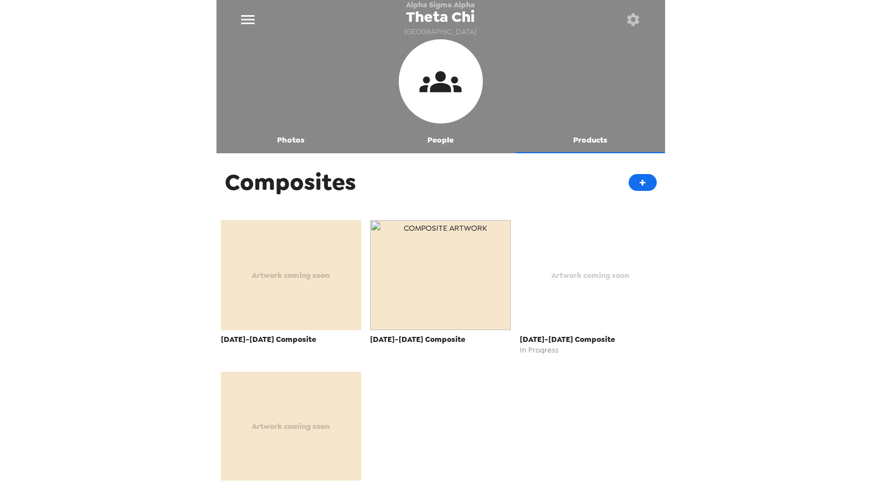
scroll to position [39, 0]
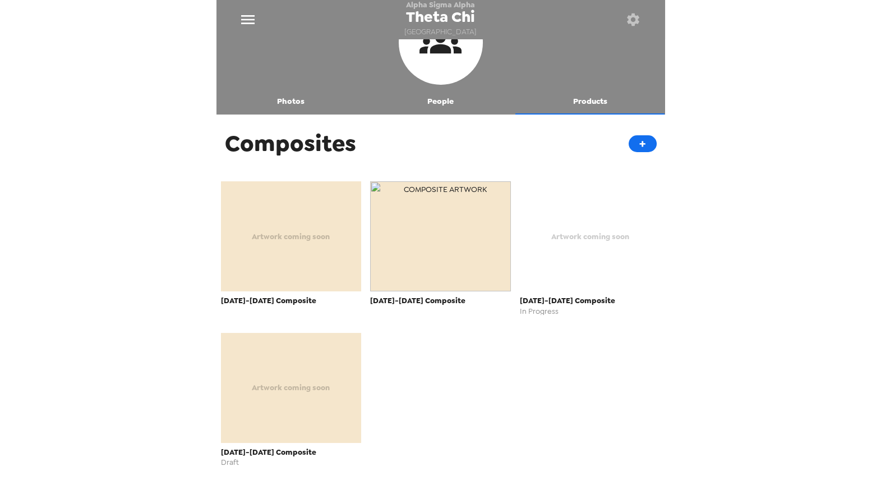
click at [571, 252] on div "Artwork coming soon" at bounding box center [590, 236] width 141 height 110
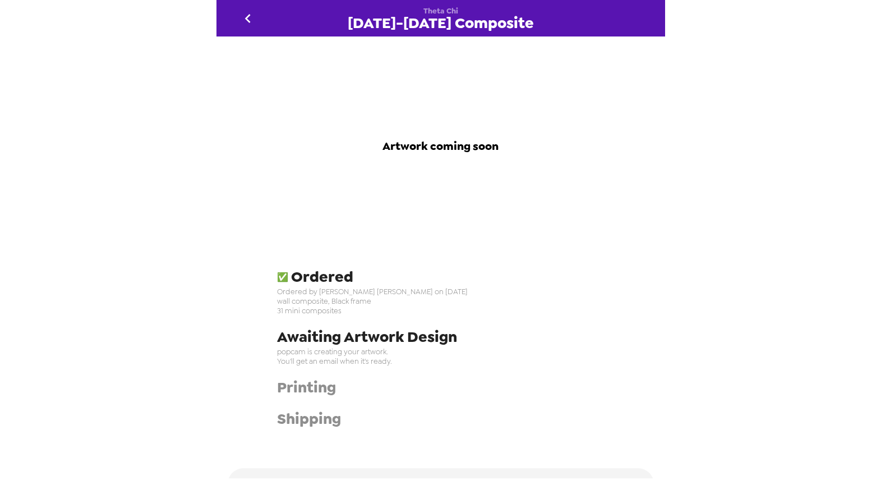
click at [259, 13] on button "go back" at bounding box center [248, 18] width 36 height 36
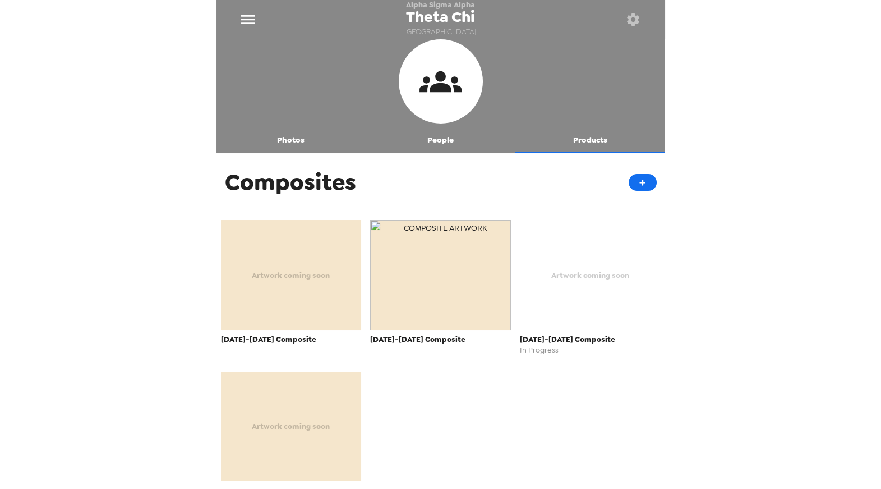
click at [637, 16] on icon "button" at bounding box center [633, 19] width 12 height 12
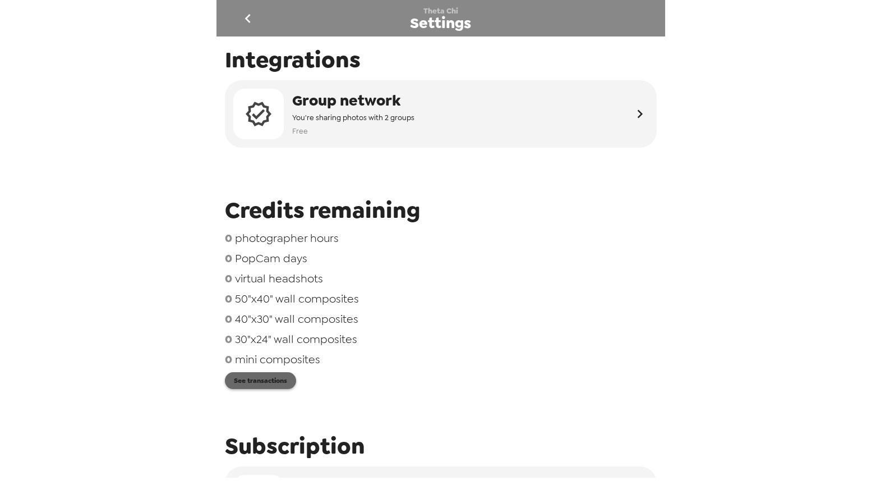
click at [268, 383] on button "See transactions" at bounding box center [260, 380] width 71 height 17
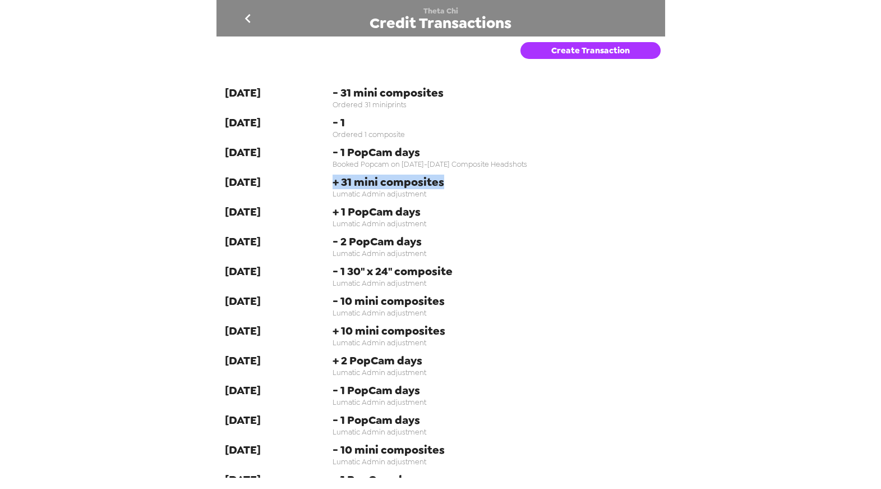
drag, startPoint x: 328, startPoint y: 183, endPoint x: 517, endPoint y: 183, distance: 188.5
click at [517, 183] on div "3-3-25 + 31 mini composites Lumatic Admin adjustment" at bounding box center [441, 186] width 432 height 24
click at [338, 180] on span "+ 31 mini composites" at bounding box center [495, 181] width 324 height 15
click at [247, 22] on icon "go back" at bounding box center [248, 19] width 18 height 18
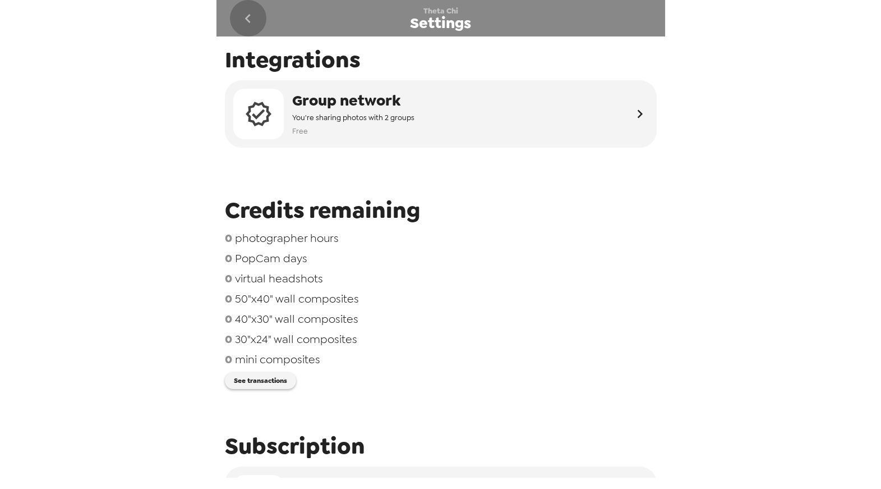
click at [247, 22] on icon "go back" at bounding box center [248, 19] width 18 height 18
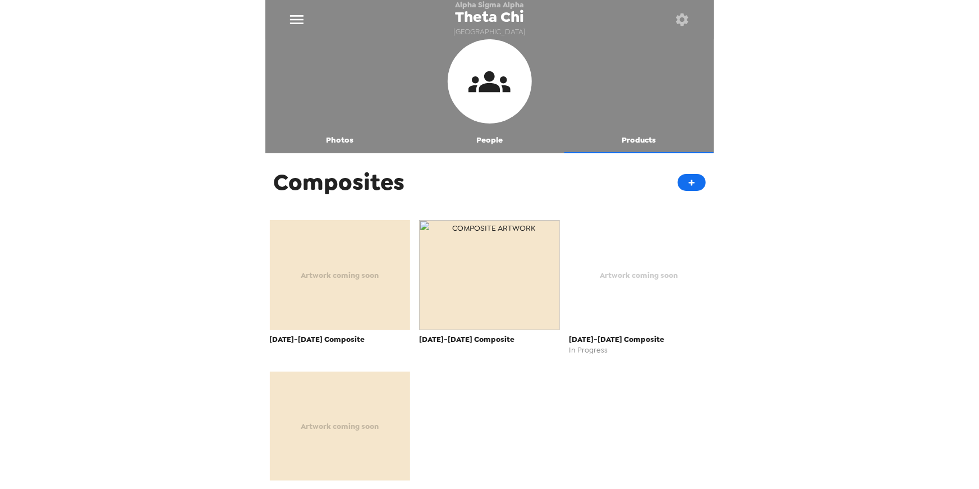
click at [88, 275] on div "Alpha Sigma Alpha Theta Chi Methodist University Photos People Products Composi…" at bounding box center [489, 244] width 979 height 489
click at [177, 271] on div "Alpha Sigma Alpha Theta Chi Methodist University Photos People Products Composi…" at bounding box center [489, 244] width 979 height 489
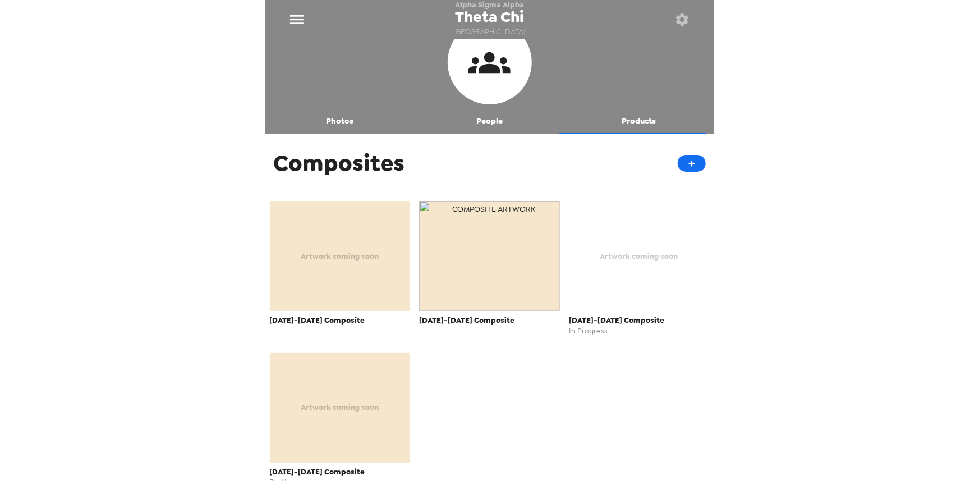
scroll to position [39, 0]
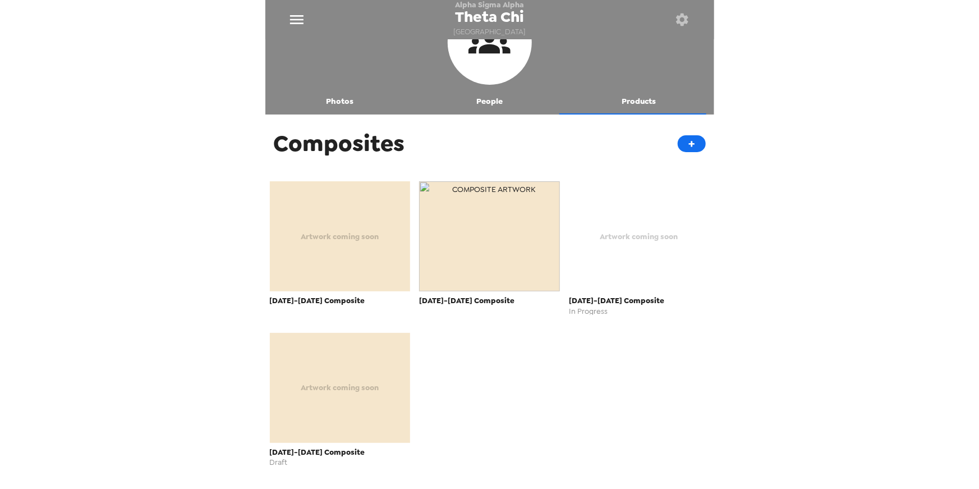
click at [615, 245] on div "Artwork coming soon" at bounding box center [639, 236] width 141 height 110
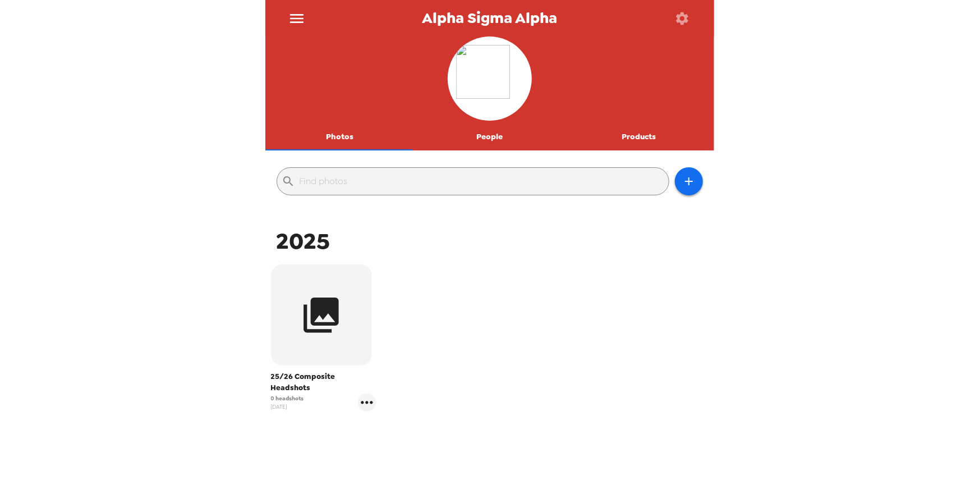
click at [479, 132] on button "People" at bounding box center [490, 136] width 150 height 27
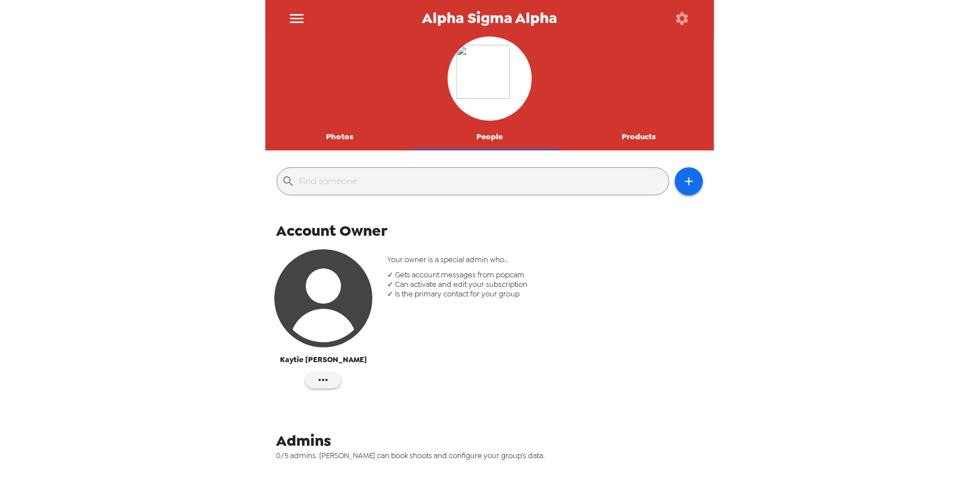
click at [629, 132] on button "Products" at bounding box center [639, 136] width 150 height 27
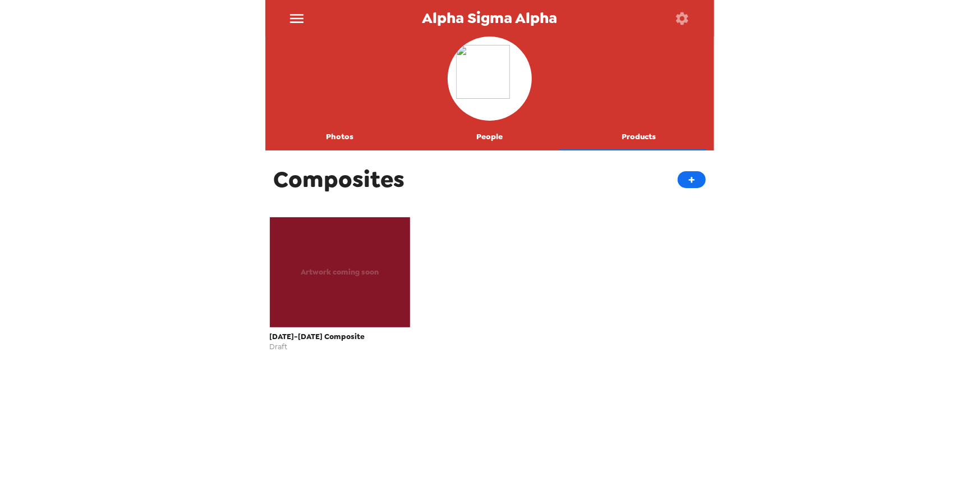
click at [369, 280] on div "Artwork coming soon" at bounding box center [340, 272] width 141 height 110
click at [680, 22] on icon "button" at bounding box center [682, 18] width 12 height 12
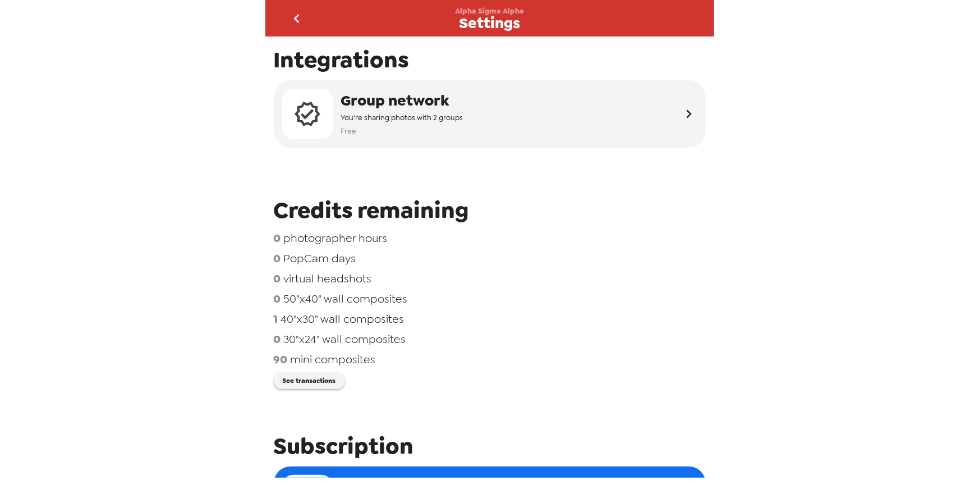
scroll to position [101, 0]
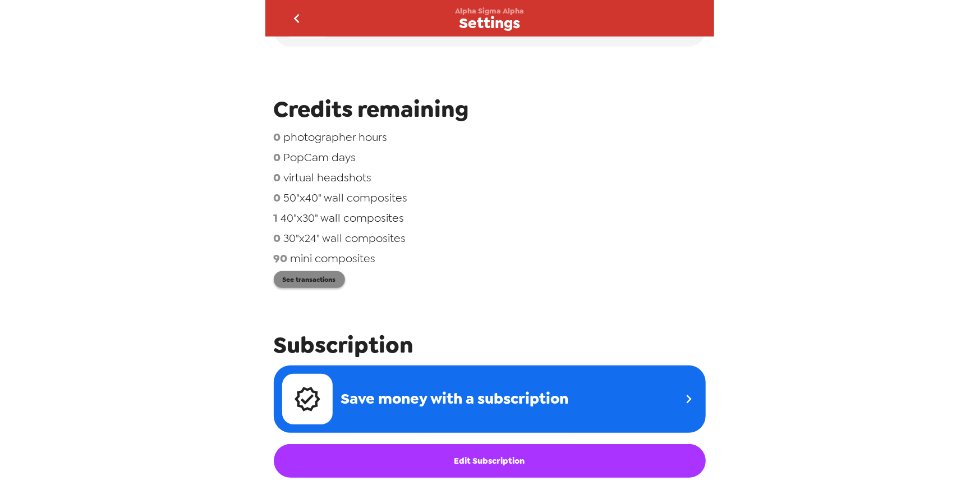
click at [319, 283] on button "See transactions" at bounding box center [309, 279] width 71 height 17
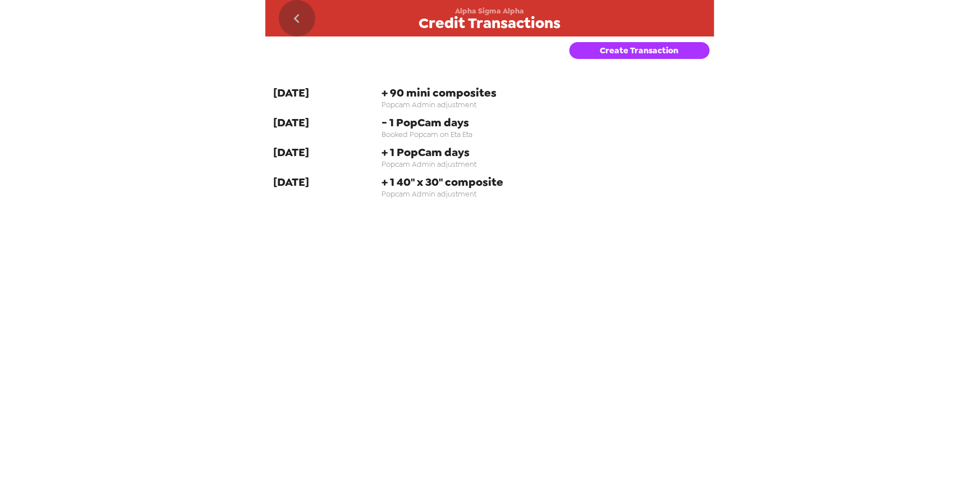
click at [301, 18] on icon "go back" at bounding box center [297, 19] width 18 height 18
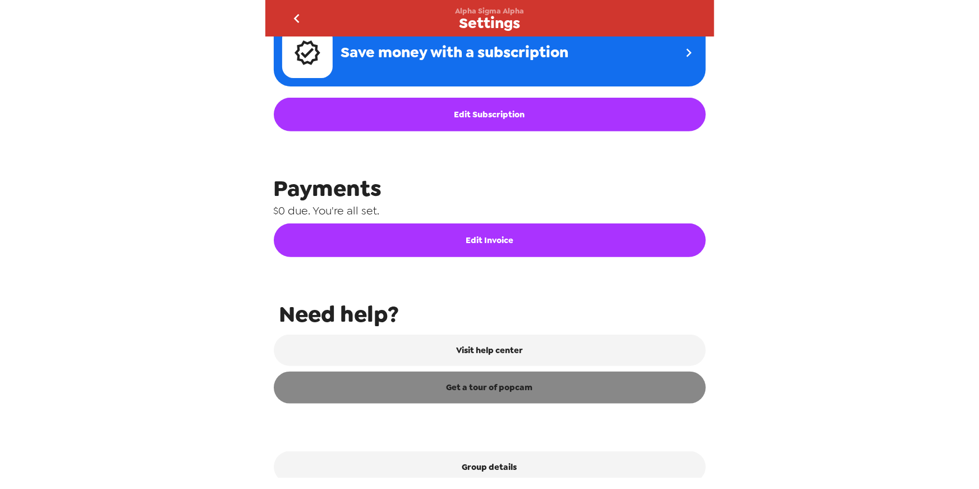
scroll to position [450, 0]
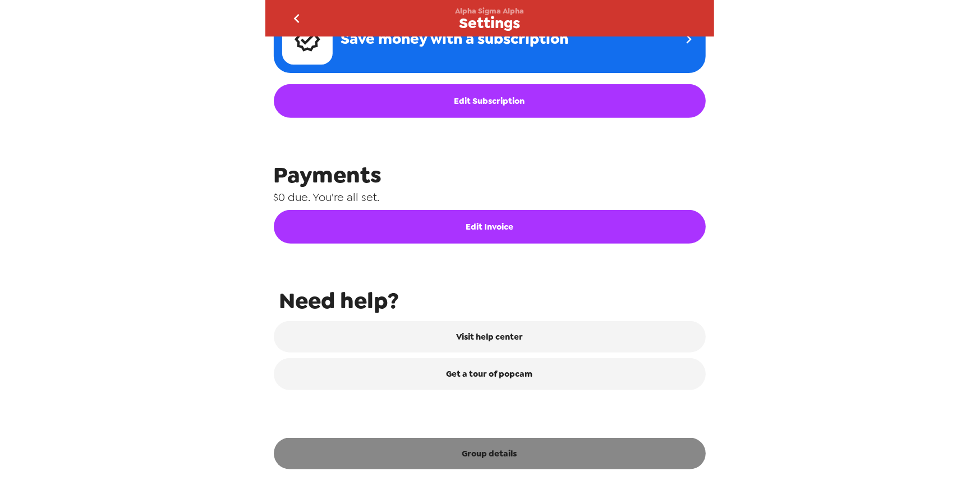
click at [512, 456] on button "Group details" at bounding box center [490, 453] width 432 height 31
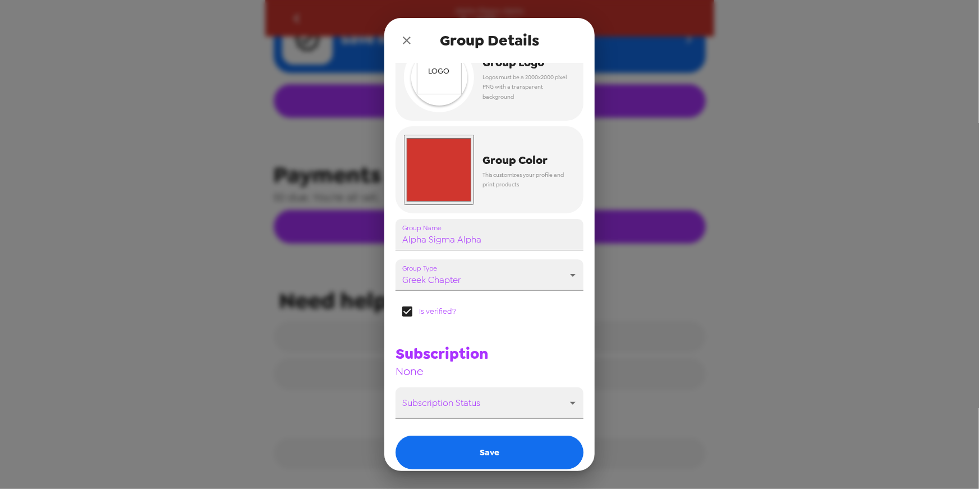
scroll to position [0, 0]
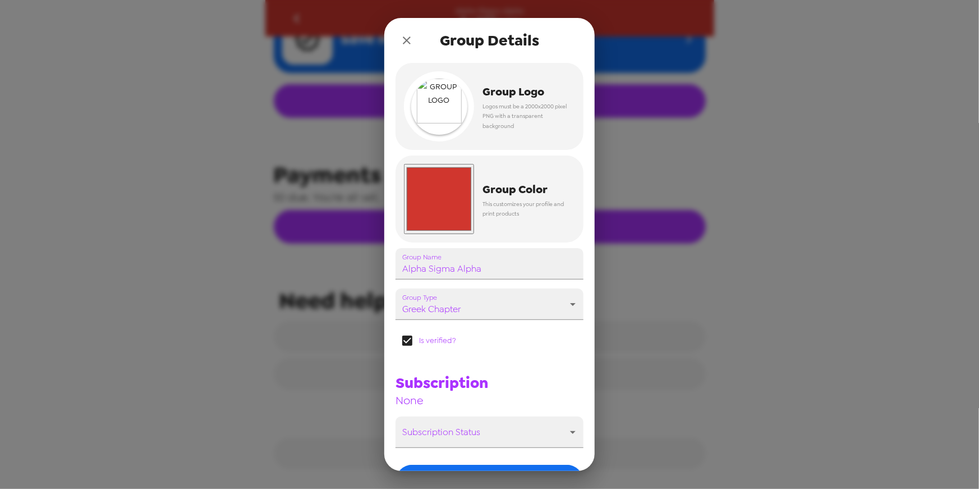
click at [407, 37] on icon "close" at bounding box center [406, 40] width 13 height 13
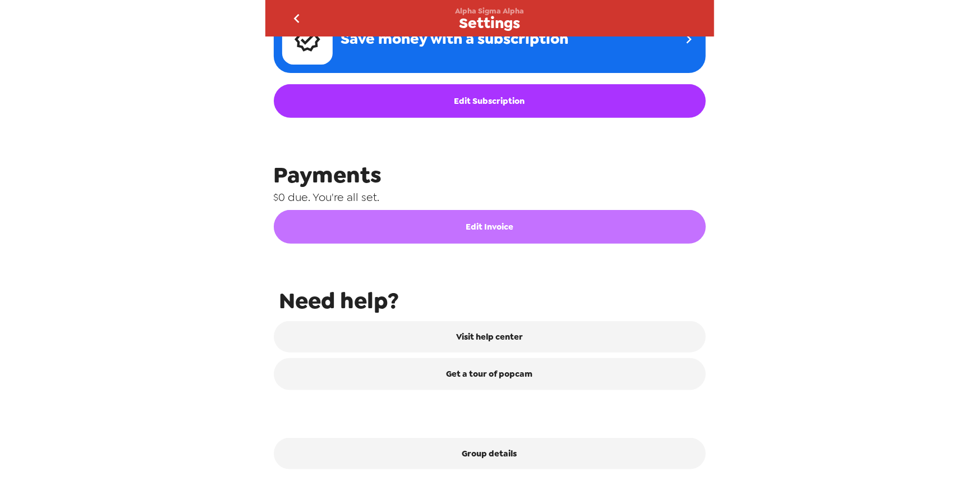
click at [528, 220] on button "Edit Invoice" at bounding box center [490, 227] width 432 height 34
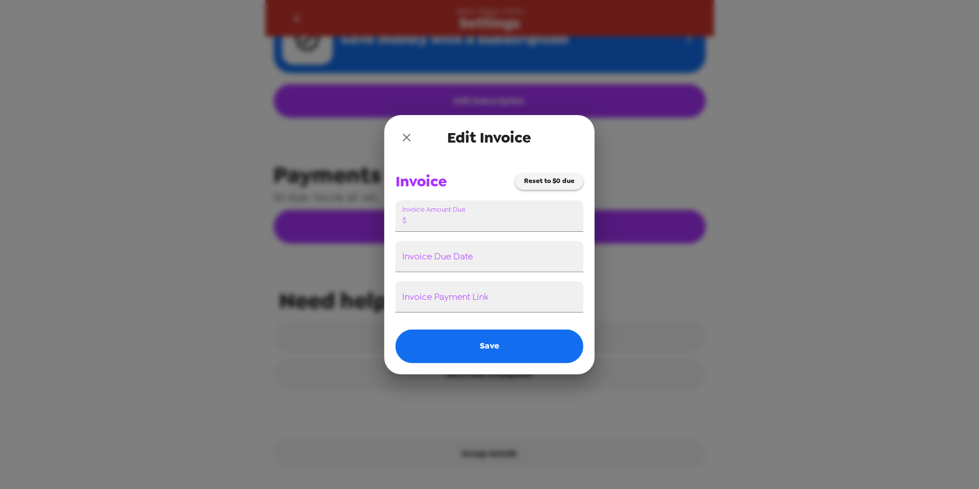
click at [406, 137] on icon "close" at bounding box center [407, 138] width 8 height 8
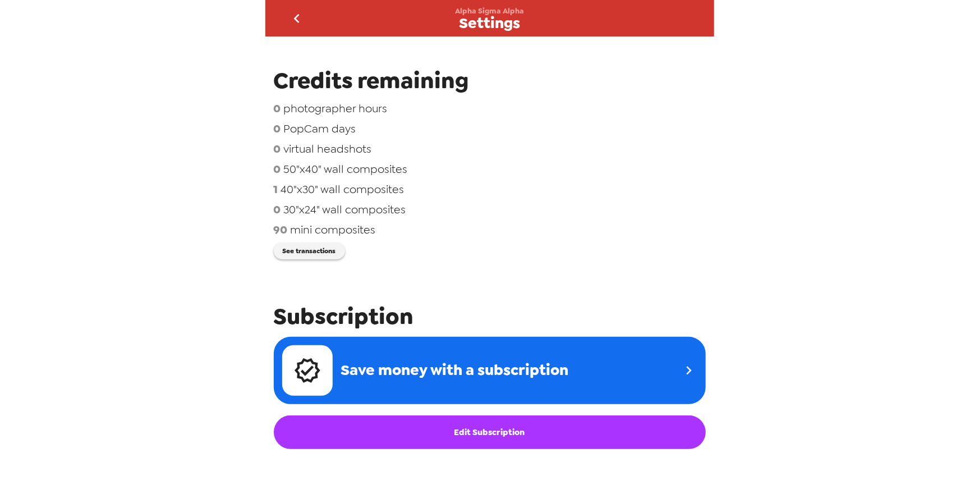
scroll to position [0, 0]
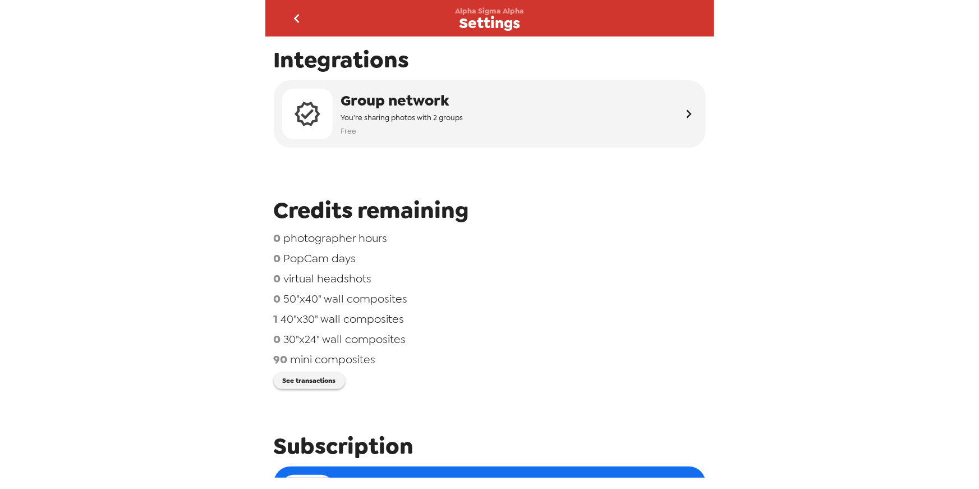
click at [294, 20] on icon "go back" at bounding box center [297, 19] width 18 height 18
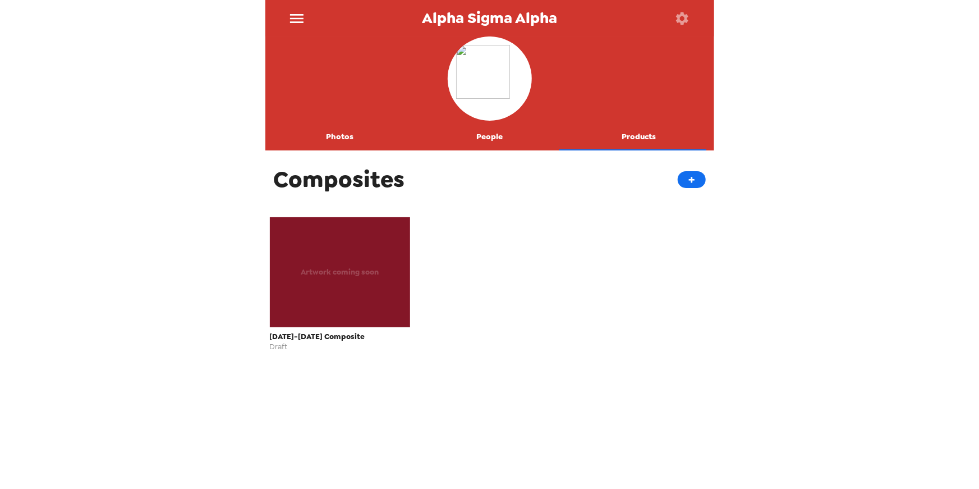
click at [350, 136] on button "Photos" at bounding box center [340, 136] width 150 height 27
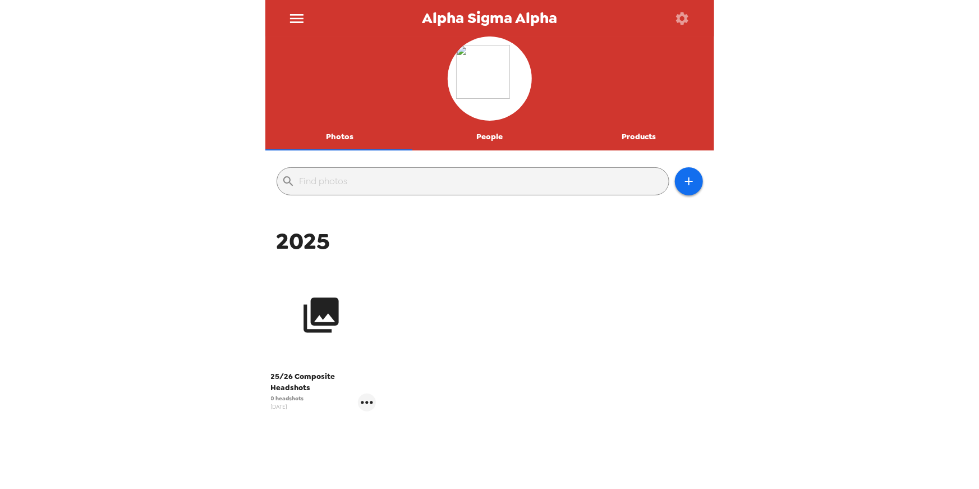
click at [345, 341] on button "button" at bounding box center [321, 314] width 101 height 101
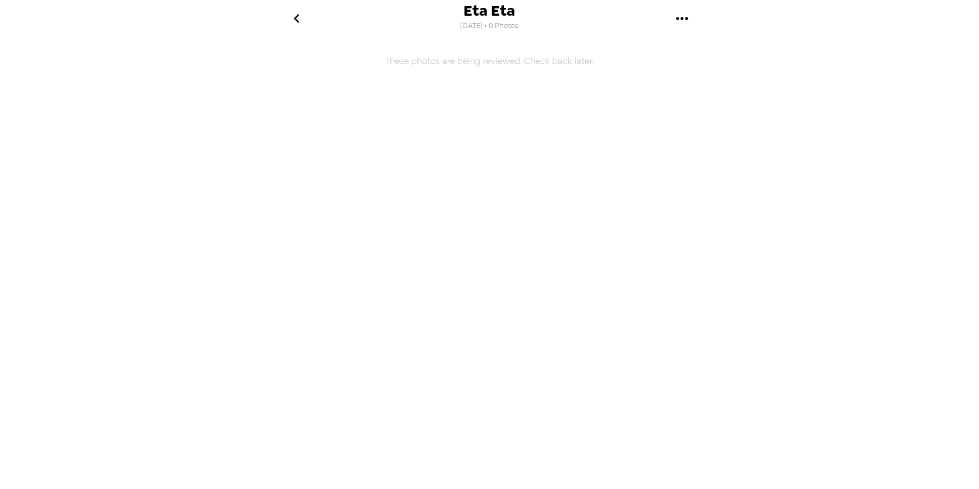
click at [296, 20] on icon "go back" at bounding box center [297, 18] width 6 height 9
